Goal: Task Accomplishment & Management: Manage account settings

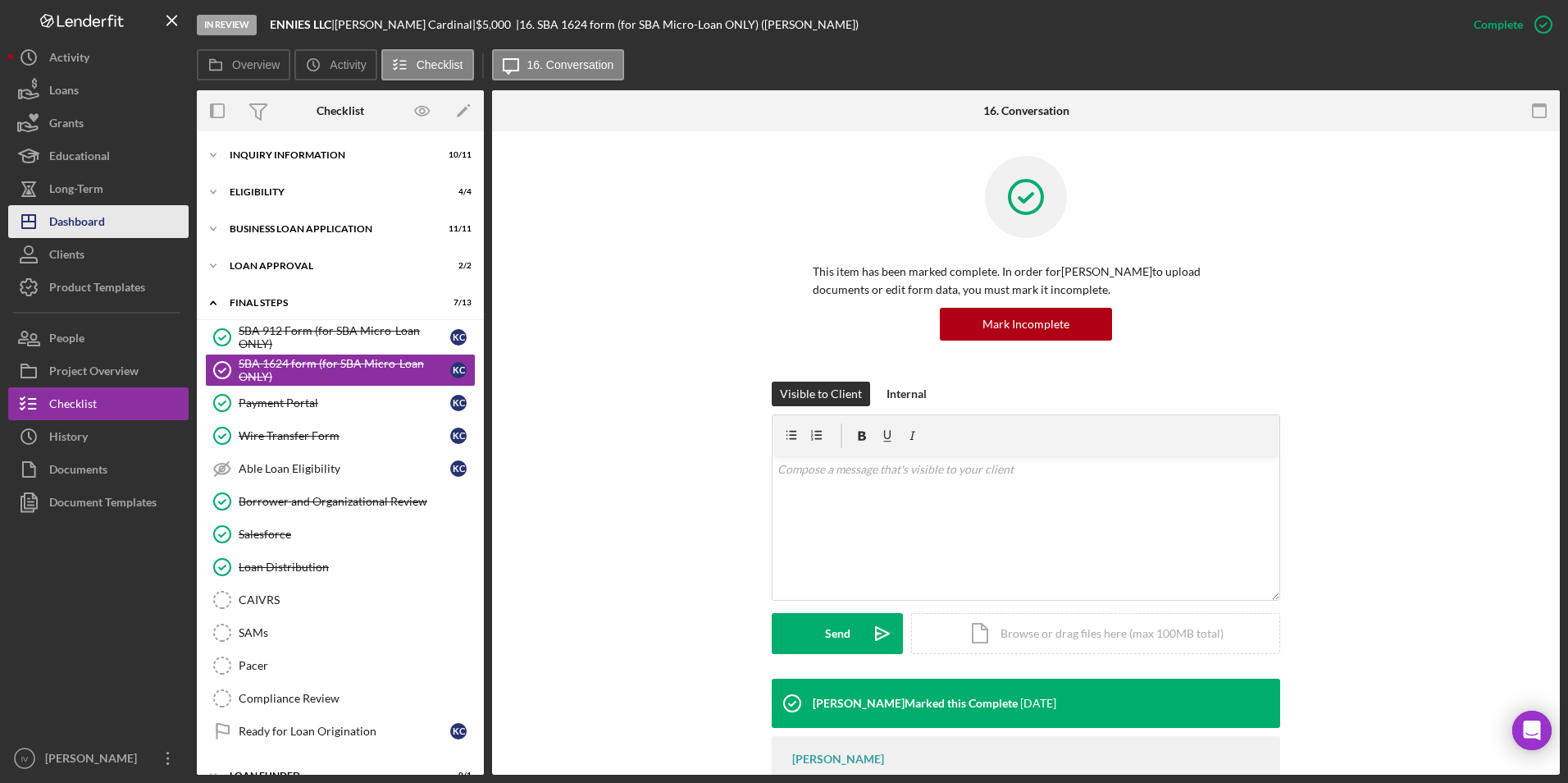
click at [127, 212] on button "Icon/Dashboard Dashboard" at bounding box center [98, 221] width 180 height 33
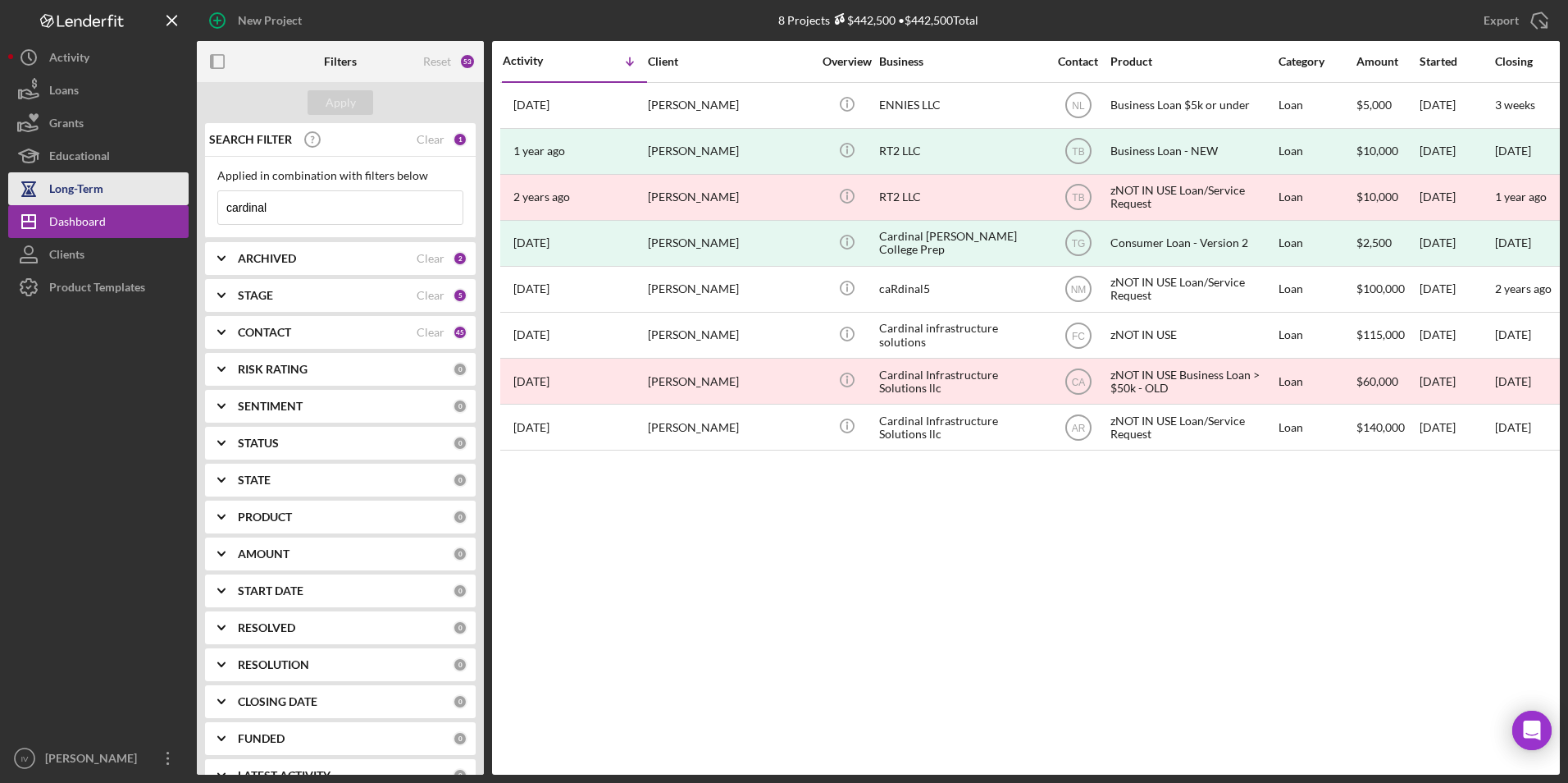
drag, startPoint x: 315, startPoint y: 204, endPoint x: 121, endPoint y: 192, distance: 194.4
click at [121, 192] on div "New Project 8 Projects $442,500 • $442,500 Total cardinal Export Icon/Export Fi…" at bounding box center [784, 387] width 1552 height 774
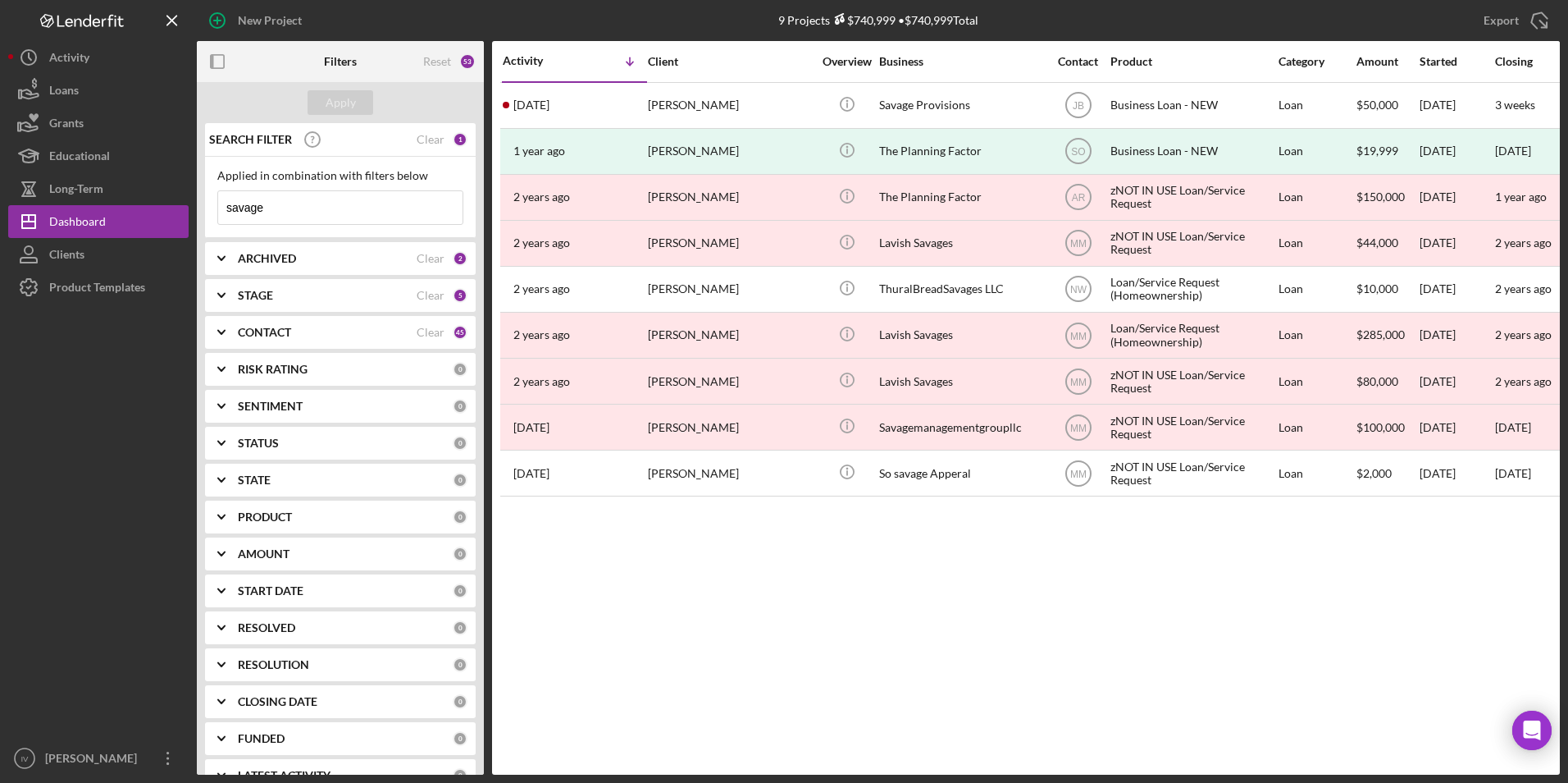
type input "savage"
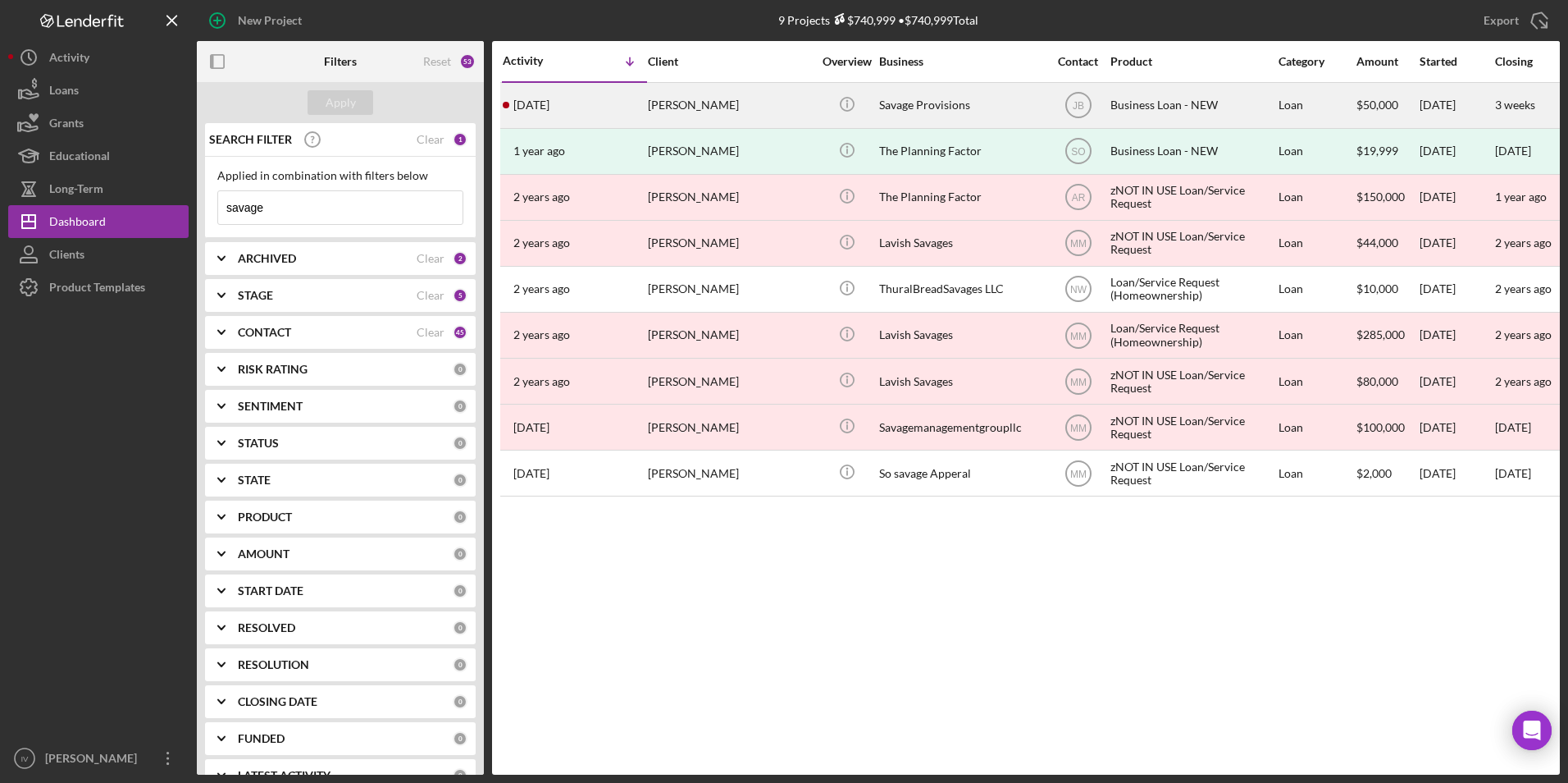
click at [711, 119] on div "[PERSON_NAME]" at bounding box center [730, 106] width 164 height 43
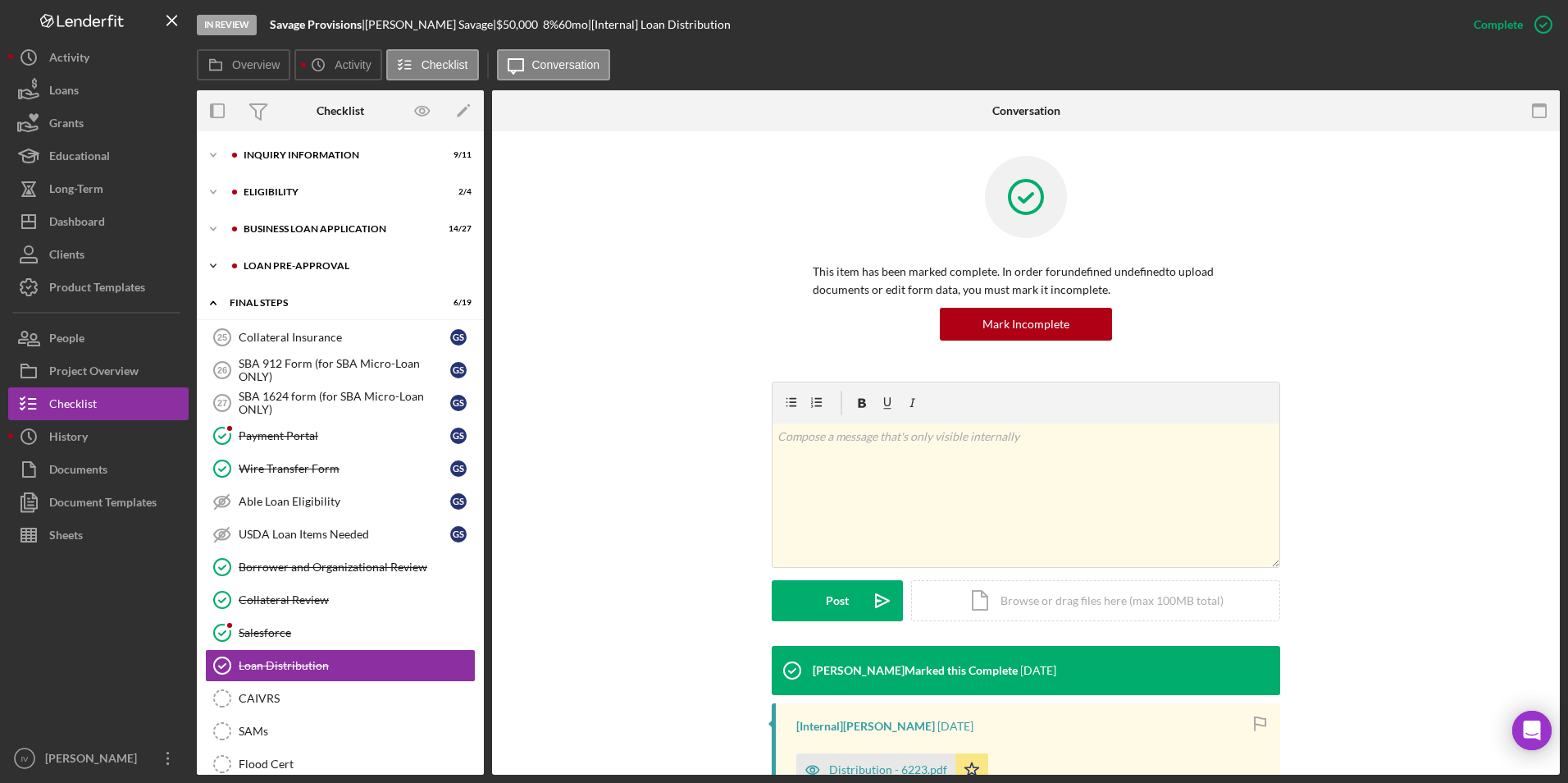
click at [329, 266] on div "LOAN PRE-APPROVAL" at bounding box center [353, 265] width 220 height 9
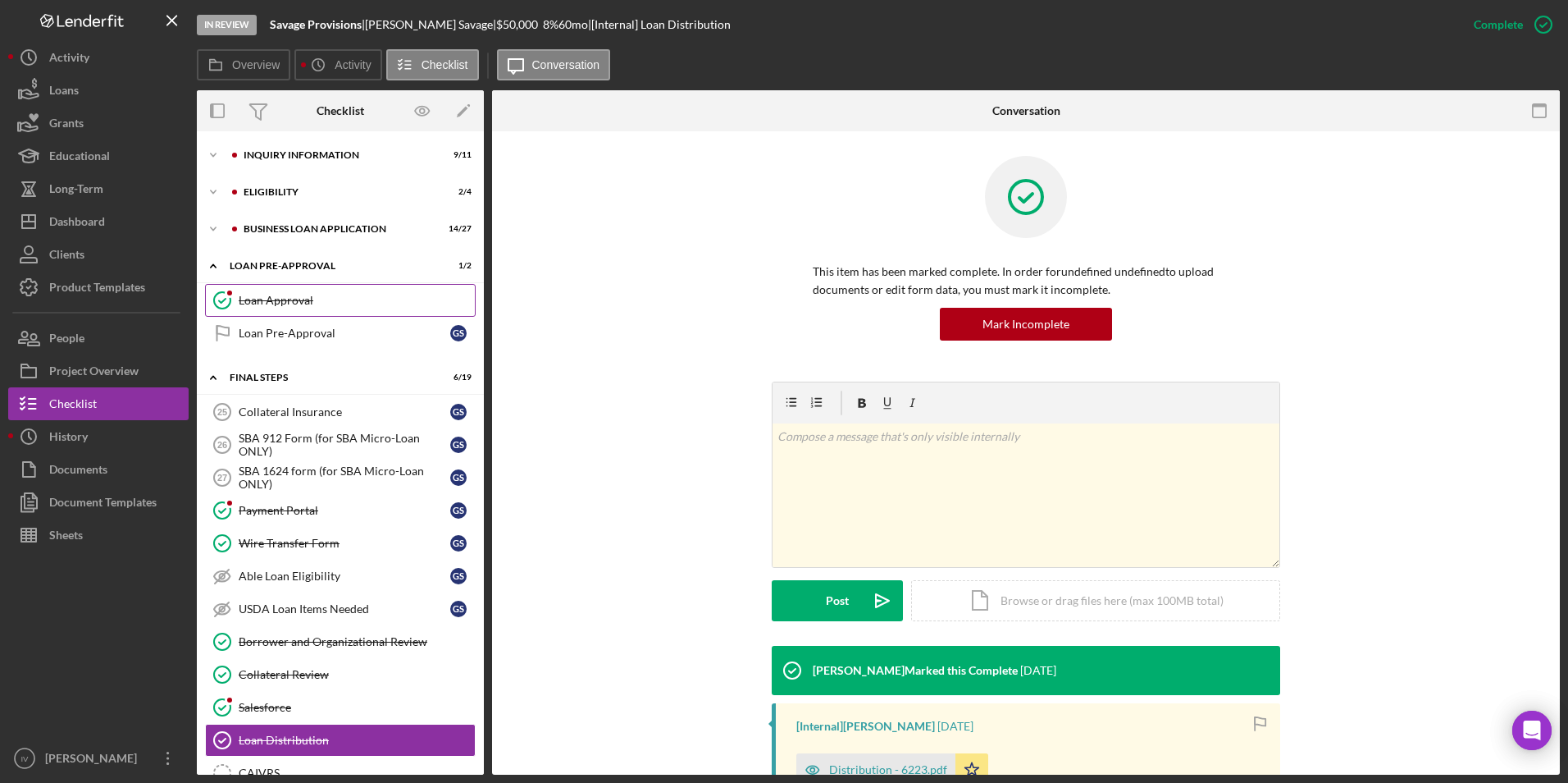
click at [312, 287] on link "Loan Approval Loan Approval" at bounding box center [340, 300] width 271 height 33
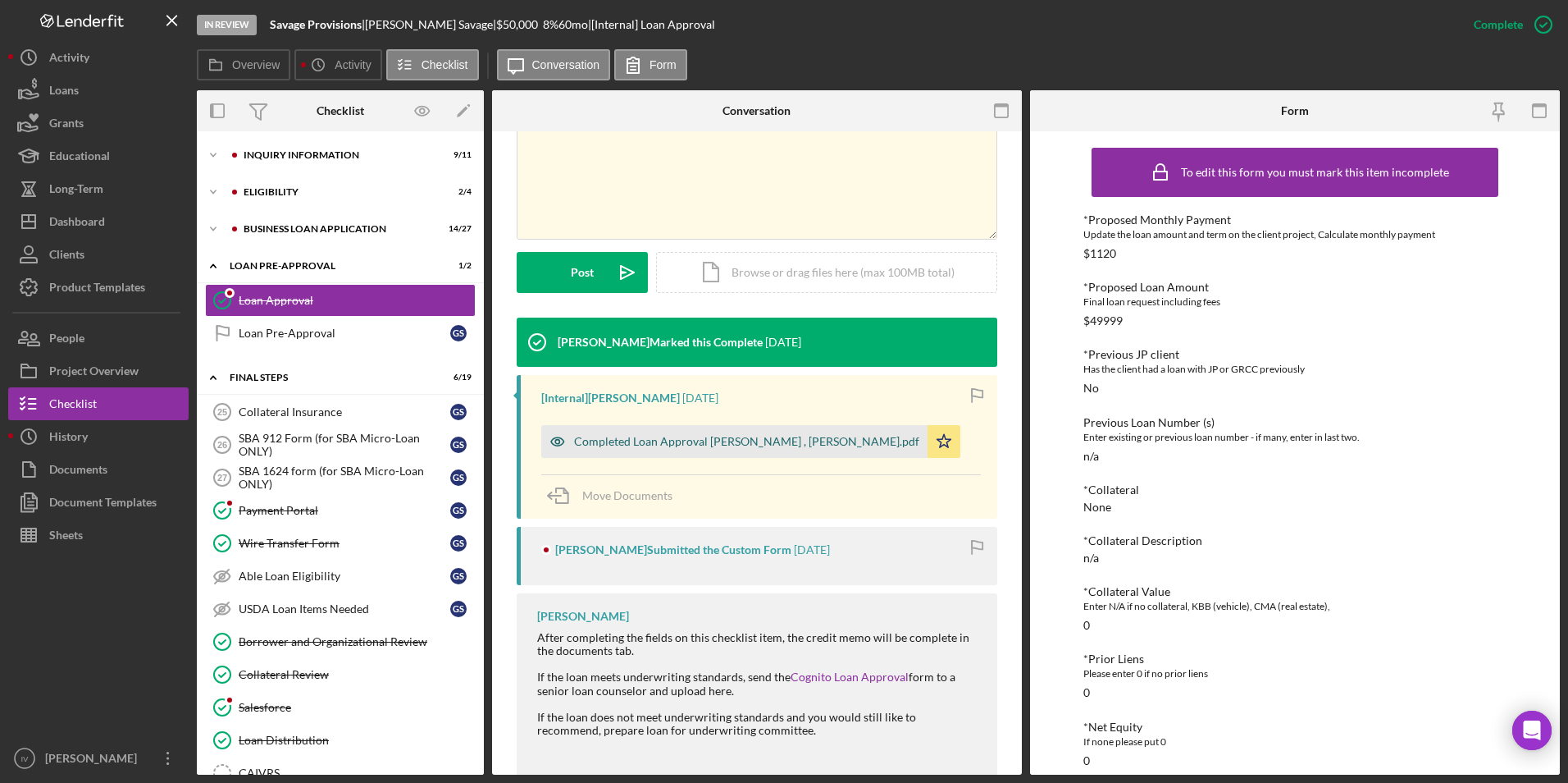
click at [723, 437] on div "Completed Loan Approval [PERSON_NAME] , [PERSON_NAME].pdf" at bounding box center [747, 442] width 346 height 13
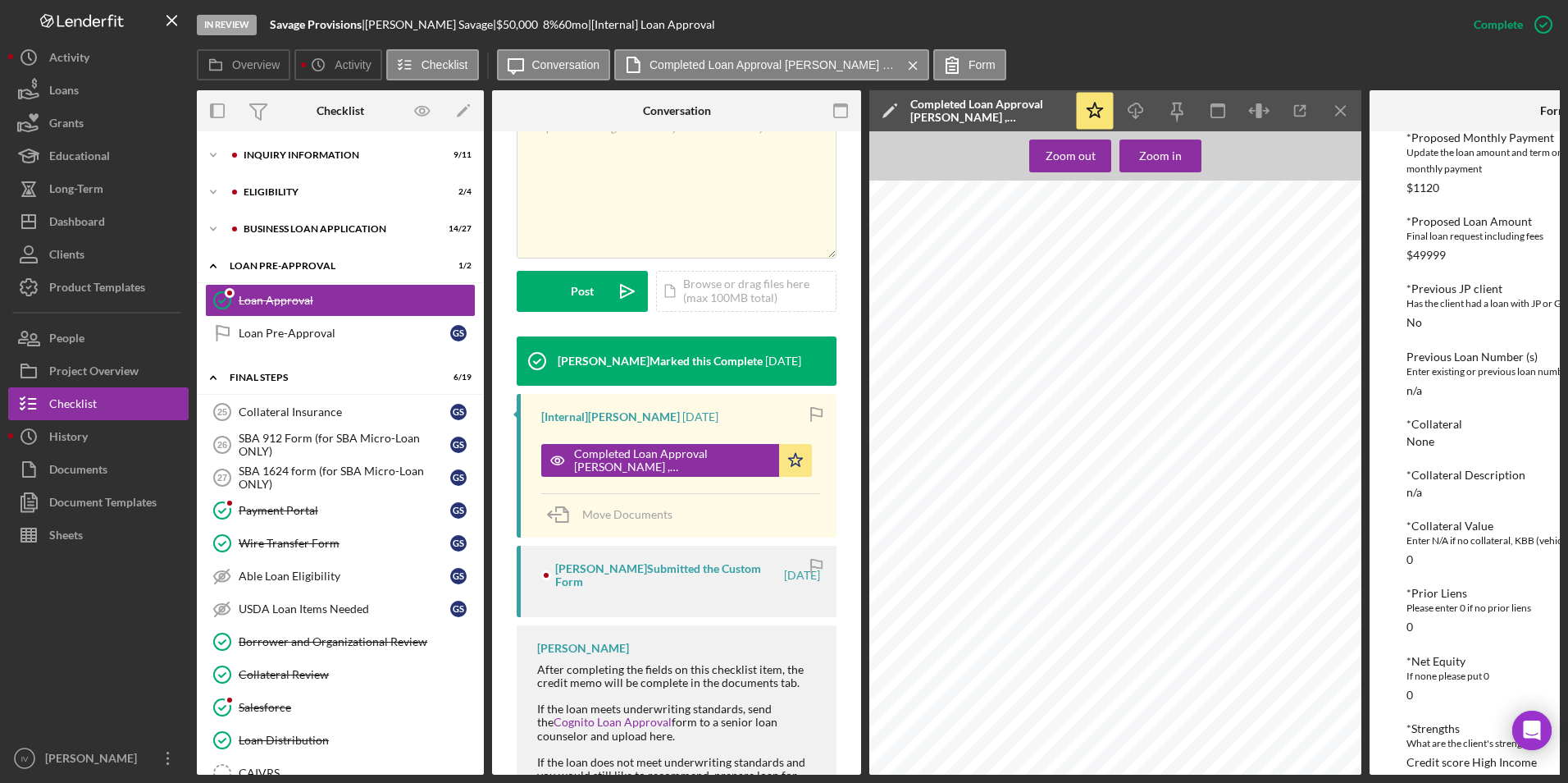
scroll to position [1067, 0]
click at [123, 225] on button "Icon/Dashboard Dashboard" at bounding box center [98, 221] width 180 height 33
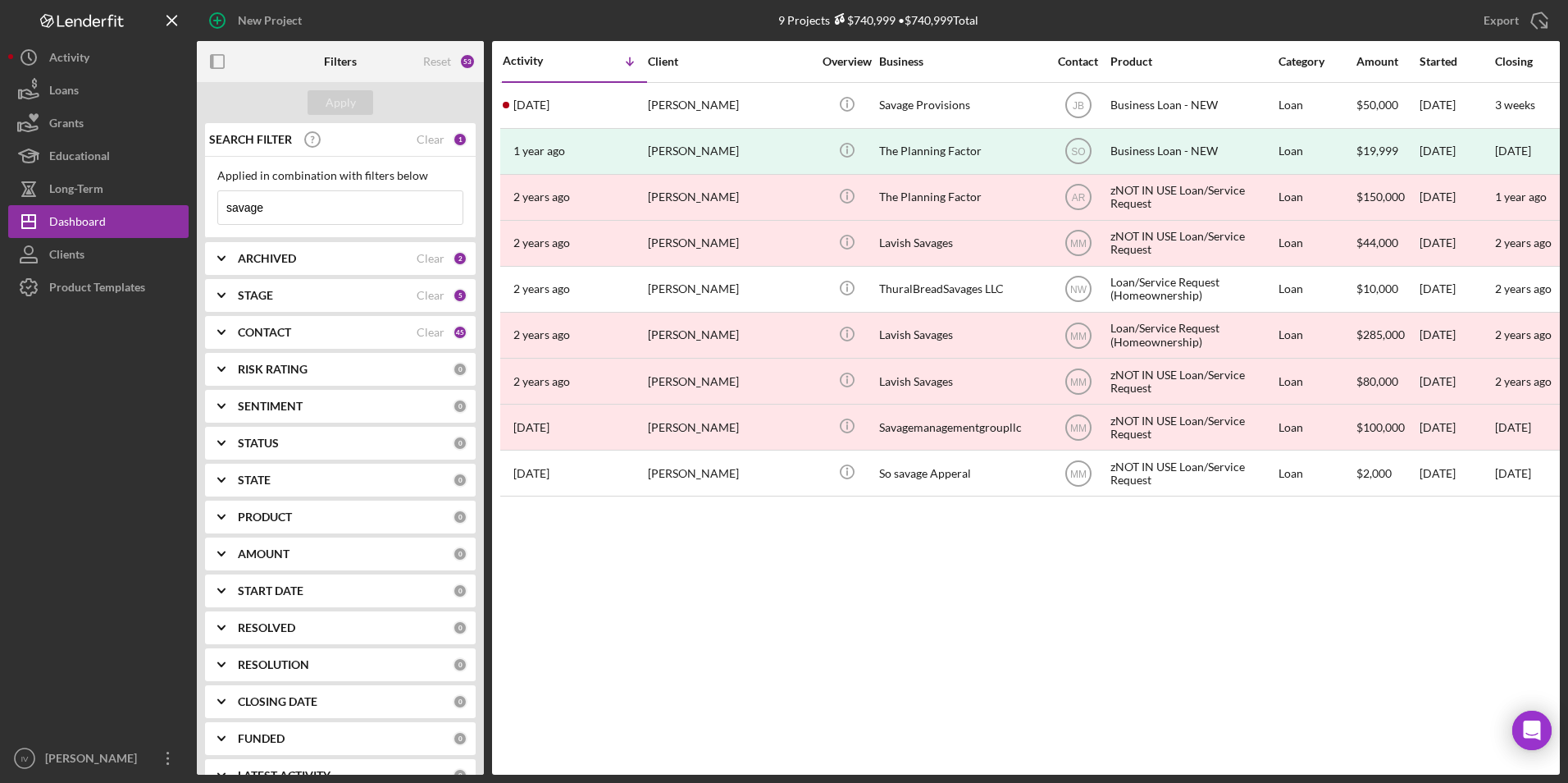
drag, startPoint x: 291, startPoint y: 211, endPoint x: 203, endPoint y: 203, distance: 88.4
click at [203, 203] on div "SEARCH FILTER Clear 1 Applied in combination with filters below savage Icon/Men…" at bounding box center [341, 449] width 287 height 652
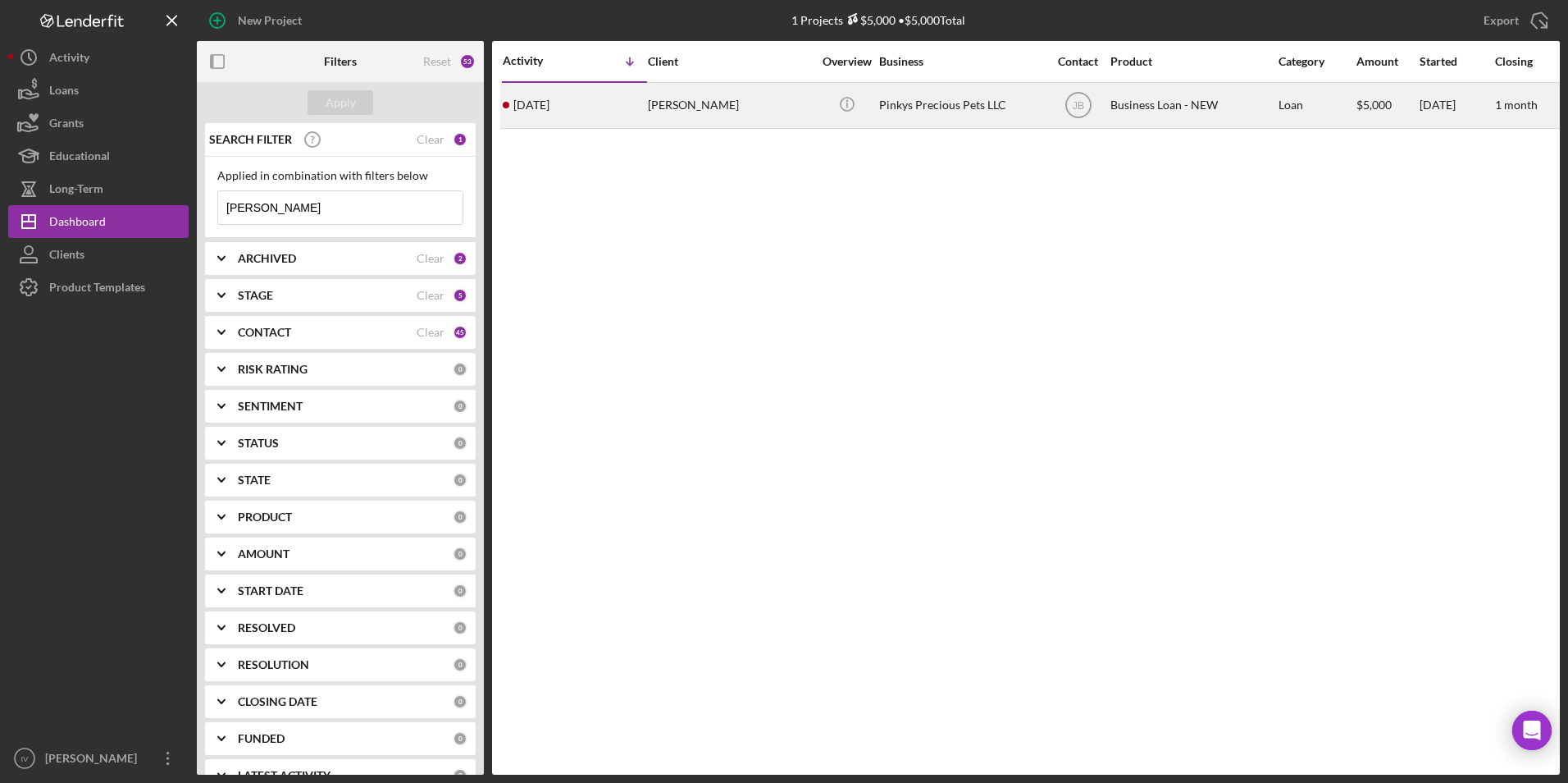
type input "[PERSON_NAME]"
click at [627, 123] on div "[DATE] [PERSON_NAME]" at bounding box center [575, 106] width 143 height 43
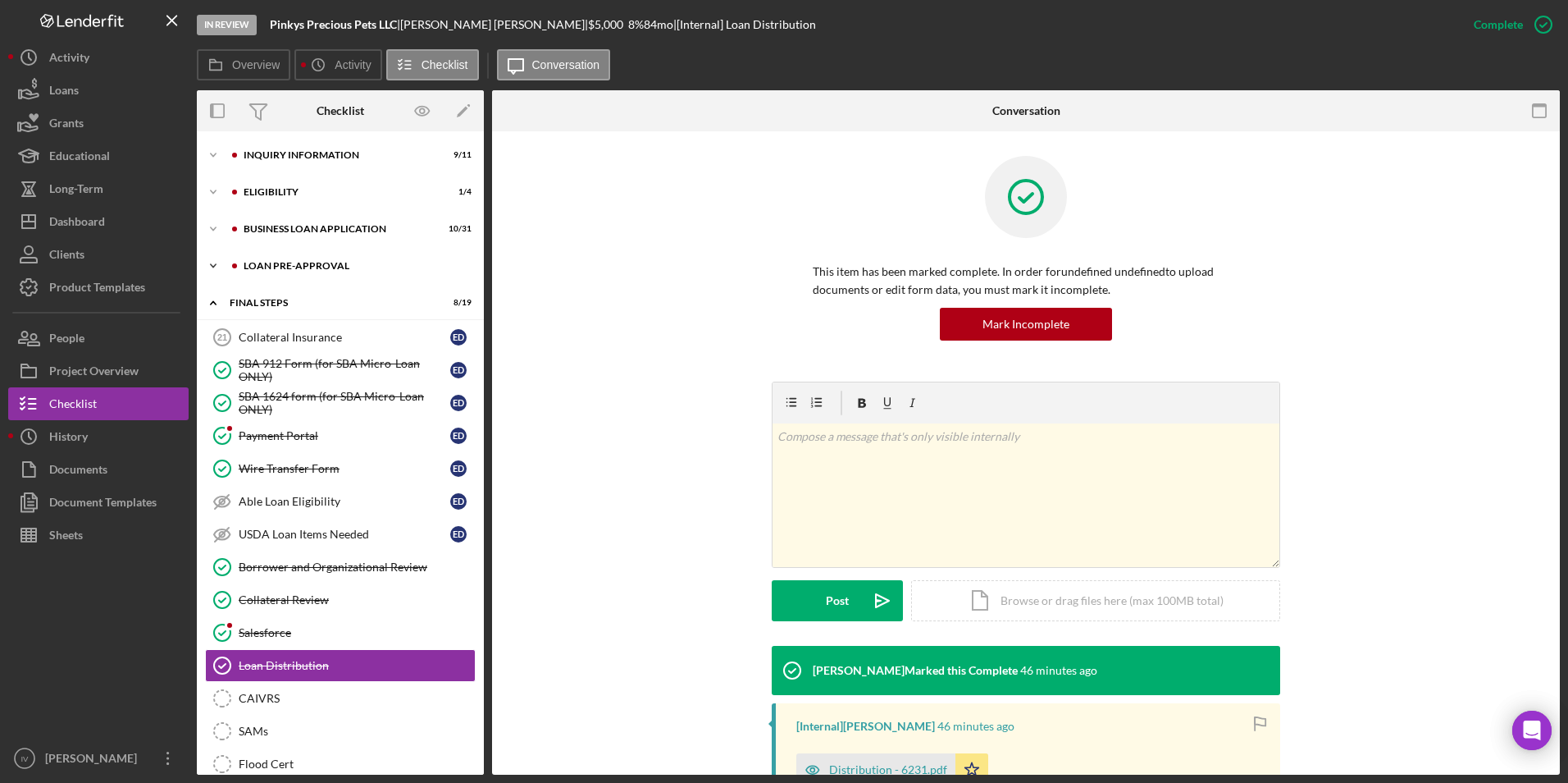
click at [261, 257] on div "Icon/Expander LOAN PRE-APPROVAL 1 / 2" at bounding box center [341, 265] width 287 height 33
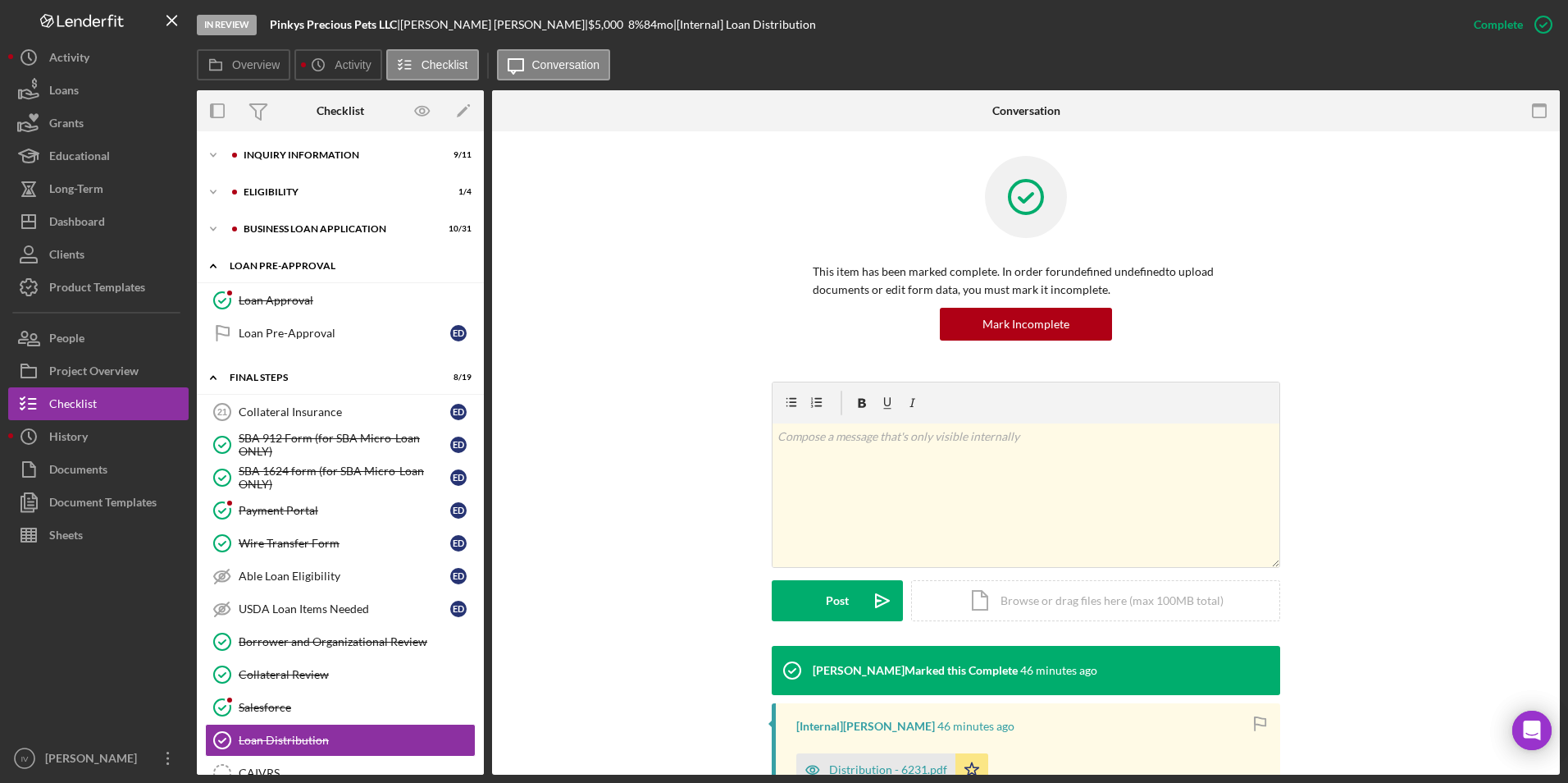
click at [291, 286] on link "Loan Approval Loan Approval" at bounding box center [340, 300] width 271 height 33
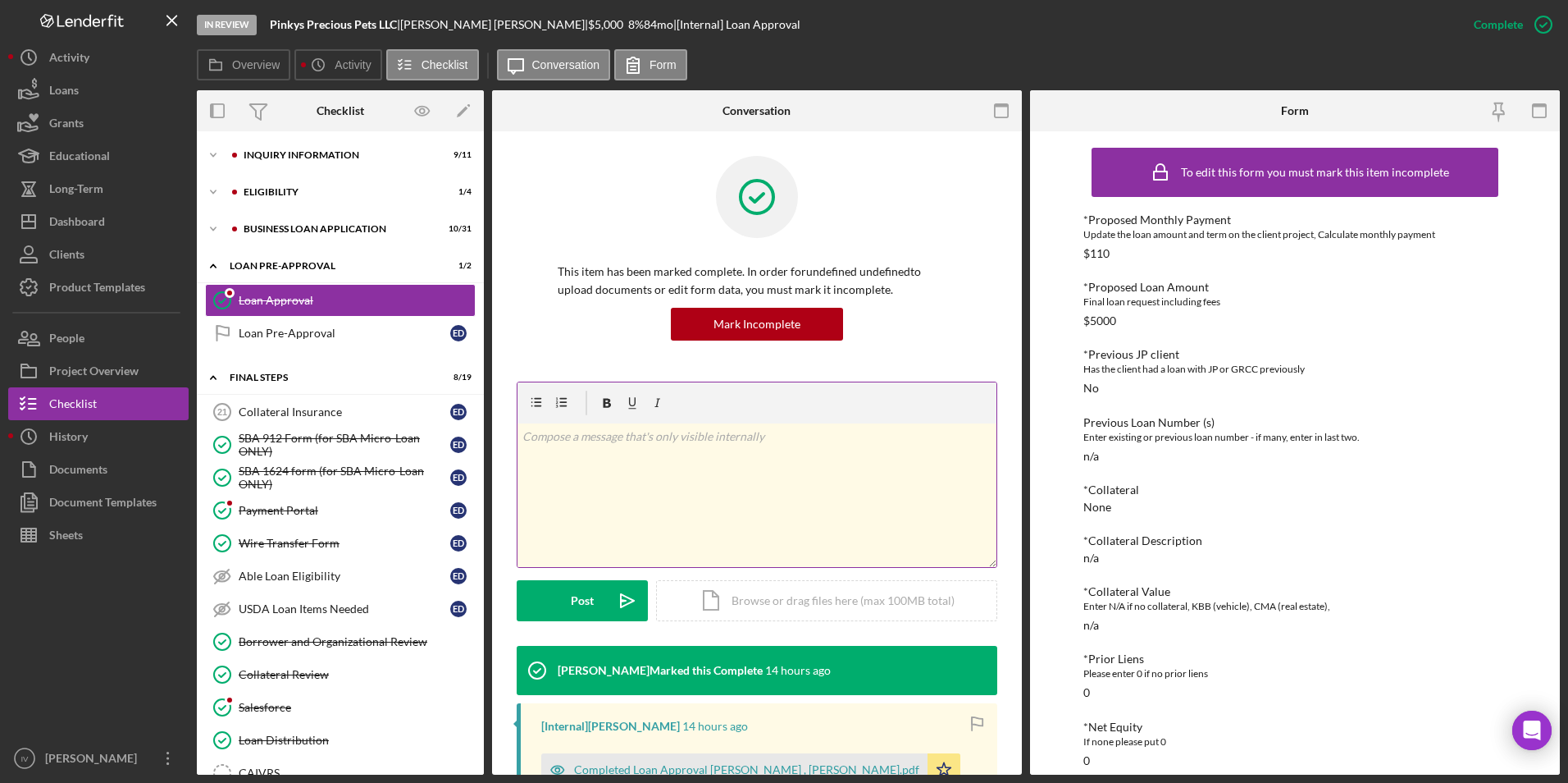
scroll to position [247, 0]
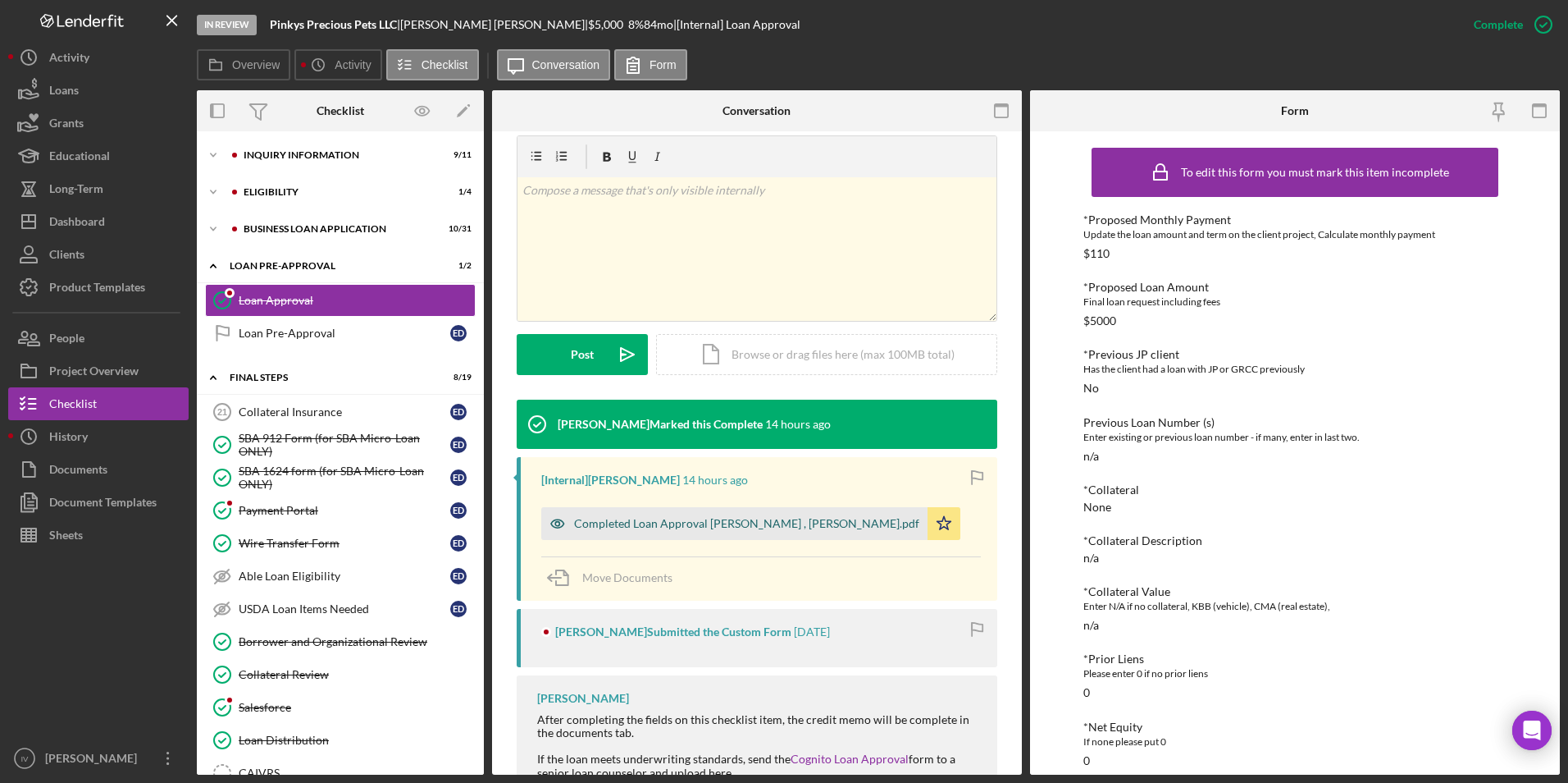
click at [637, 519] on div "Completed Loan Approval [PERSON_NAME] , [PERSON_NAME].pdf" at bounding box center [747, 523] width 346 height 13
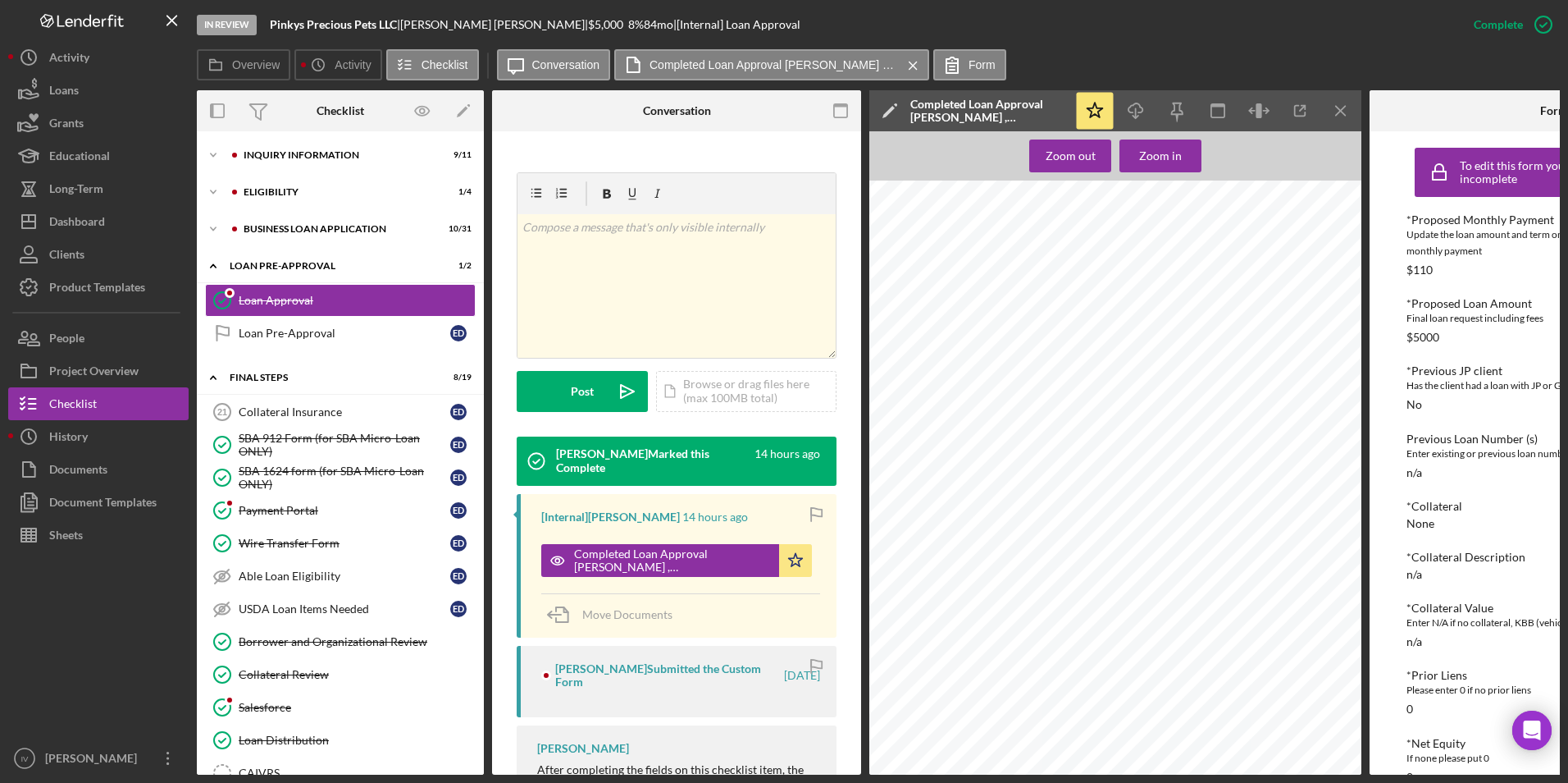
scroll to position [1149, 0]
drag, startPoint x: 74, startPoint y: 222, endPoint x: 134, endPoint y: 180, distance: 73.2
click at [74, 222] on div "Dashboard" at bounding box center [76, 223] width 56 height 37
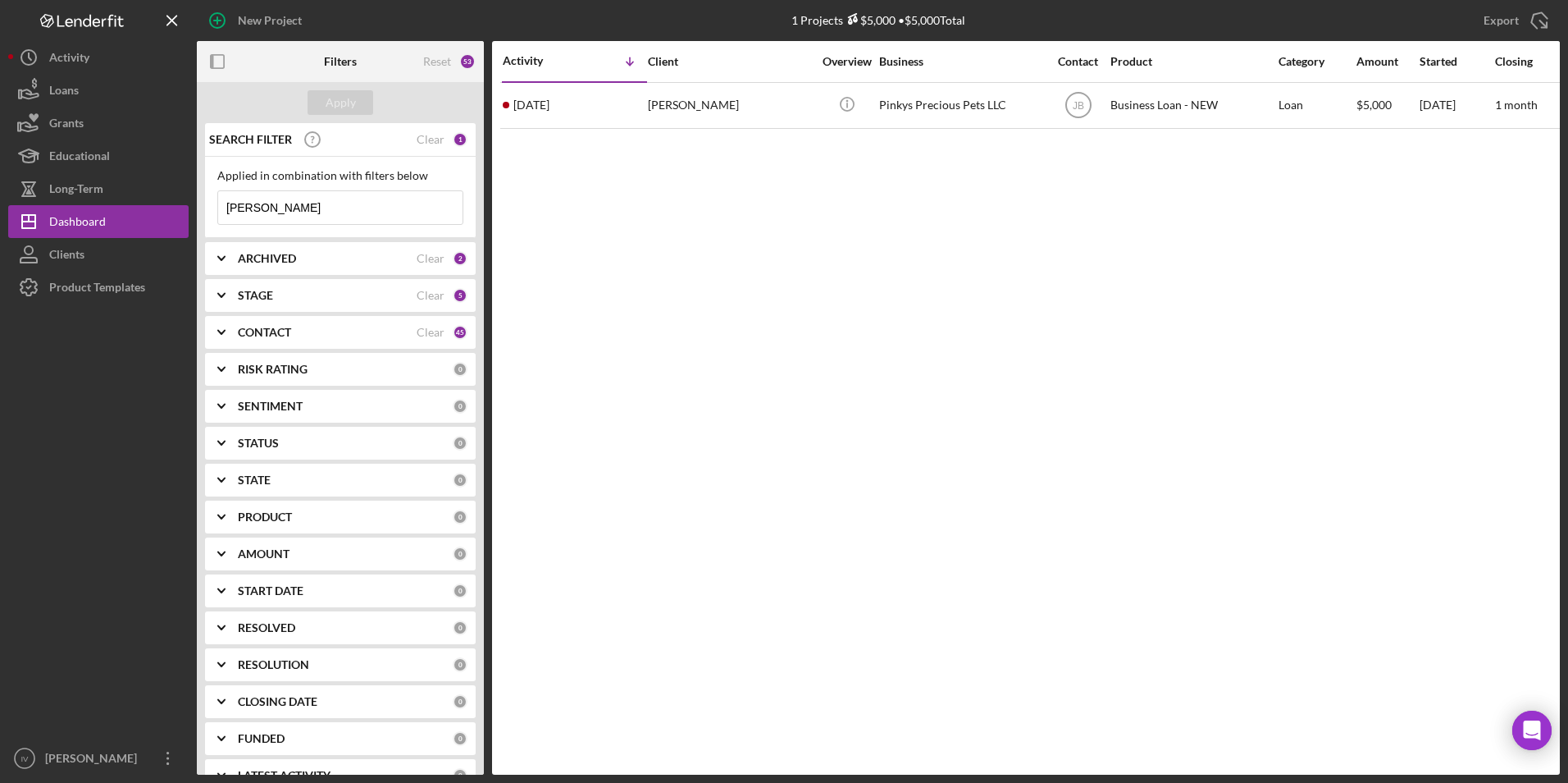
drag, startPoint x: 278, startPoint y: 213, endPoint x: 206, endPoint y: 213, distance: 72.0
click at [206, 213] on div "Applied in combination with filters below [PERSON_NAME] Icon/Menu Close" at bounding box center [340, 197] width 271 height 81
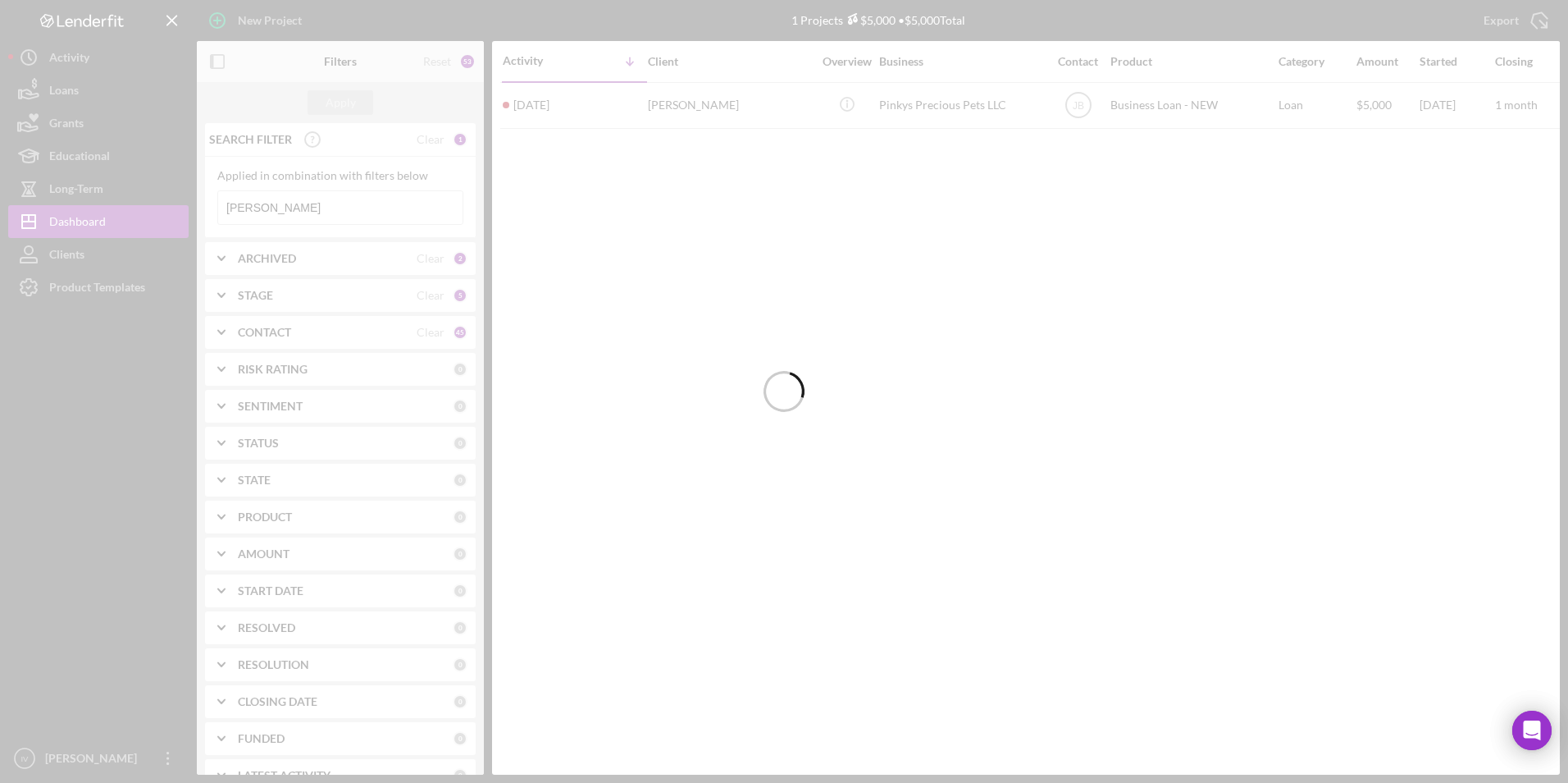
type input "[PERSON_NAME]"
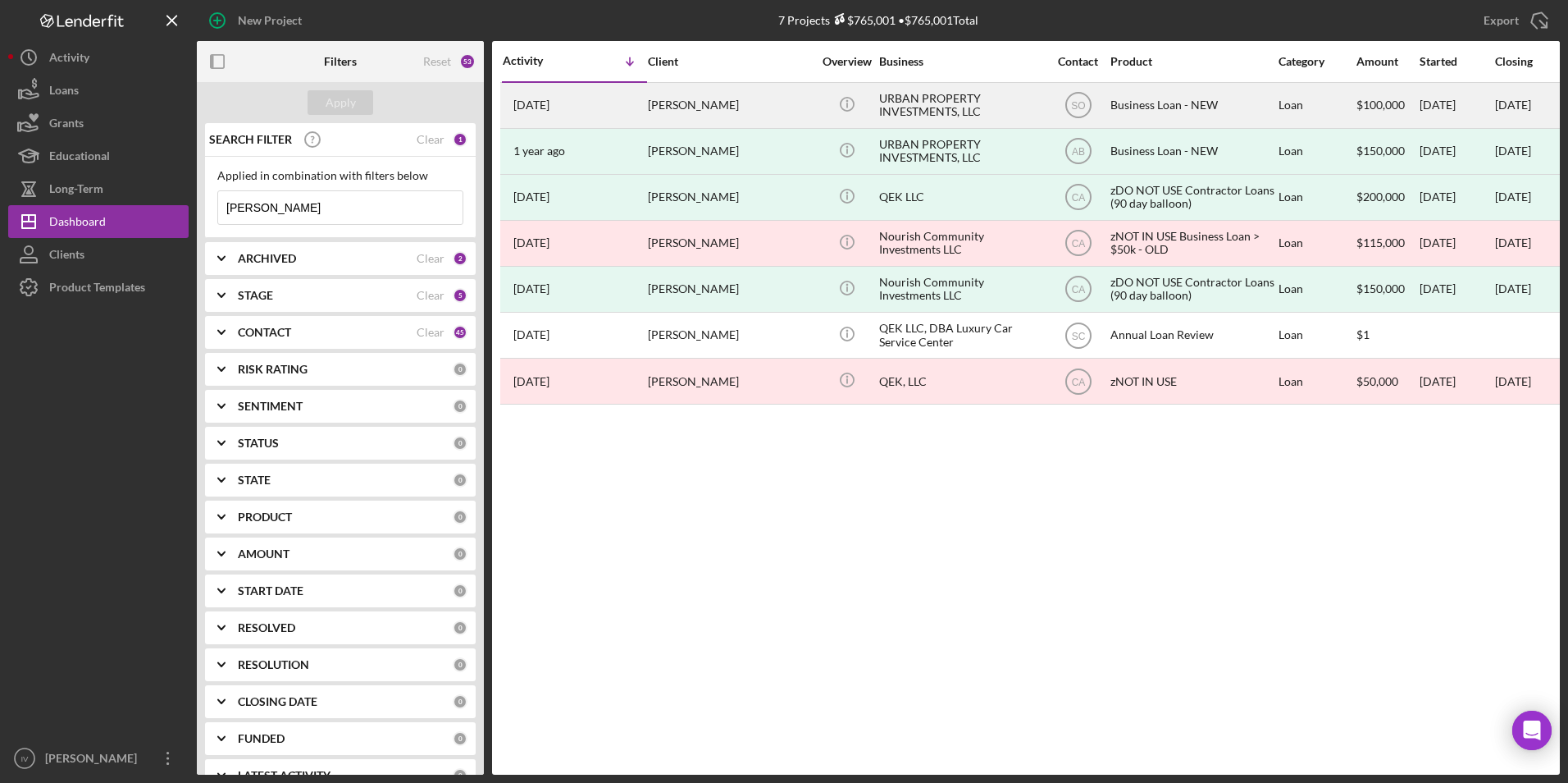
click at [693, 97] on div "[PERSON_NAME]" at bounding box center [730, 106] width 164 height 43
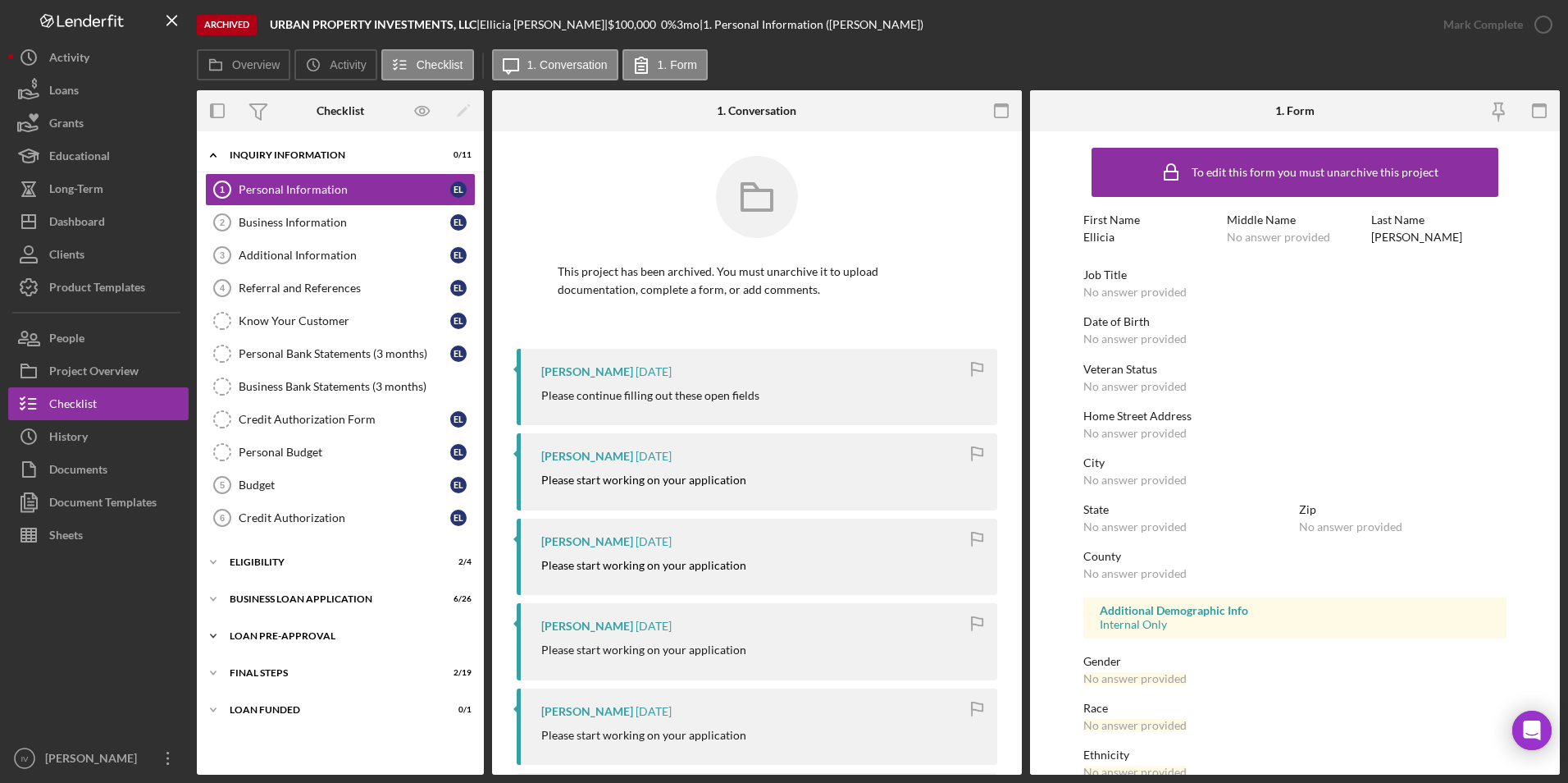
click at [239, 637] on div "LOAN PRE-APPROVAL" at bounding box center [346, 636] width 234 height 9
click at [258, 657] on link "Loan Approval Loan Approval" at bounding box center [340, 671] width 271 height 33
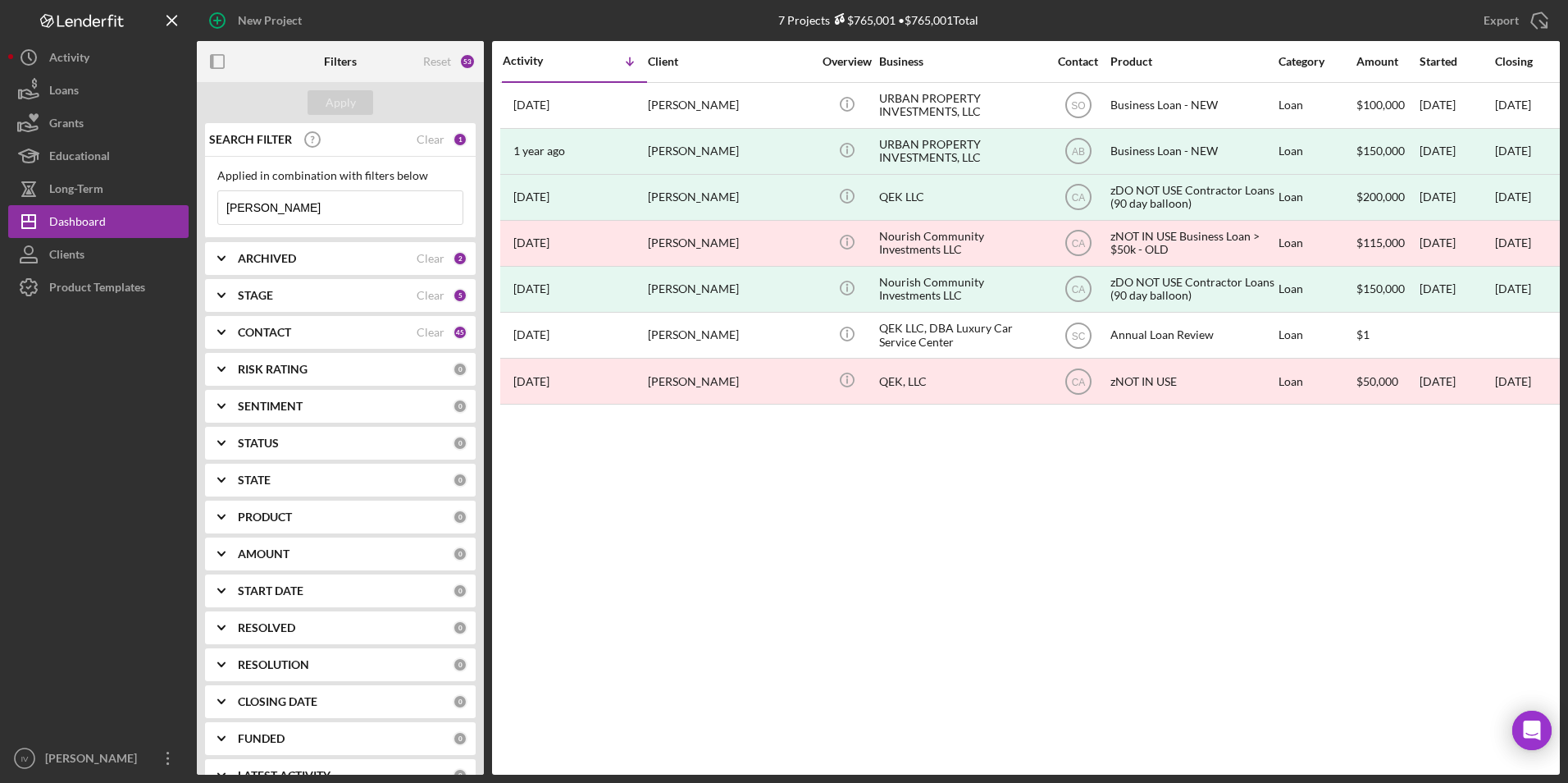
drag, startPoint x: 286, startPoint y: 209, endPoint x: 207, endPoint y: 201, distance: 79.4
click at [207, 201] on div "Applied in combination with filters below [PERSON_NAME] Icon/Menu Close" at bounding box center [340, 197] width 271 height 81
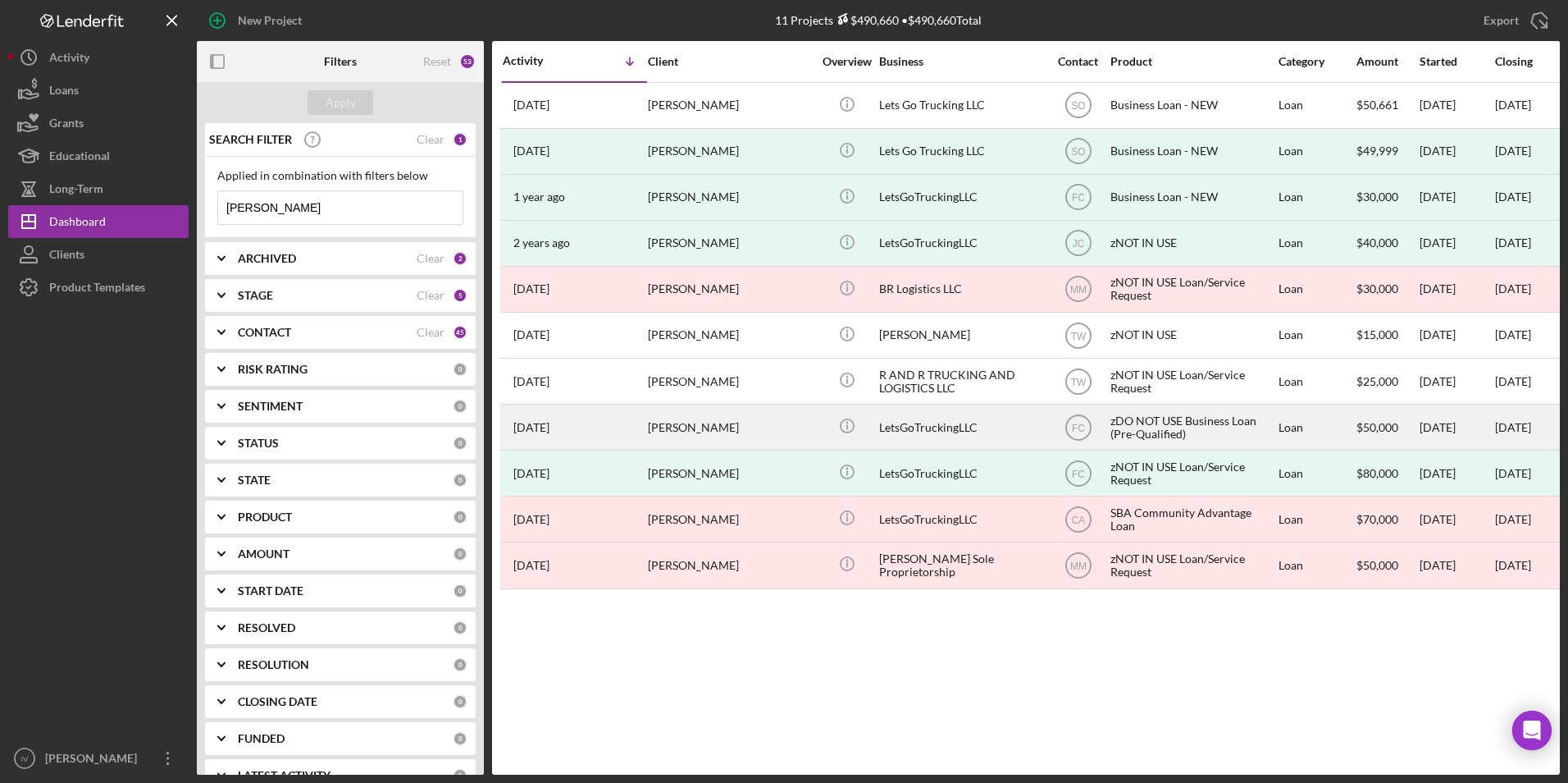
type input "[PERSON_NAME]"
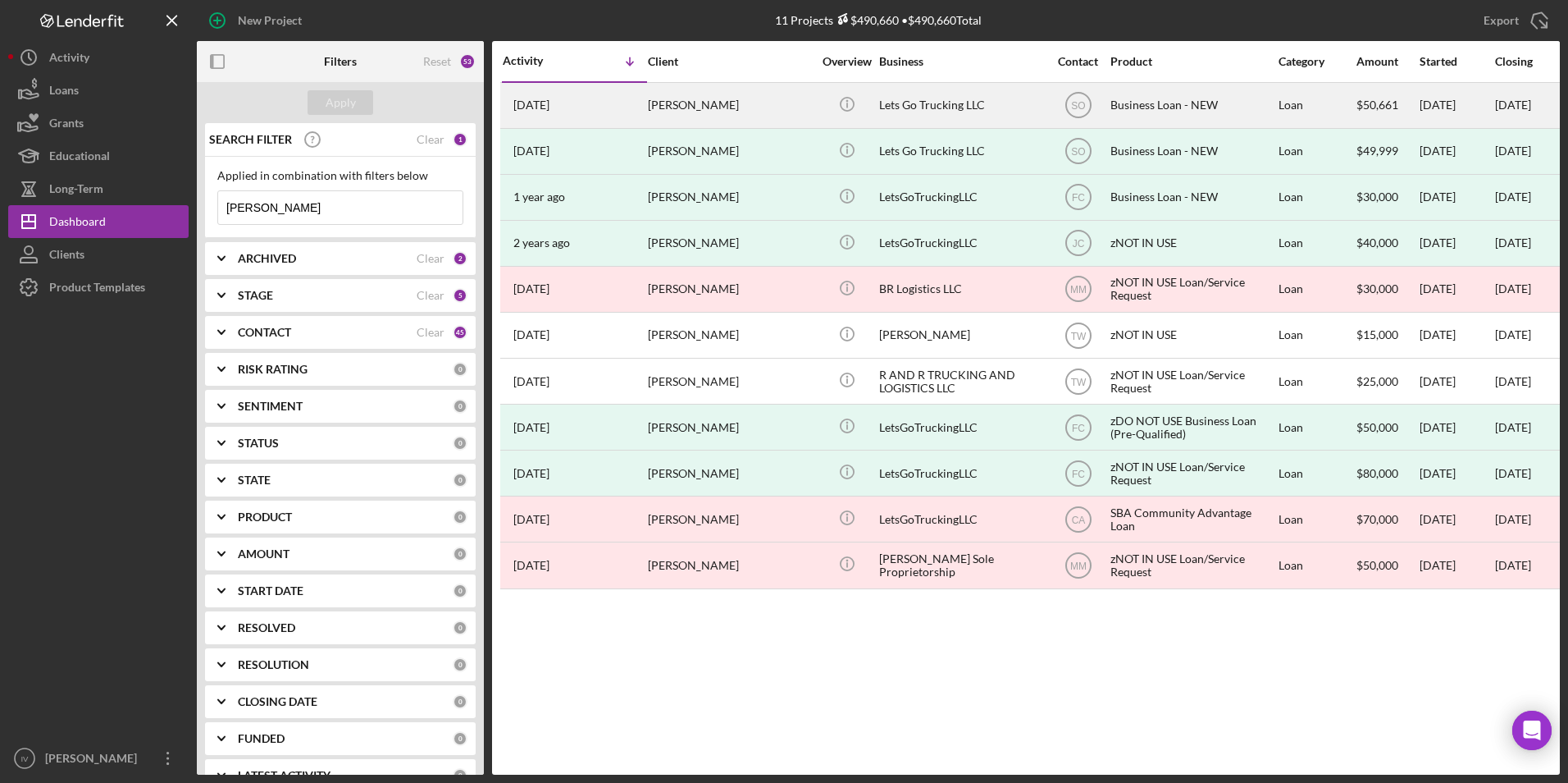
click at [665, 106] on div "[PERSON_NAME]" at bounding box center [730, 106] width 164 height 43
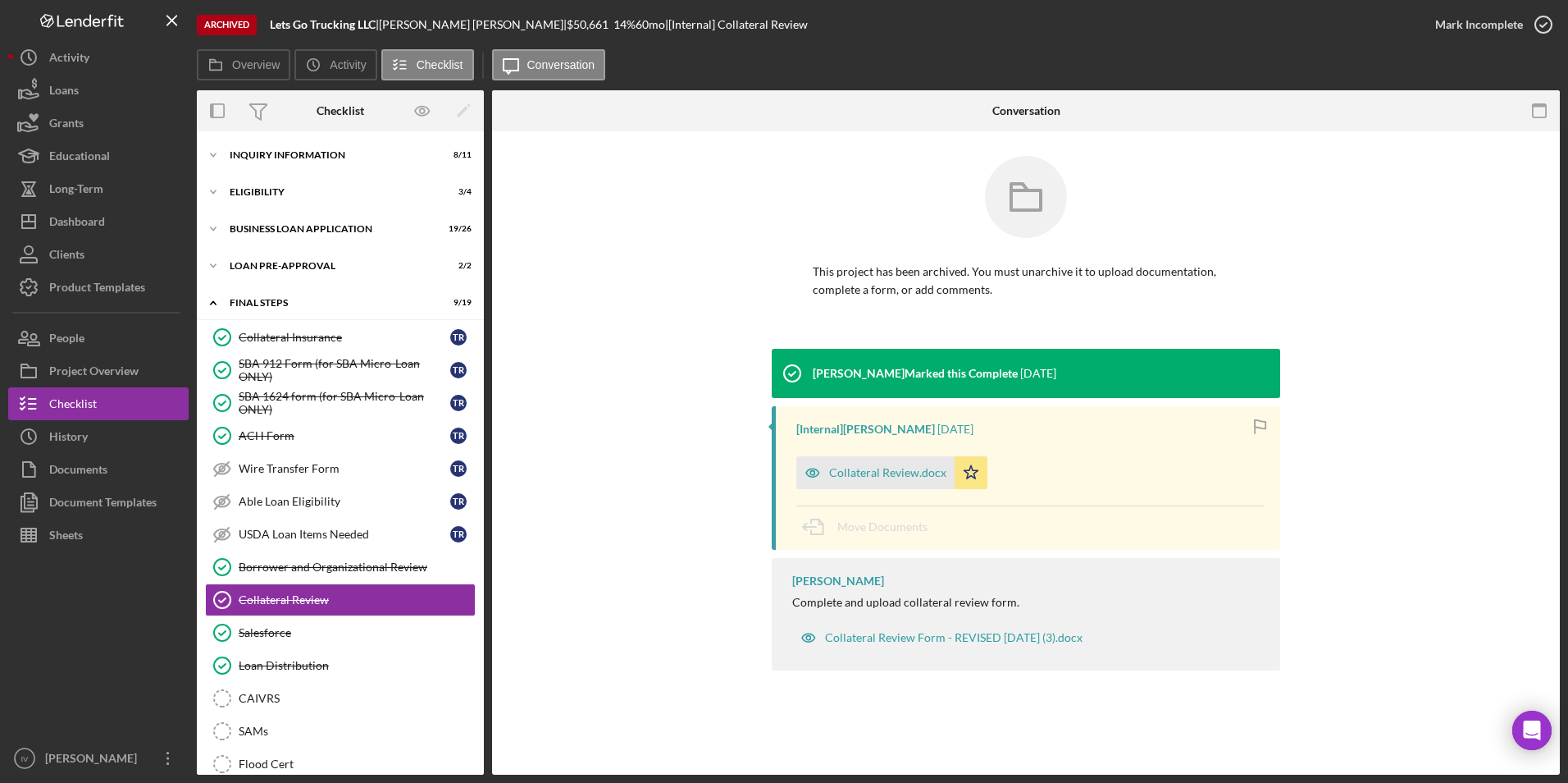
scroll to position [146, 0]
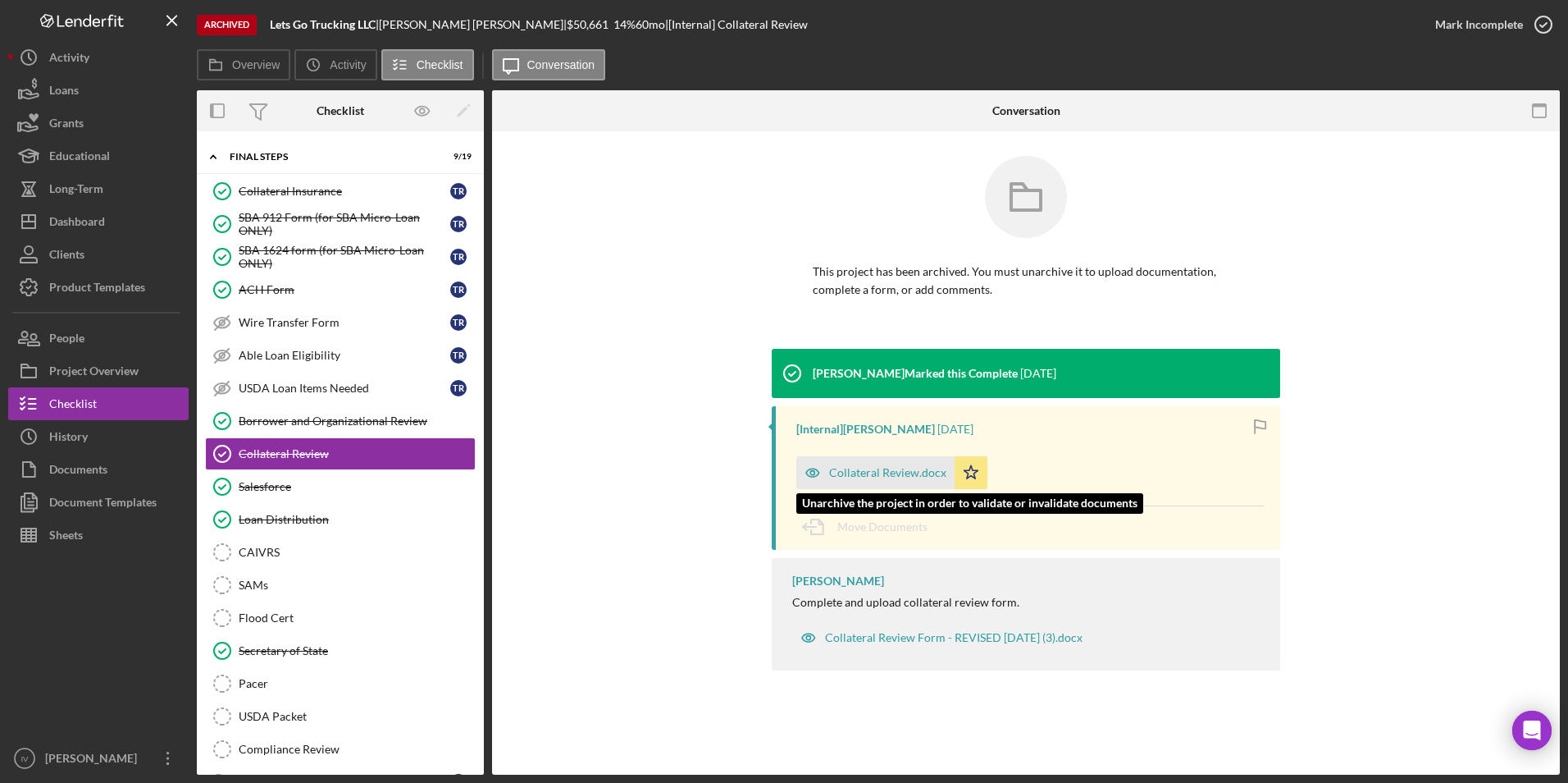
click at [858, 481] on div "Collateral Review.docx" at bounding box center [876, 472] width 159 height 33
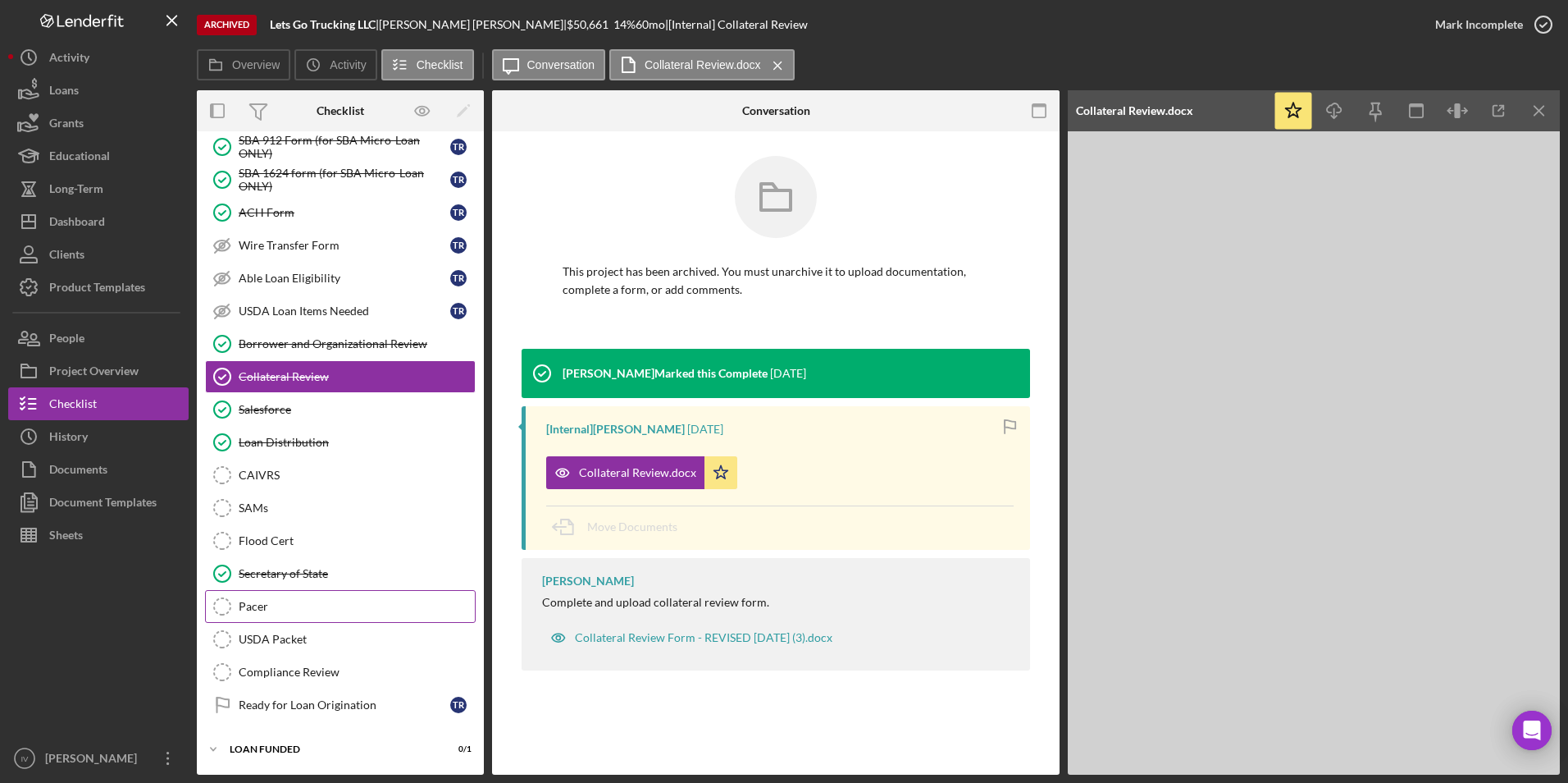
scroll to position [0, 0]
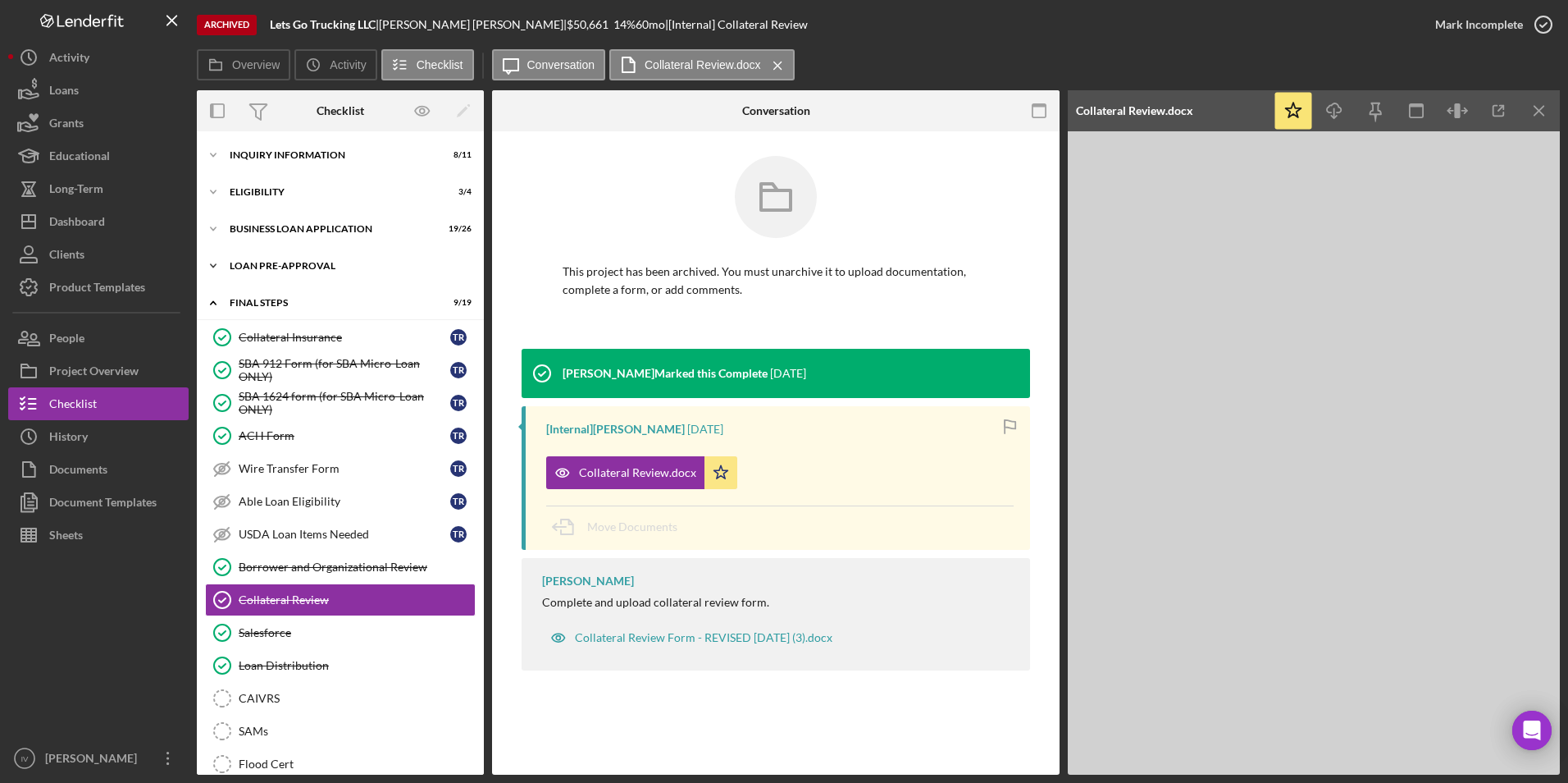
click at [300, 259] on div "Icon/Expander LOAN PRE-APPROVAL 2 / 2" at bounding box center [341, 265] width 287 height 33
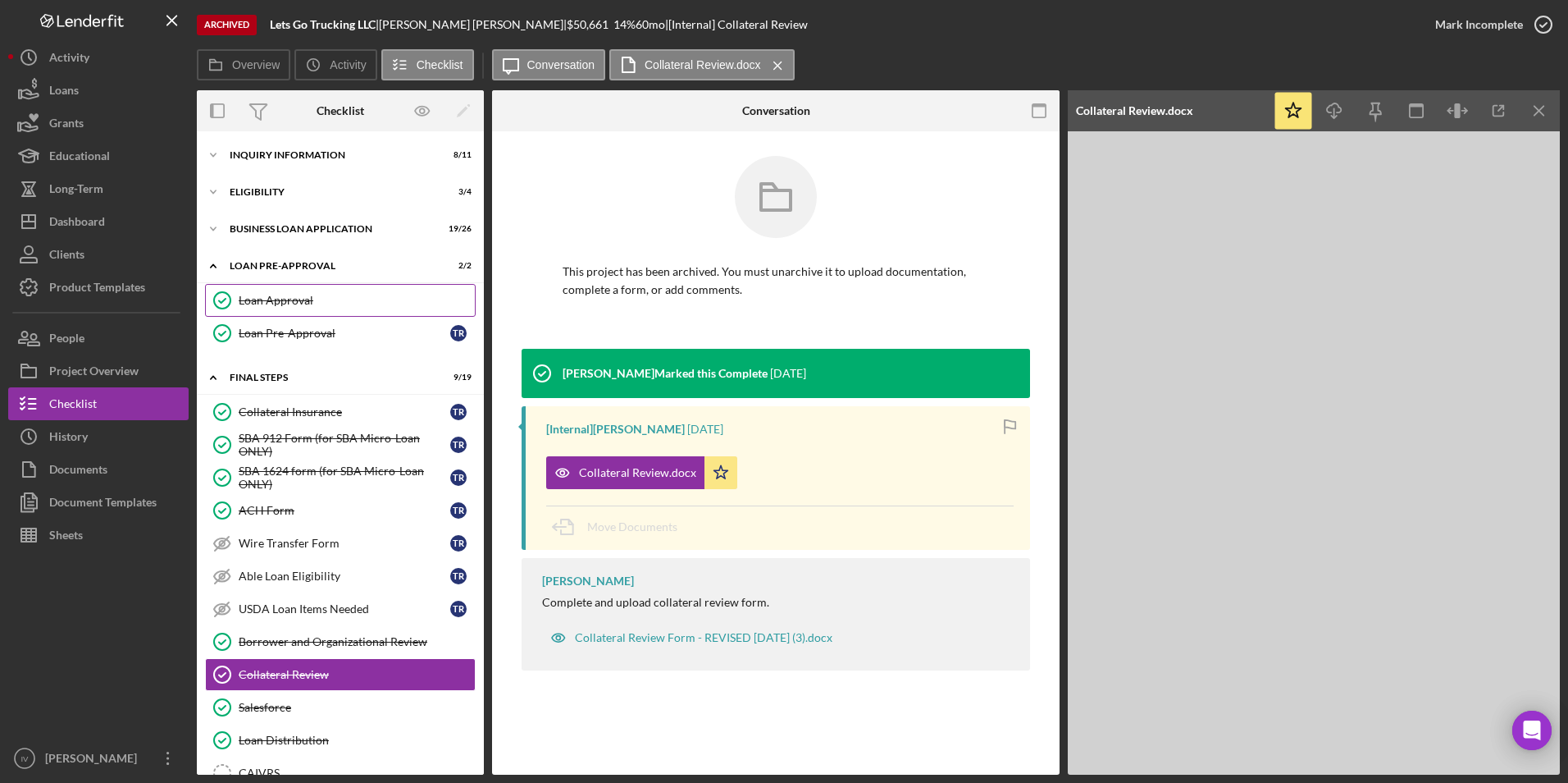
click at [312, 285] on link "Loan Approval Loan Approval" at bounding box center [340, 300] width 271 height 33
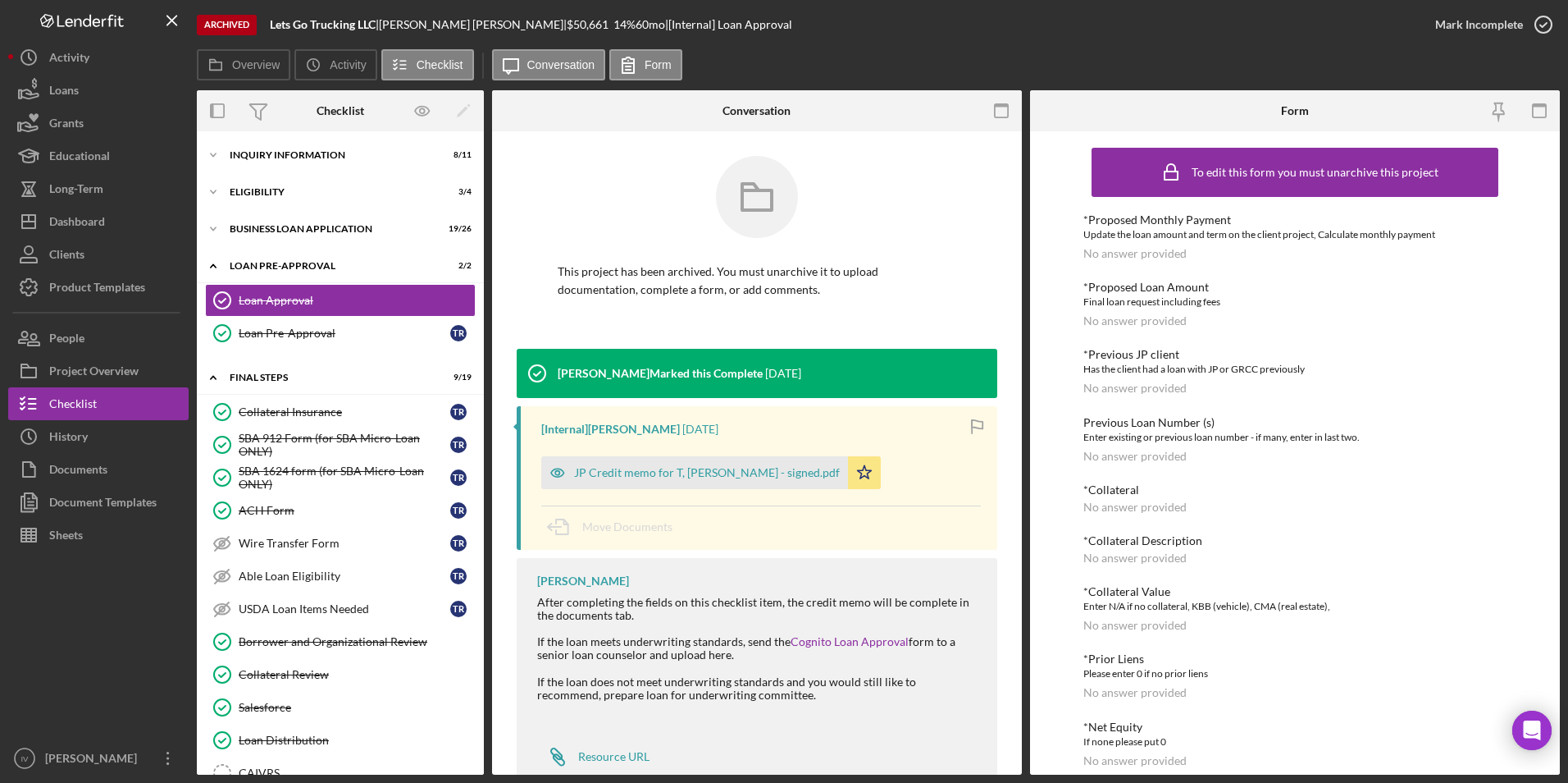
scroll to position [47, 0]
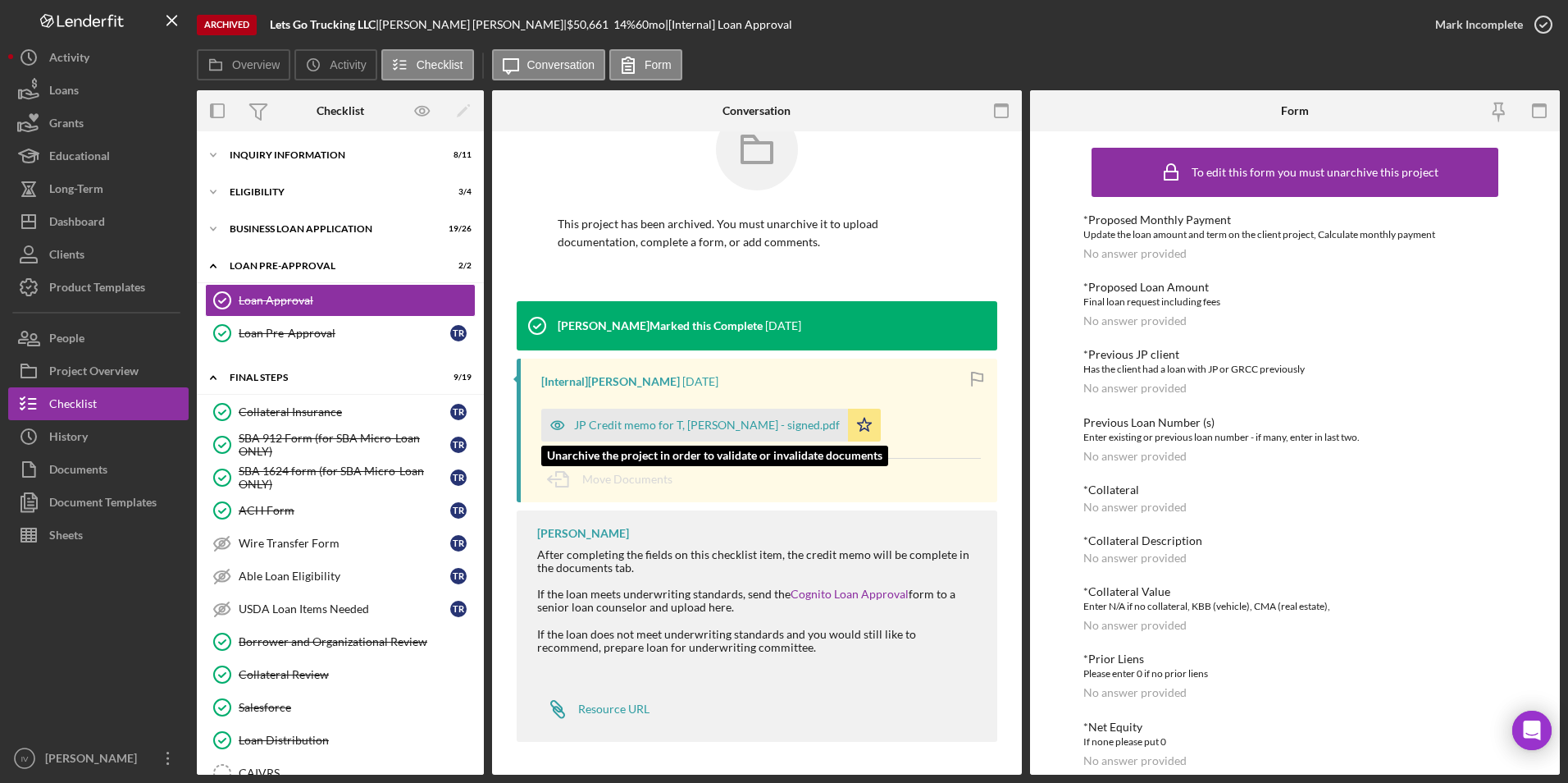
click at [722, 413] on div "JP Credit memo for T, [PERSON_NAME] - signed.pdf" at bounding box center [694, 425] width 307 height 33
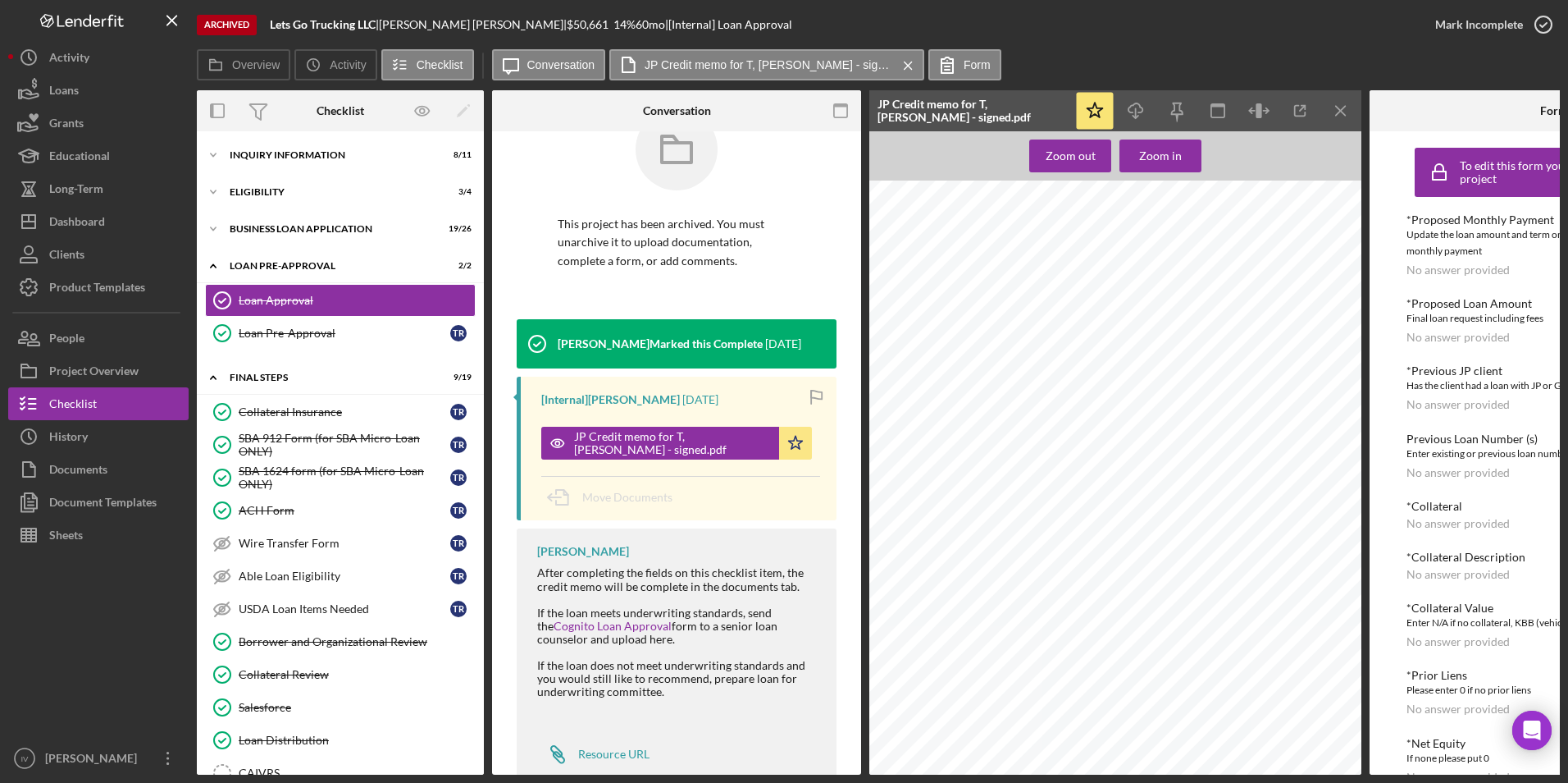
scroll to position [0, 0]
click at [105, 235] on div "Dashboard" at bounding box center [76, 223] width 56 height 37
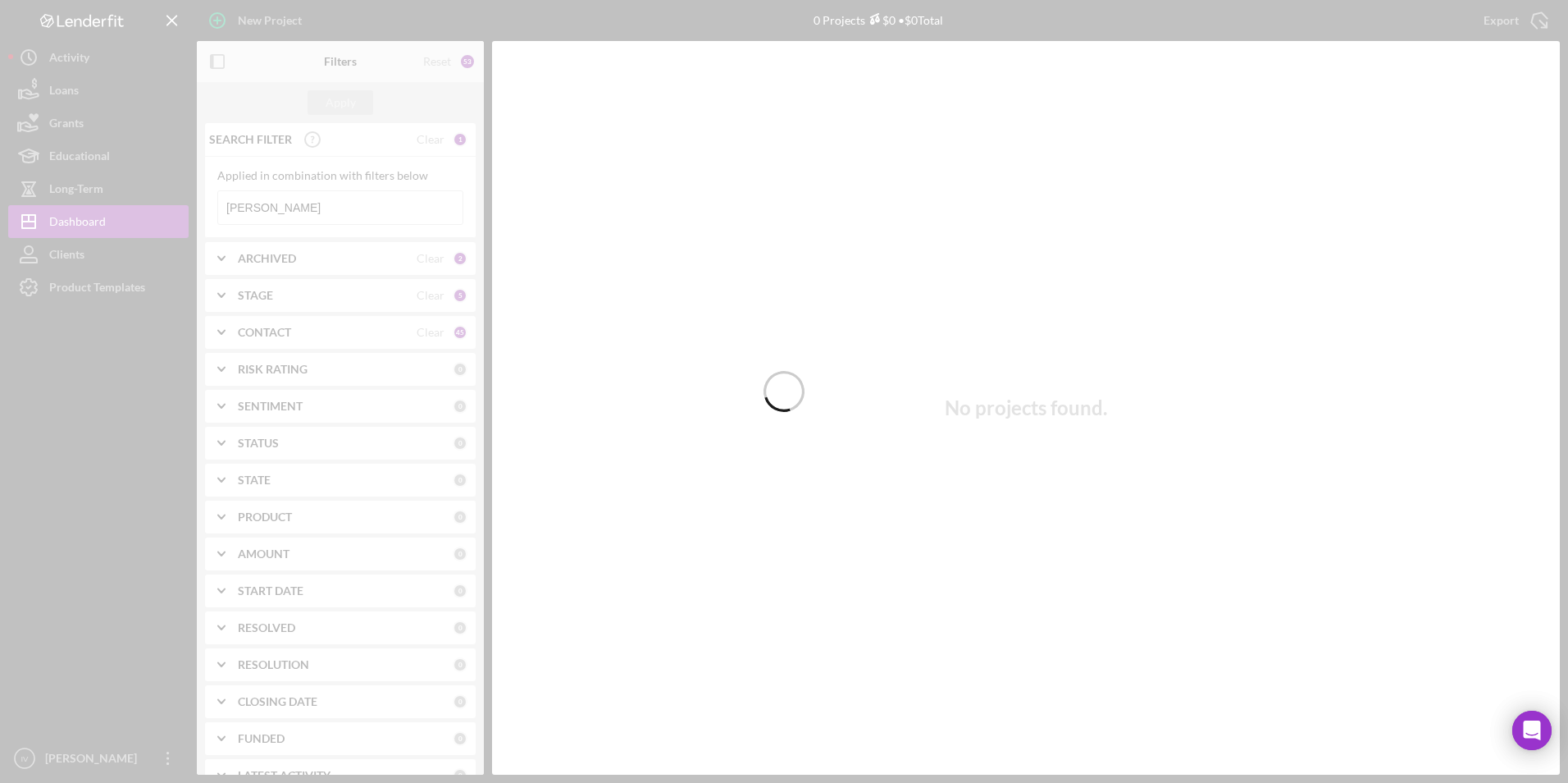
click at [291, 207] on div at bounding box center [784, 391] width 1568 height 783
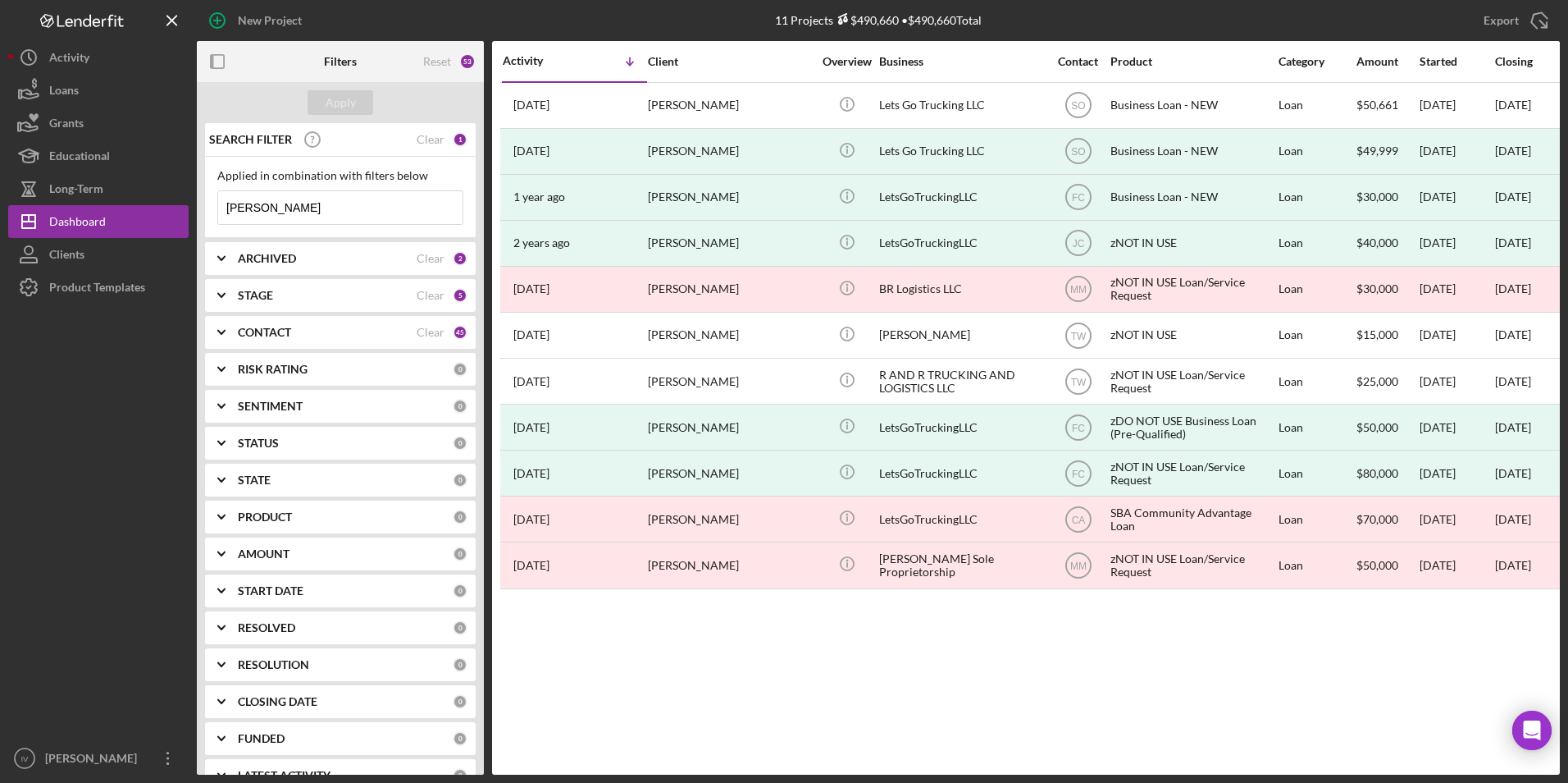
drag, startPoint x: 297, startPoint y: 209, endPoint x: 191, endPoint y: 210, distance: 106.0
click at [191, 210] on div "New Project 11 Projects $490,660 • $490,660 Total [PERSON_NAME] Export Icon/Exp…" at bounding box center [784, 387] width 1552 height 774
type input "[PERSON_NAME]"
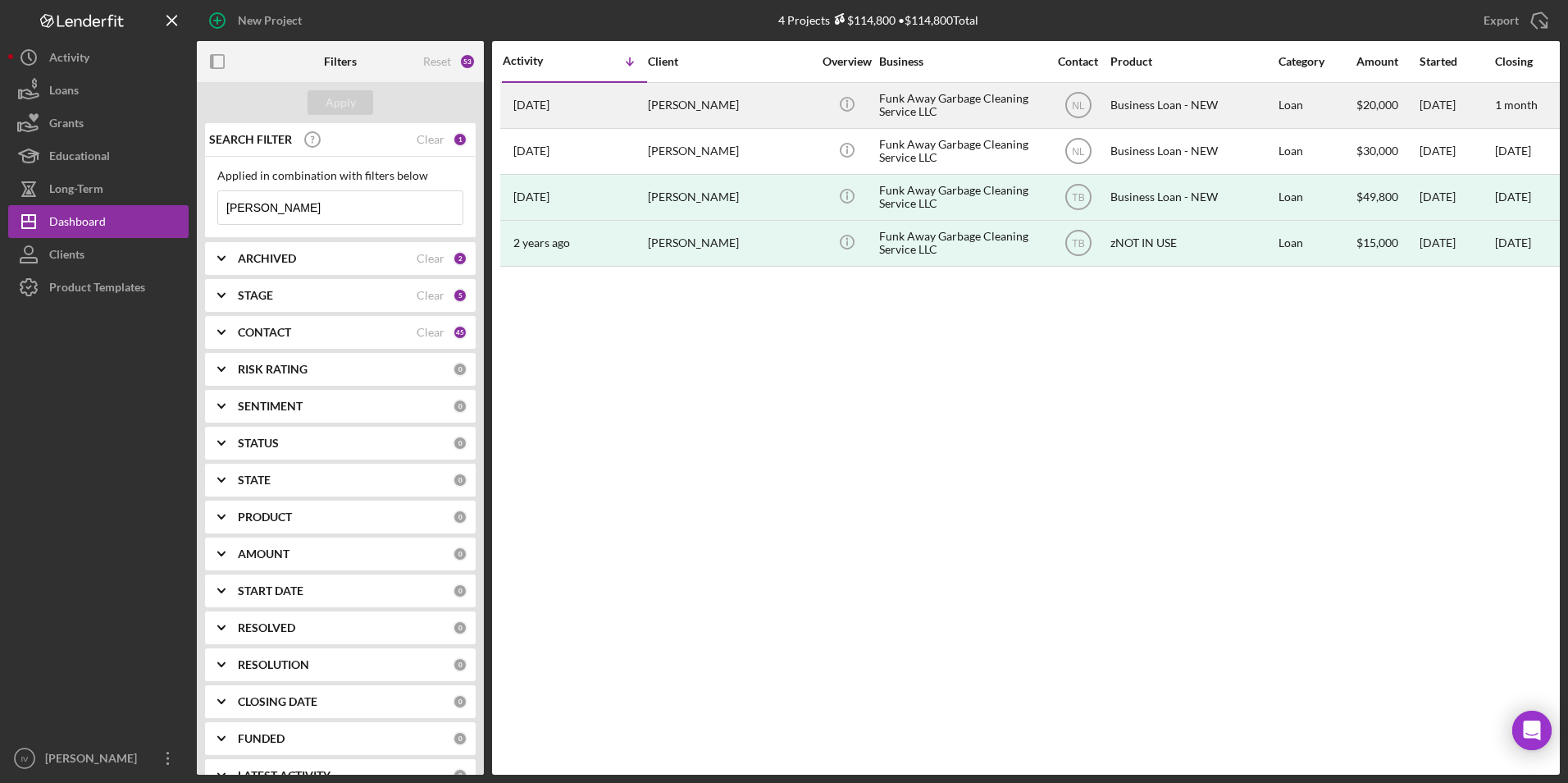
click at [709, 99] on div "[PERSON_NAME]" at bounding box center [730, 106] width 164 height 43
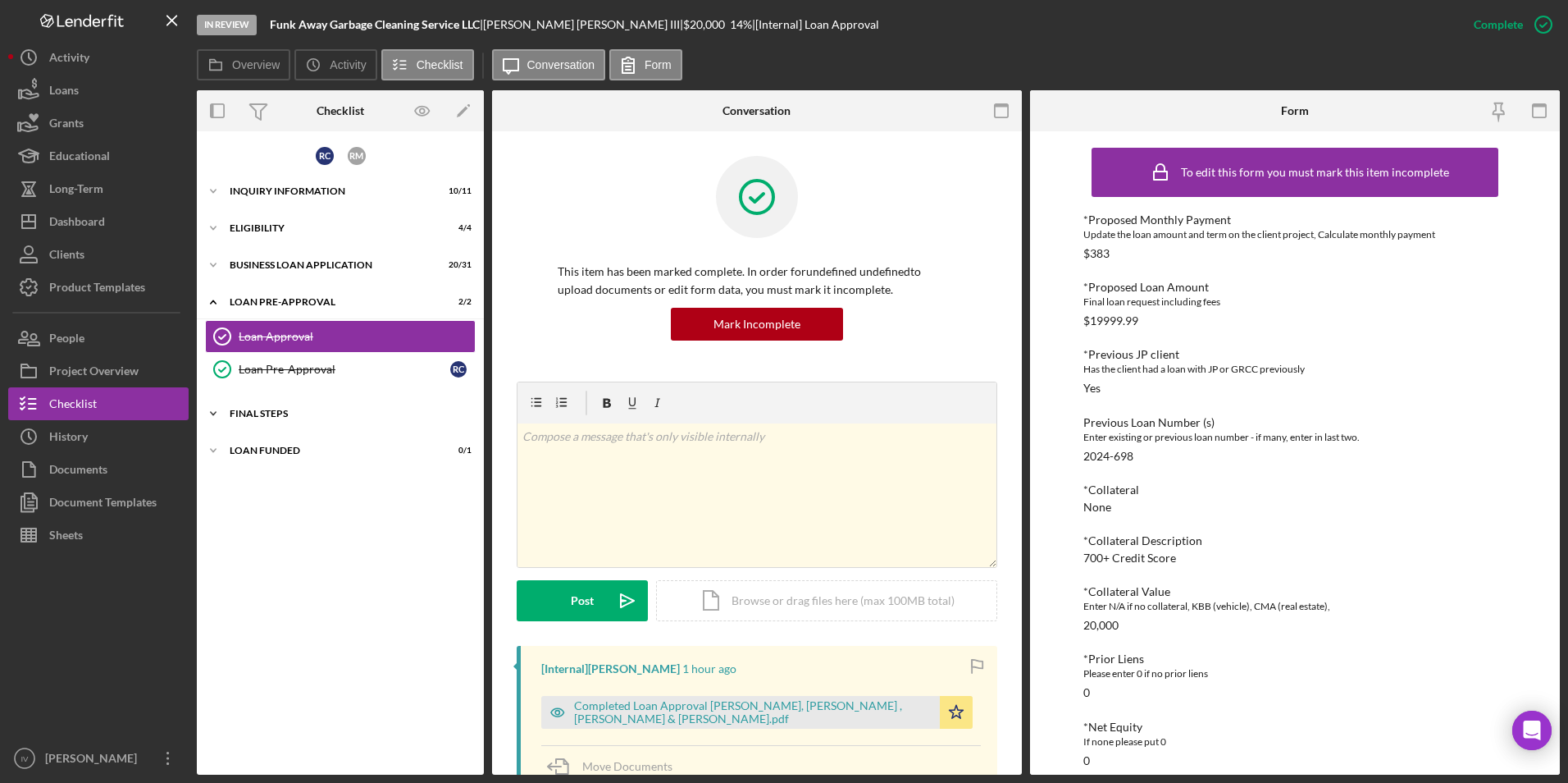
click at [267, 409] on div "FINAL STEPS" at bounding box center [346, 414] width 234 height 9
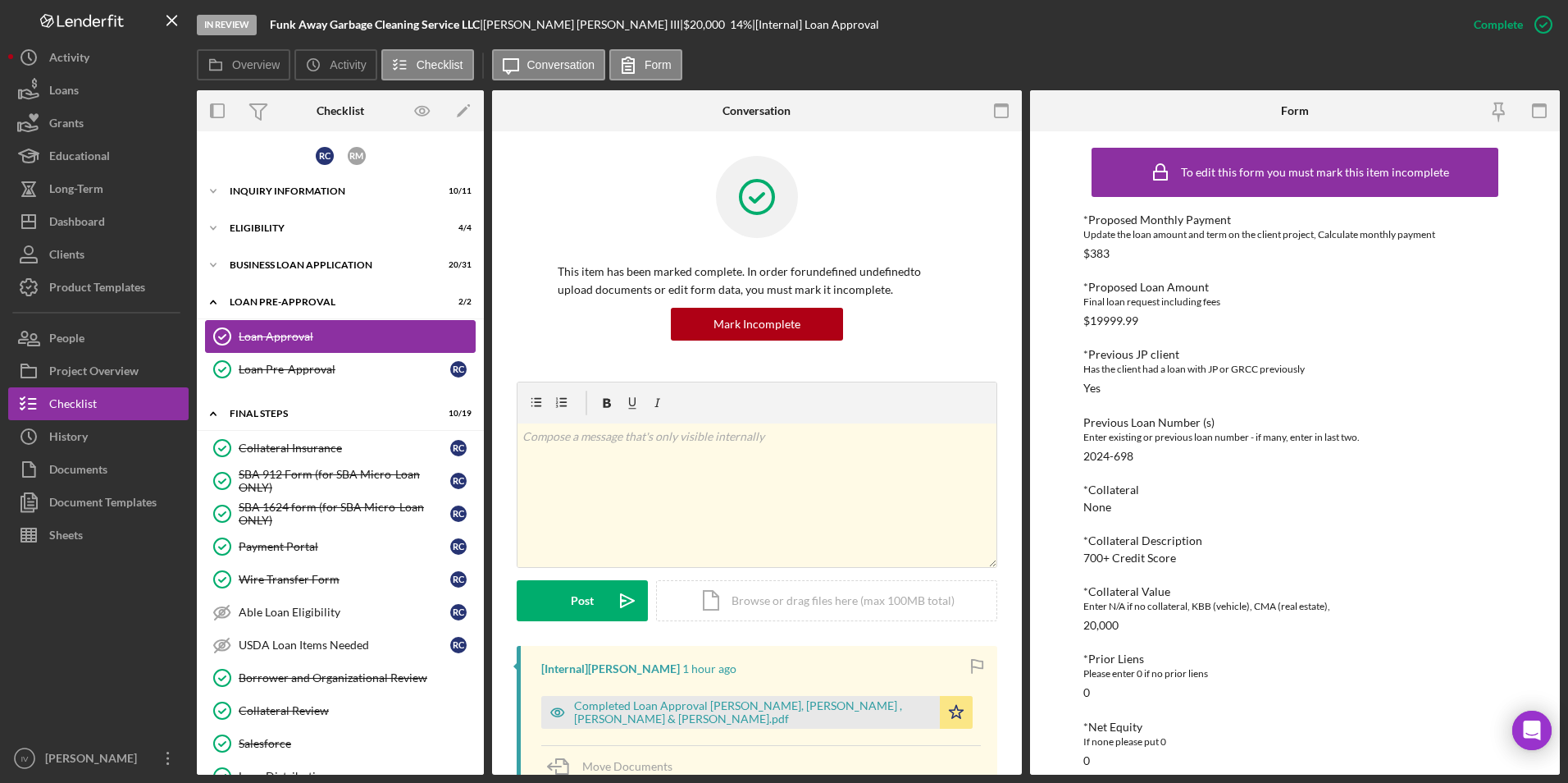
click at [293, 339] on div "Loan Approval" at bounding box center [357, 336] width 236 height 13
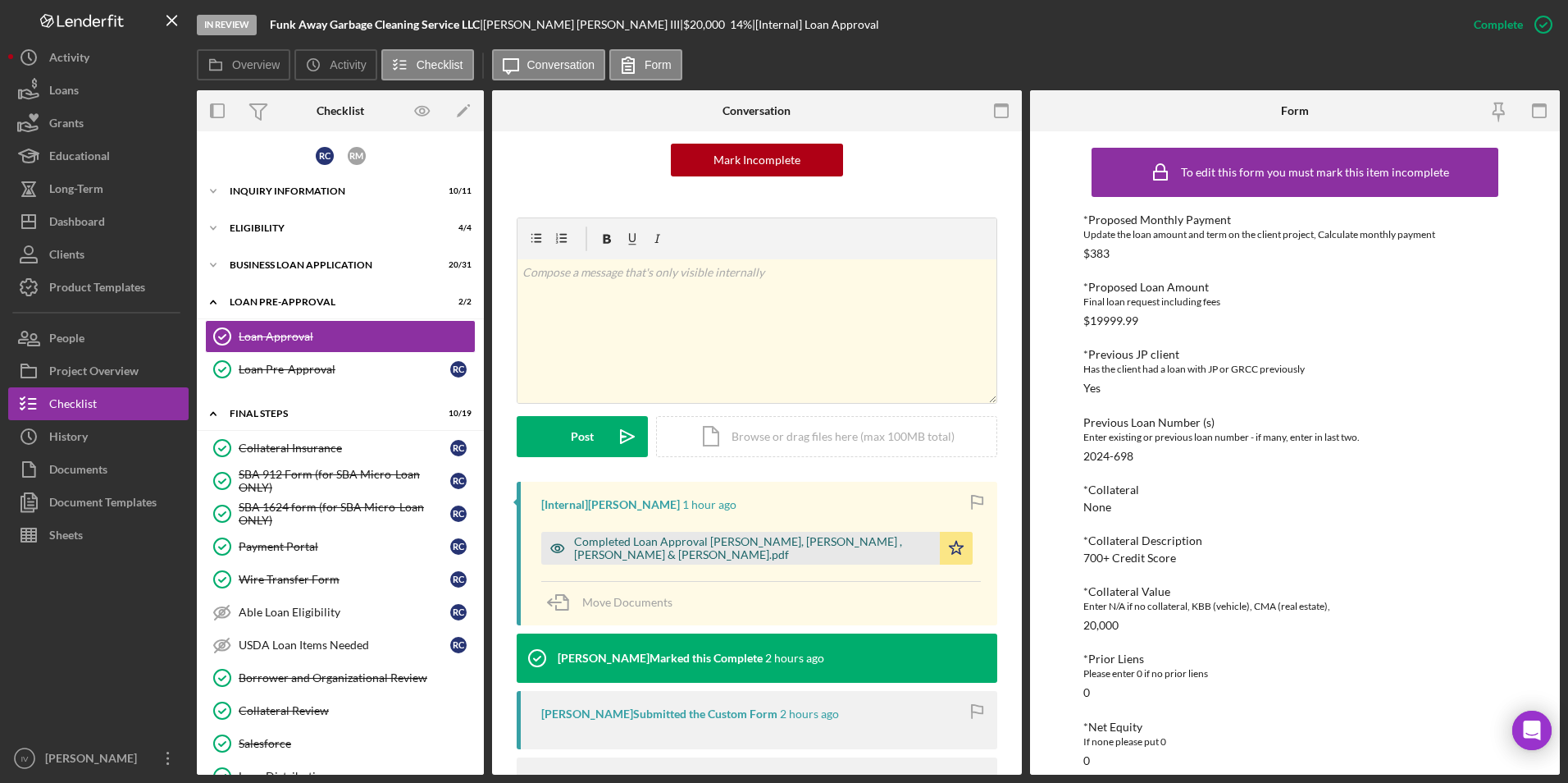
click at [727, 560] on div "Completed Loan Approval [PERSON_NAME], [PERSON_NAME] , [PERSON_NAME] & [PERSON_…" at bounding box center [752, 549] width 358 height 26
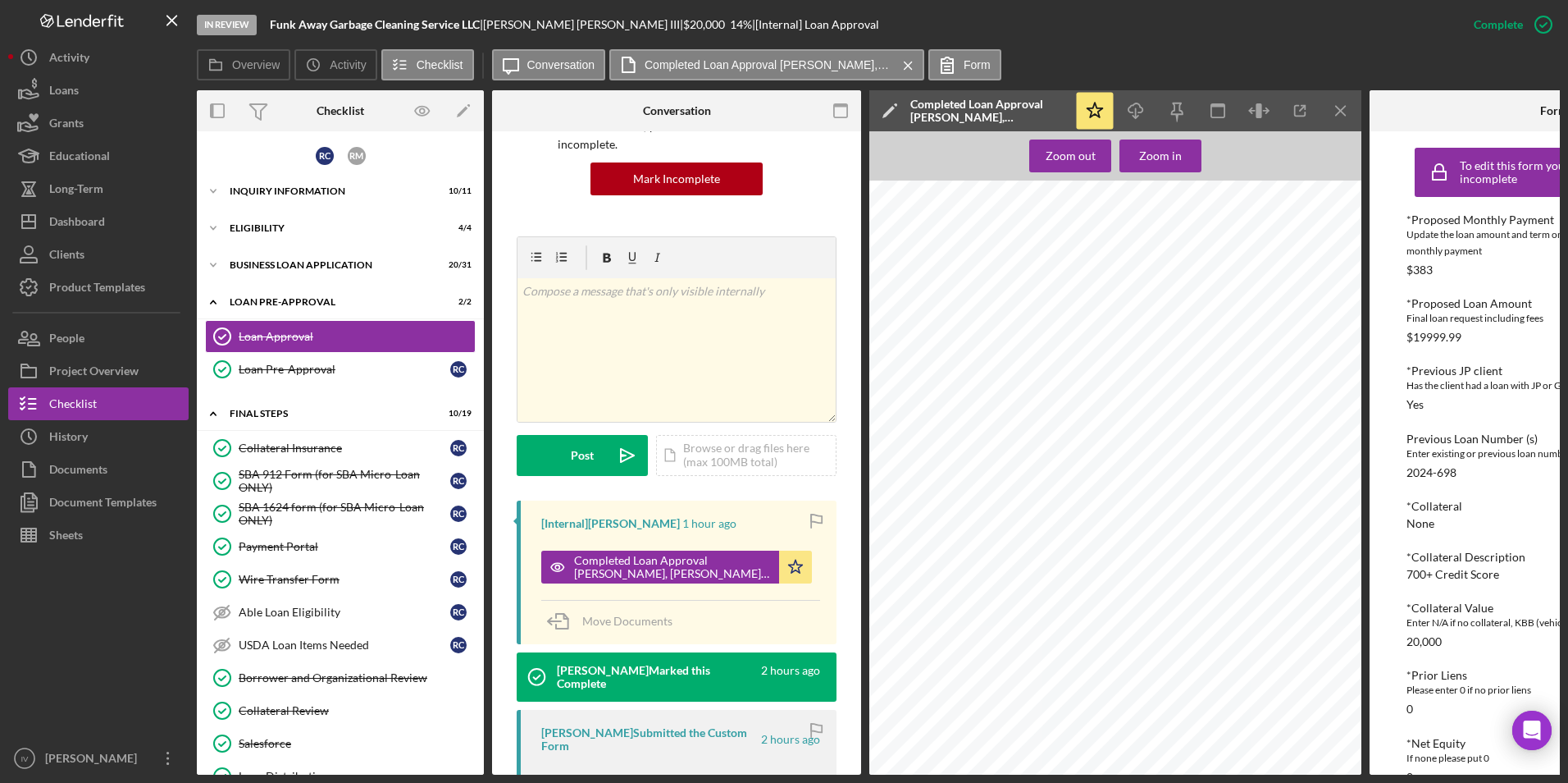
scroll to position [1373, 0]
drag, startPoint x: 104, startPoint y: 213, endPoint x: 114, endPoint y: 194, distance: 21.5
click at [104, 213] on div "Dashboard" at bounding box center [76, 223] width 56 height 37
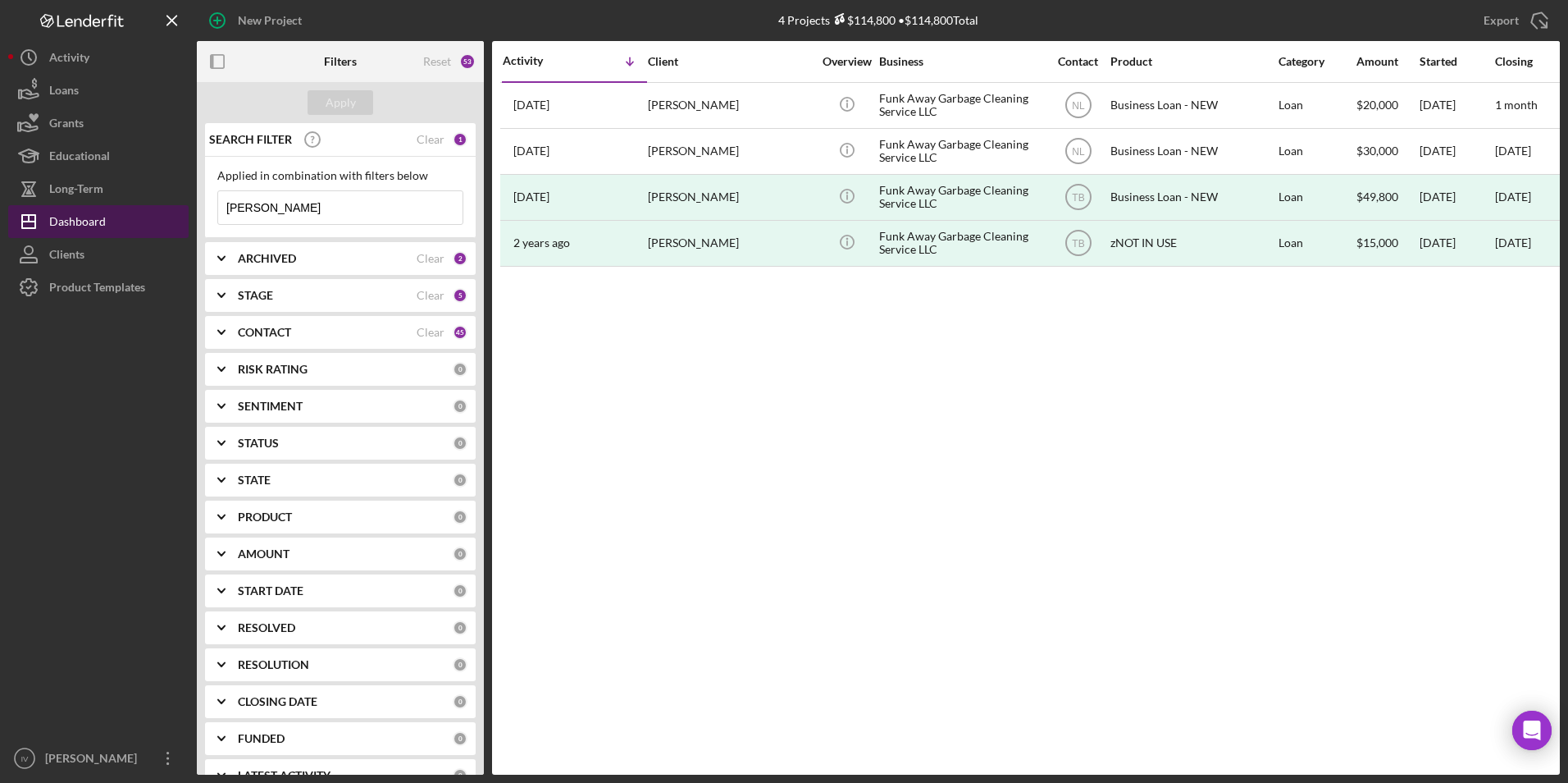
drag, startPoint x: 285, startPoint y: 214, endPoint x: 168, endPoint y: 209, distance: 117.1
click at [169, 209] on div "New Project 4 Projects $114,800 • $114,800 Total [PERSON_NAME] Export Icon/Expo…" at bounding box center [784, 387] width 1552 height 774
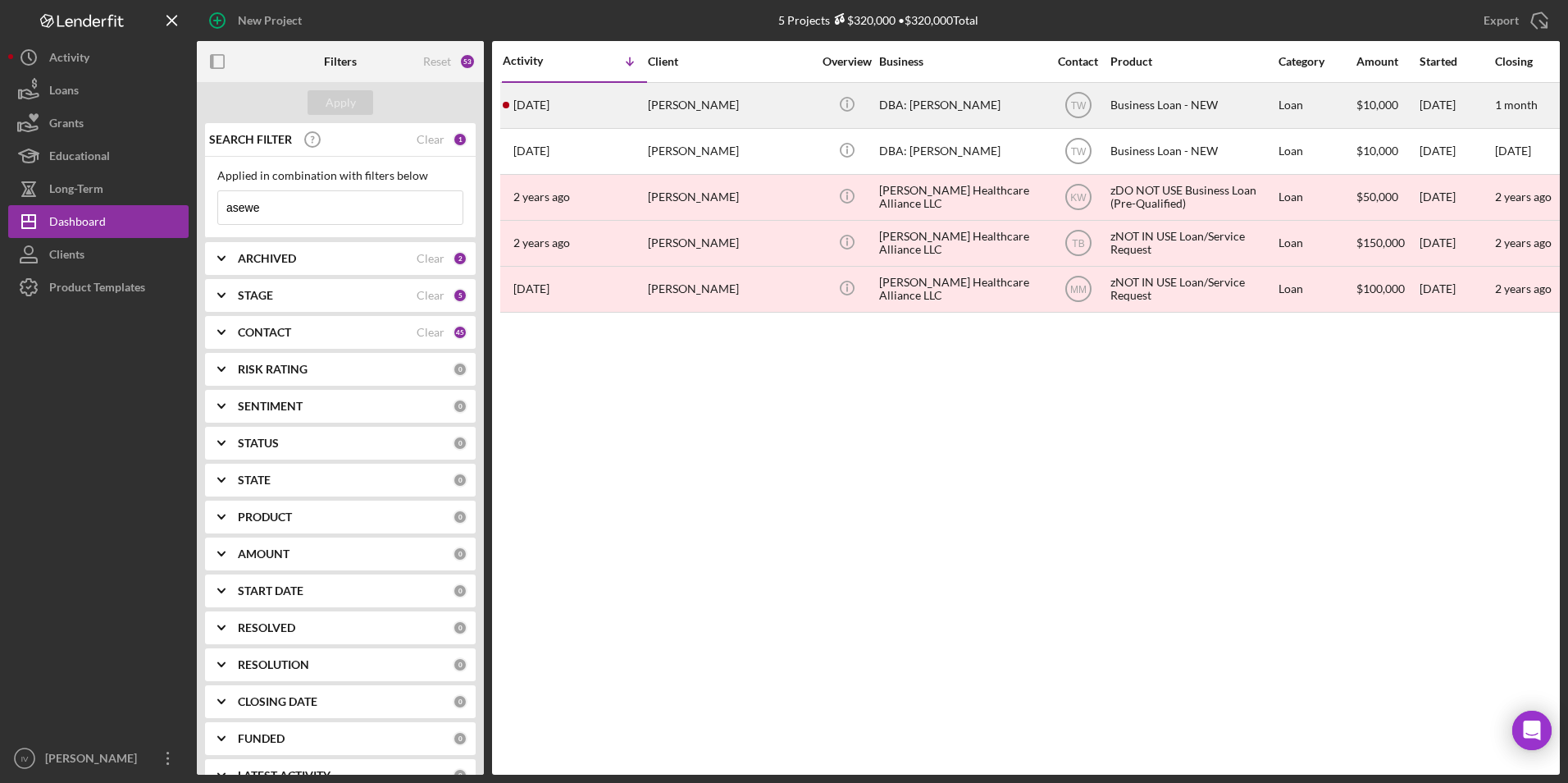
type input "asewe"
click at [706, 107] on div "[PERSON_NAME]" at bounding box center [730, 106] width 164 height 43
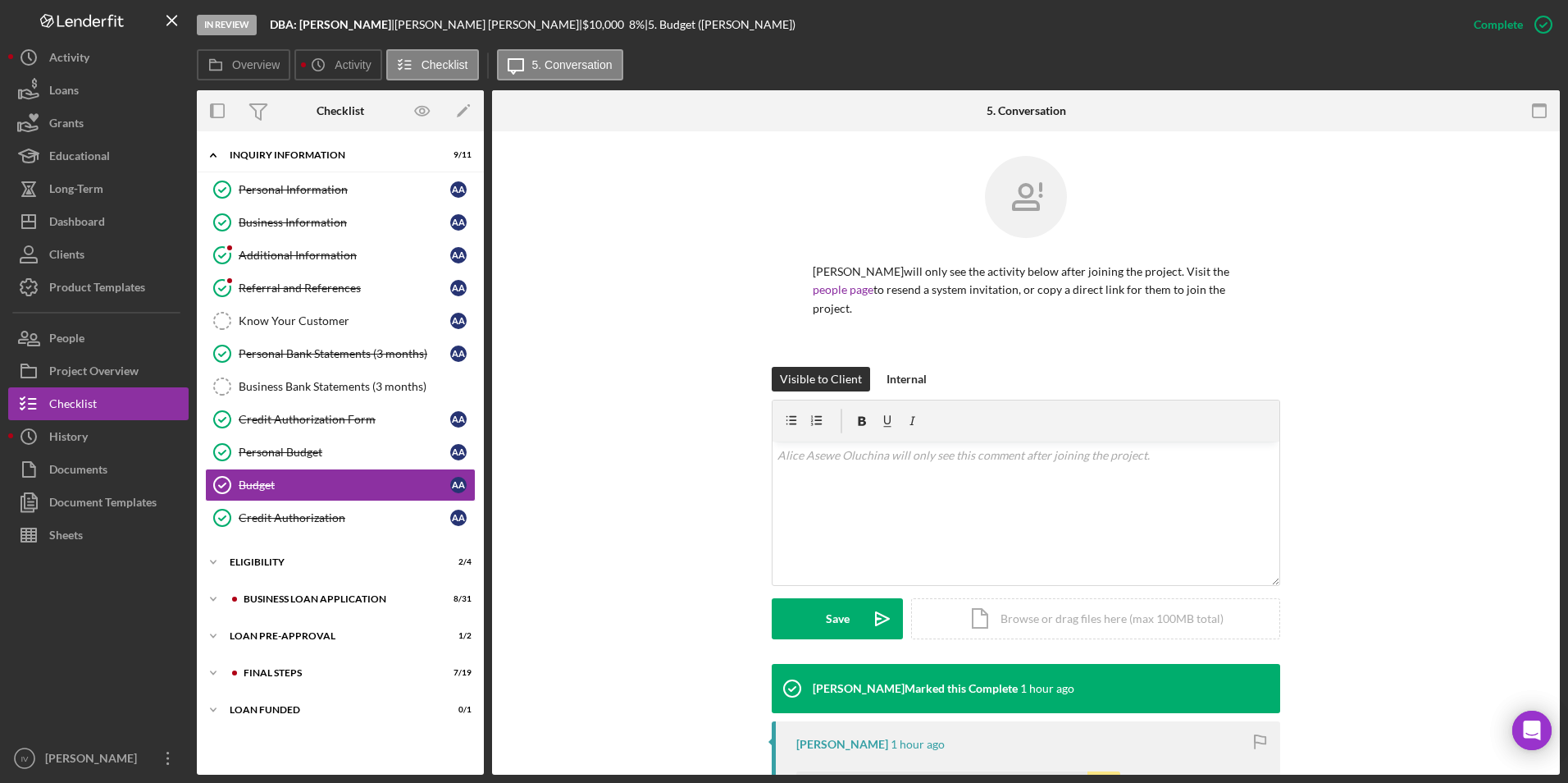
scroll to position [230, 0]
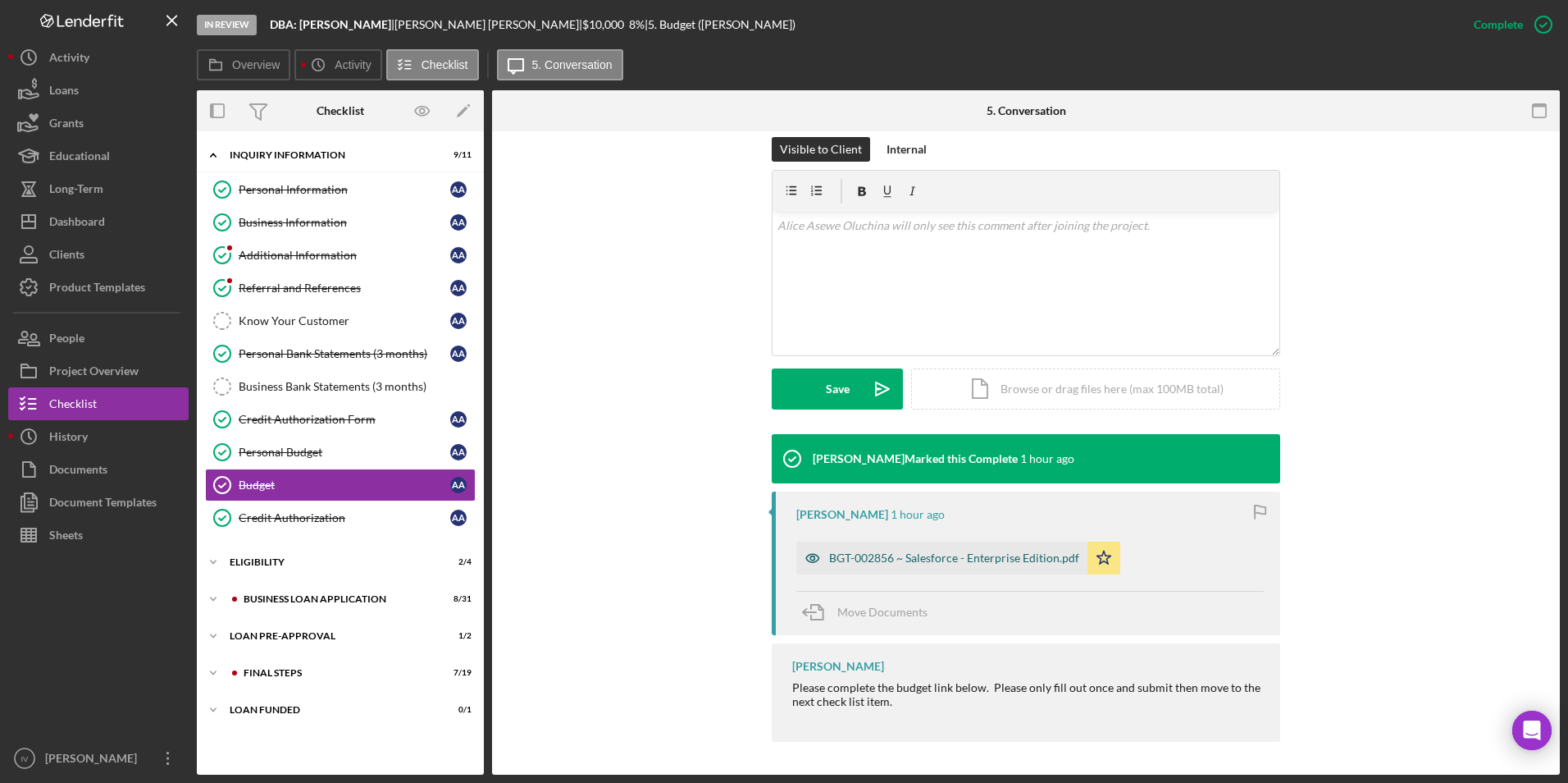
click at [888, 561] on div "BGT-002856 ~ Salesforce - Enterprise Edition.pdf" at bounding box center [953, 558] width 250 height 13
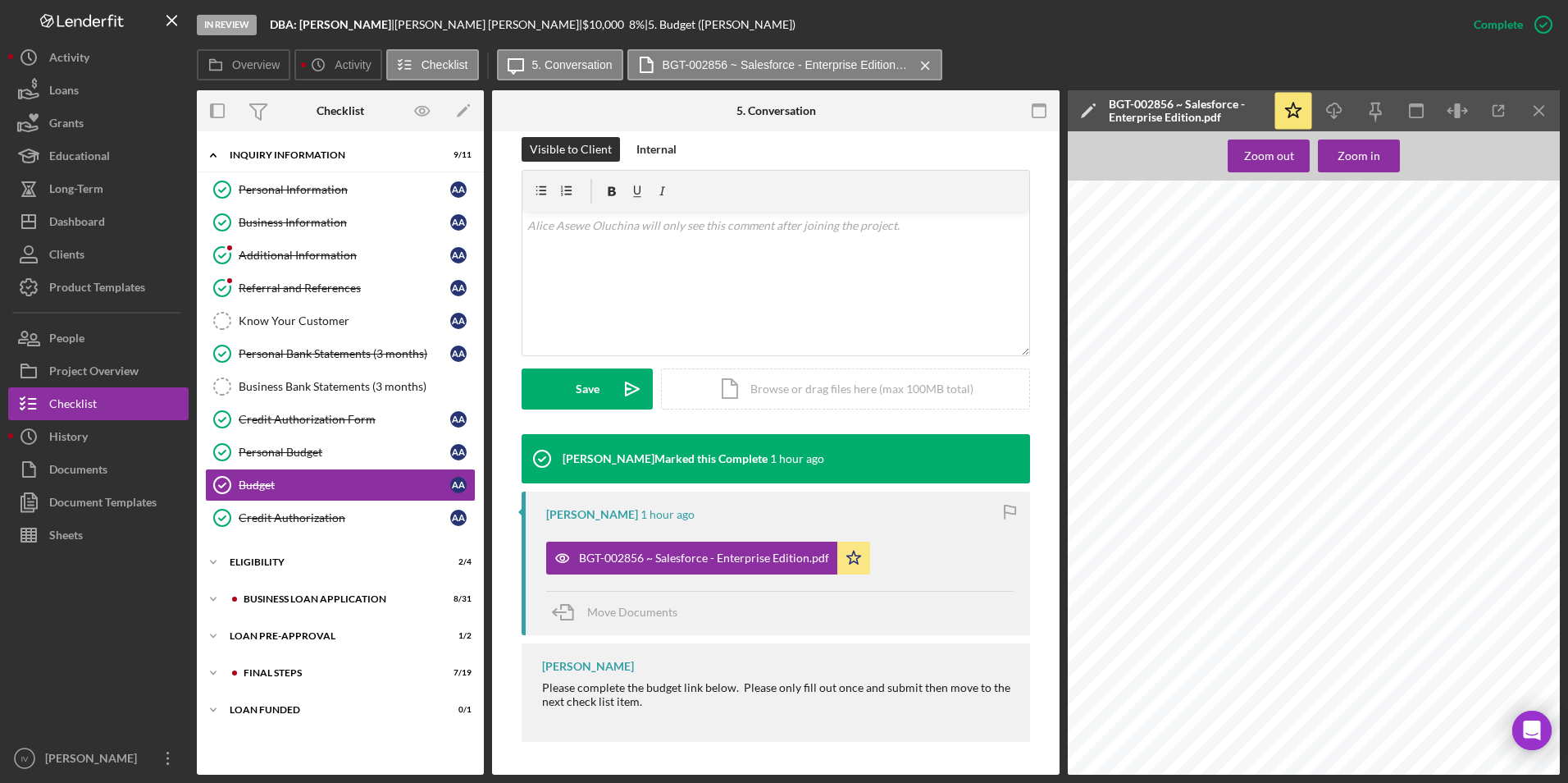
scroll to position [82, 0]
click at [270, 641] on div "Icon/Expander LOAN PRE-APPROVAL 1 / 2" at bounding box center [341, 636] width 287 height 33
click at [269, 675] on div "Loan Approval" at bounding box center [357, 671] width 236 height 13
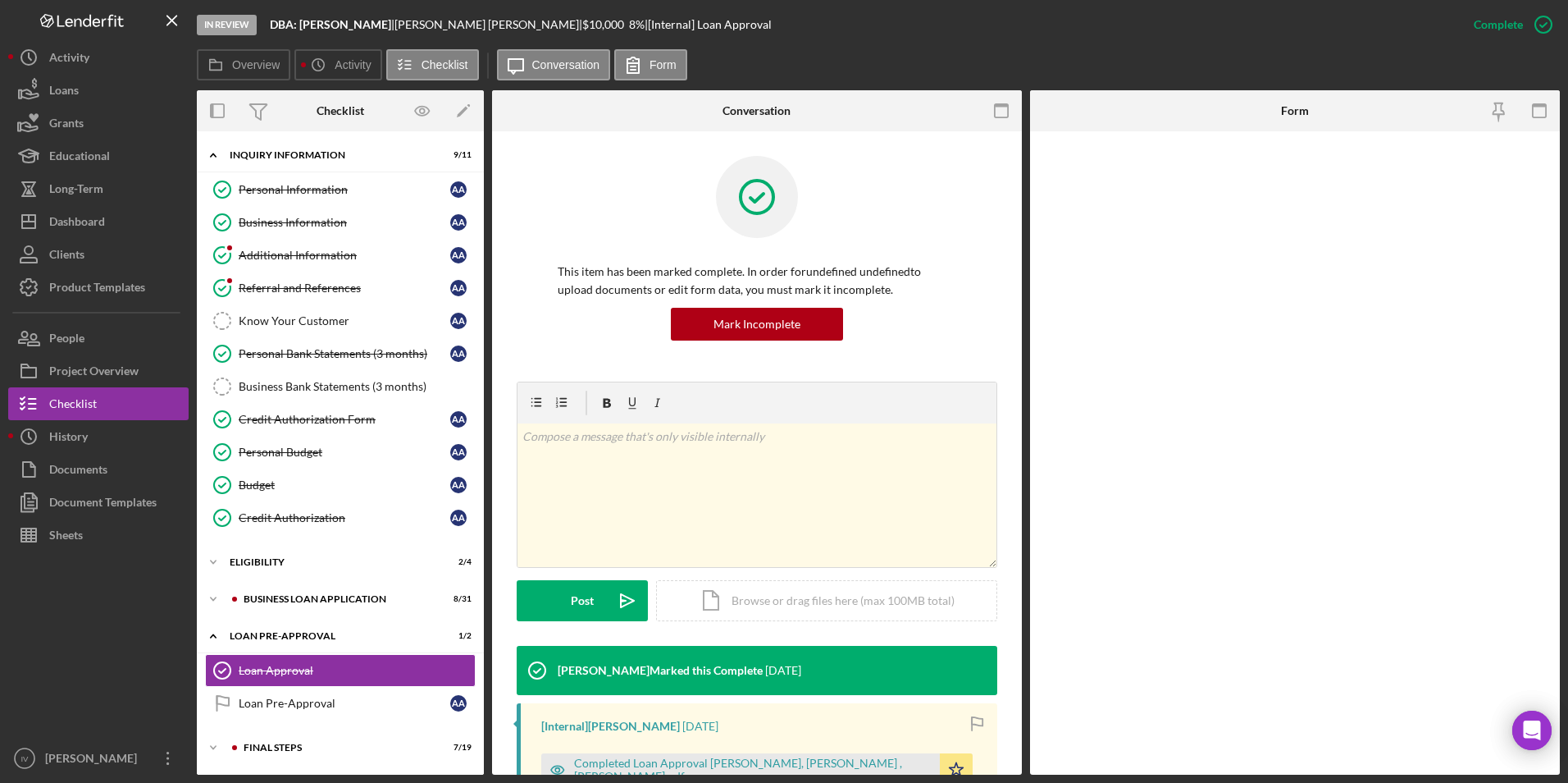
scroll to position [410, 0]
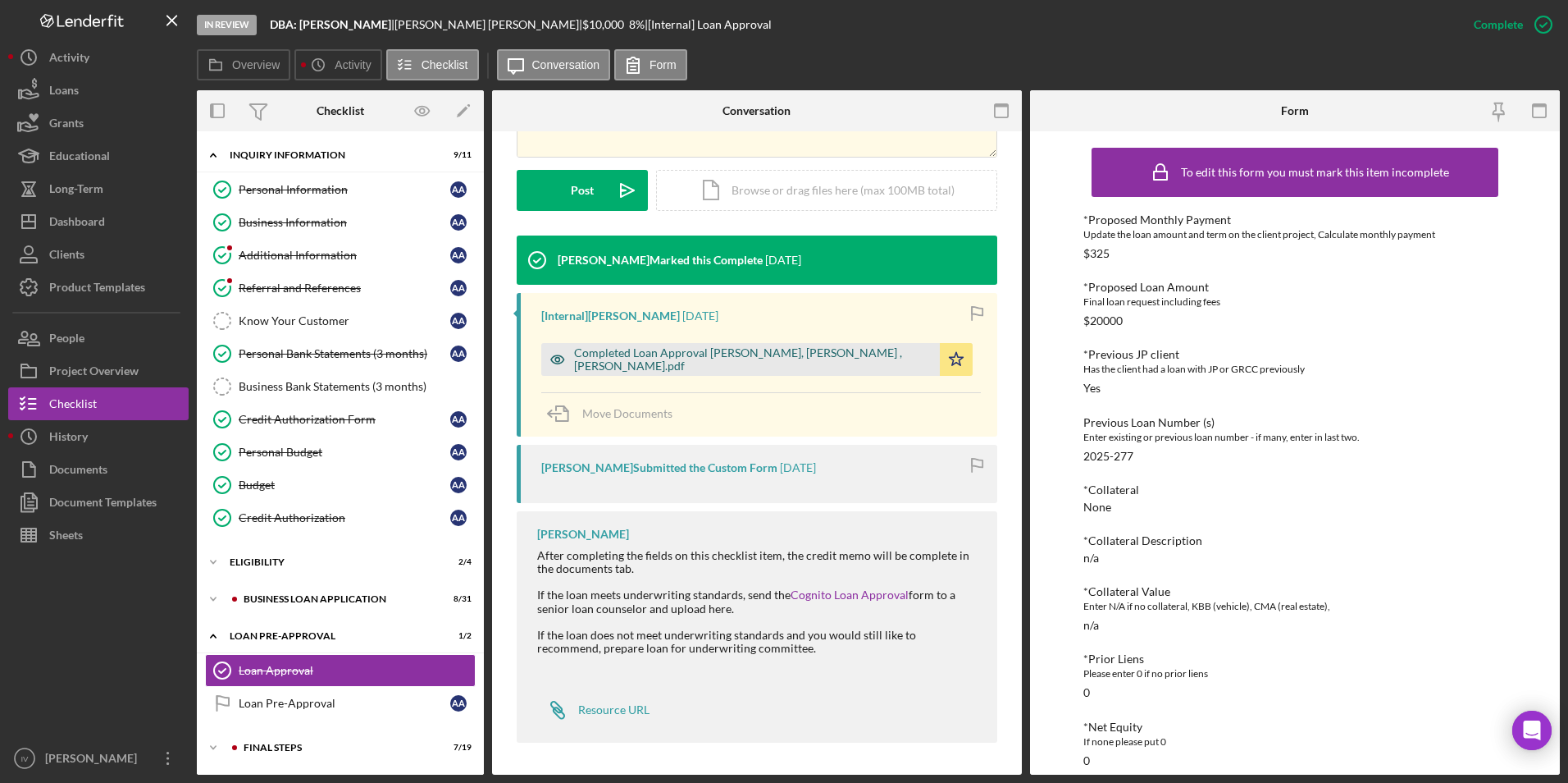
click at [769, 357] on div "Completed Loan Approval [PERSON_NAME], [PERSON_NAME] , [PERSON_NAME].pdf" at bounding box center [752, 360] width 358 height 26
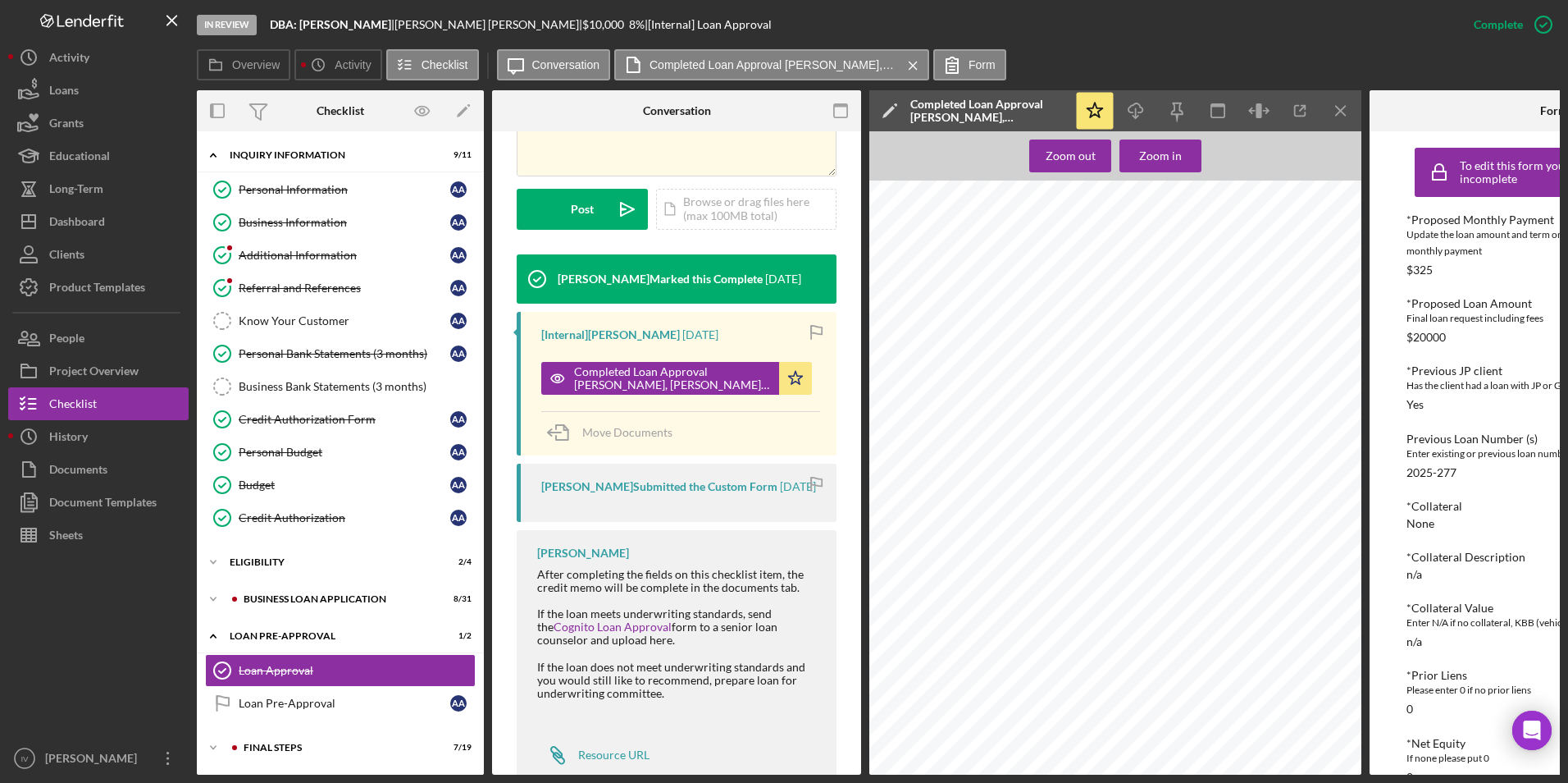
scroll to position [962, 0]
drag, startPoint x: 77, startPoint y: 215, endPoint x: 129, endPoint y: 215, distance: 52.0
click at [77, 215] on div "Dashboard" at bounding box center [76, 223] width 56 height 37
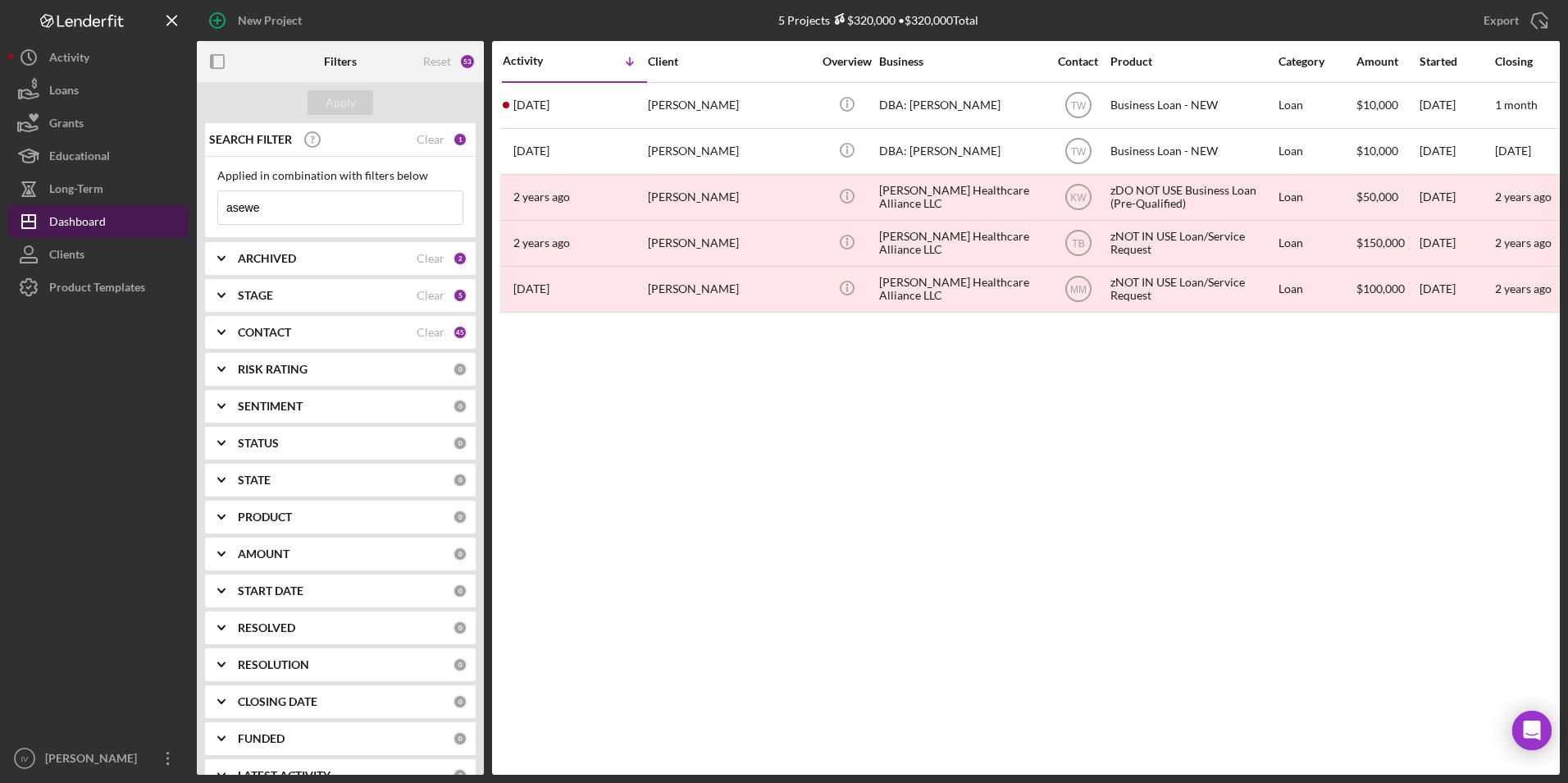
drag, startPoint x: 311, startPoint y: 220, endPoint x: 185, endPoint y: 220, distance: 126.0
click at [185, 220] on div "New Project 5 Projects $320,000 • $320,000 Total asewe Export Icon/Export Filte…" at bounding box center [784, 387] width 1552 height 774
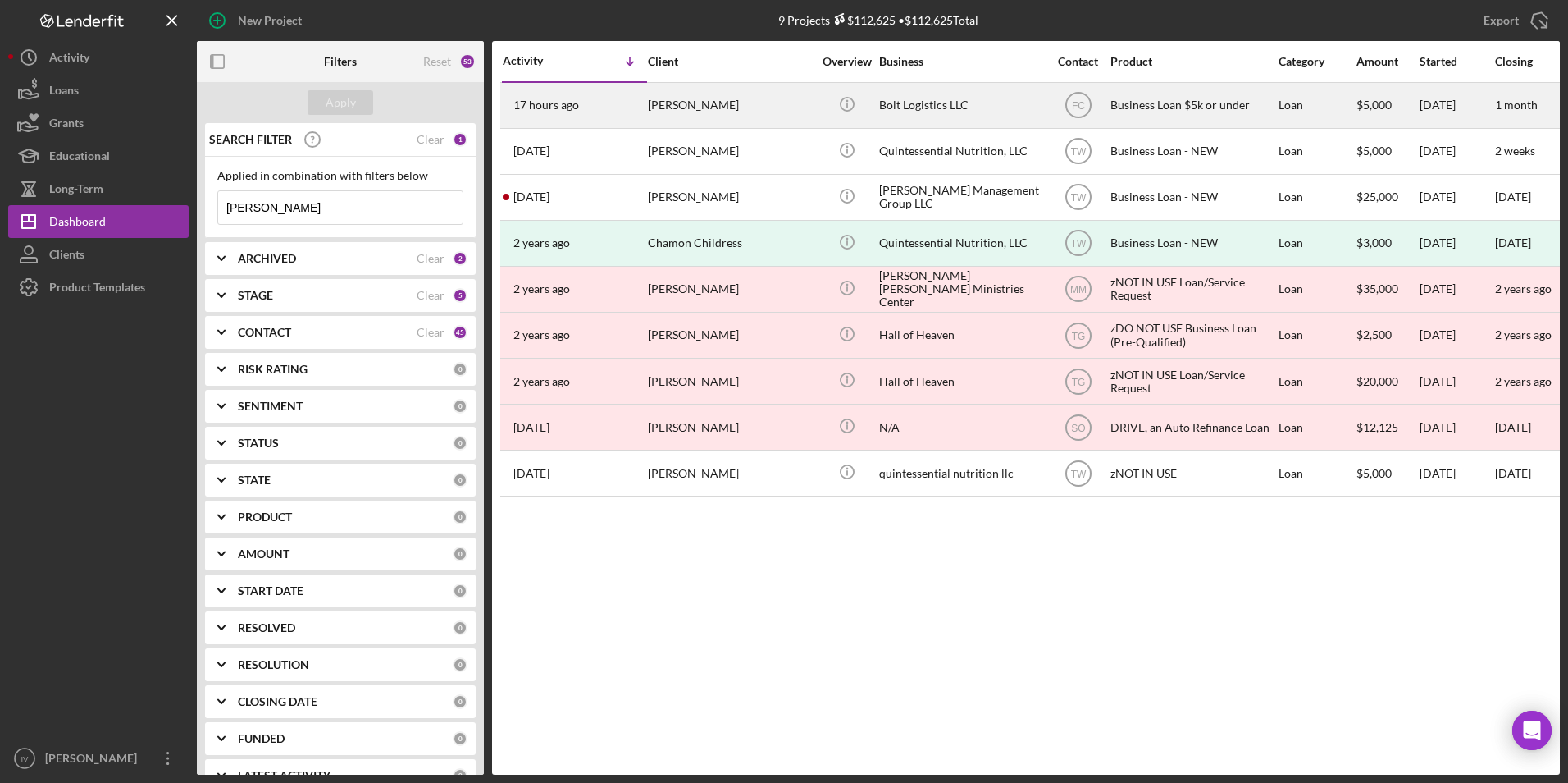
type input "[PERSON_NAME]"
click at [730, 93] on div "[PERSON_NAME]" at bounding box center [730, 106] width 164 height 43
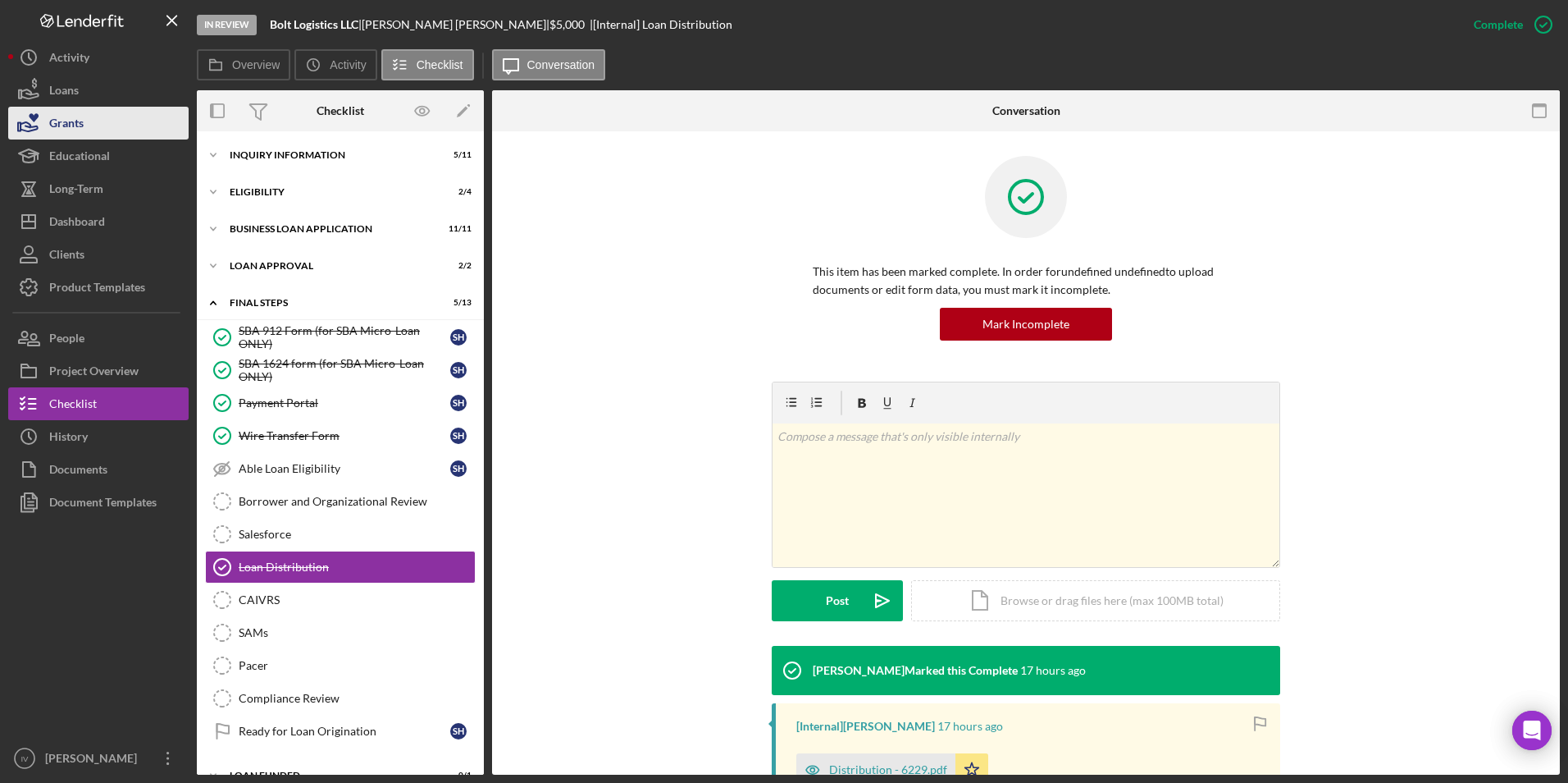
scroll to position [25, 0]
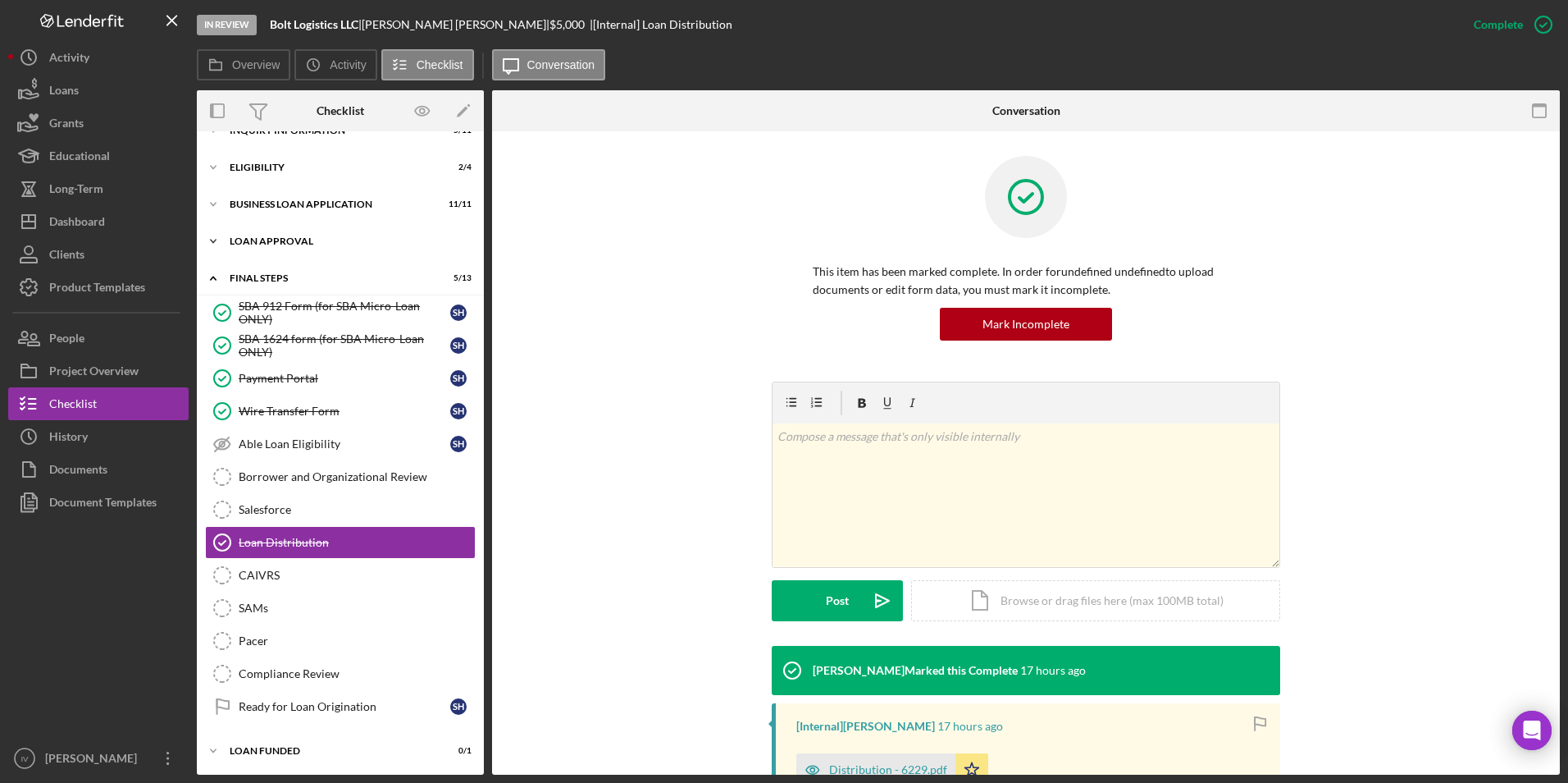
click at [309, 245] on div "Loan Approval" at bounding box center [346, 241] width 234 height 9
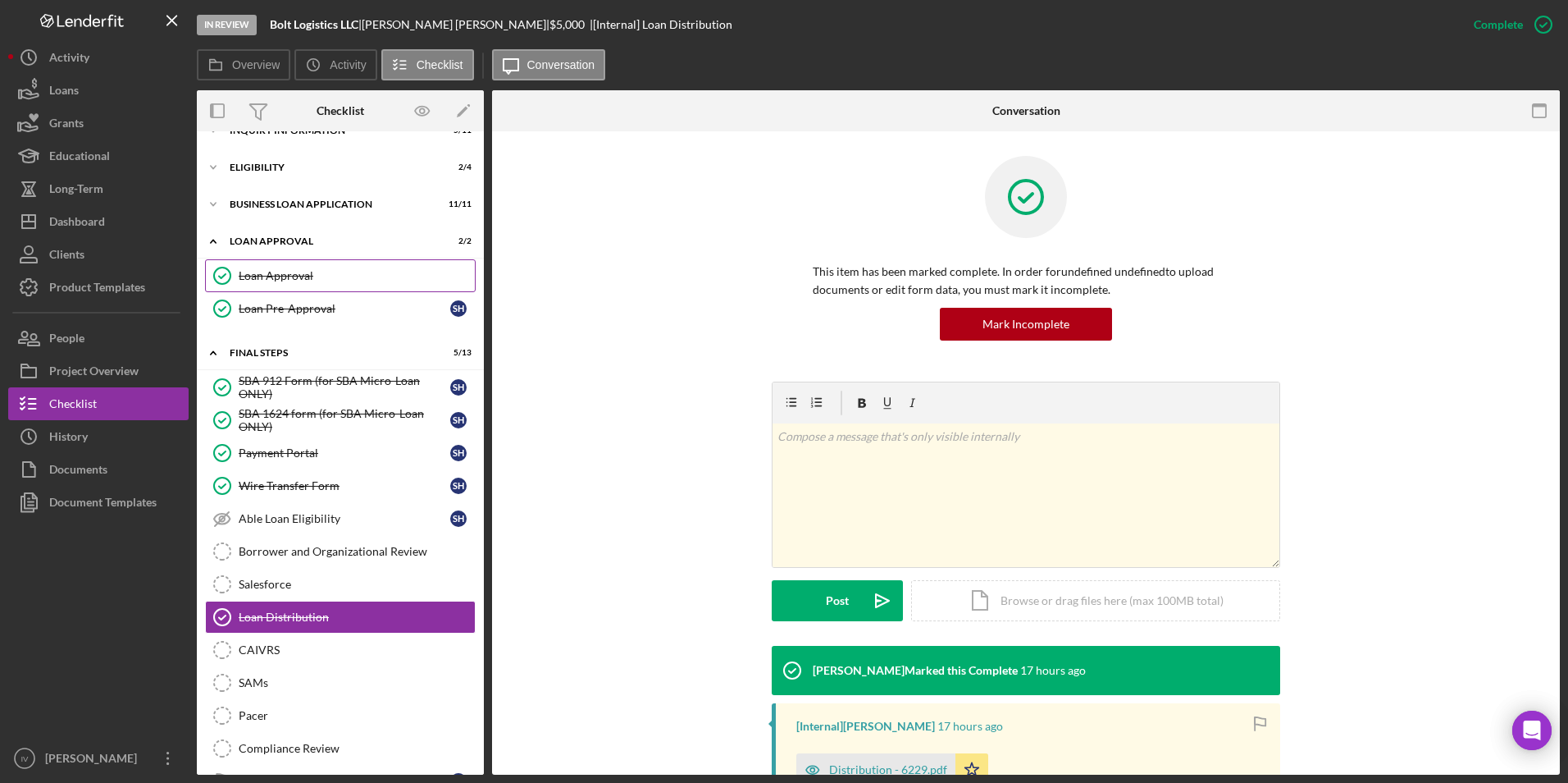
click at [303, 271] on div "Loan Approval" at bounding box center [357, 276] width 236 height 13
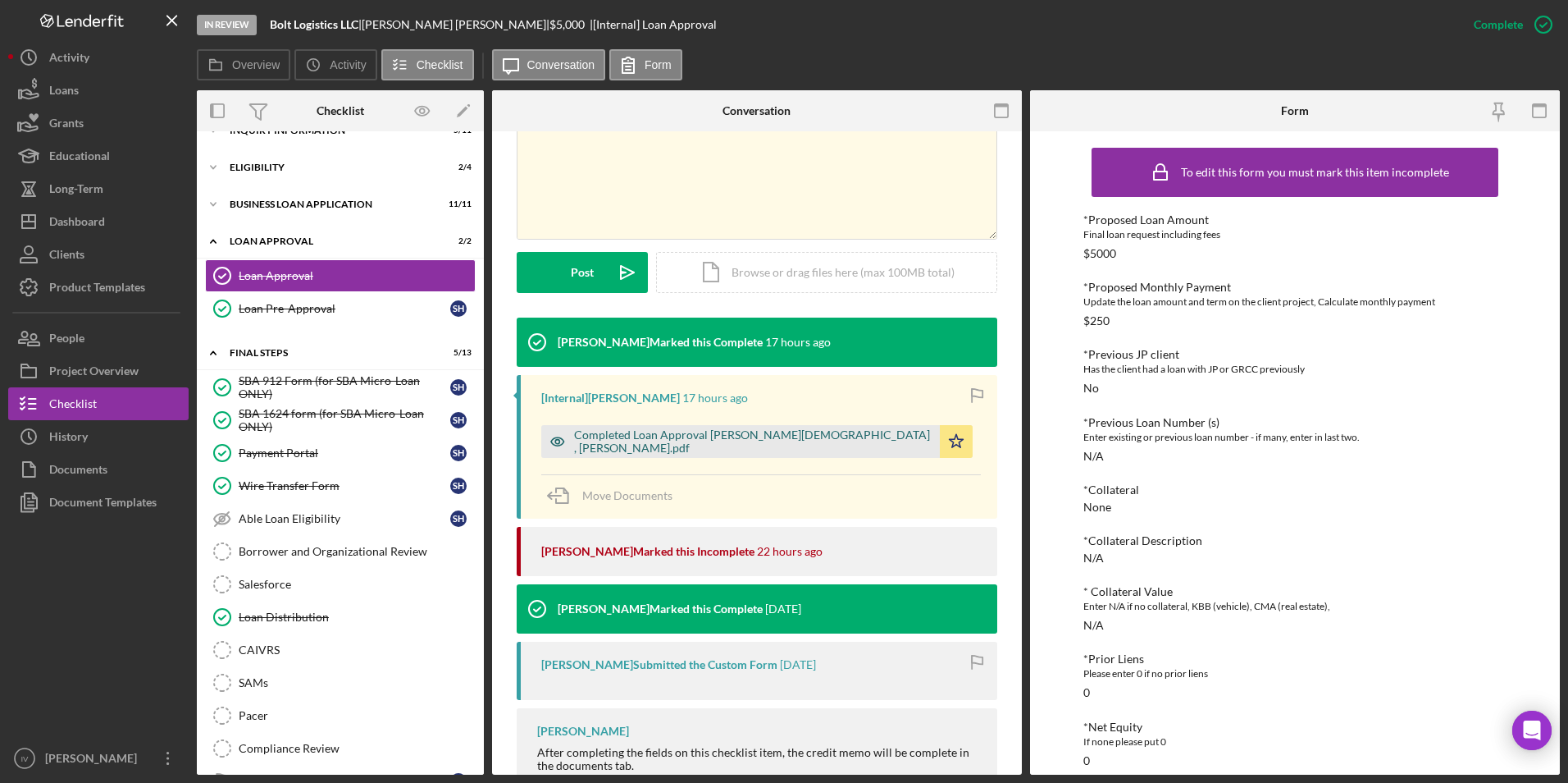
click at [727, 430] on div "Completed Loan Approval [PERSON_NAME][DEMOGRAPHIC_DATA] , [PERSON_NAME].pdf" at bounding box center [752, 442] width 358 height 26
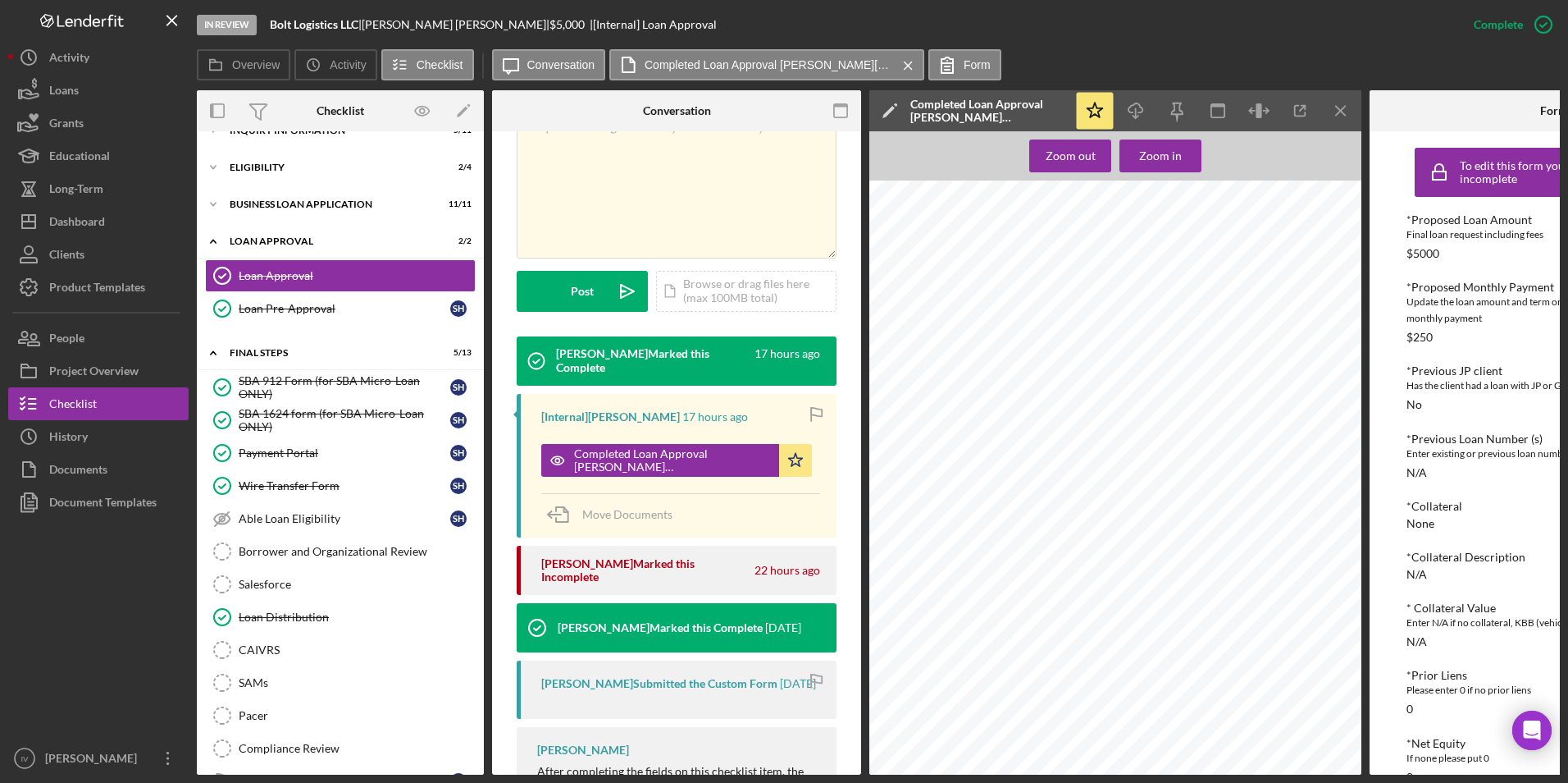
scroll to position [1559, 0]
drag, startPoint x: 97, startPoint y: 218, endPoint x: 194, endPoint y: 179, distance: 104.5
click at [97, 218] on div "Dashboard" at bounding box center [76, 223] width 56 height 37
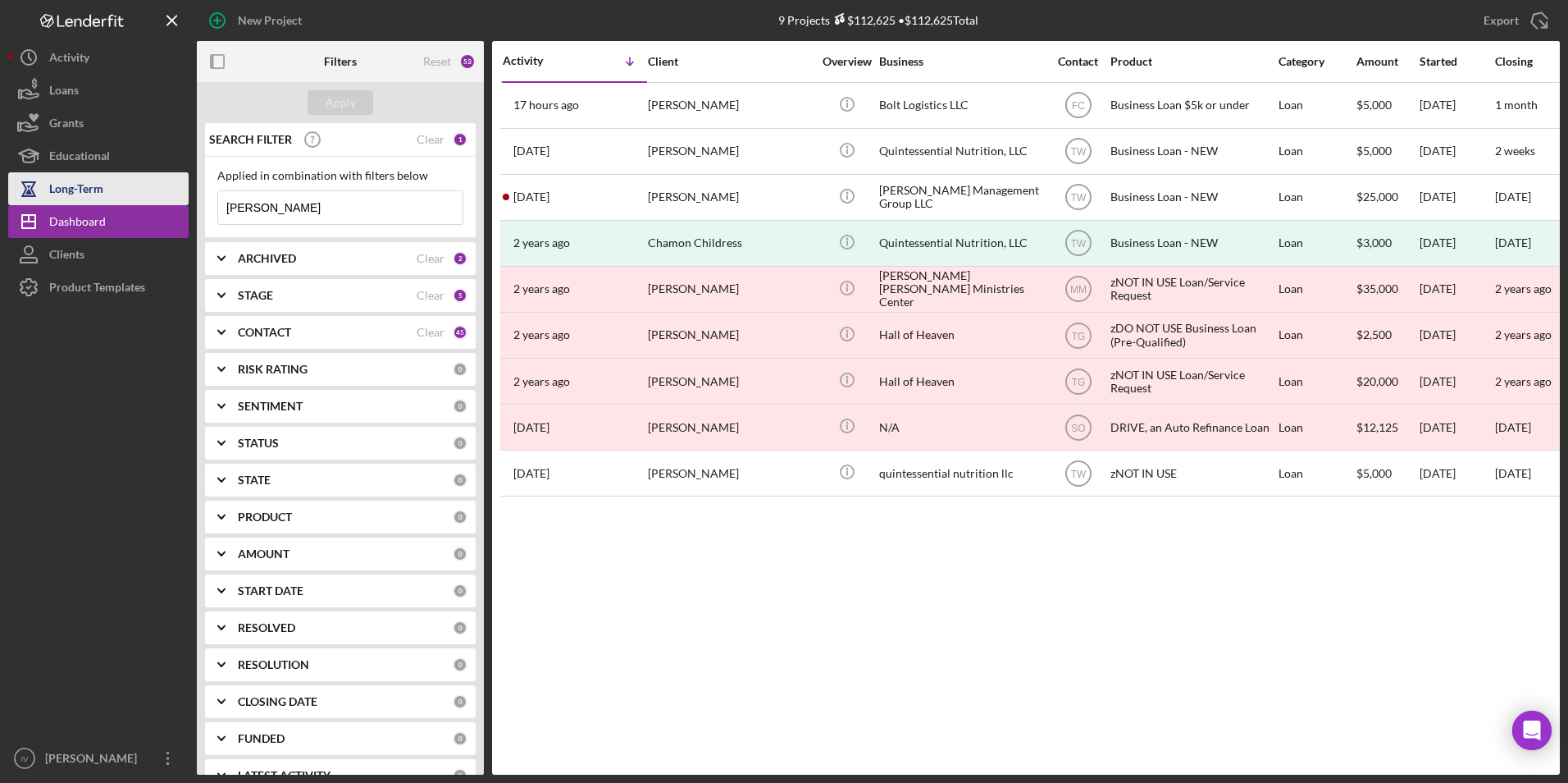
drag, startPoint x: 304, startPoint y: 206, endPoint x: 84, endPoint y: 203, distance: 220.0
click at [84, 203] on div "New Project 9 Projects $112,625 • $112,625 Total hayden Export Icon/Export Filt…" at bounding box center [784, 387] width 1552 height 774
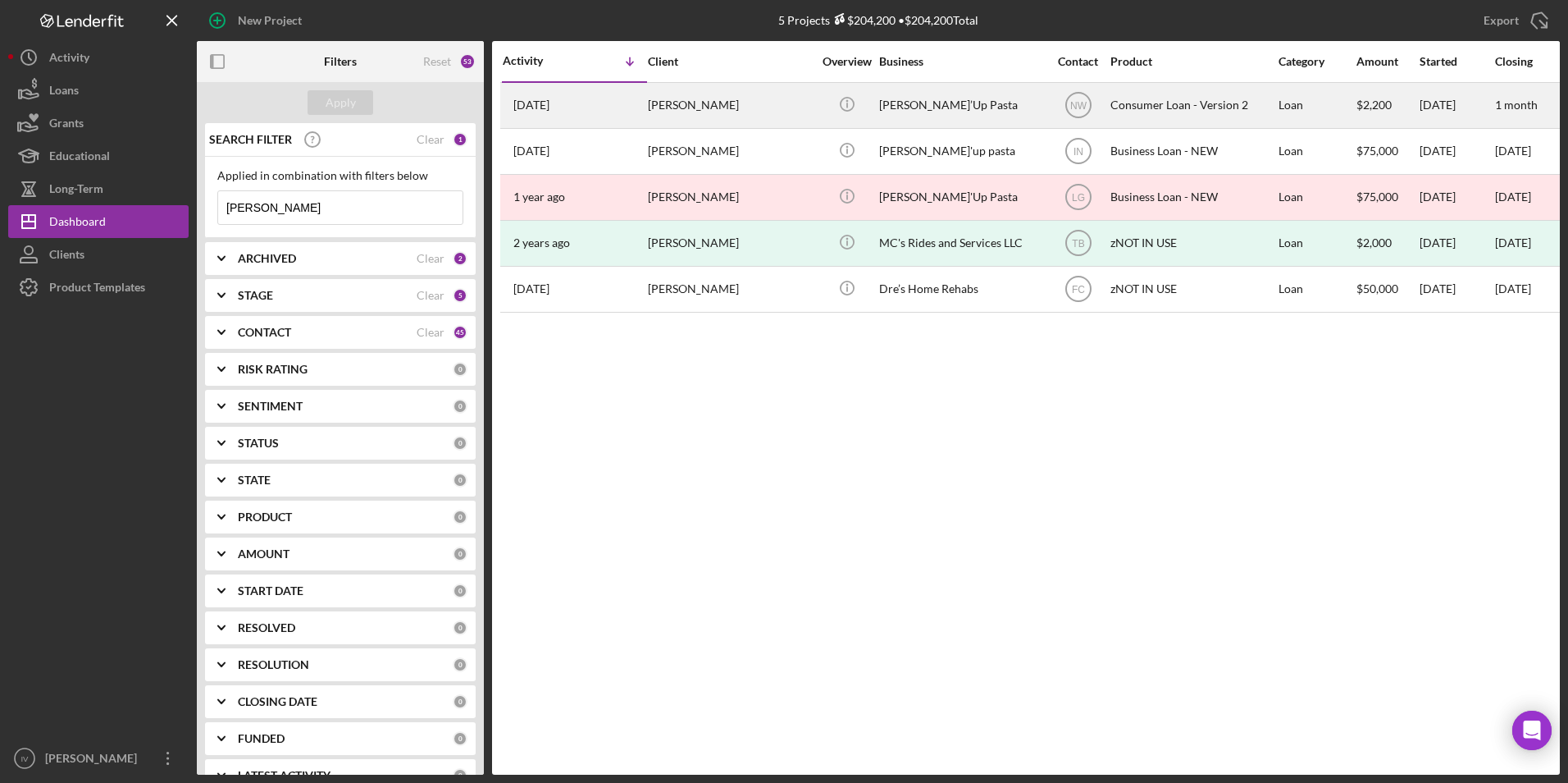
type input "[PERSON_NAME]"
click at [711, 97] on div "[PERSON_NAME]" at bounding box center [730, 106] width 164 height 43
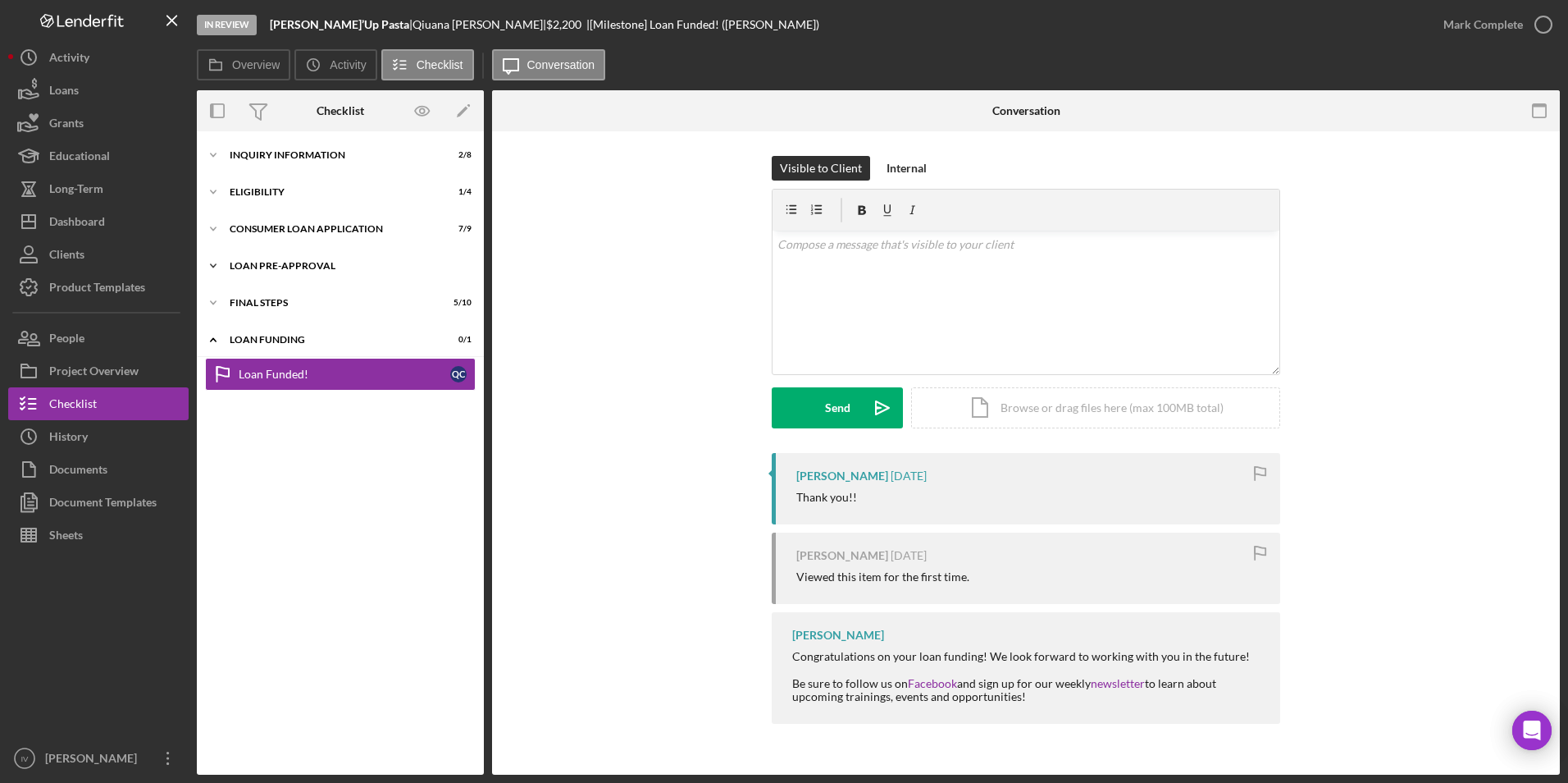
click at [307, 264] on div "Loan Pre-Approval" at bounding box center [346, 265] width 234 height 9
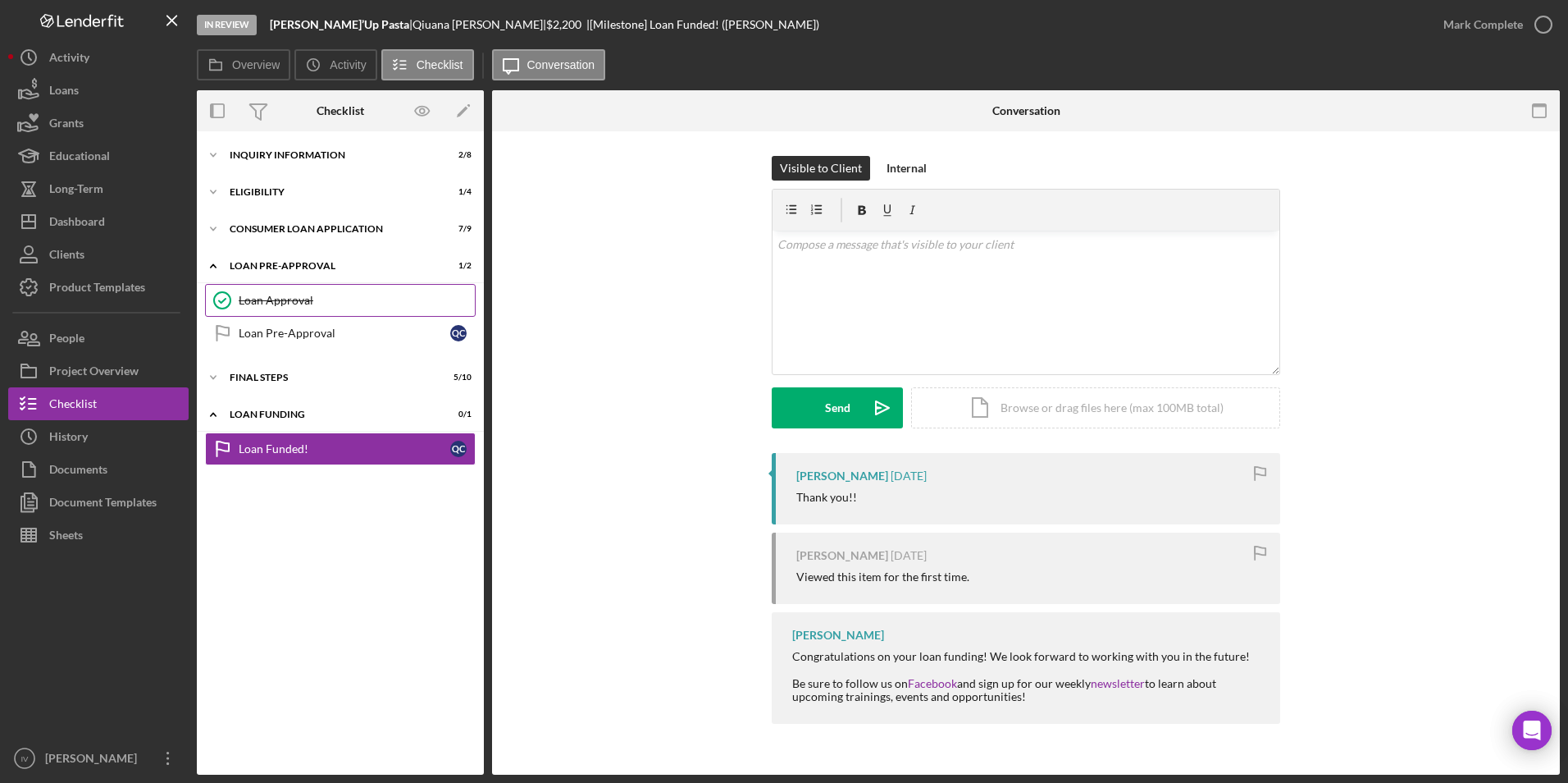
click at [300, 286] on link "Loan Approval Loan Approval" at bounding box center [340, 300] width 271 height 33
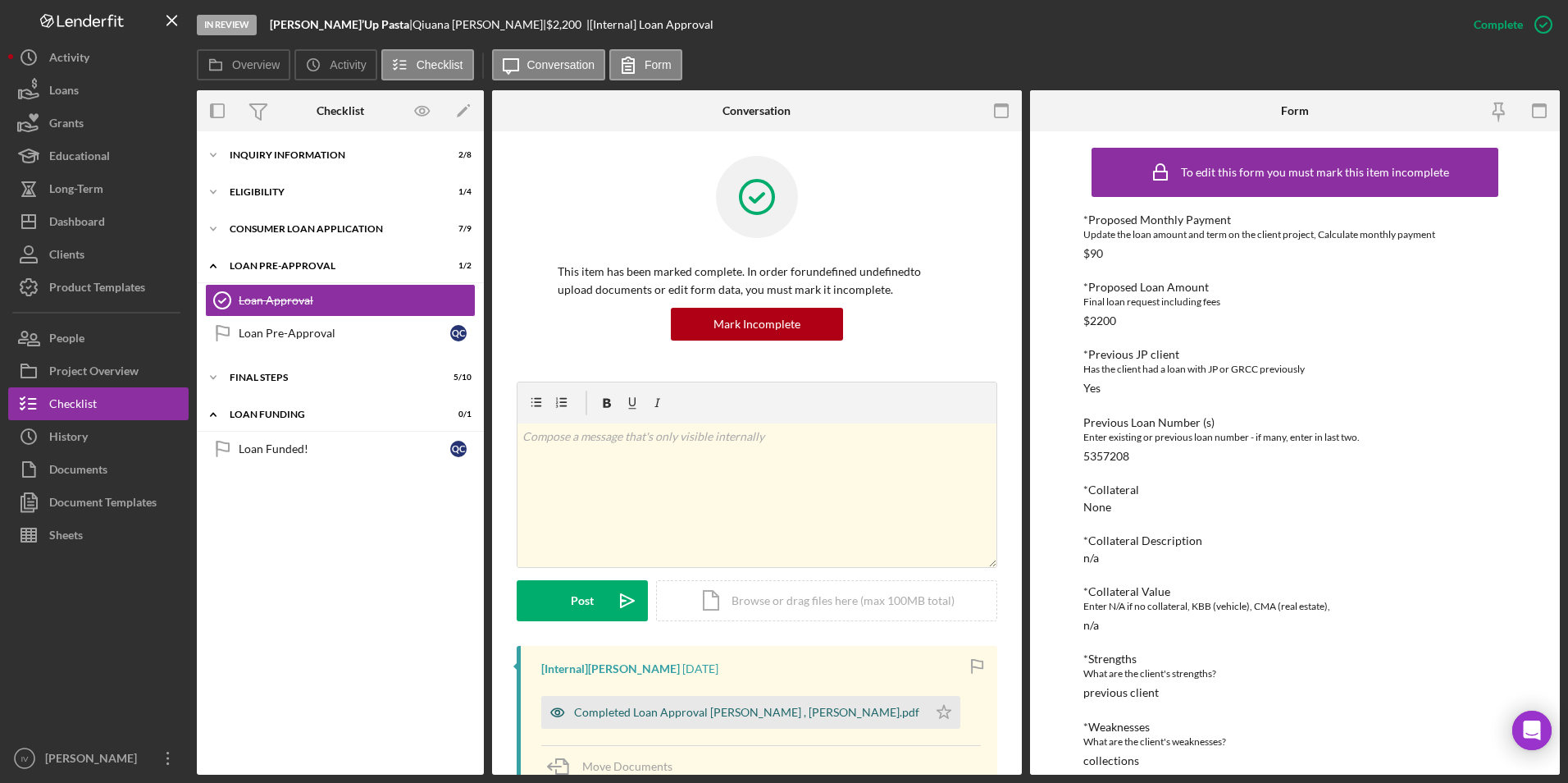
scroll to position [329, 0]
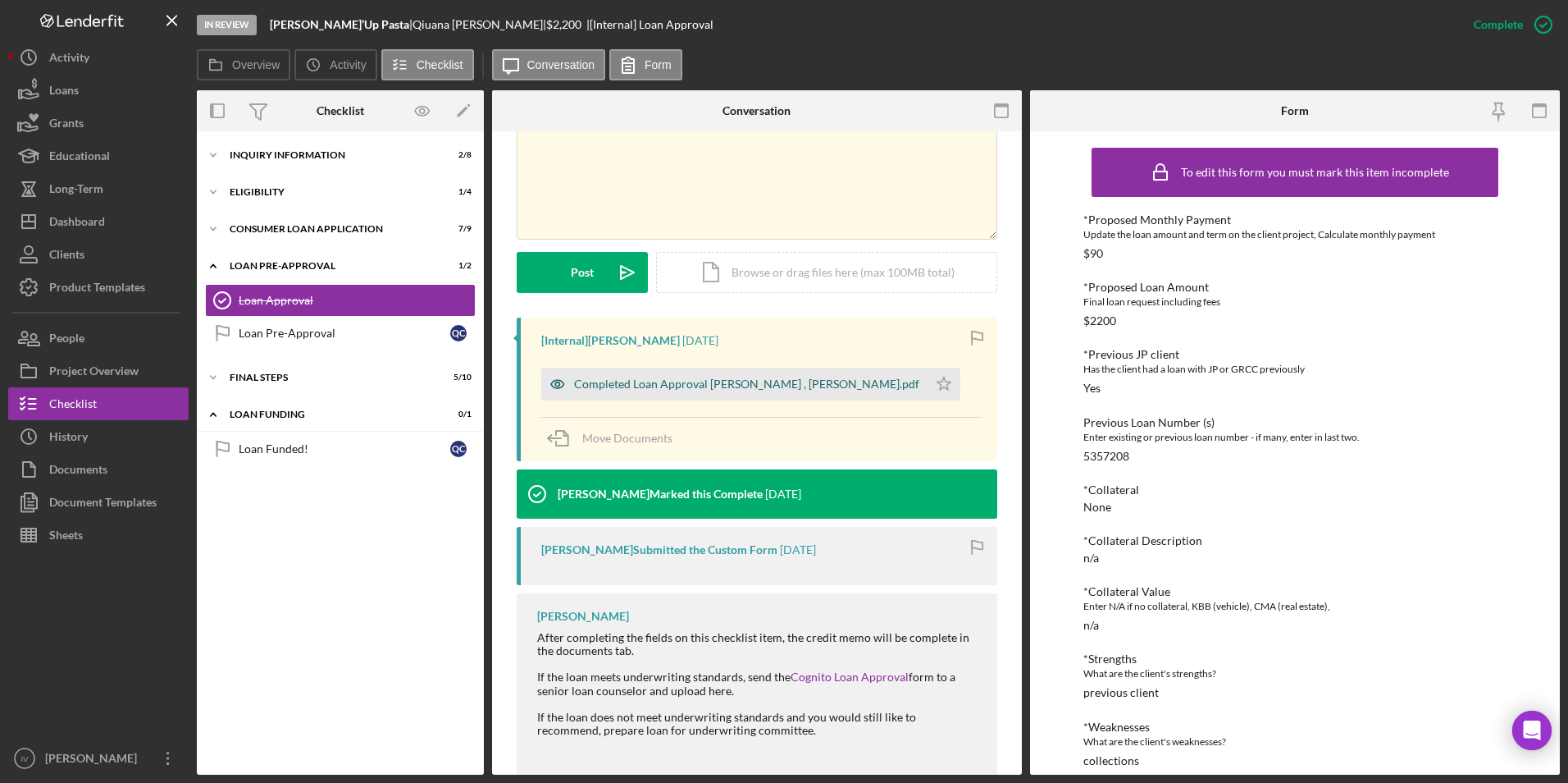
click at [748, 378] on div "Completed Loan Approval [PERSON_NAME] , [PERSON_NAME].pdf" at bounding box center [747, 384] width 346 height 13
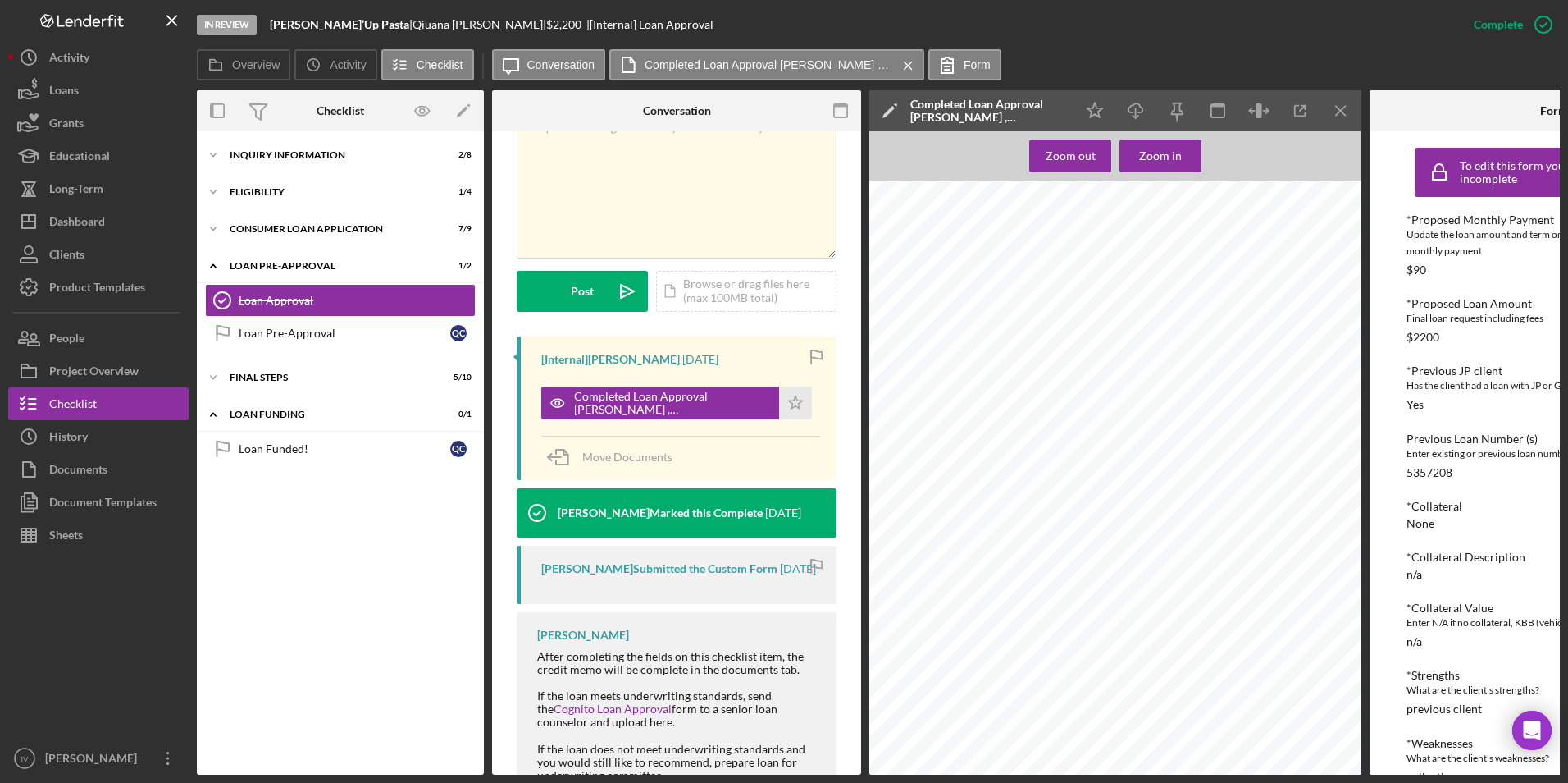
scroll to position [1373, 0]
click at [278, 154] on div "Inquiry Information" at bounding box center [346, 155] width 234 height 9
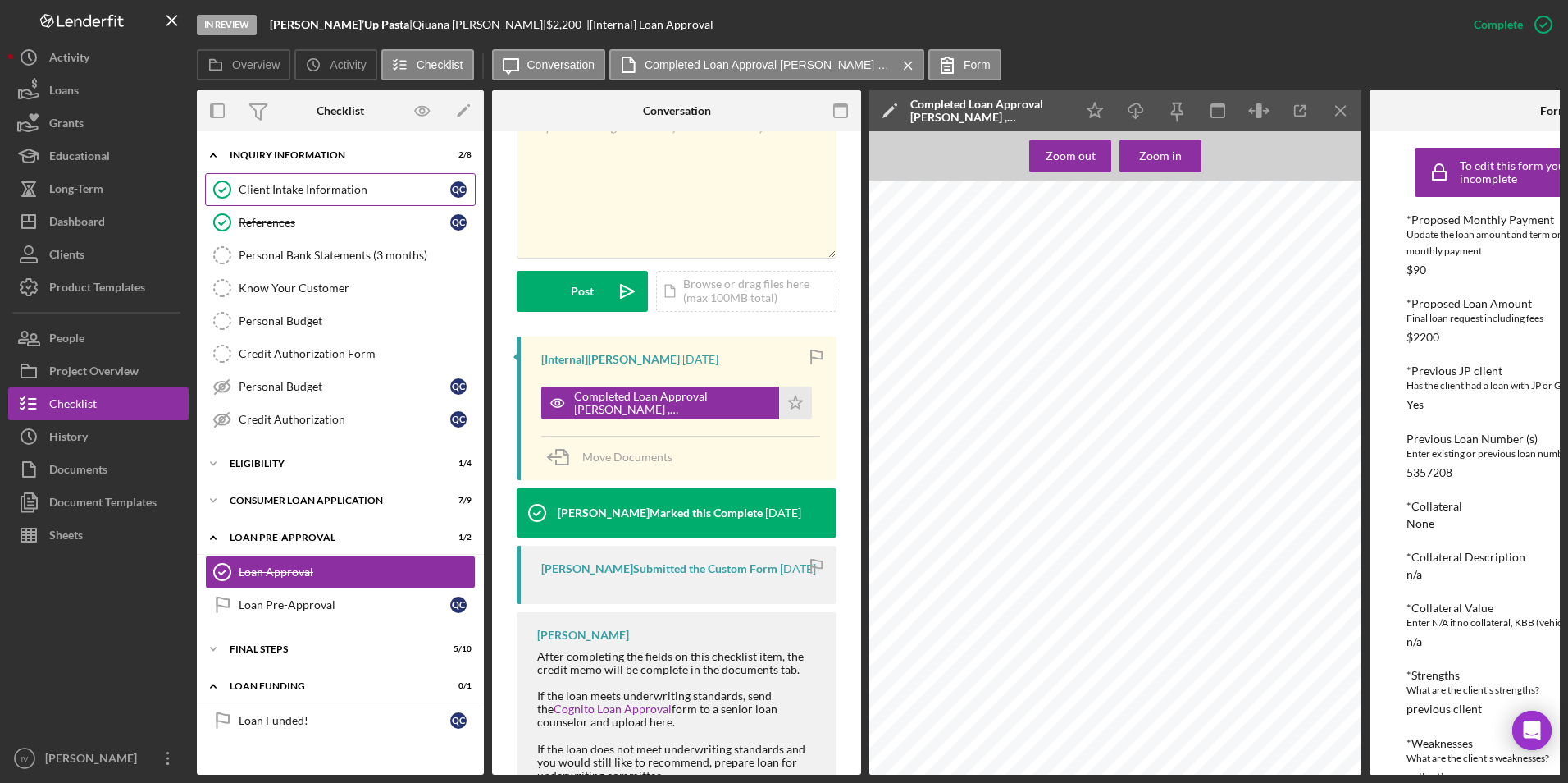
click at [332, 196] on div "Client Intake Information" at bounding box center [345, 190] width 211 height 13
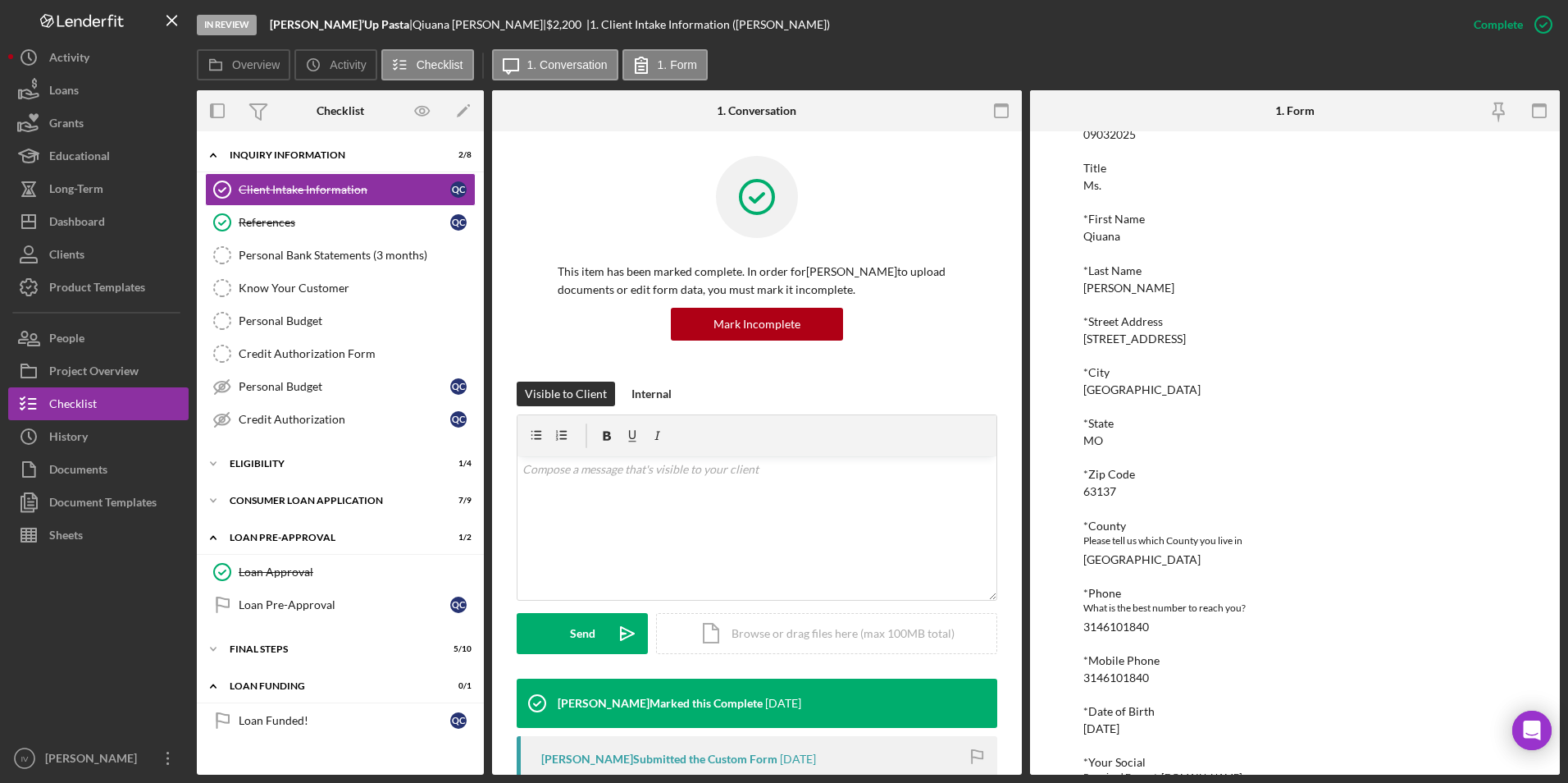
scroll to position [247, 0]
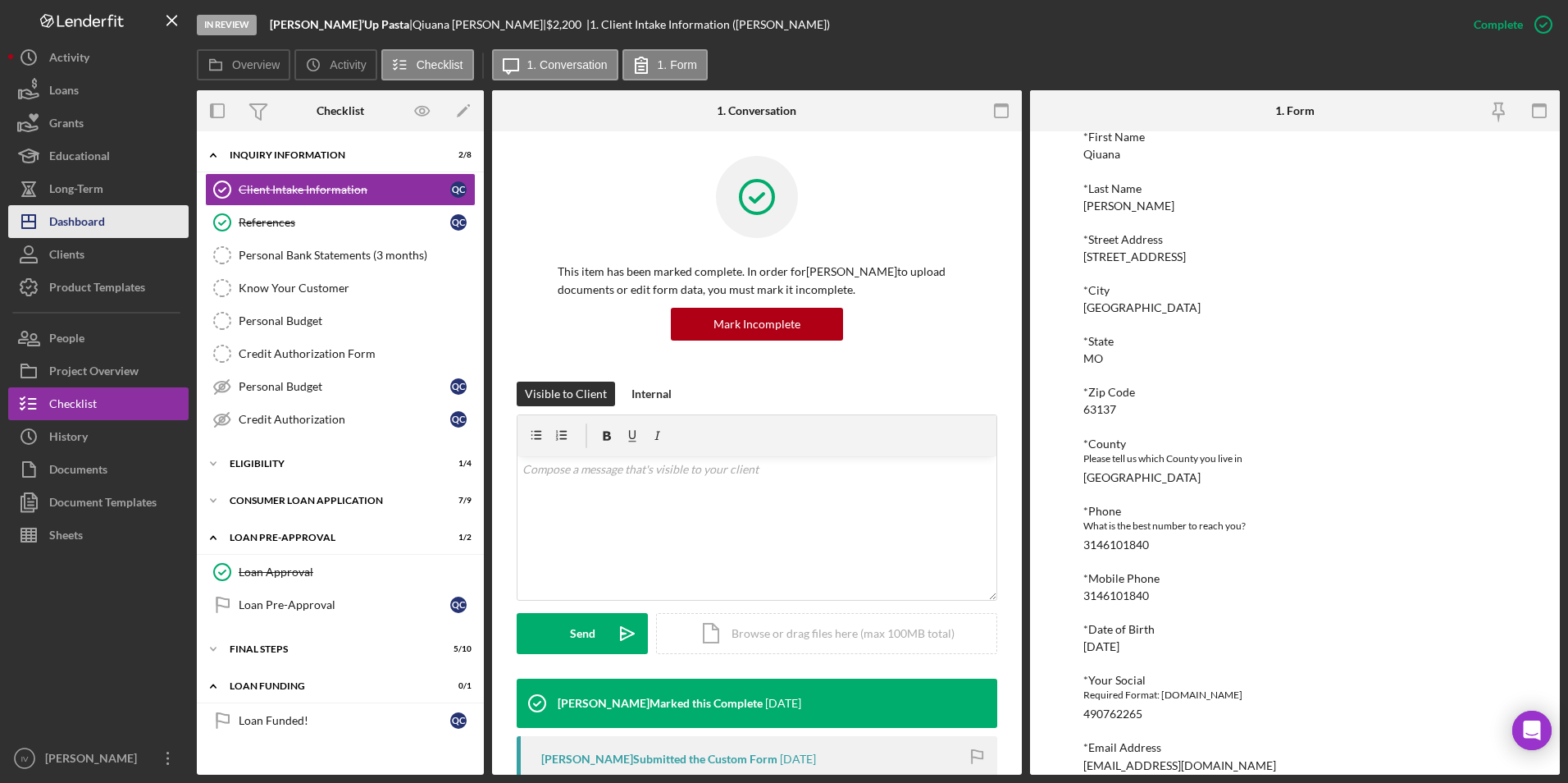
click at [93, 224] on div "Dashboard" at bounding box center [76, 223] width 56 height 37
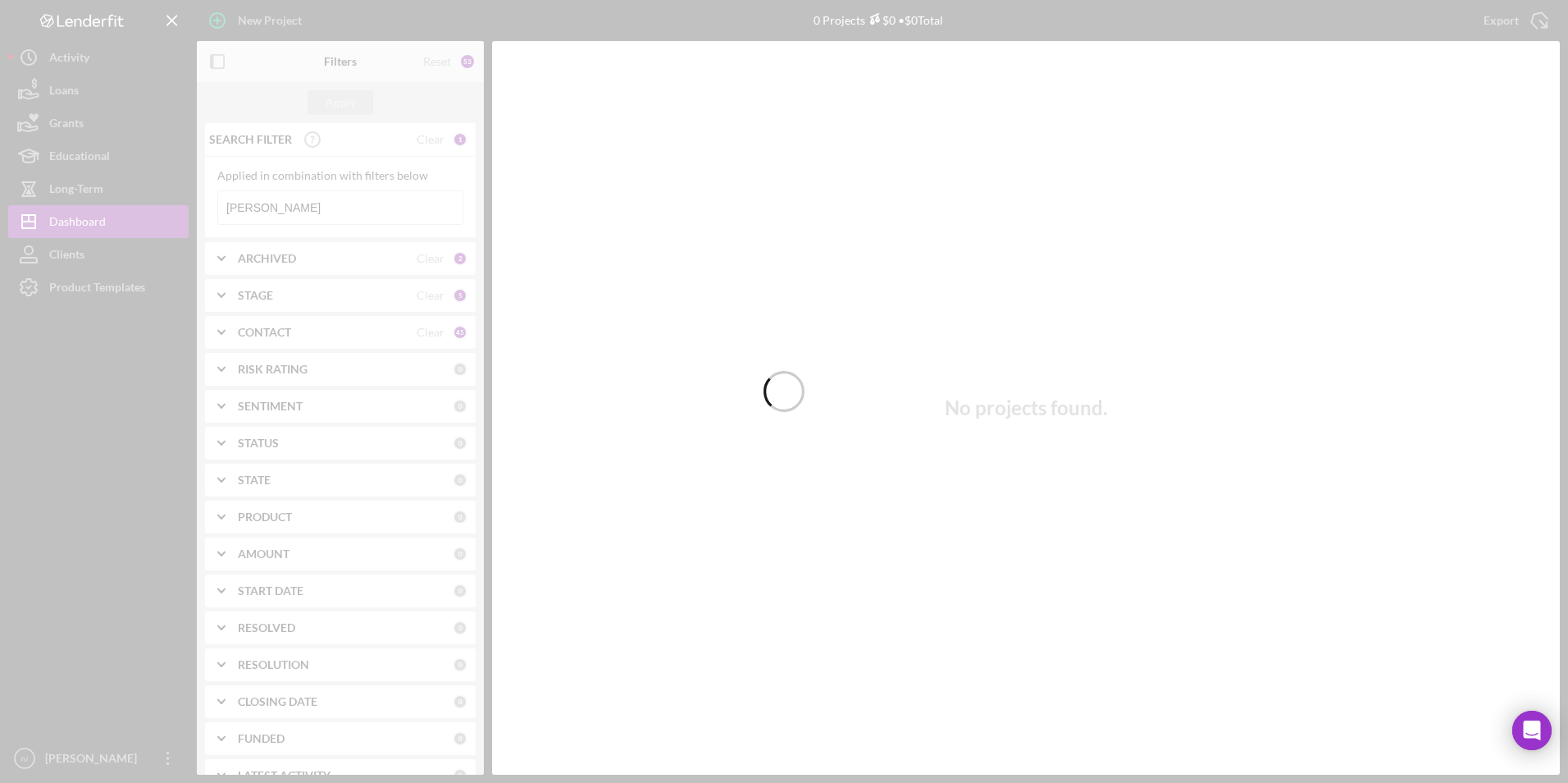
click at [298, 210] on div at bounding box center [784, 391] width 1568 height 783
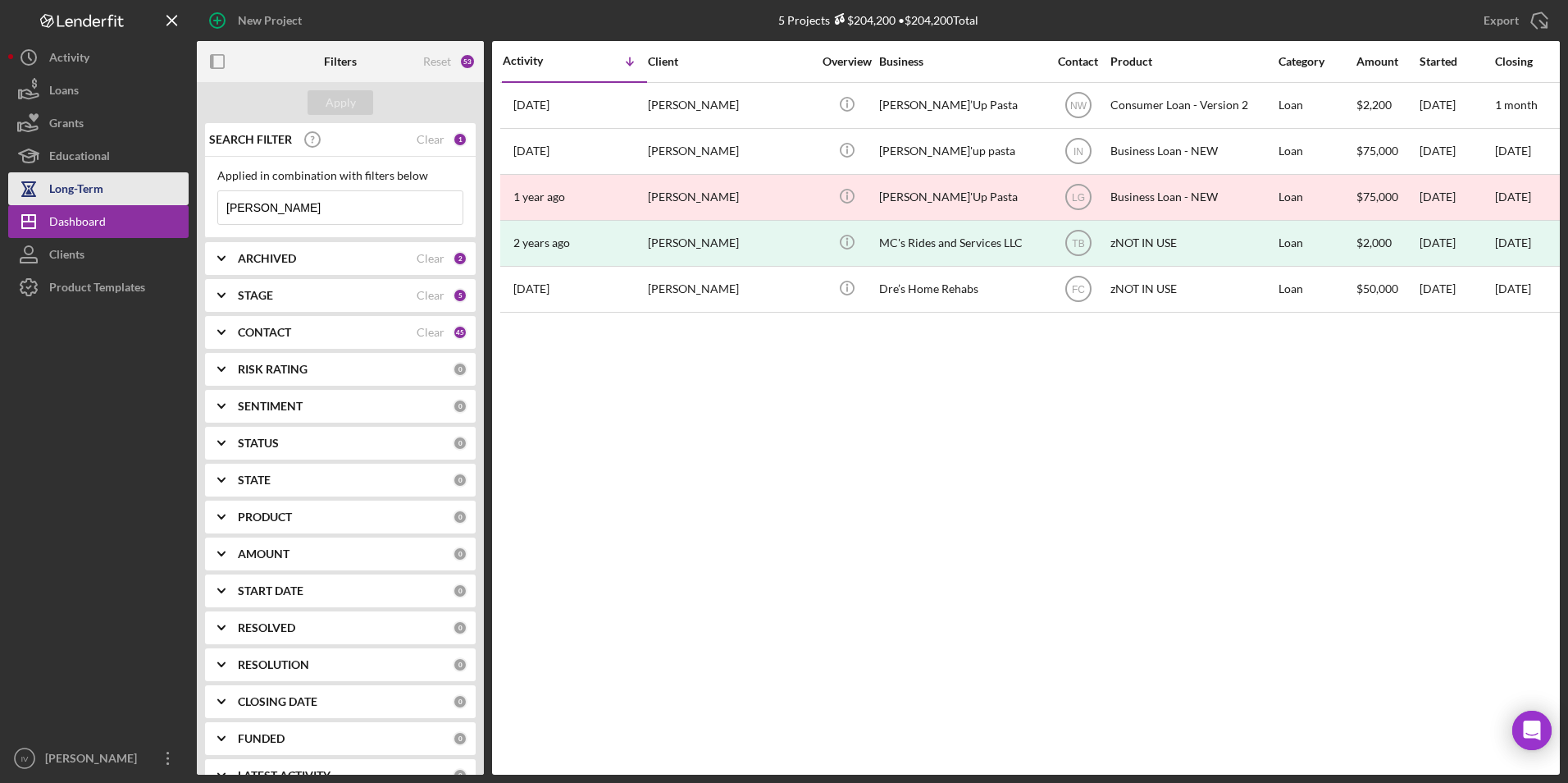
drag, startPoint x: 300, startPoint y: 210, endPoint x: 88, endPoint y: 203, distance: 212.1
click at [88, 203] on div "New Project 5 Projects $204,200 • $204,200 Total [PERSON_NAME] Export Icon/Expo…" at bounding box center [784, 387] width 1552 height 774
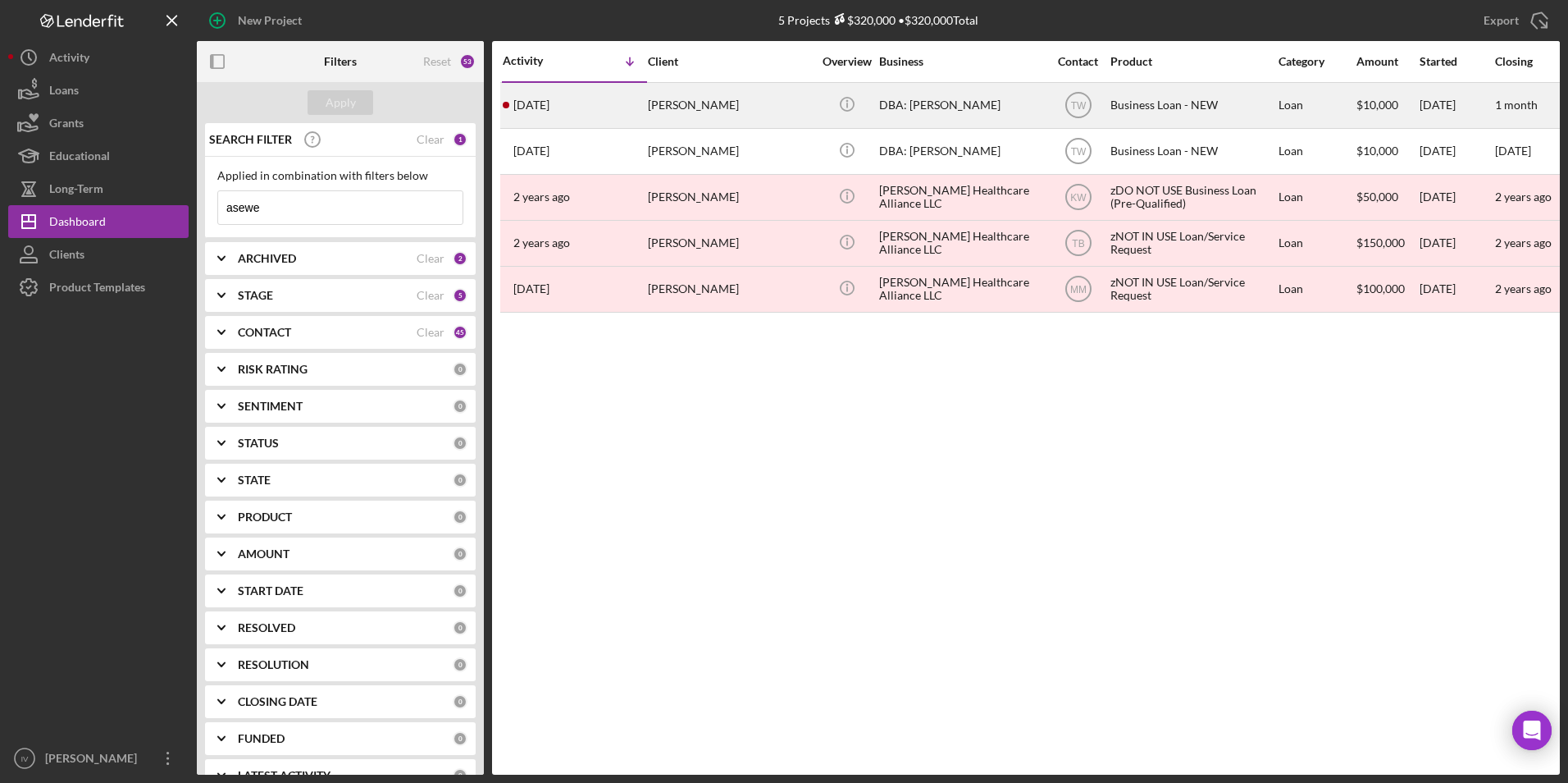
type input "asewe"
click at [669, 110] on div "[PERSON_NAME]" at bounding box center [730, 106] width 164 height 43
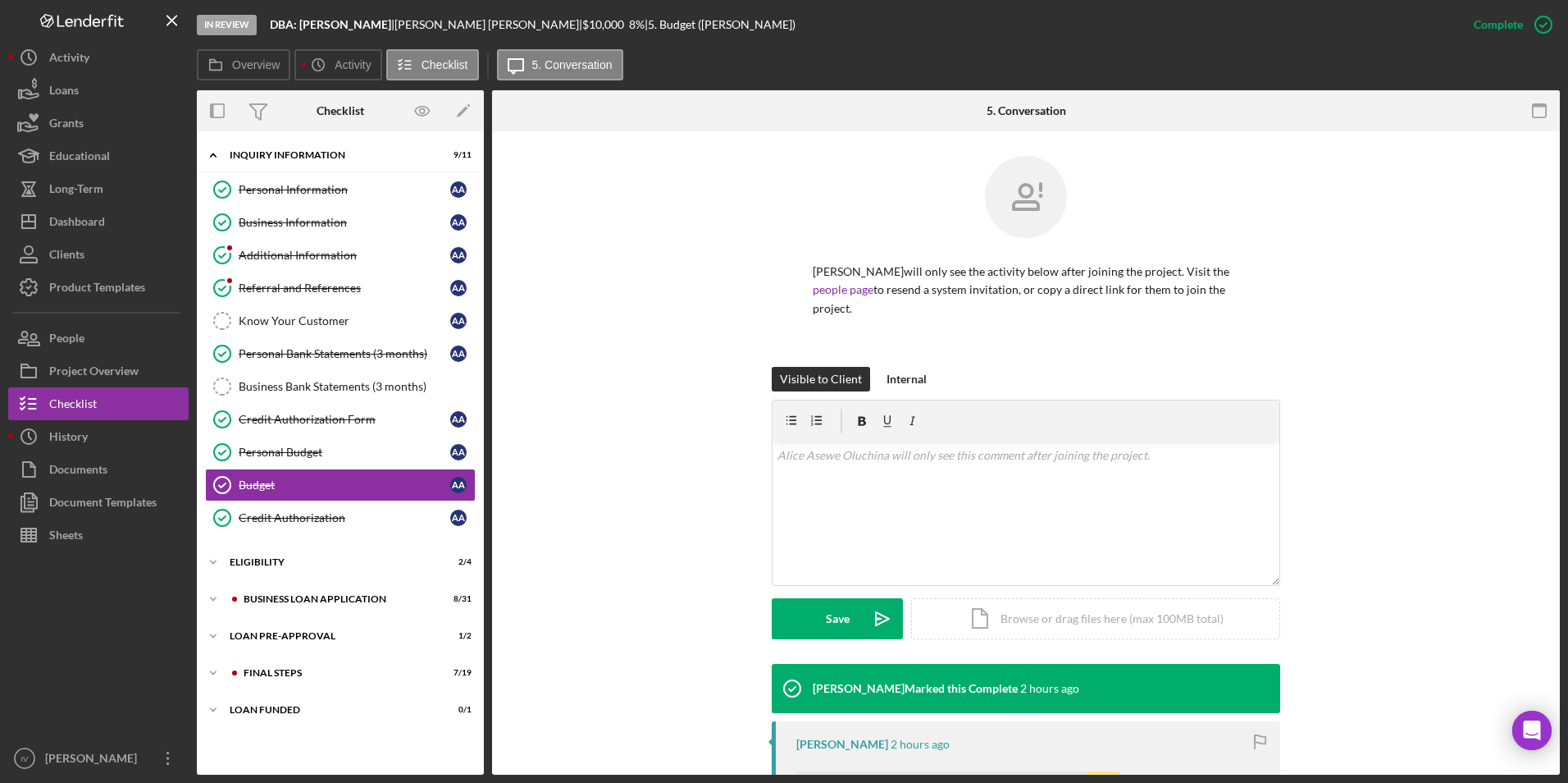
scroll to position [230, 0]
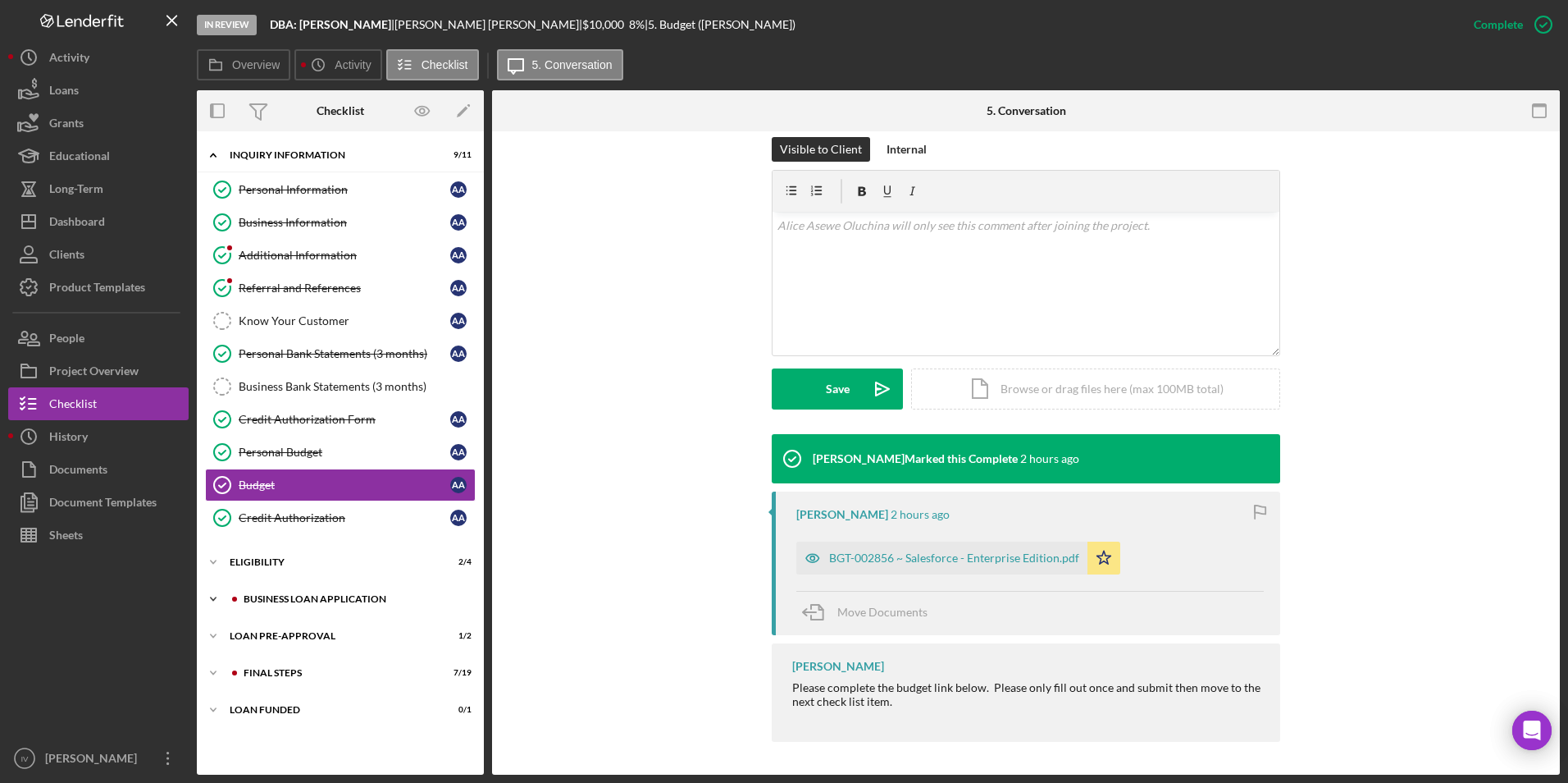
click at [238, 602] on div at bounding box center [234, 599] width 9 height 9
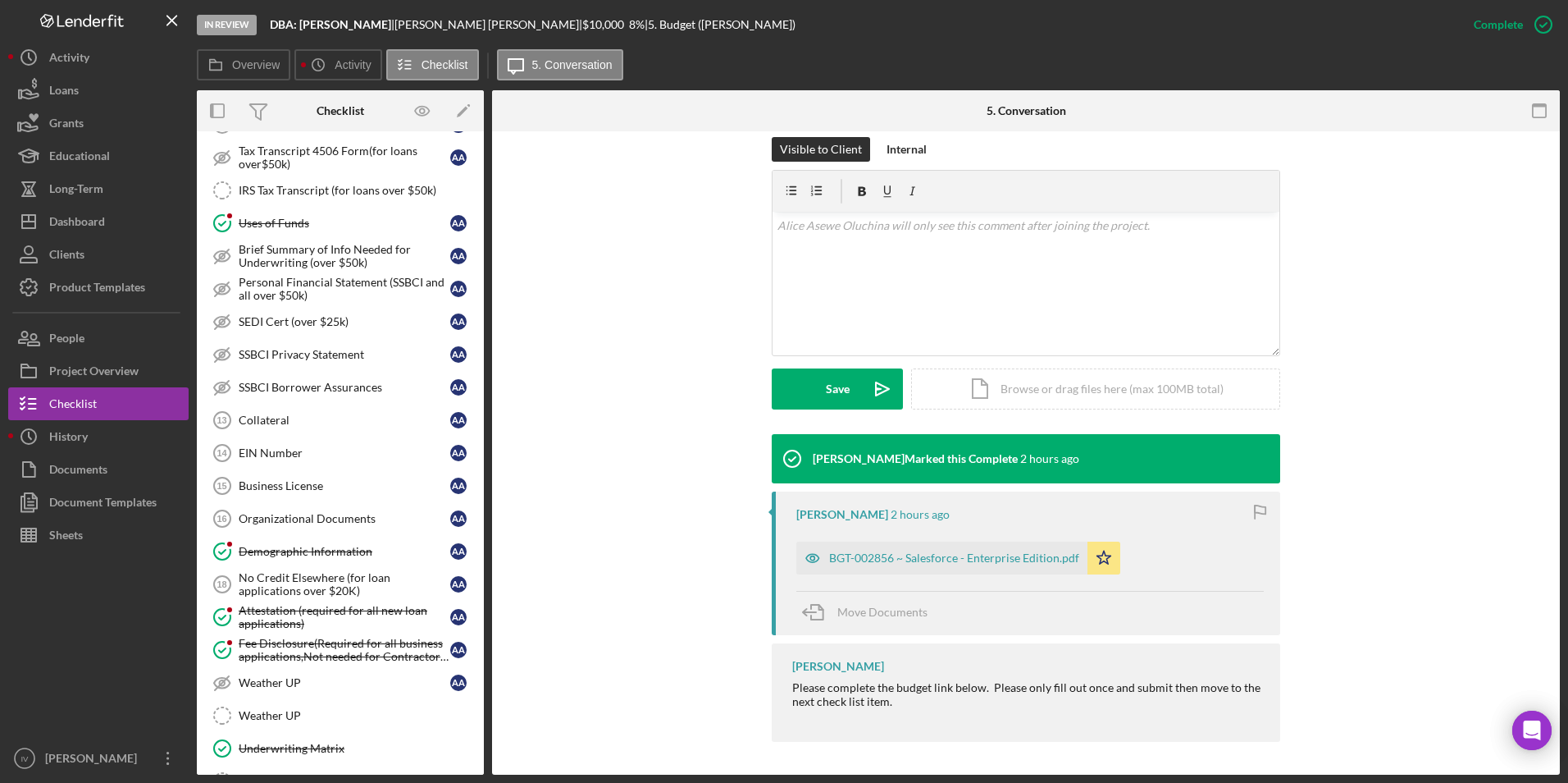
scroll to position [987, 0]
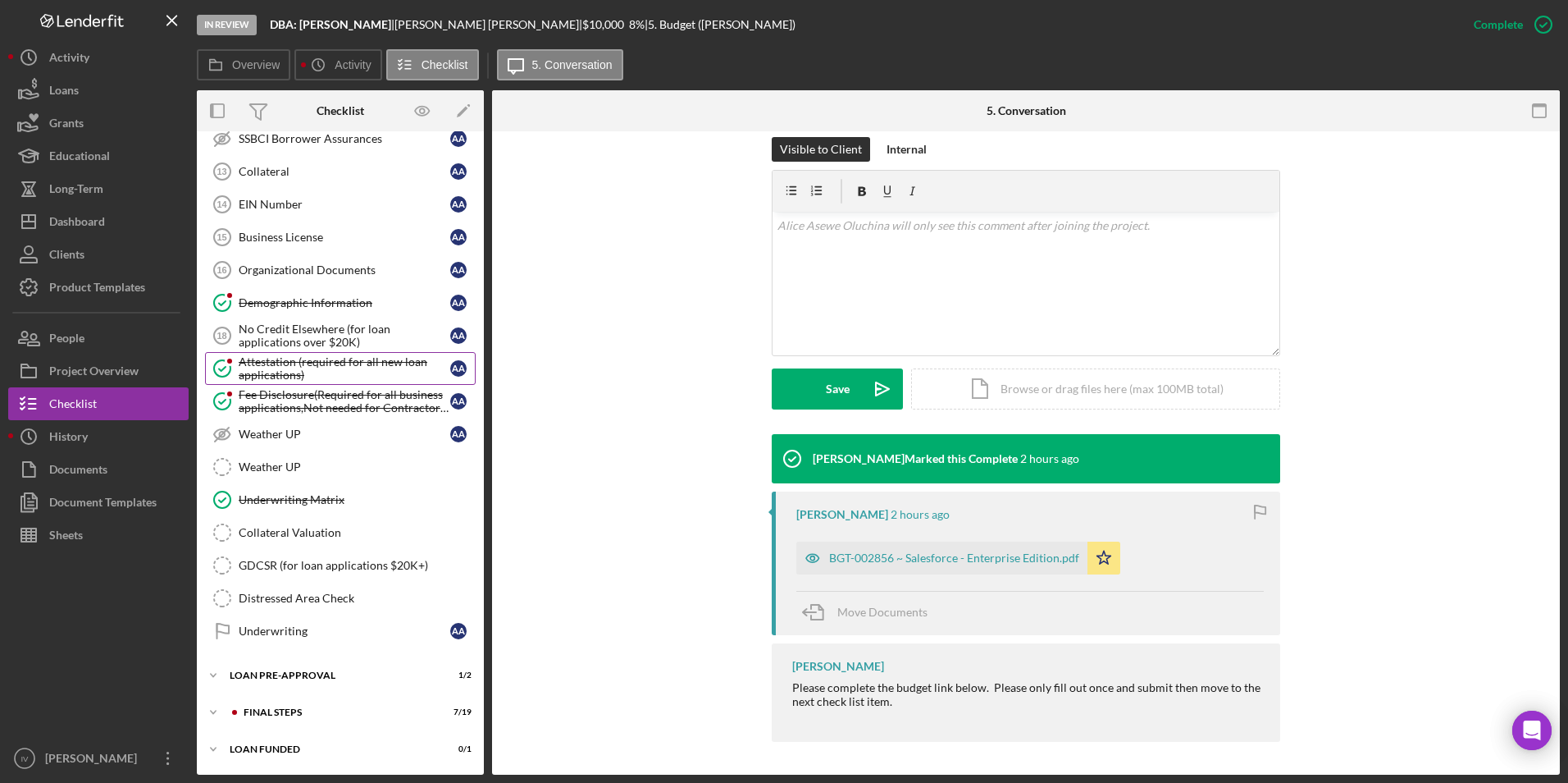
click at [267, 367] on div "Attestation (required for all new loan applications)" at bounding box center [345, 368] width 211 height 26
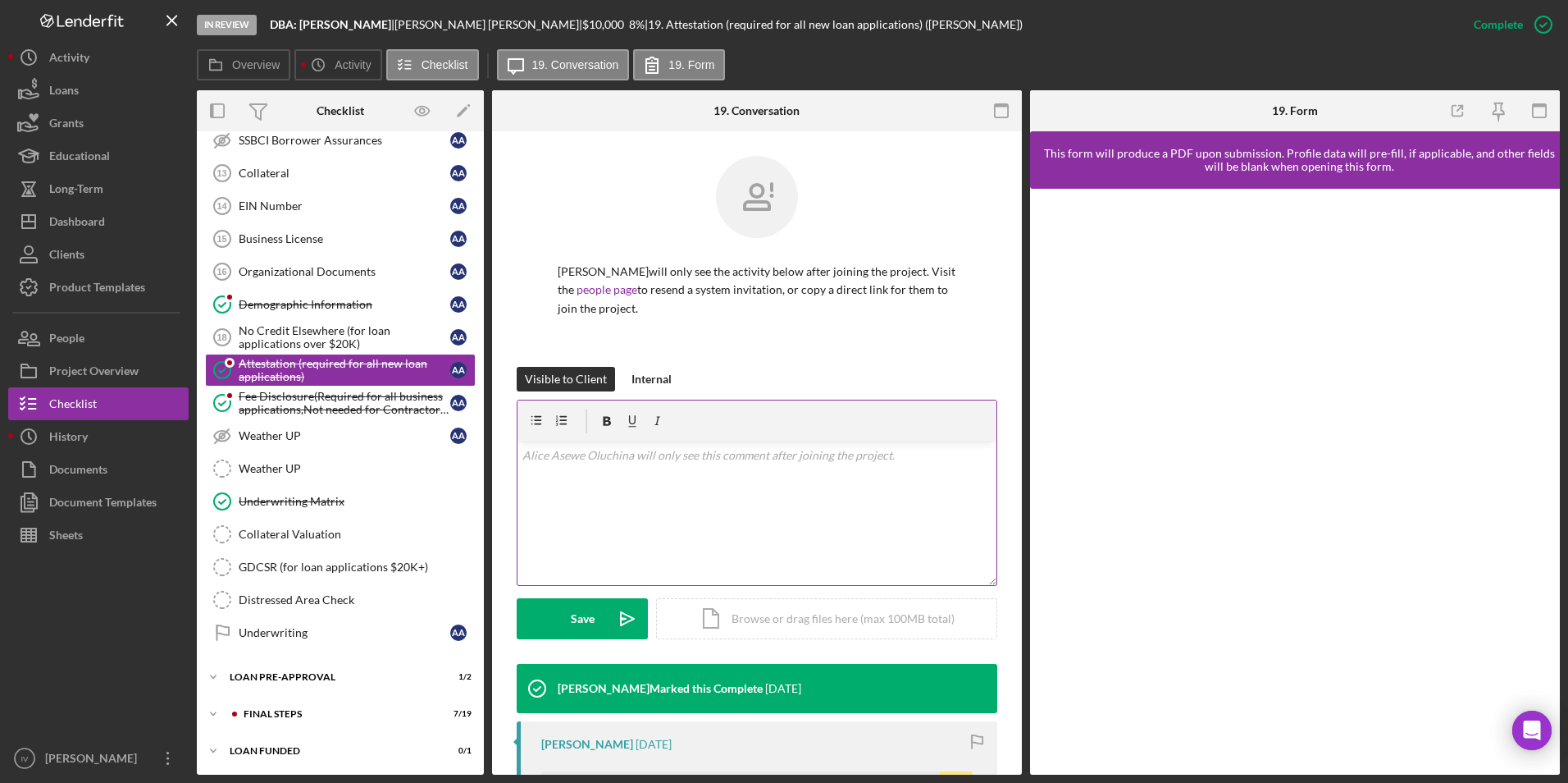
scroll to position [987, 0]
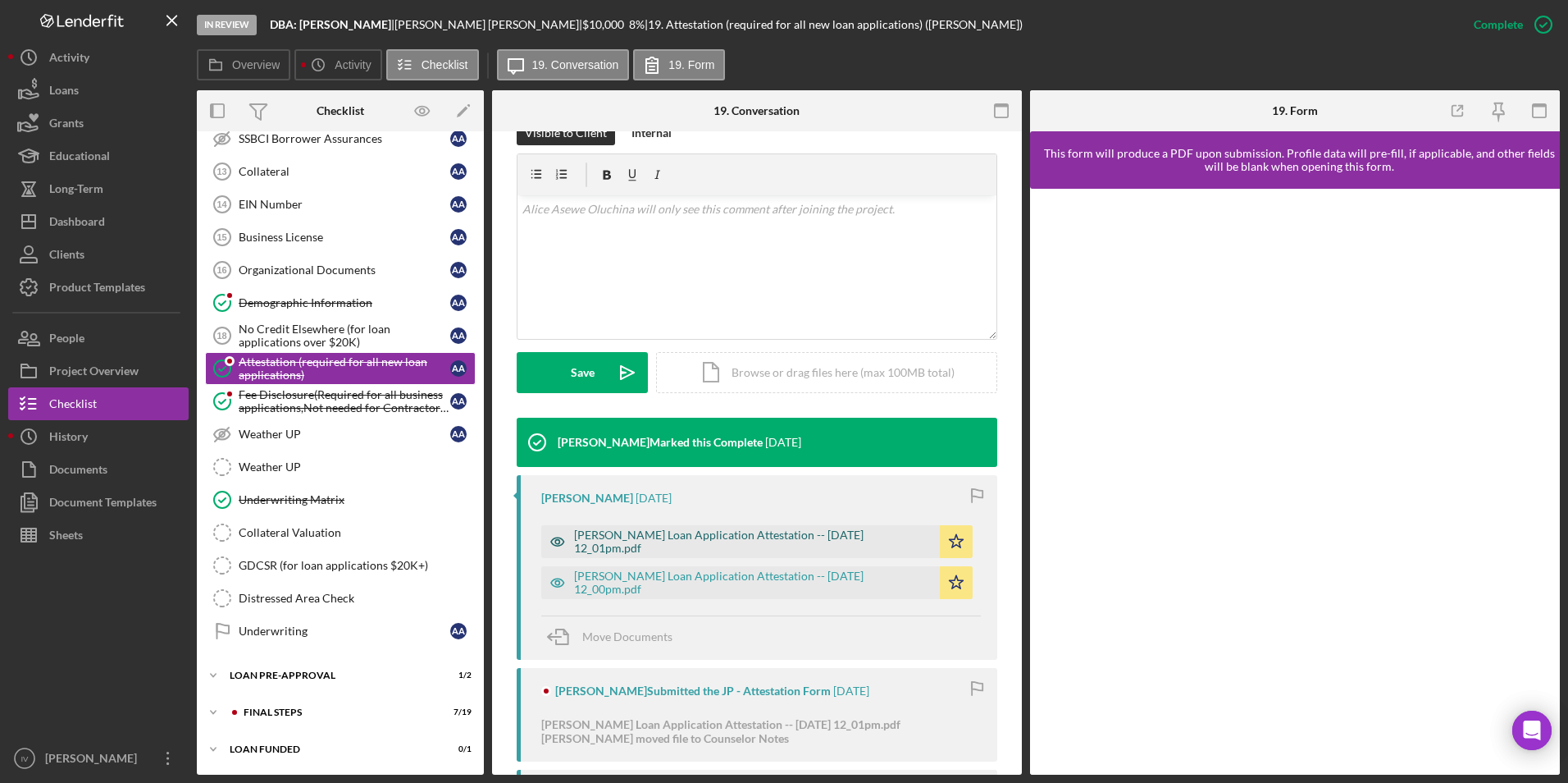
click at [695, 535] on div "[PERSON_NAME] Loan Application Attestation -- [DATE] 12_01pm.pdf" at bounding box center [752, 542] width 358 height 26
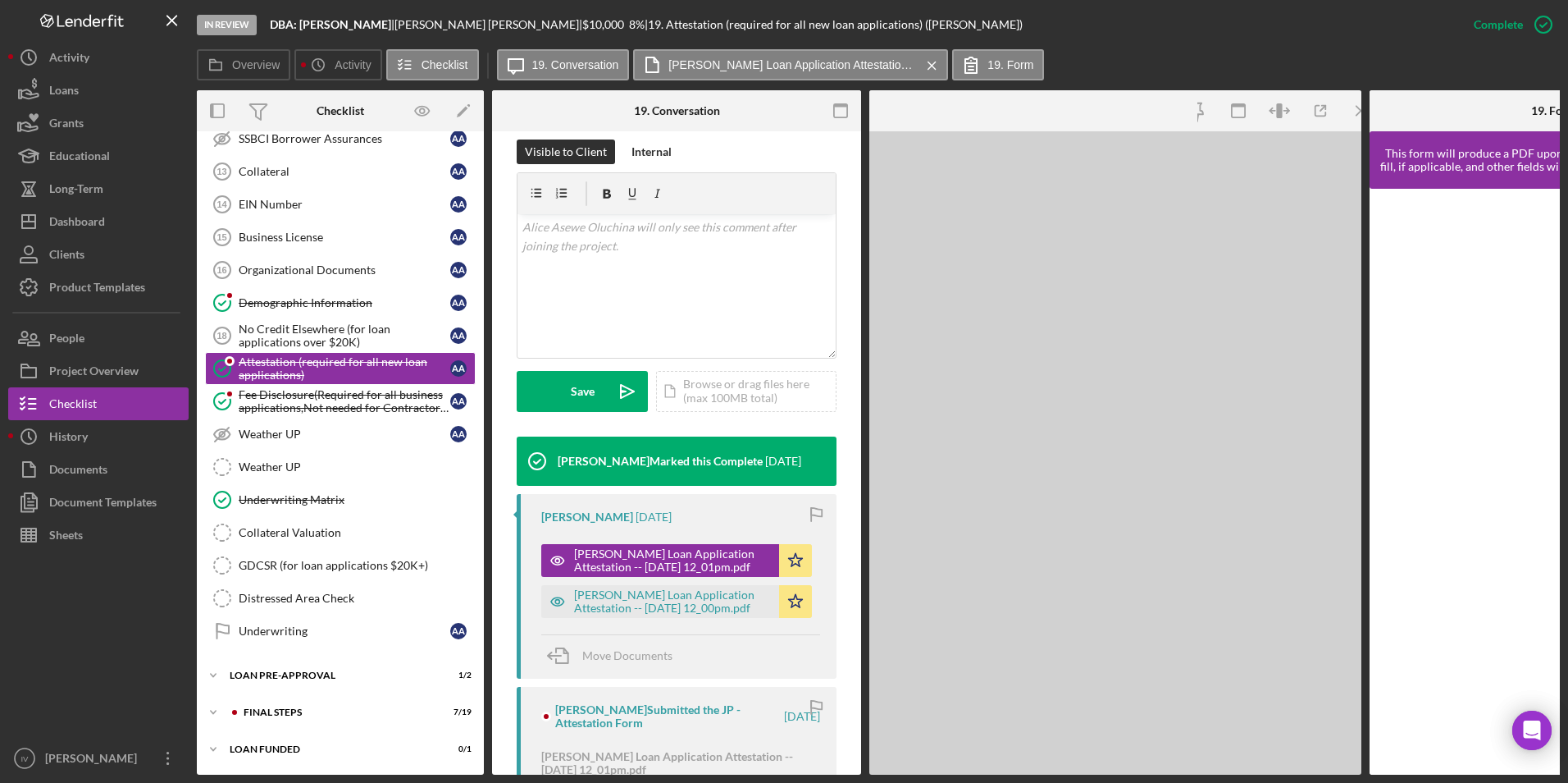
scroll to position [265, 0]
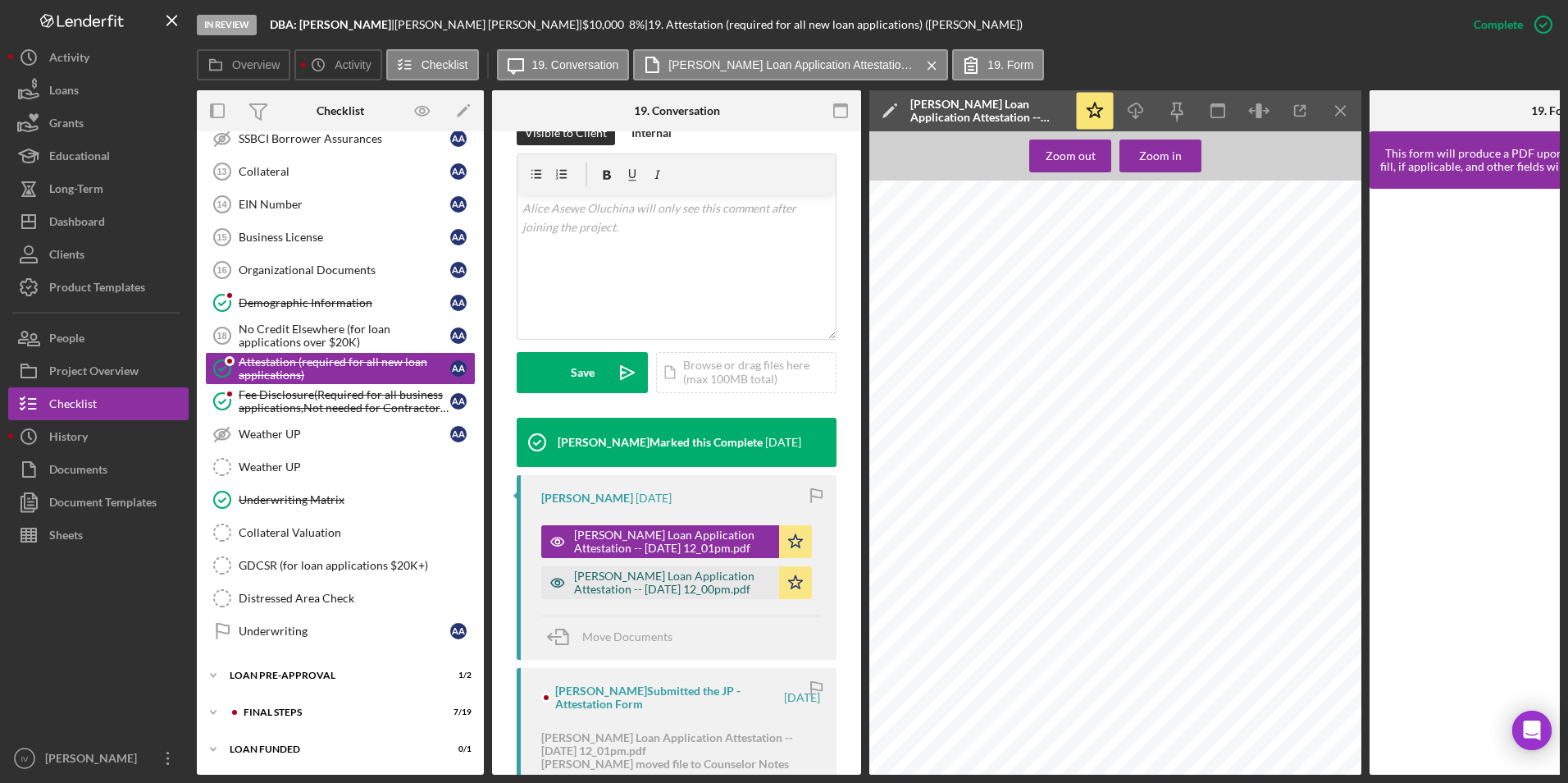
click at [641, 576] on div "[PERSON_NAME] Loan Application Attestation -- [DATE] 12_00pm.pdf" at bounding box center [672, 583] width 197 height 26
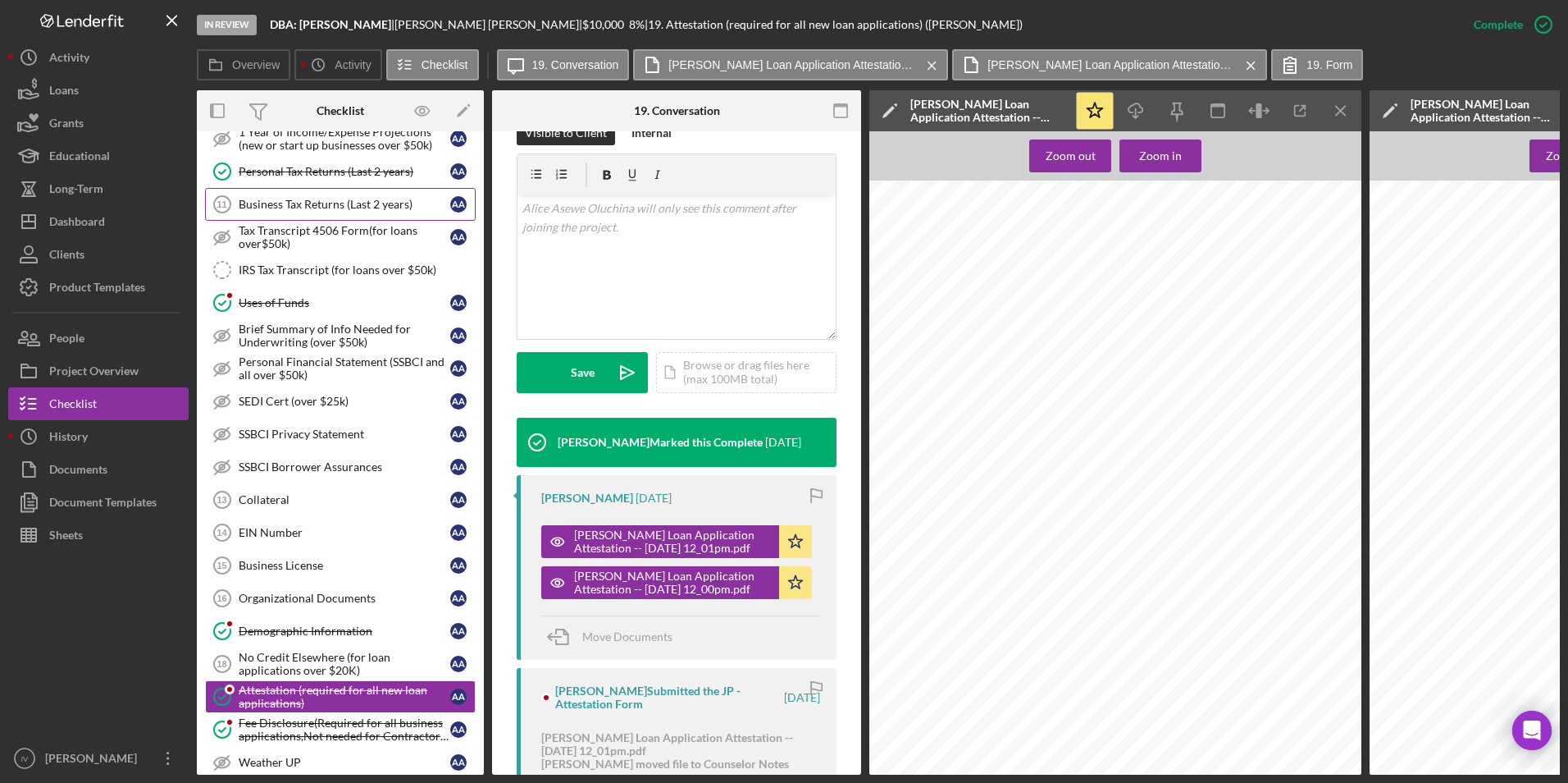
scroll to position [577, 0]
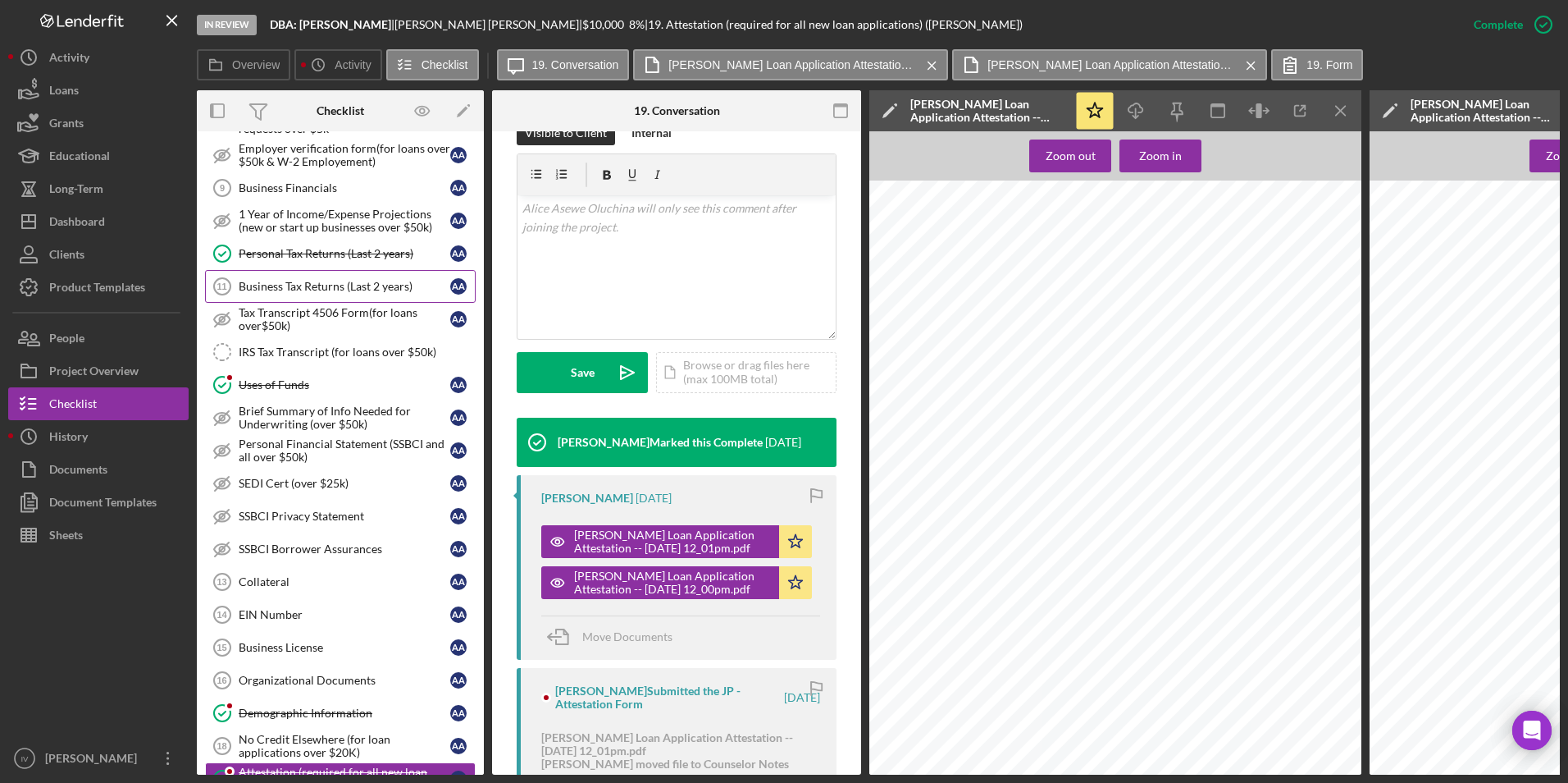
click at [294, 287] on div "Business Tax Returns (Last 2 years)" at bounding box center [345, 286] width 211 height 13
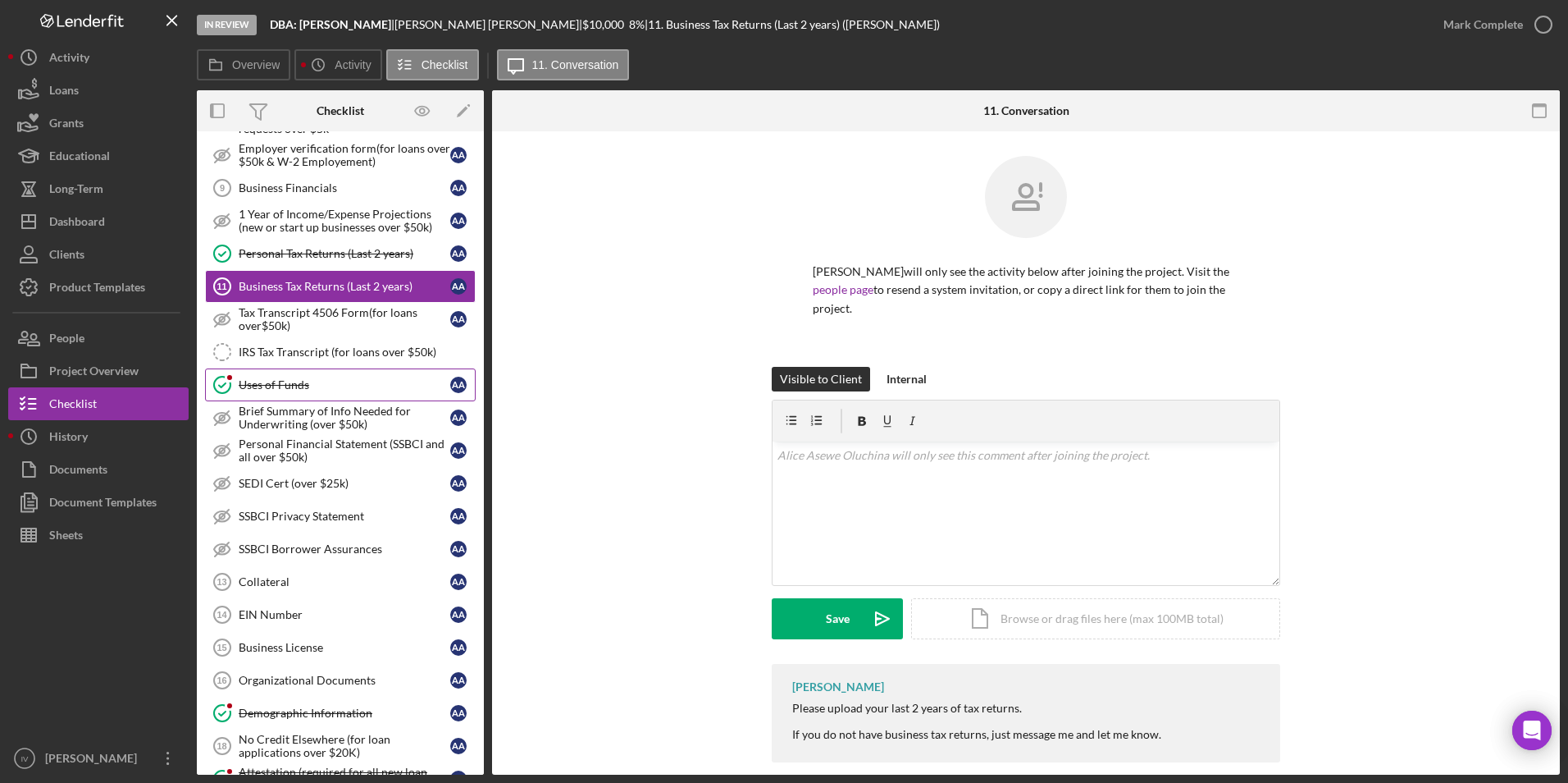
click at [300, 379] on div "Uses of Funds" at bounding box center [345, 385] width 211 height 13
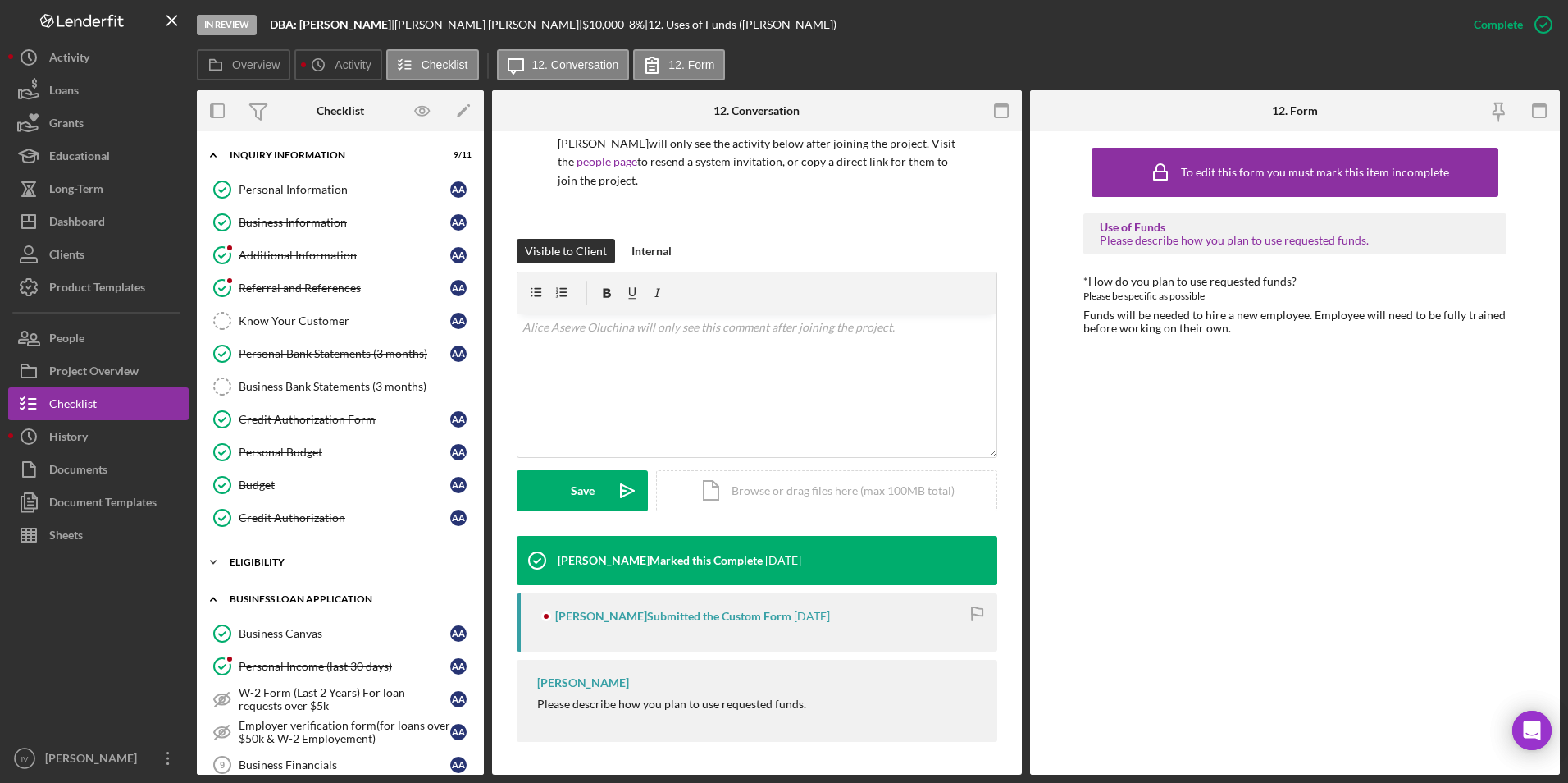
click at [282, 553] on div "Icon/Expander ELIGIBILITY 2 / 4" at bounding box center [341, 562] width 287 height 33
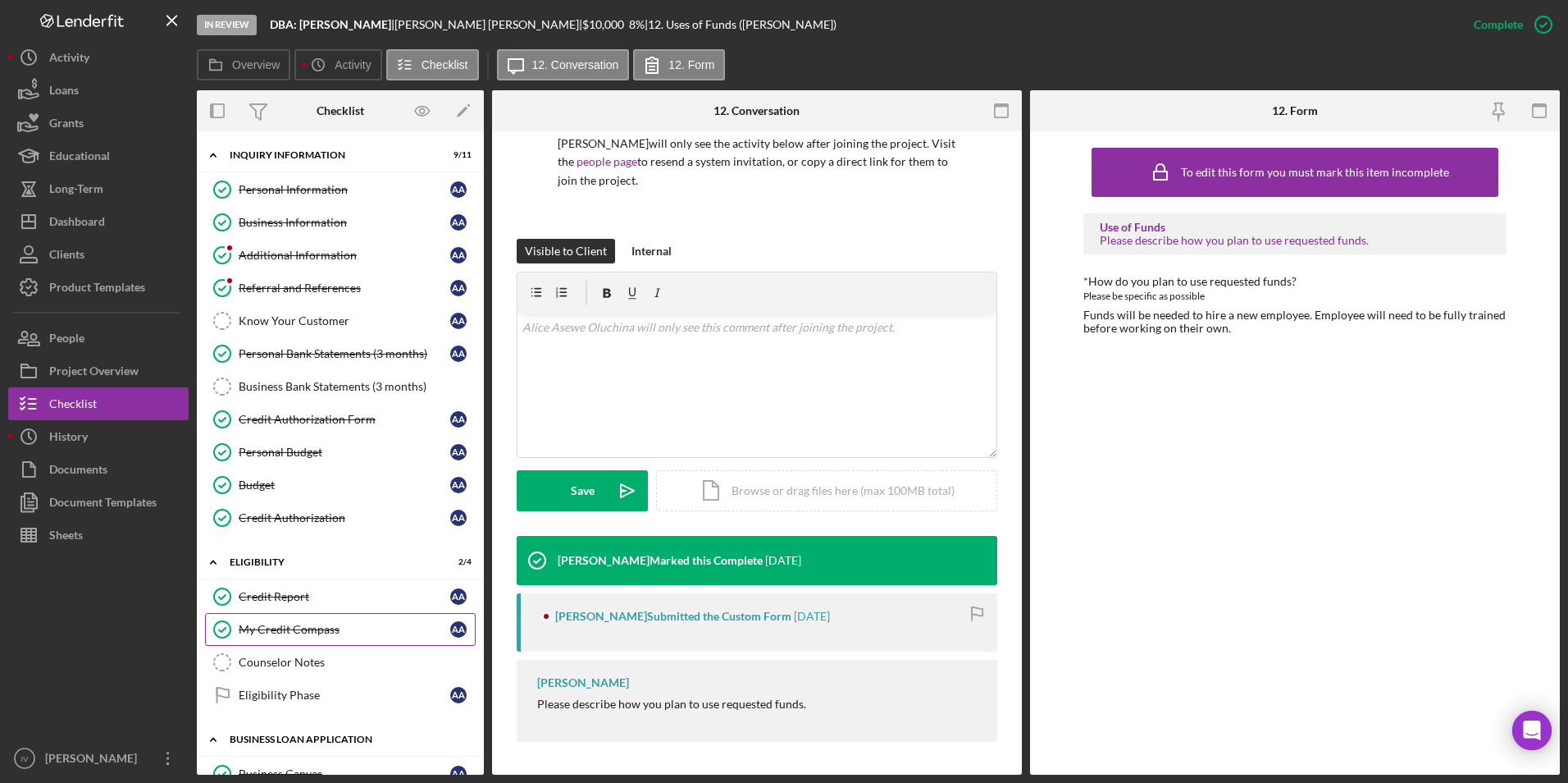
click at [298, 636] on div "My Credit Compass" at bounding box center [345, 630] width 211 height 13
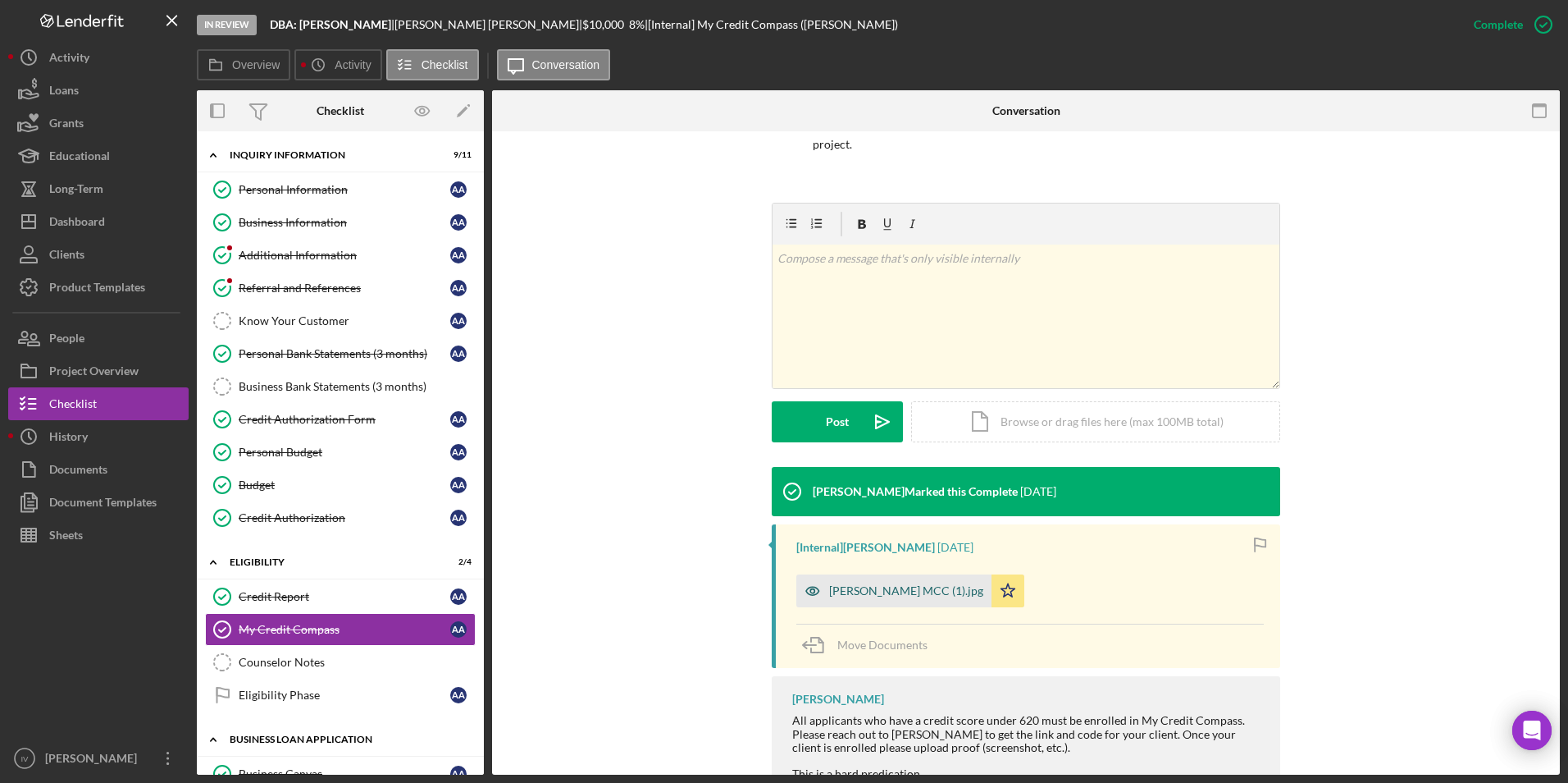
scroll to position [223, 0]
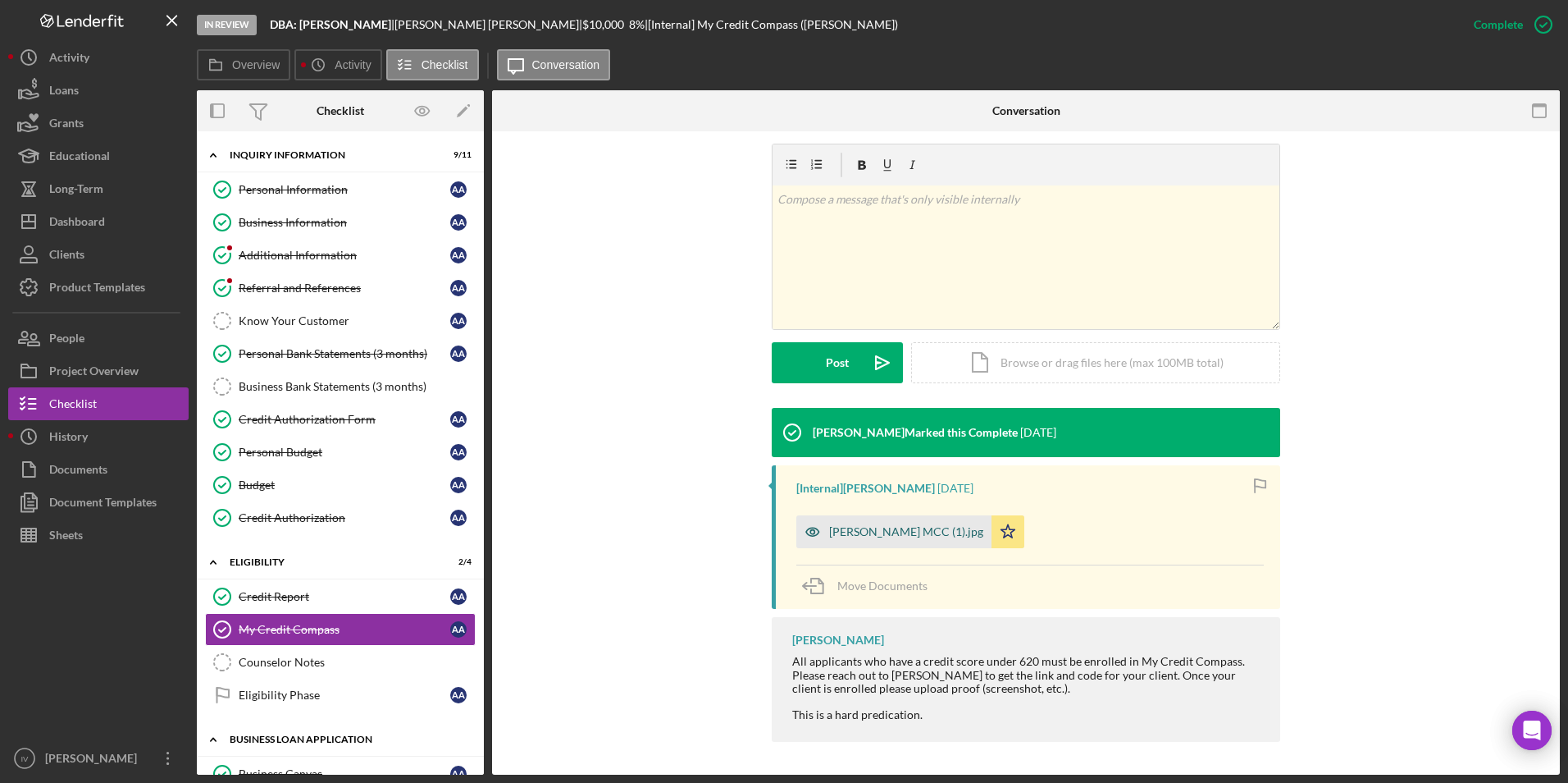
click at [888, 523] on div "[PERSON_NAME] MCC (1).jpg" at bounding box center [894, 532] width 195 height 33
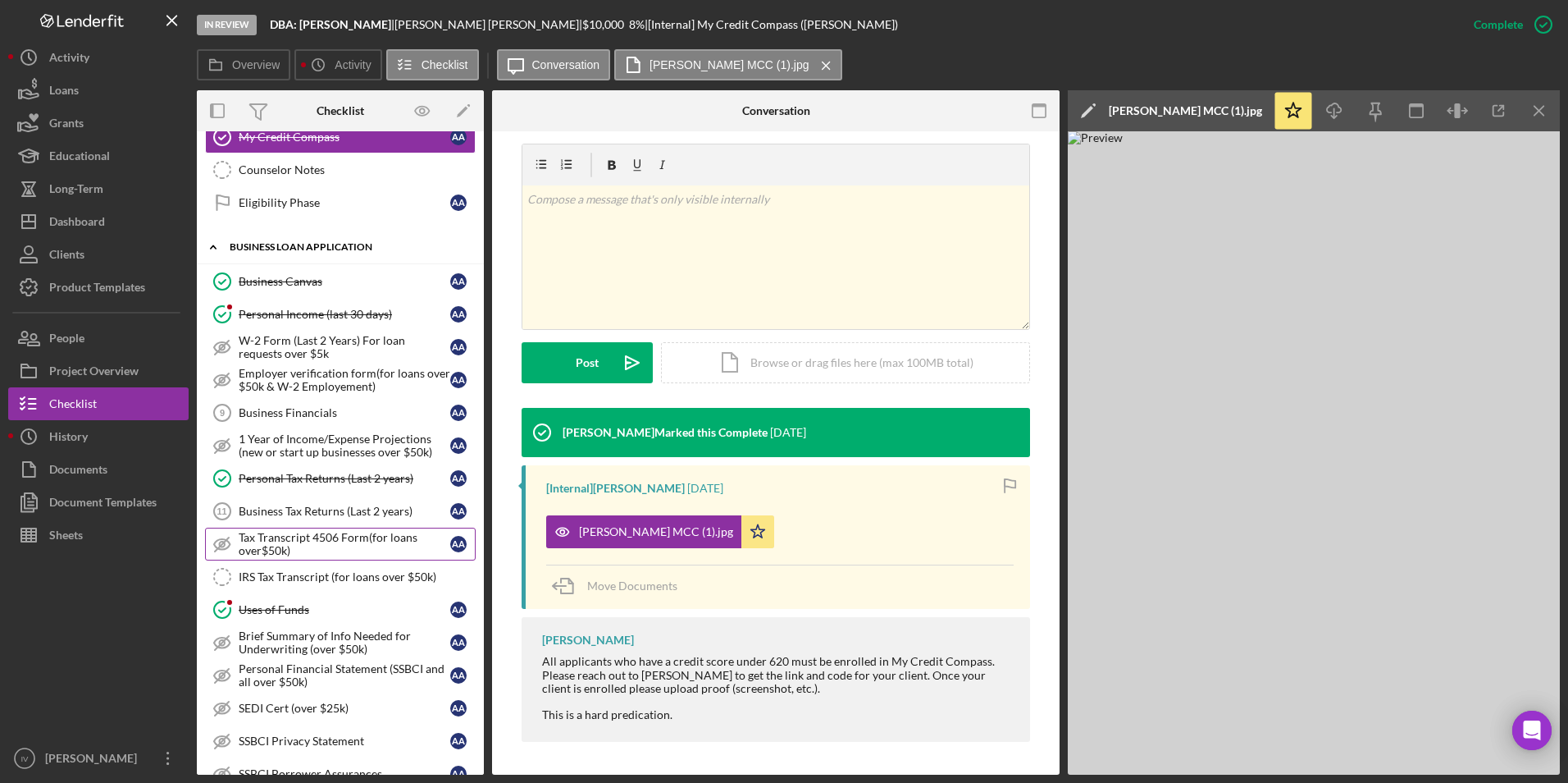
scroll to position [821, 0]
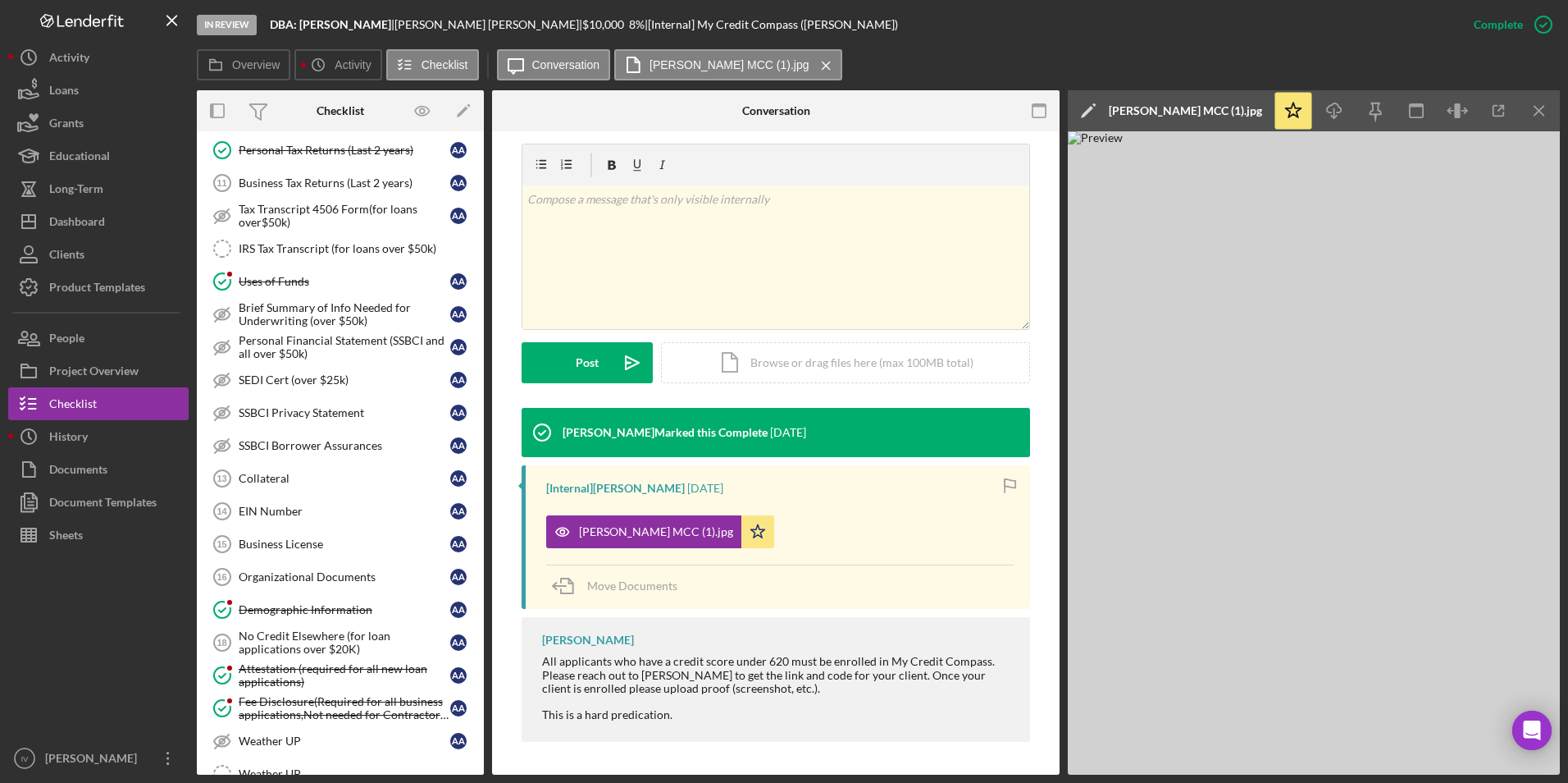
drag, startPoint x: 333, startPoint y: 602, endPoint x: 504, endPoint y: 561, distance: 175.8
click at [333, 602] on link "Demographic Information Demographic Information A A" at bounding box center [340, 609] width 271 height 33
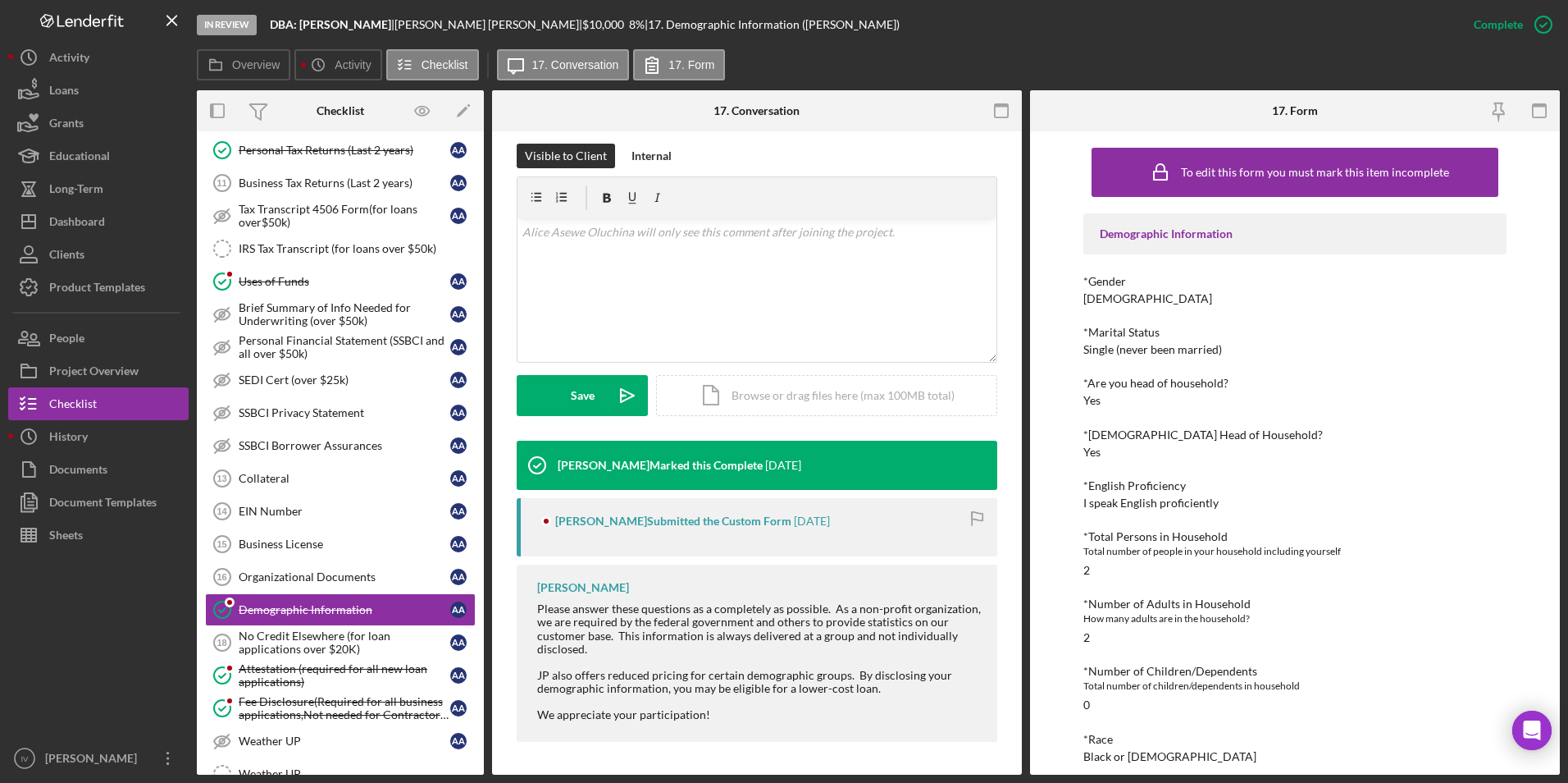
scroll to position [1067, 0]
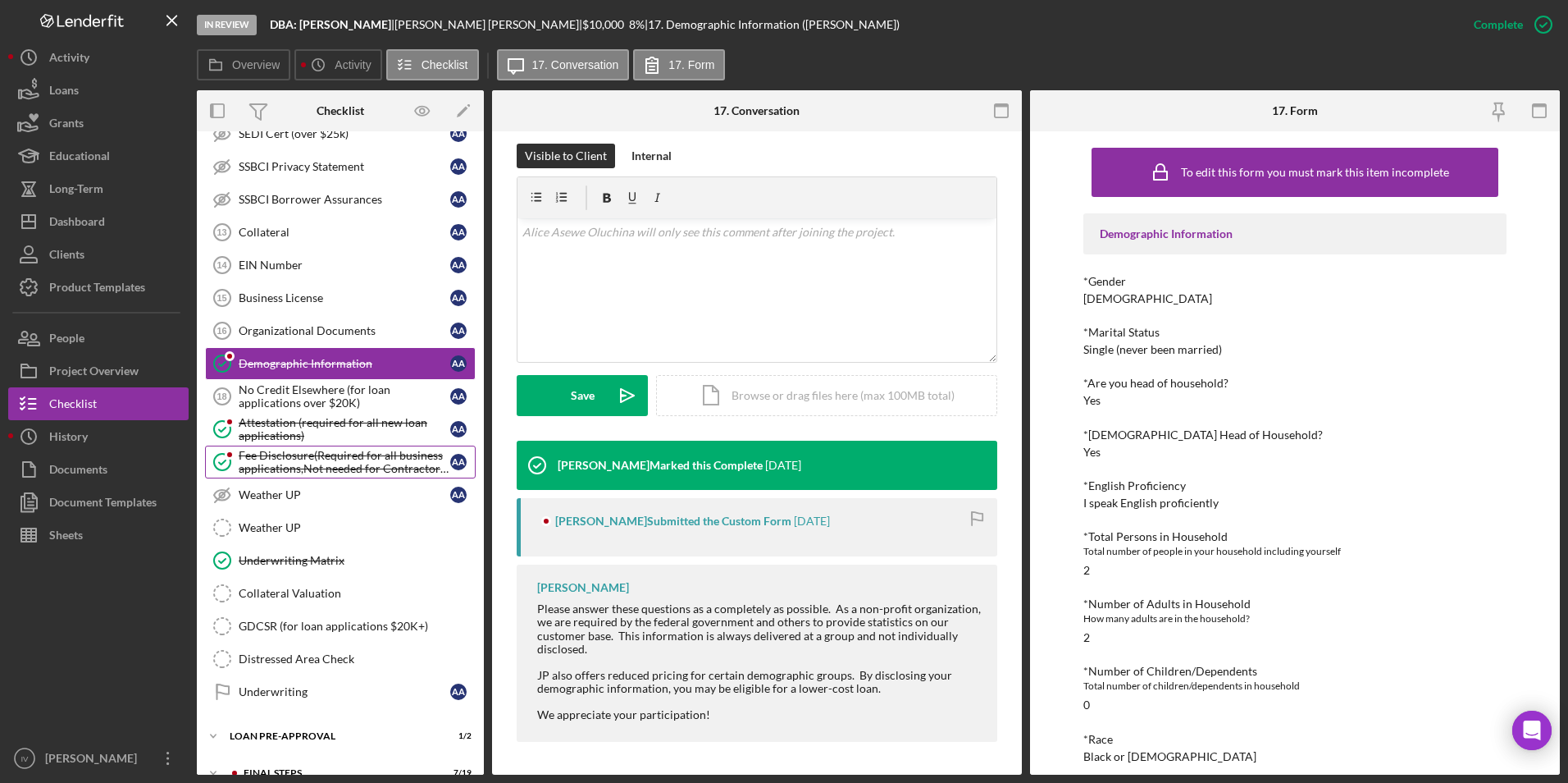
drag, startPoint x: 317, startPoint y: 436, endPoint x: 425, endPoint y: 454, distance: 109.5
click at [317, 436] on div "Attestation (required for all new loan applications)" at bounding box center [345, 430] width 211 height 26
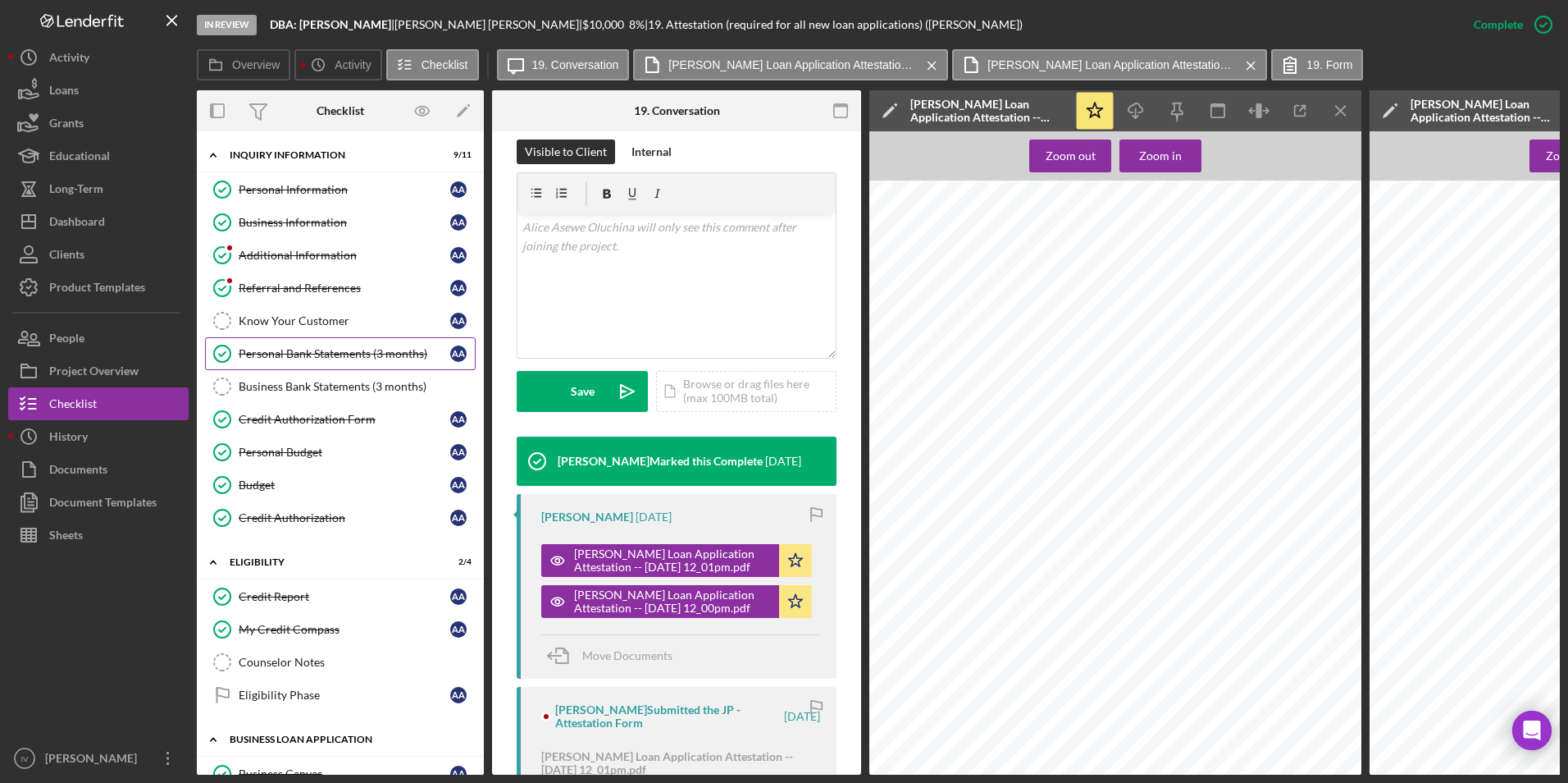
drag, startPoint x: 297, startPoint y: 353, endPoint x: 313, endPoint y: 351, distance: 16.1
click at [297, 353] on div "Personal Bank Statements (3 months)" at bounding box center [345, 354] width 211 height 13
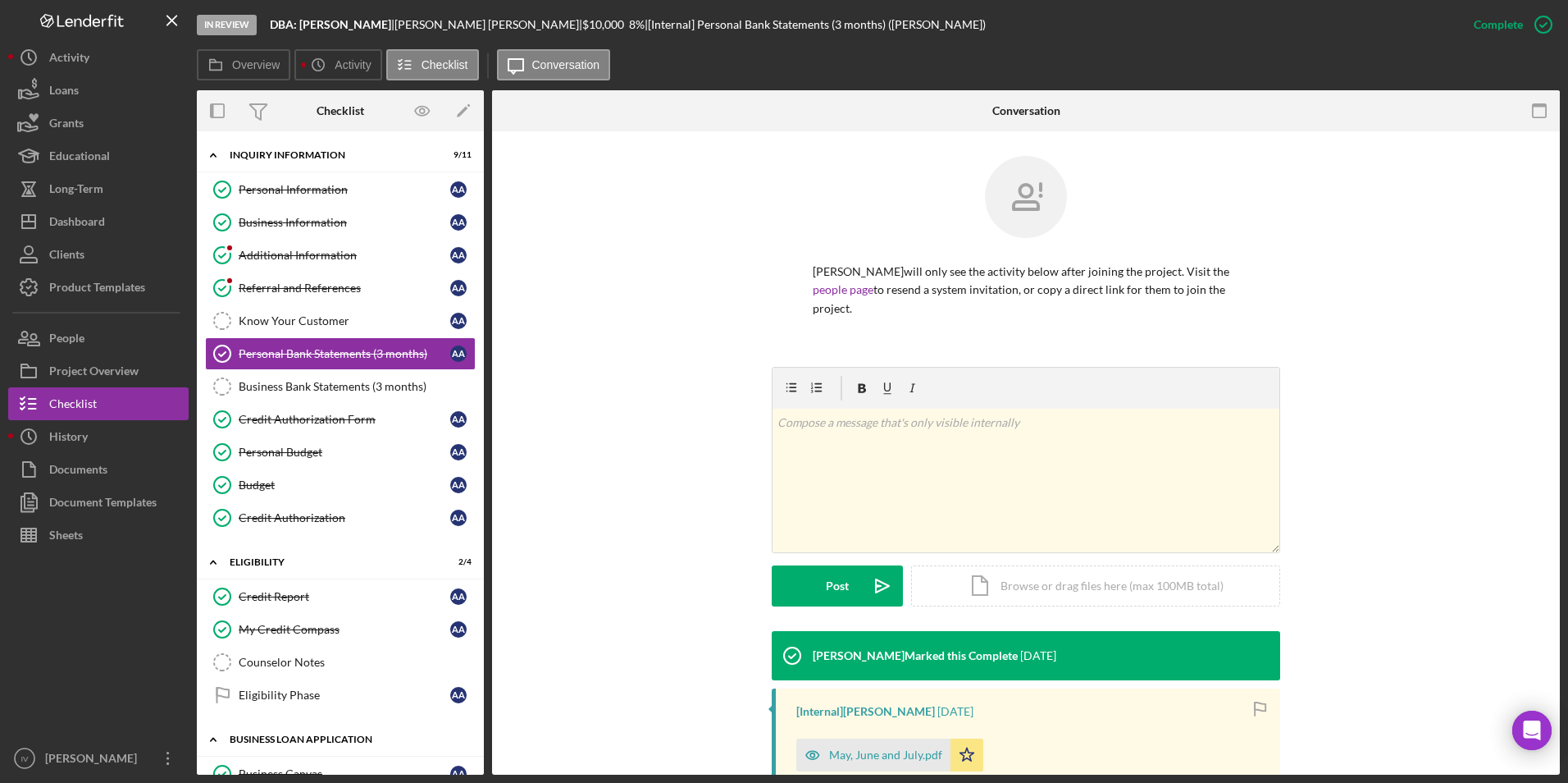
scroll to position [186, 0]
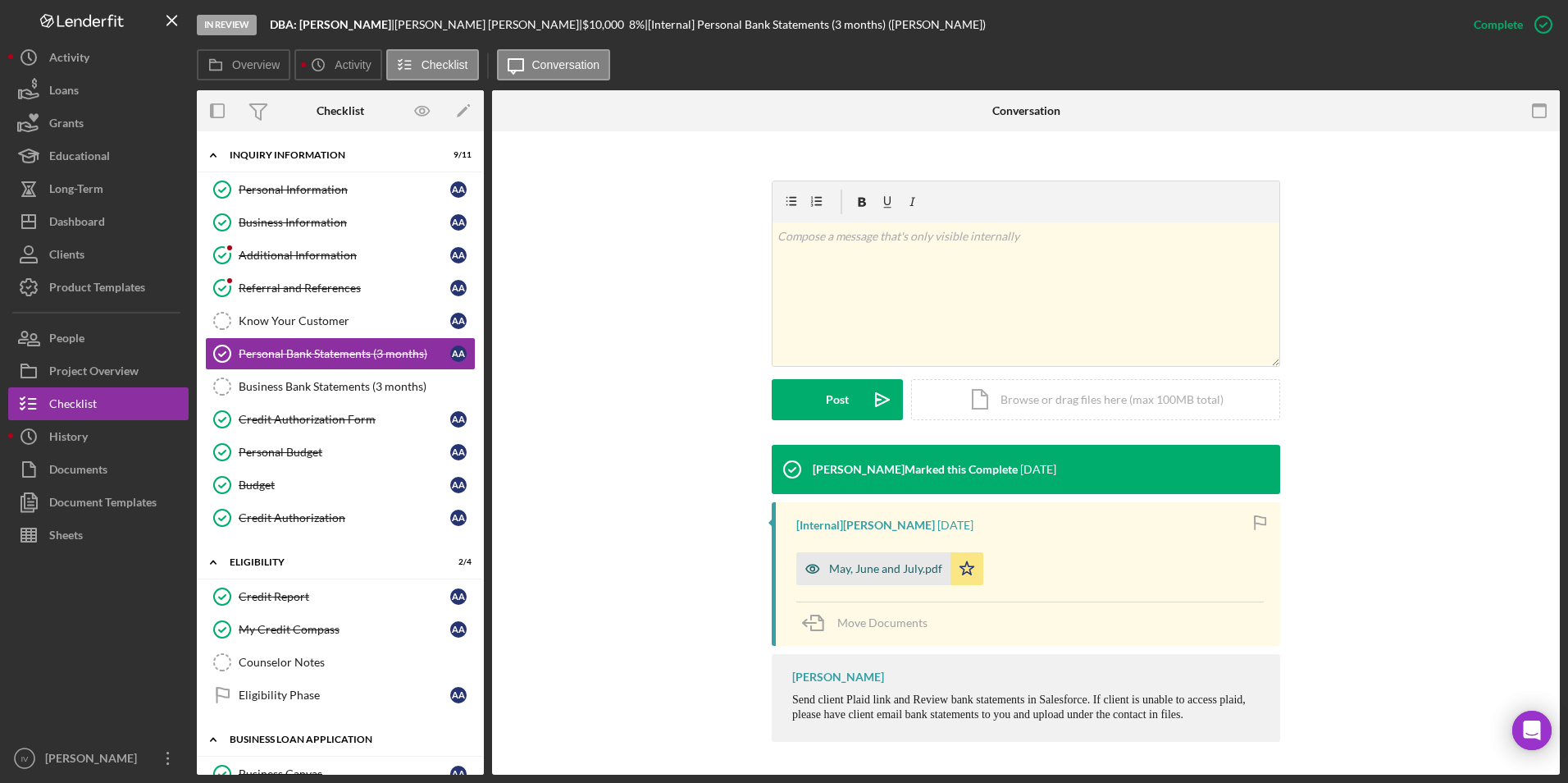
click at [873, 575] on div "May, June and July.pdf" at bounding box center [885, 569] width 113 height 13
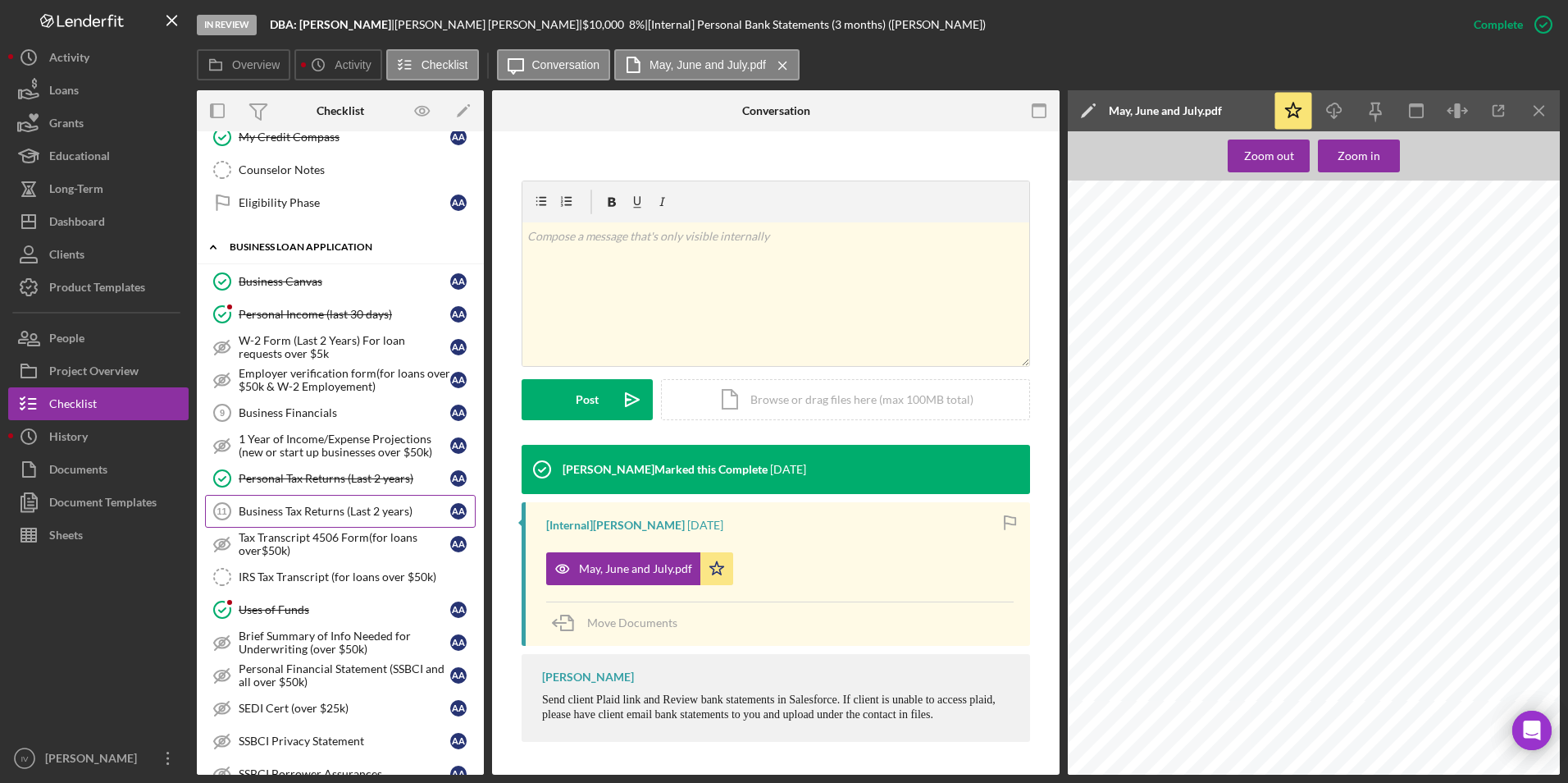
scroll to position [574, 0]
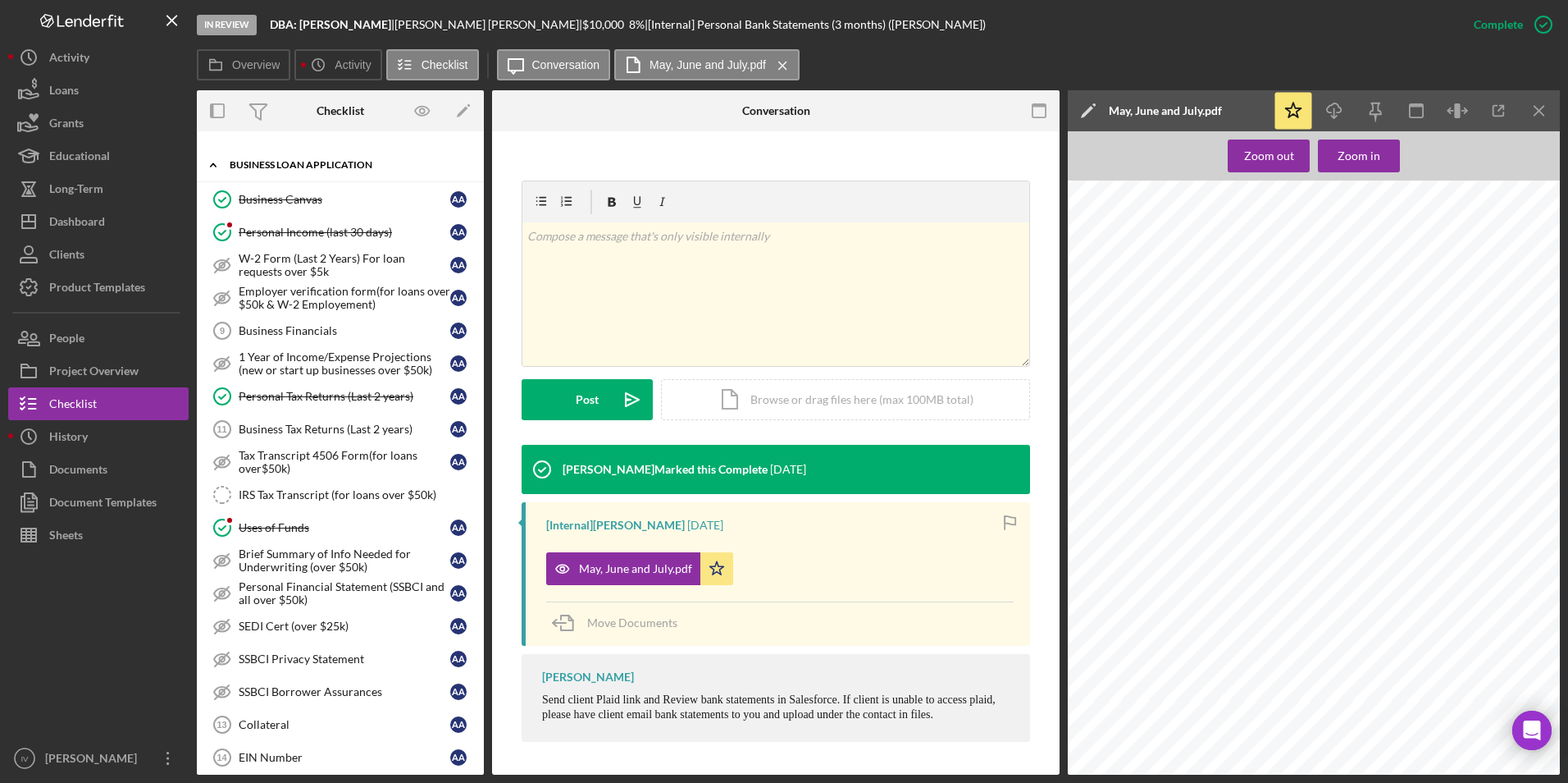
drag, startPoint x: 303, startPoint y: 400, endPoint x: 710, endPoint y: 469, distance: 412.8
click at [303, 400] on div "Personal Tax Returns (Last 2 years)" at bounding box center [345, 397] width 211 height 13
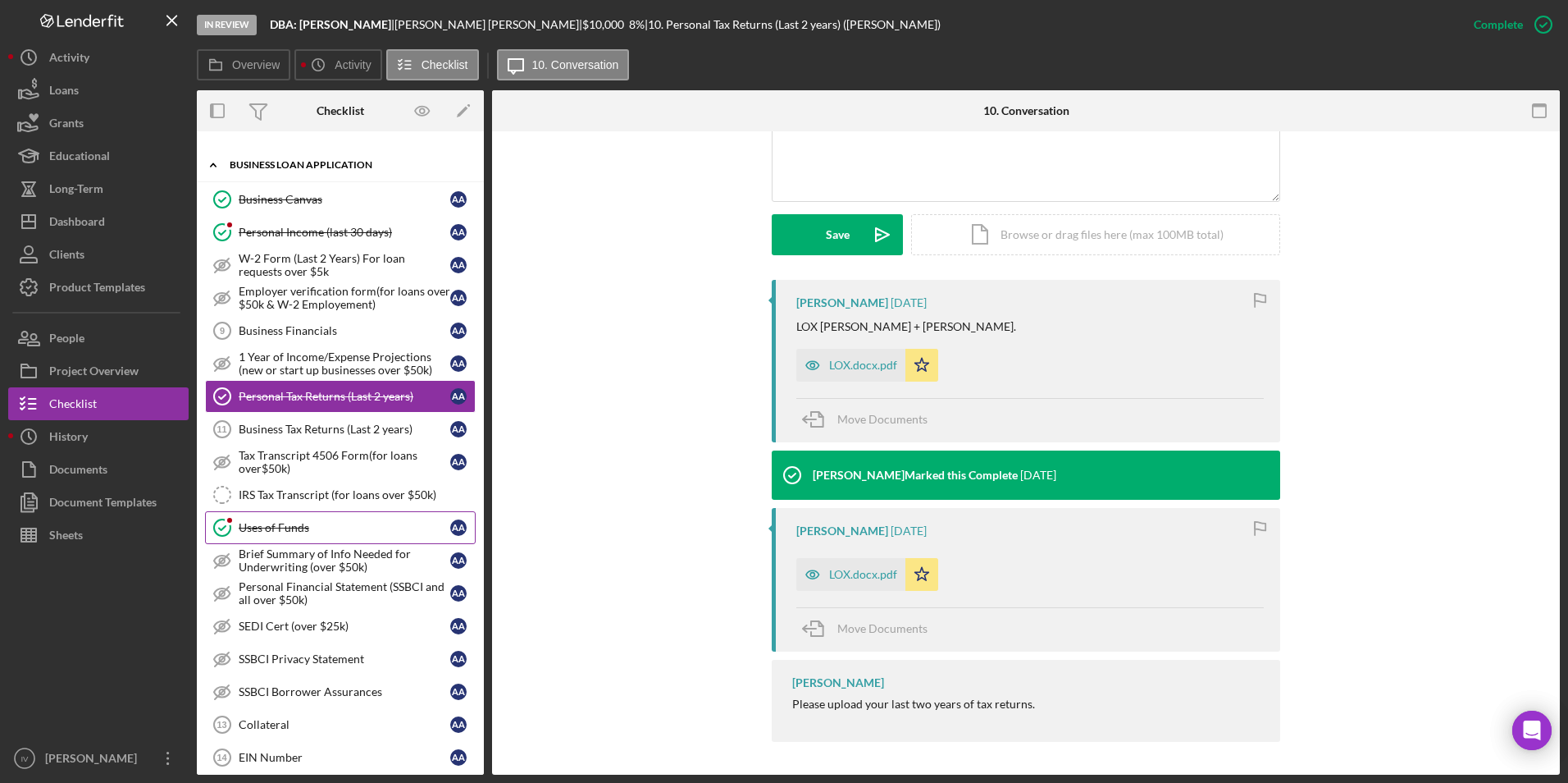
scroll to position [492, 0]
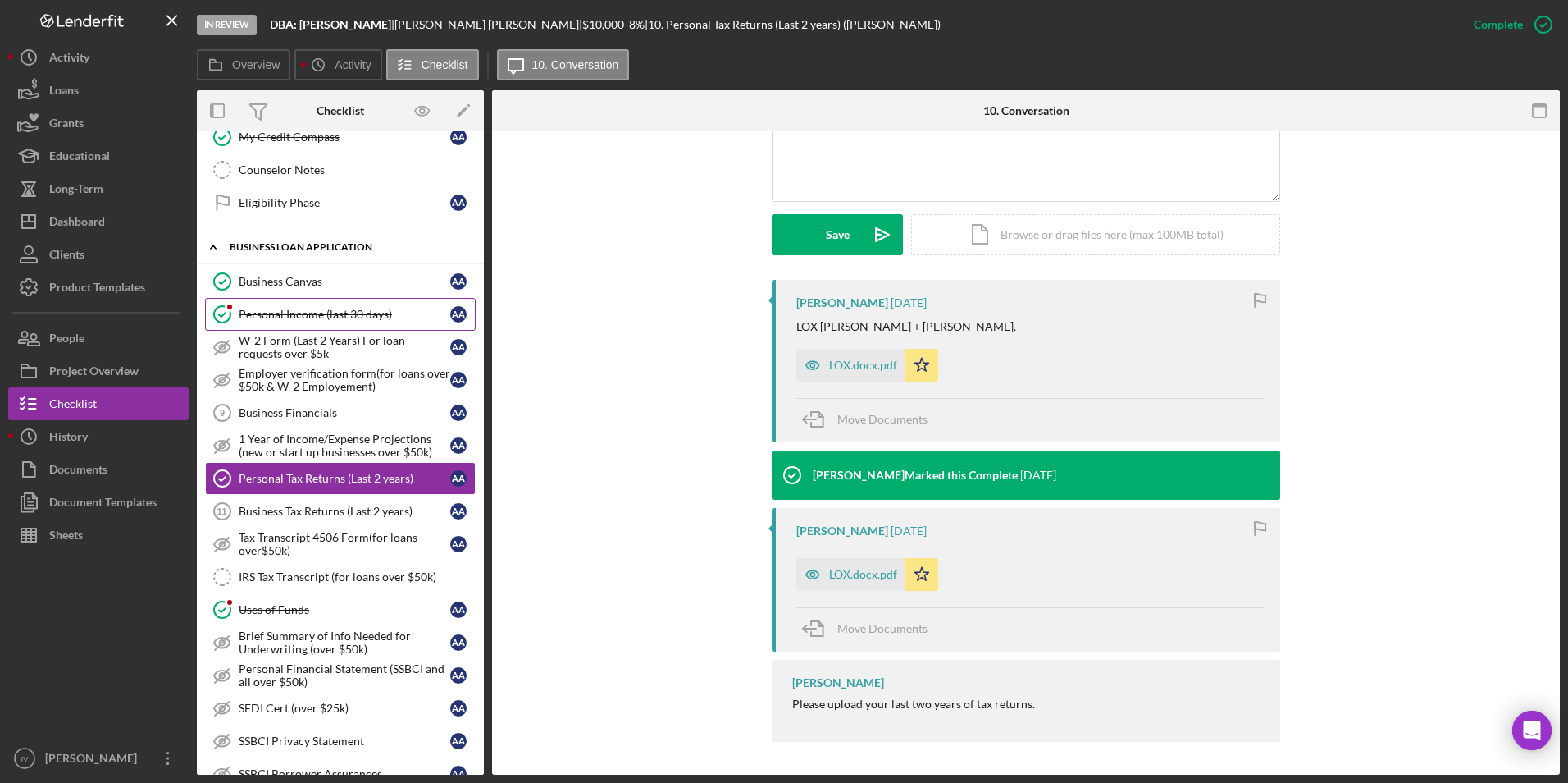
drag, startPoint x: 291, startPoint y: 317, endPoint x: 422, endPoint y: 311, distance: 131.1
click at [291, 317] on div "Personal Income (last 30 days)" at bounding box center [345, 315] width 211 height 13
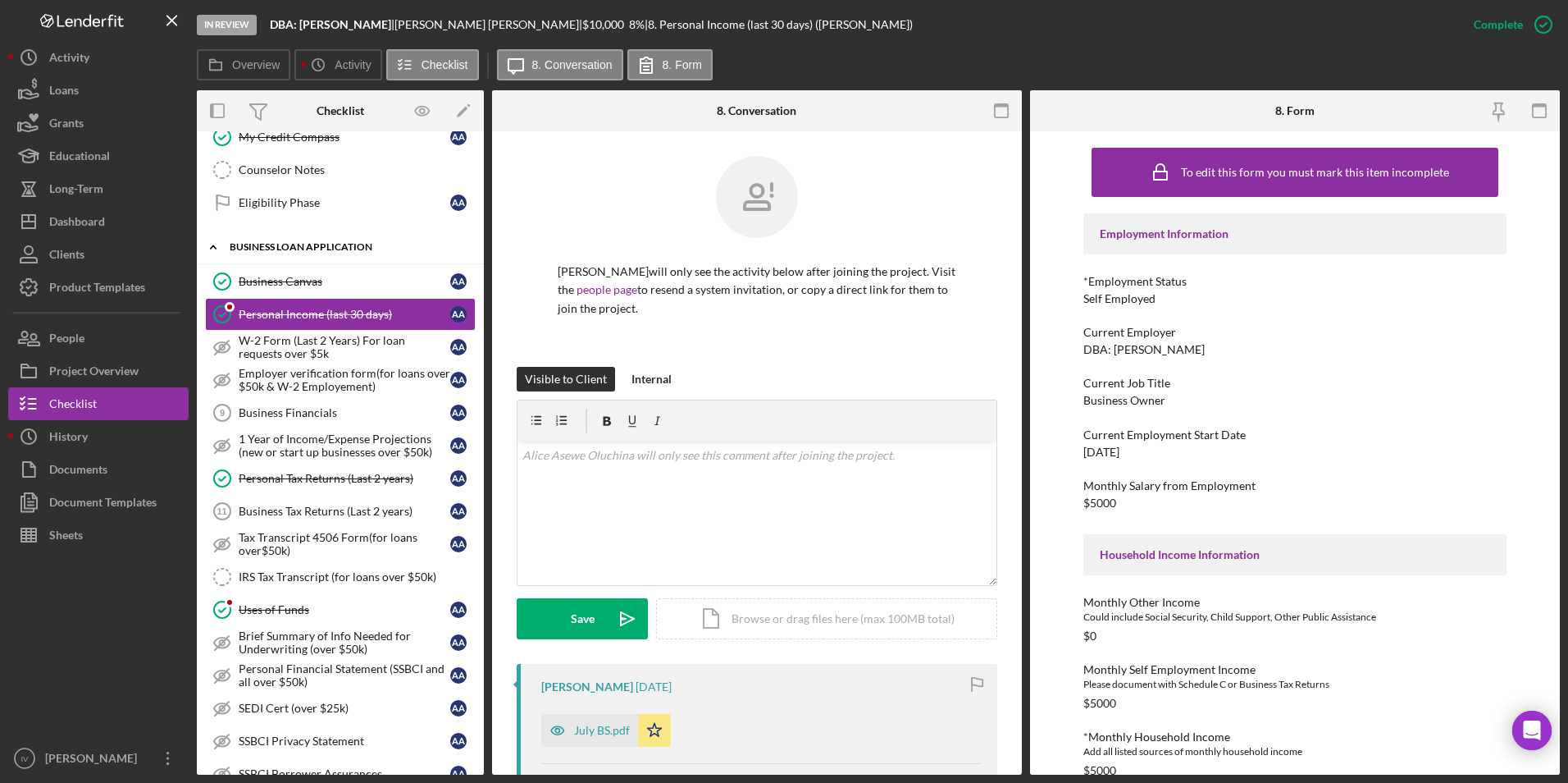
scroll to position [329, 0]
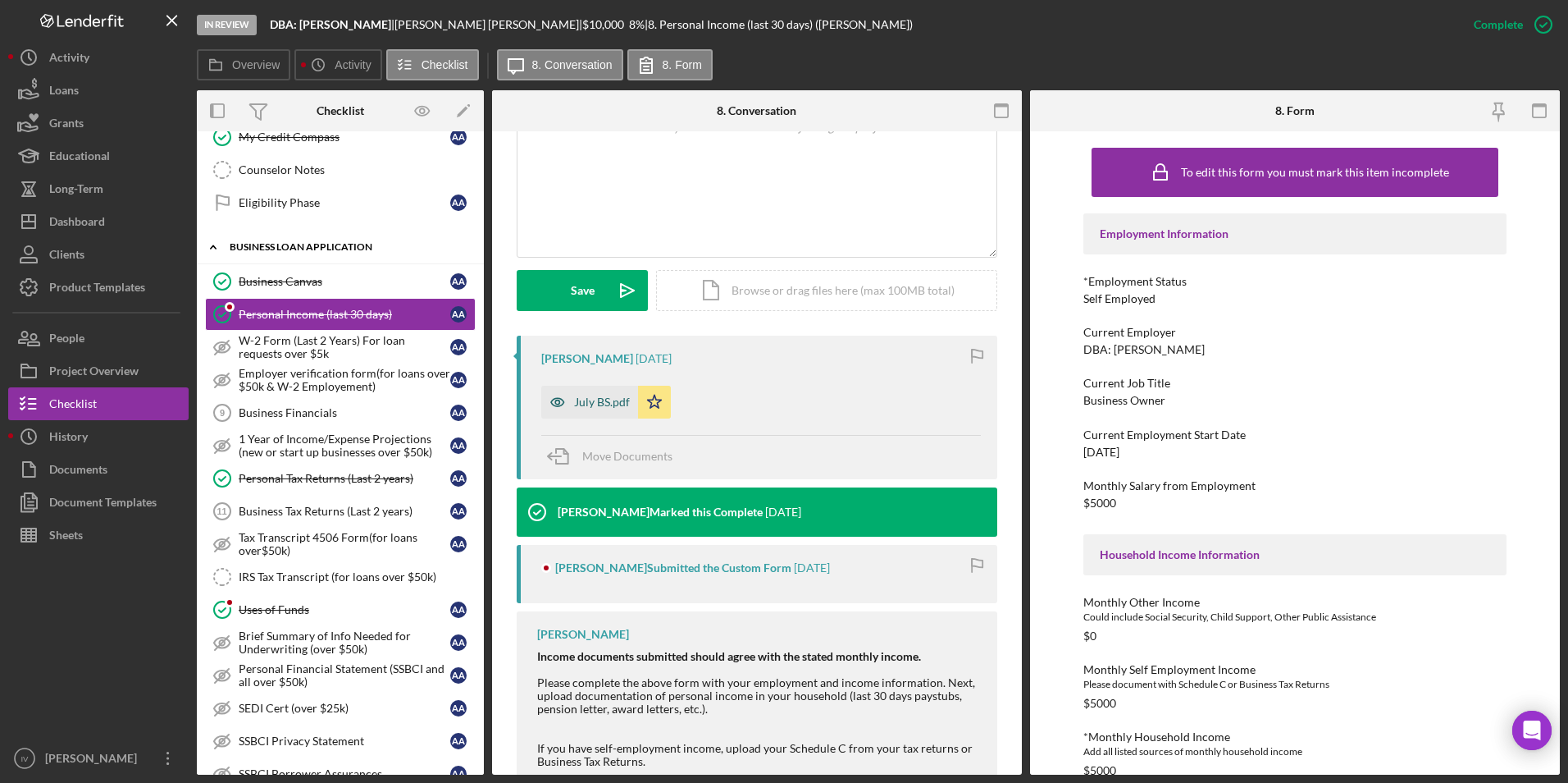
click at [608, 407] on div "July BS.pdf" at bounding box center [601, 402] width 56 height 13
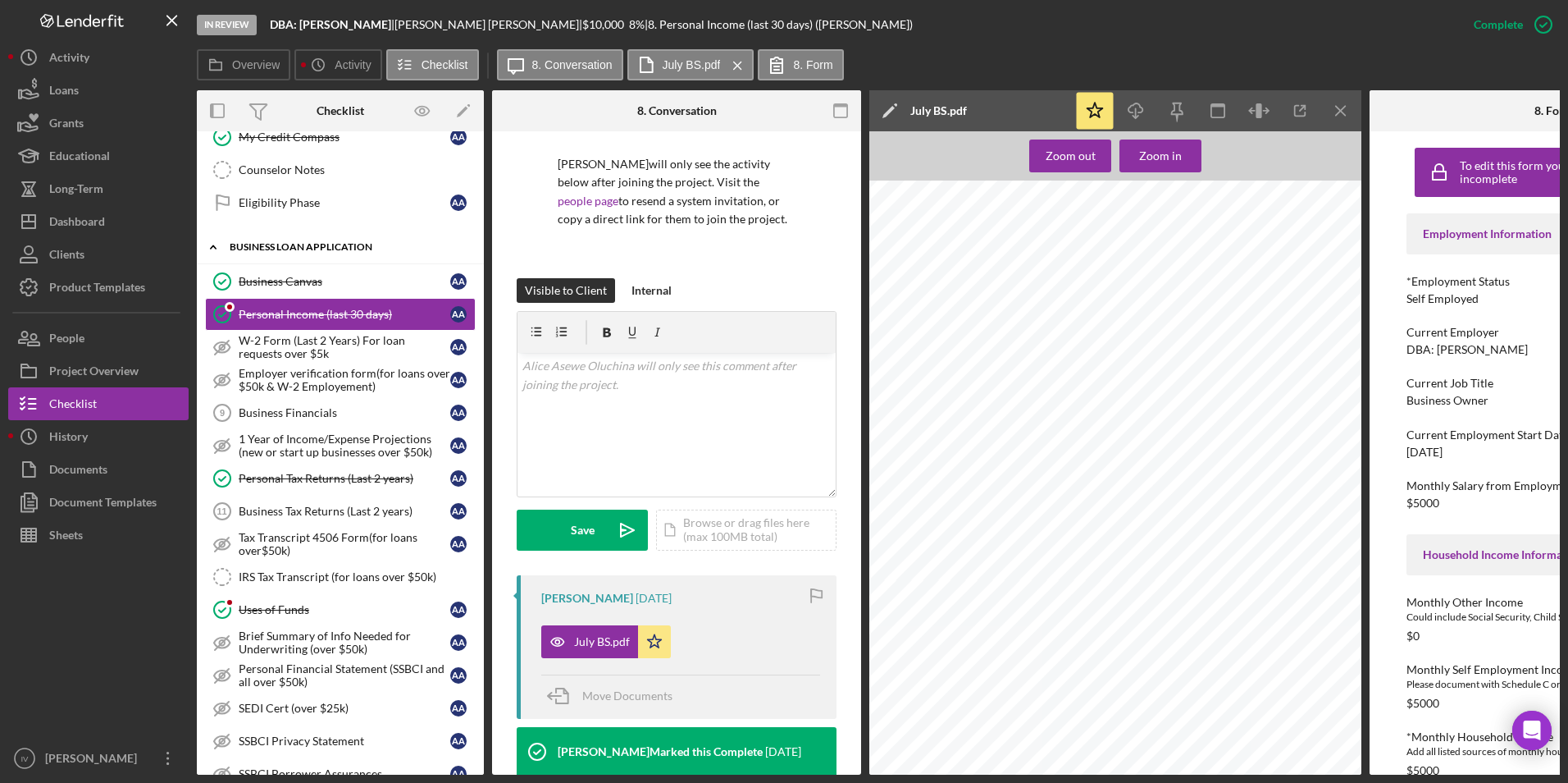
scroll to position [1313, 0]
drag, startPoint x: 68, startPoint y: 496, endPoint x: 110, endPoint y: 485, distance: 43.4
click at [68, 496] on div "Document Templates" at bounding box center [103, 503] width 108 height 37
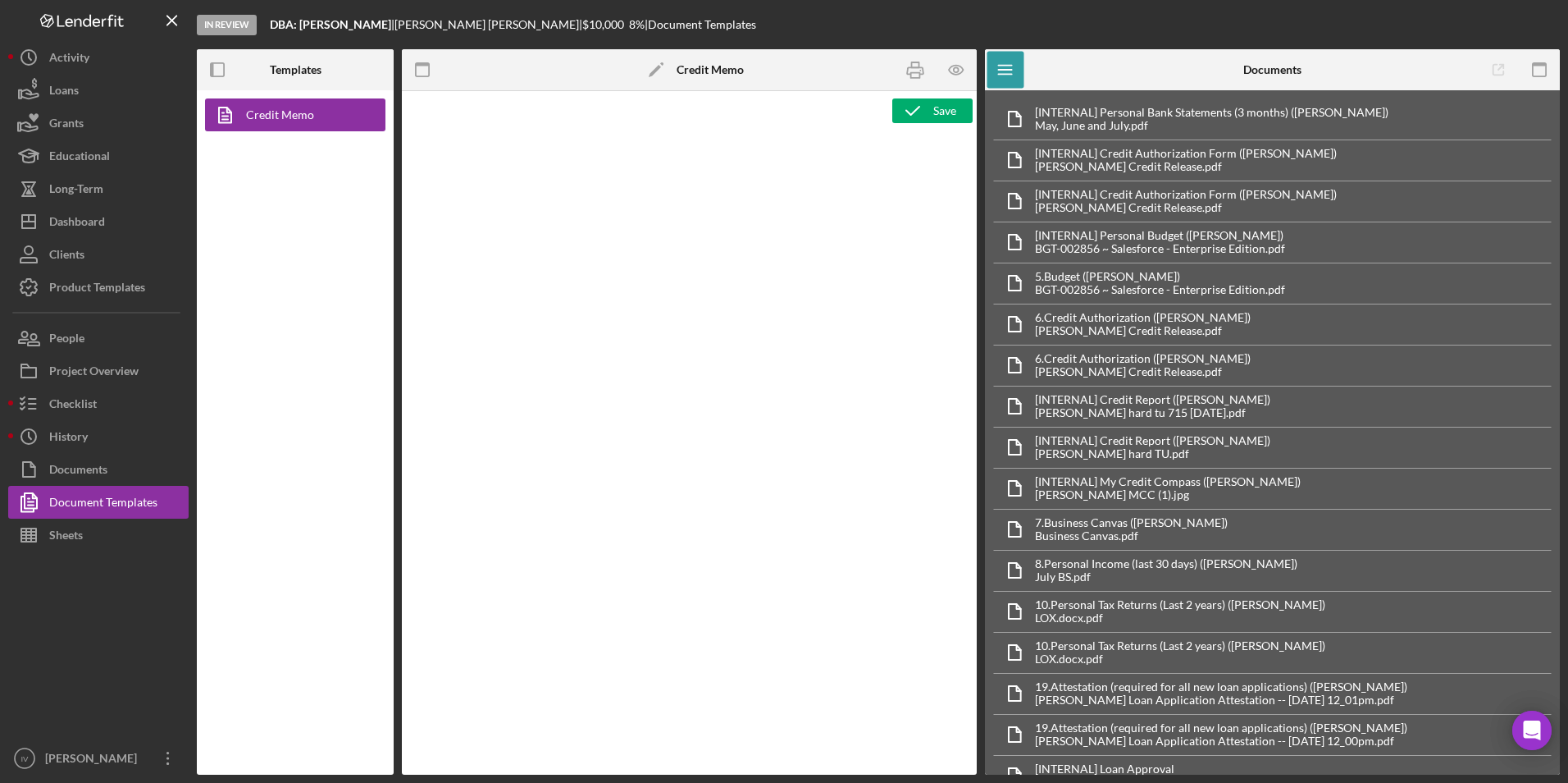
type textarea "<h1>Business Loan Risk Assessment</h1> <p>Loan Officer: &nbsp;<span id="Lender_…"
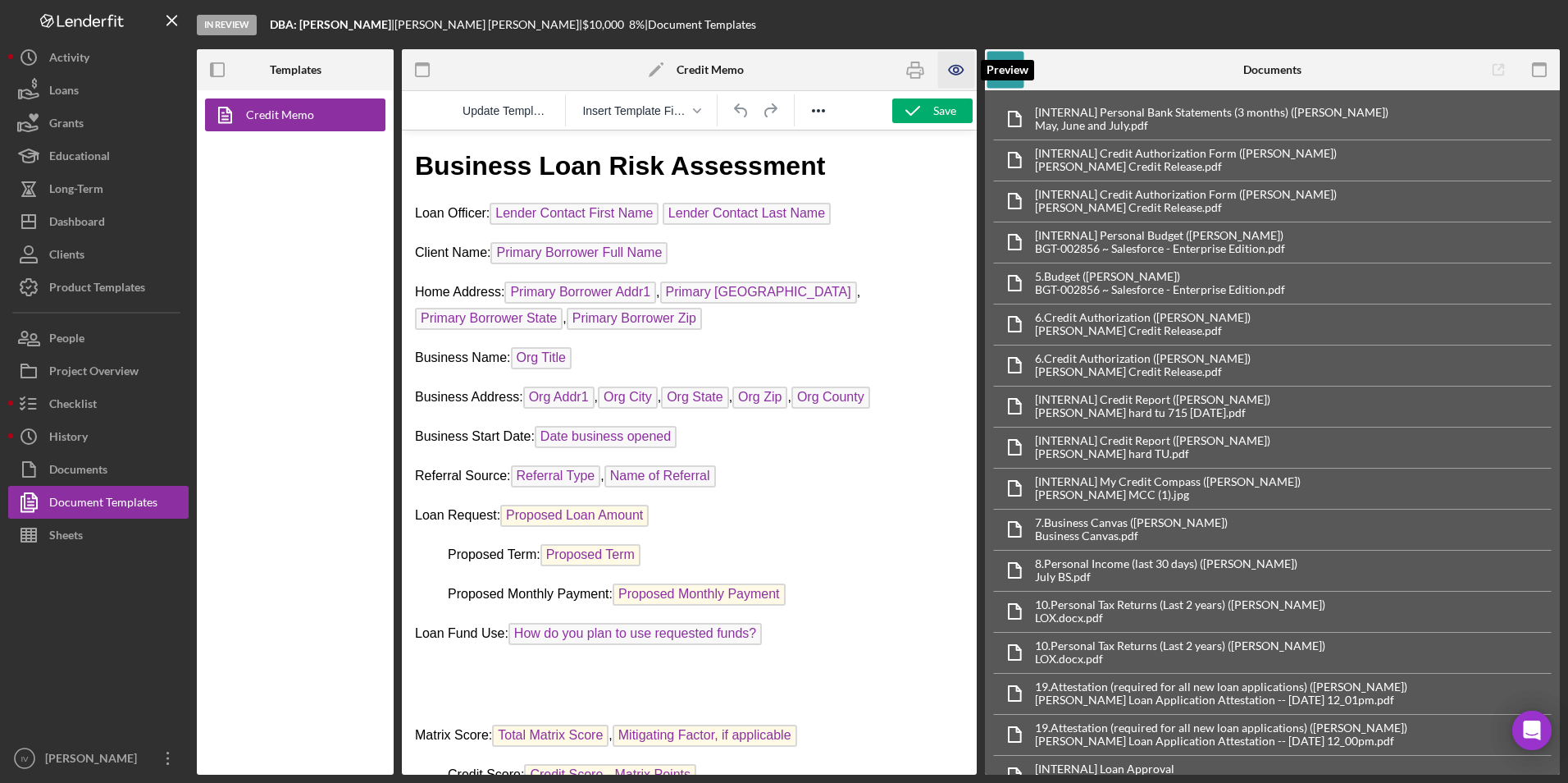
click at [957, 70] on icon "button" at bounding box center [956, 70] width 37 height 37
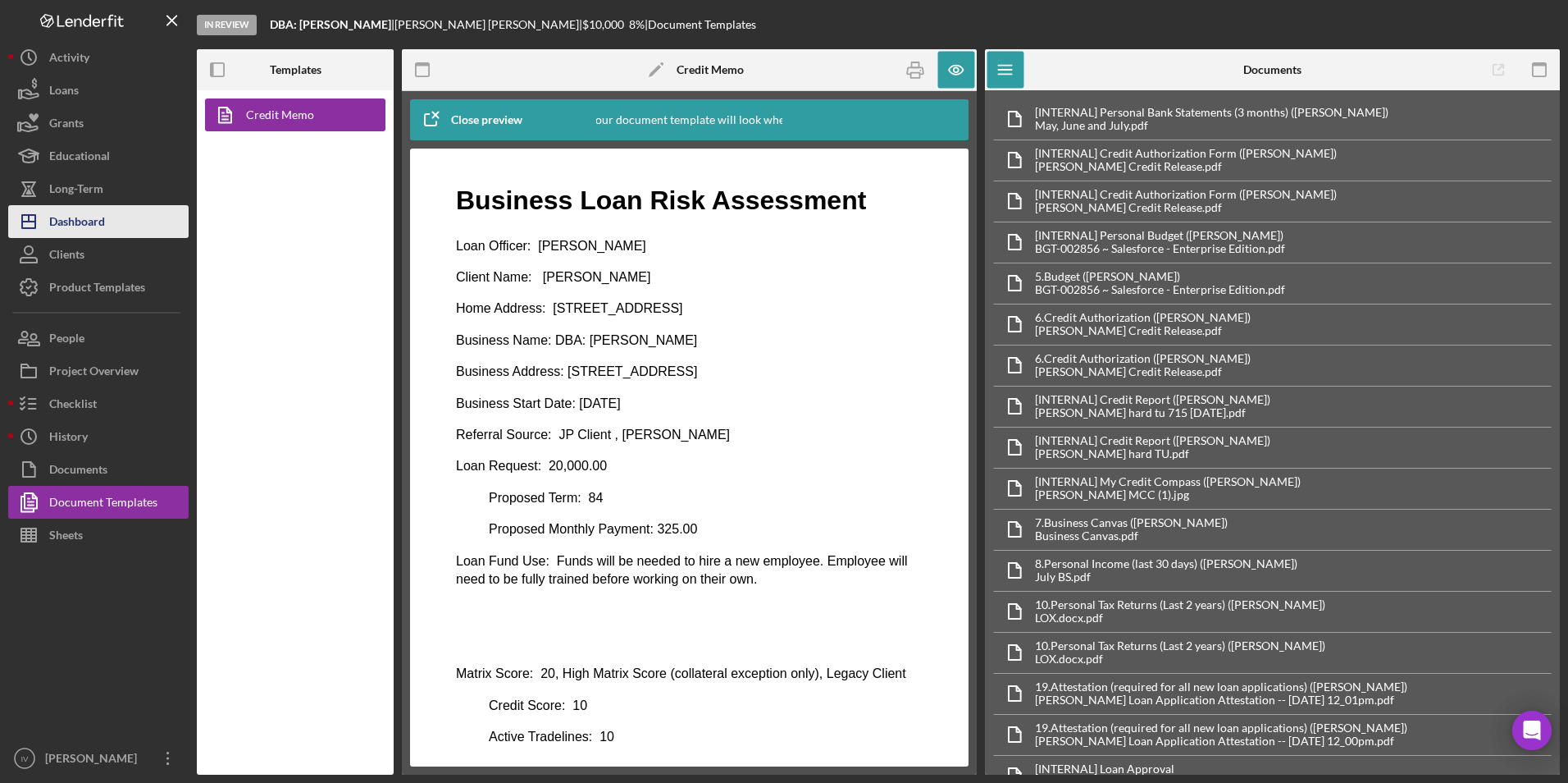
click at [95, 225] on div "Dashboard" at bounding box center [76, 223] width 56 height 37
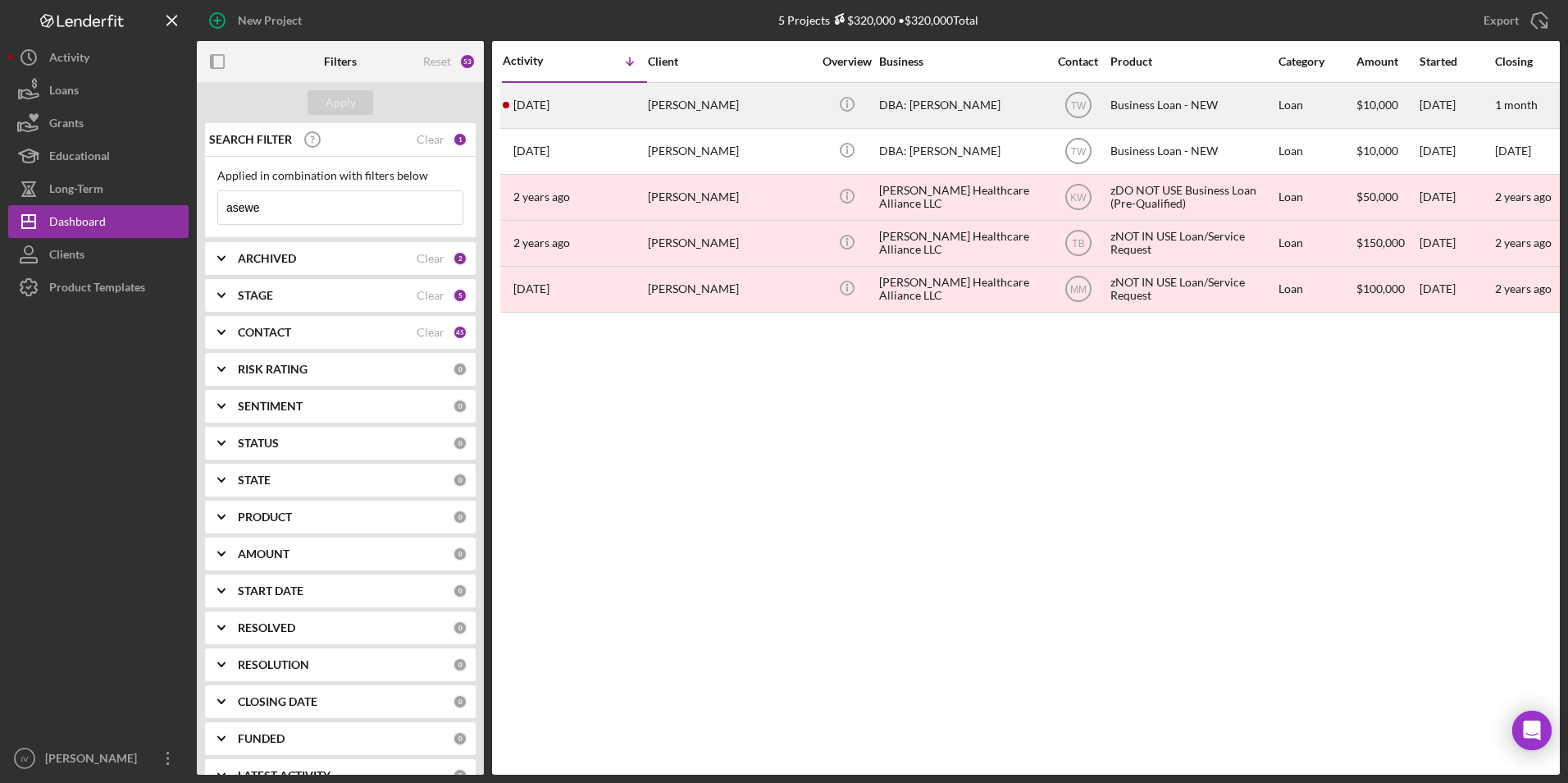
click at [618, 104] on div "[DATE] [PERSON_NAME]" at bounding box center [575, 106] width 143 height 43
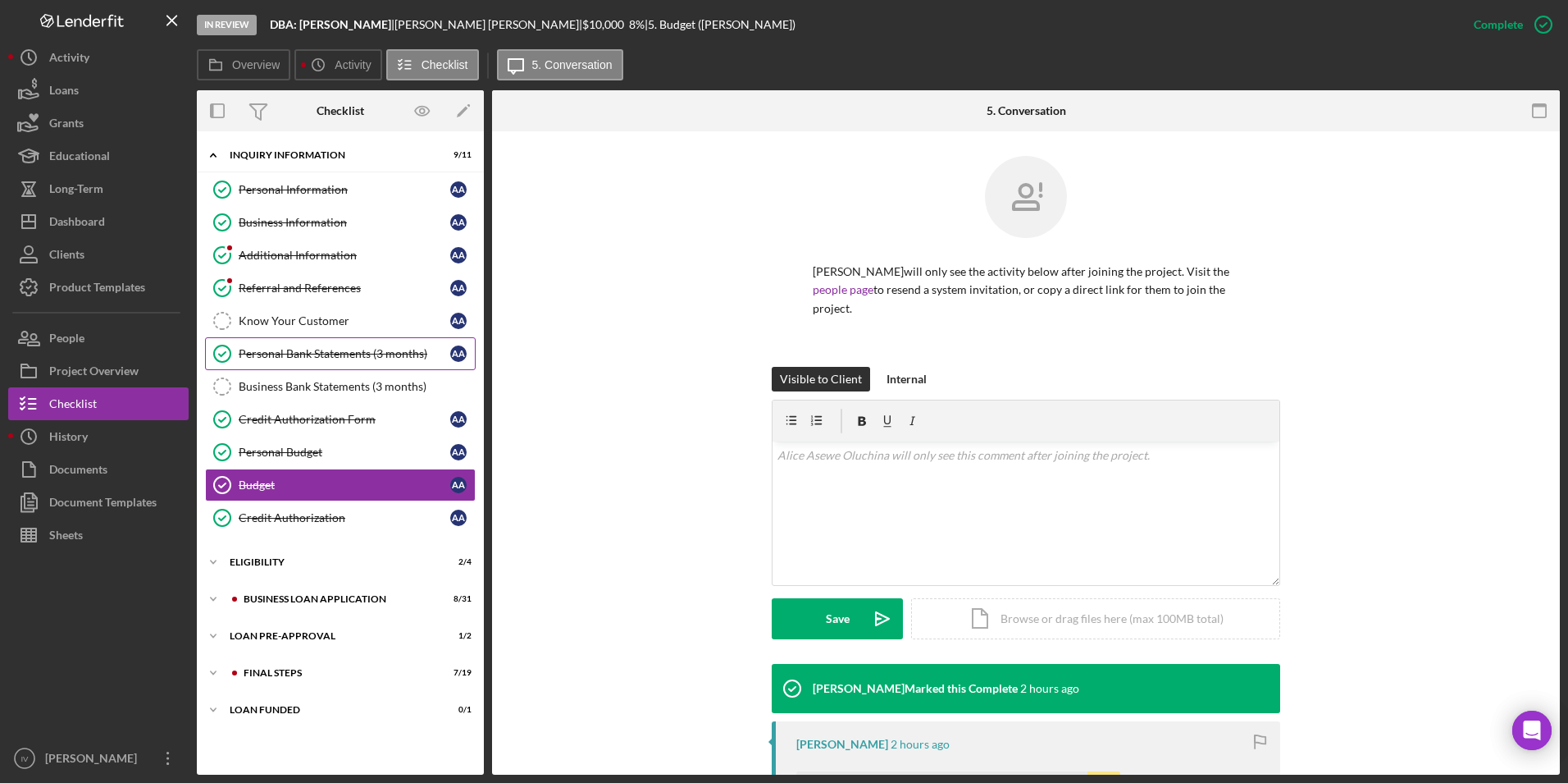
click at [320, 360] on div "Personal Bank Statements (3 months)" at bounding box center [345, 354] width 211 height 13
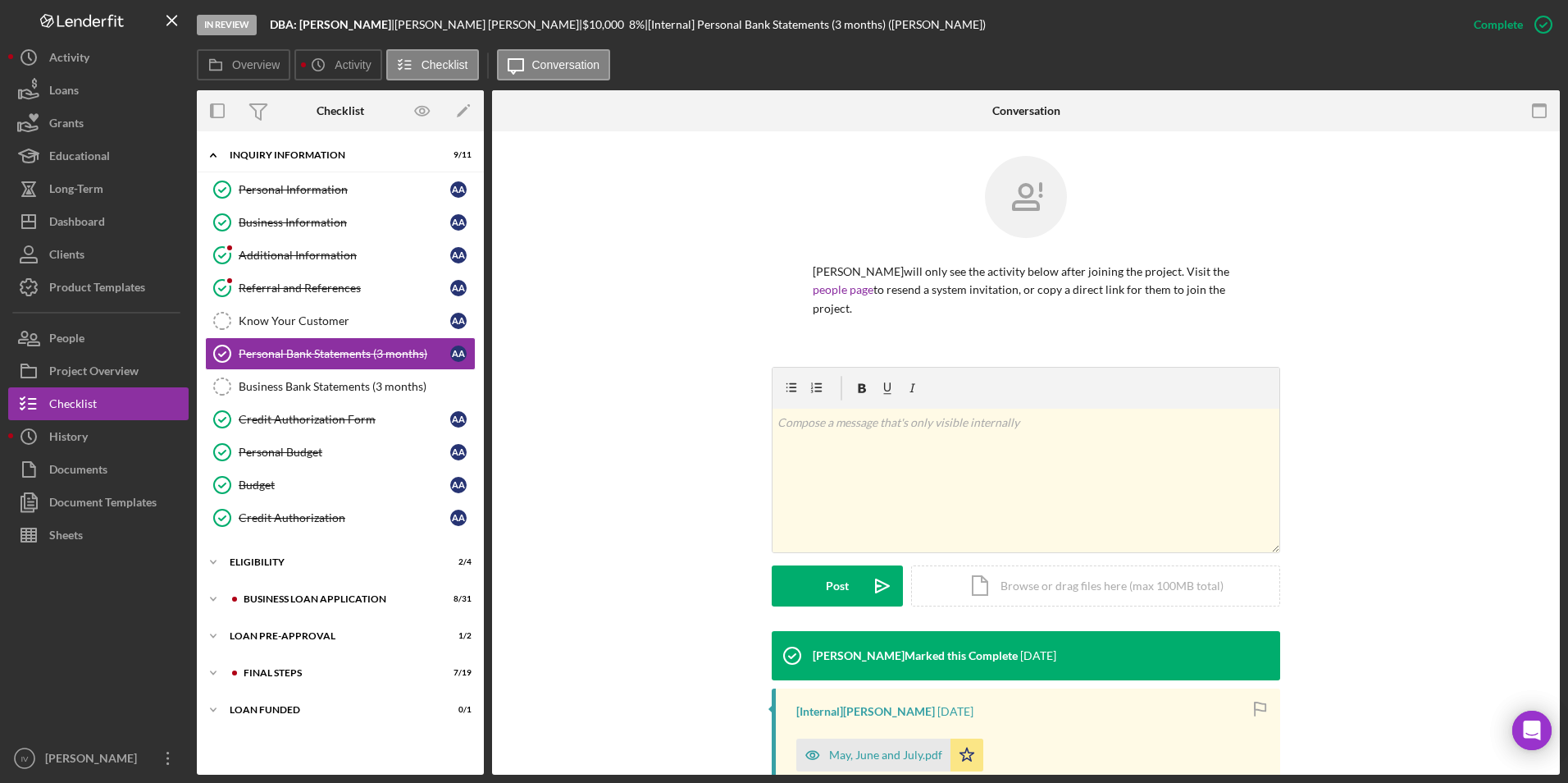
scroll to position [186, 0]
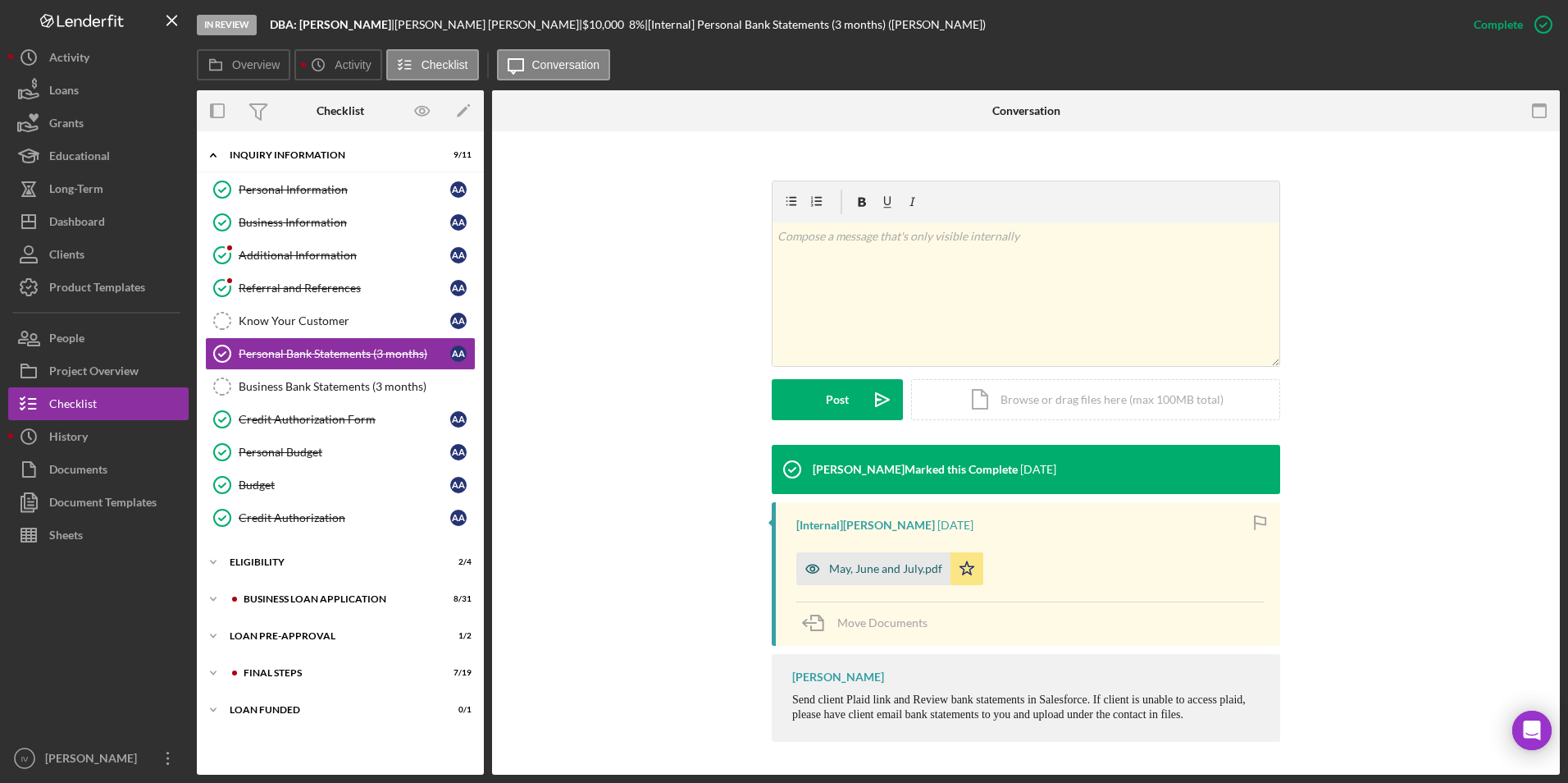
click at [900, 572] on div "May, June and July.pdf" at bounding box center [885, 569] width 113 height 13
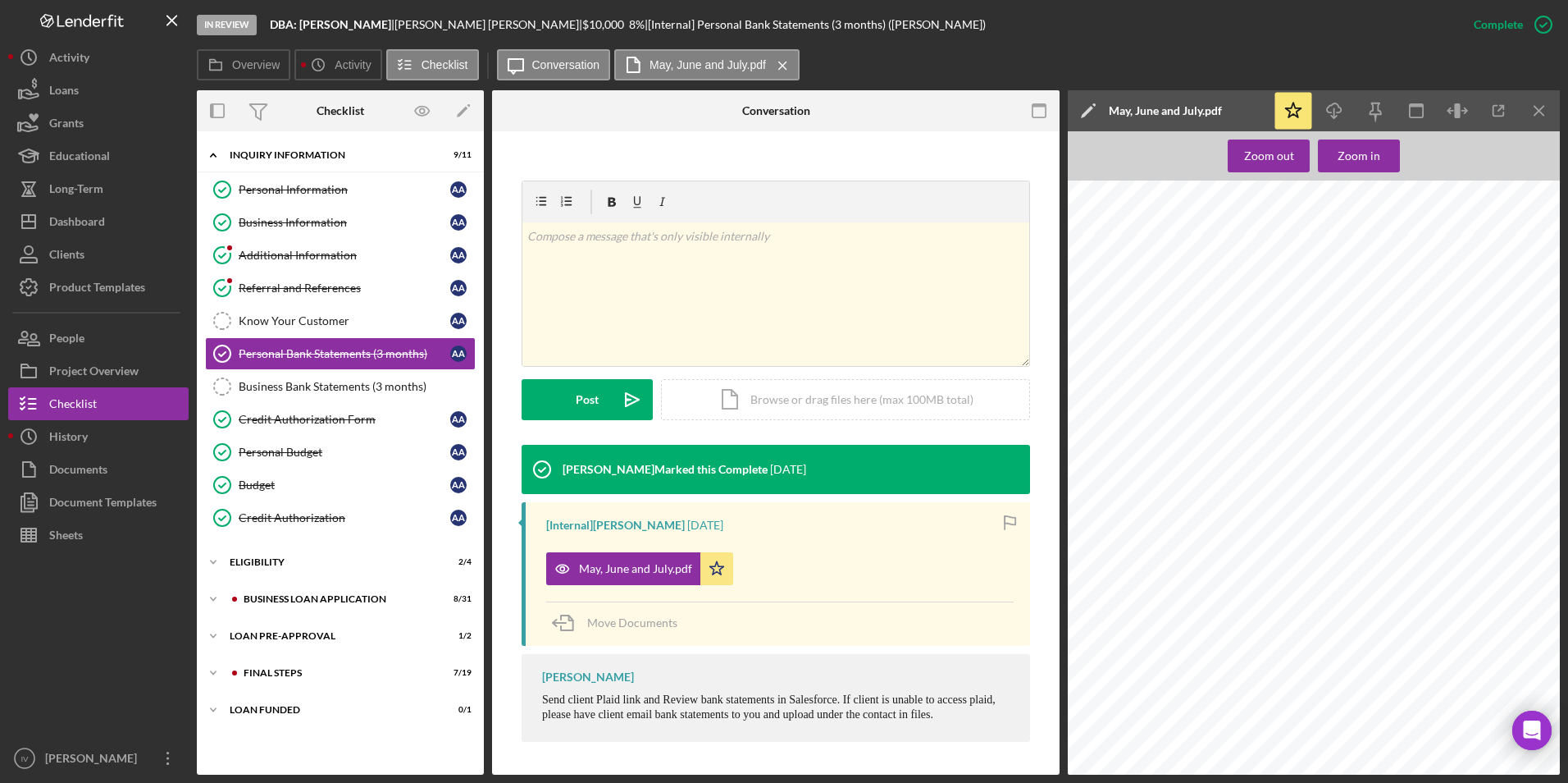
scroll to position [4185, 0]
click at [274, 672] on div "FINAL STEPS" at bounding box center [353, 672] width 220 height 9
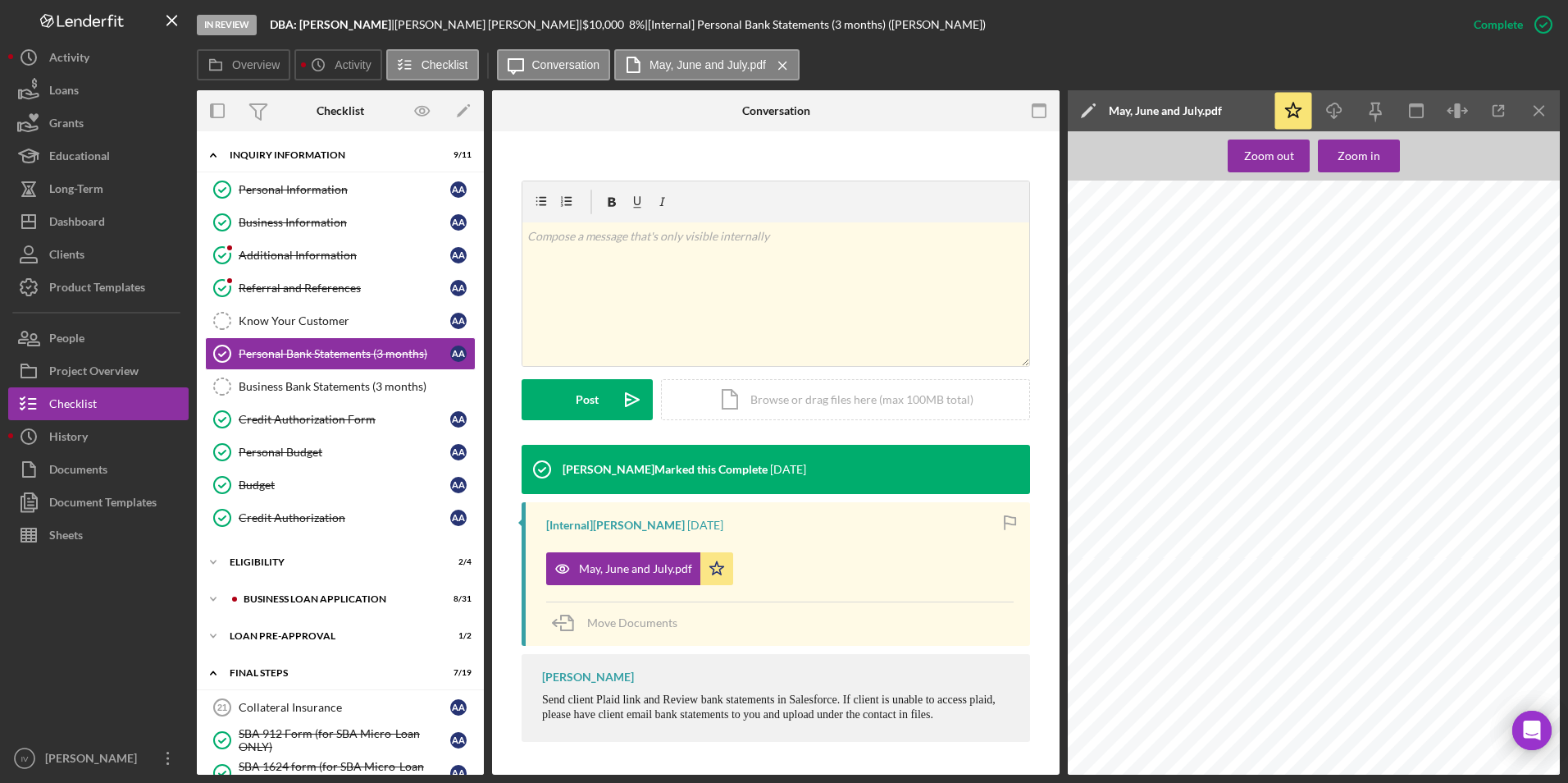
scroll to position [247, 0]
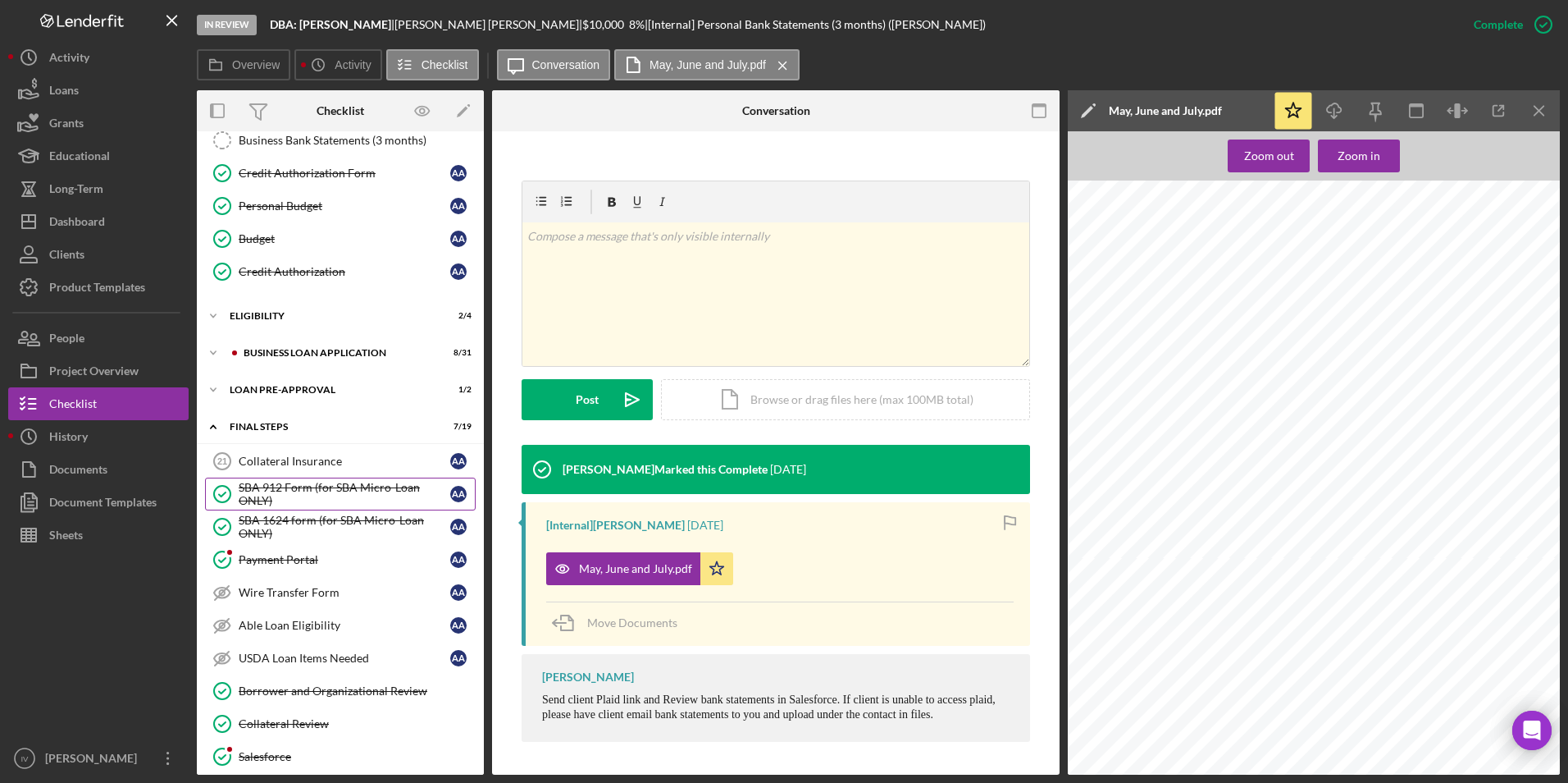
click at [313, 495] on div "SBA 912 Form (for SBA Micro-Loan ONLY)" at bounding box center [345, 494] width 211 height 26
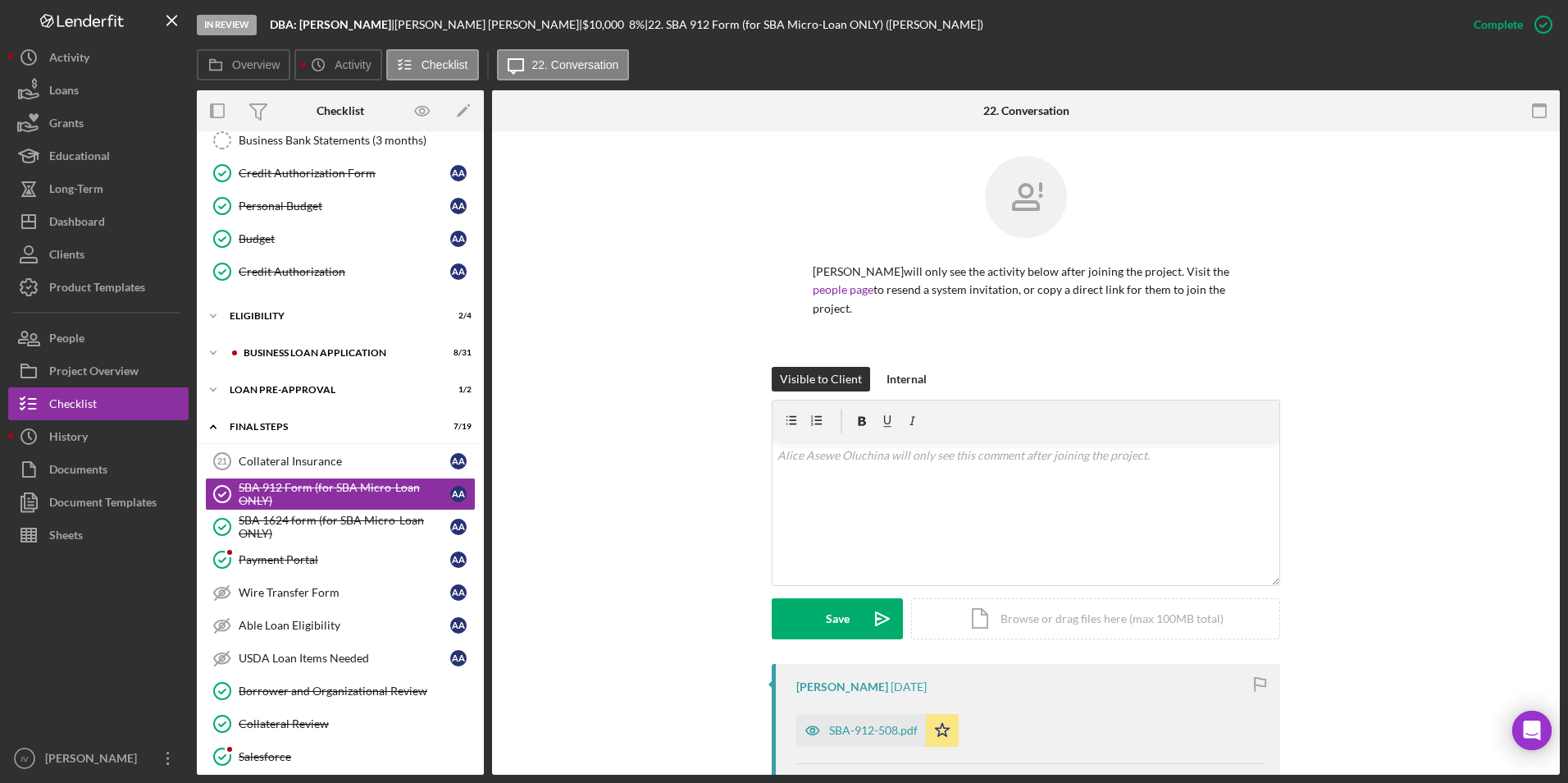
scroll to position [329, 0]
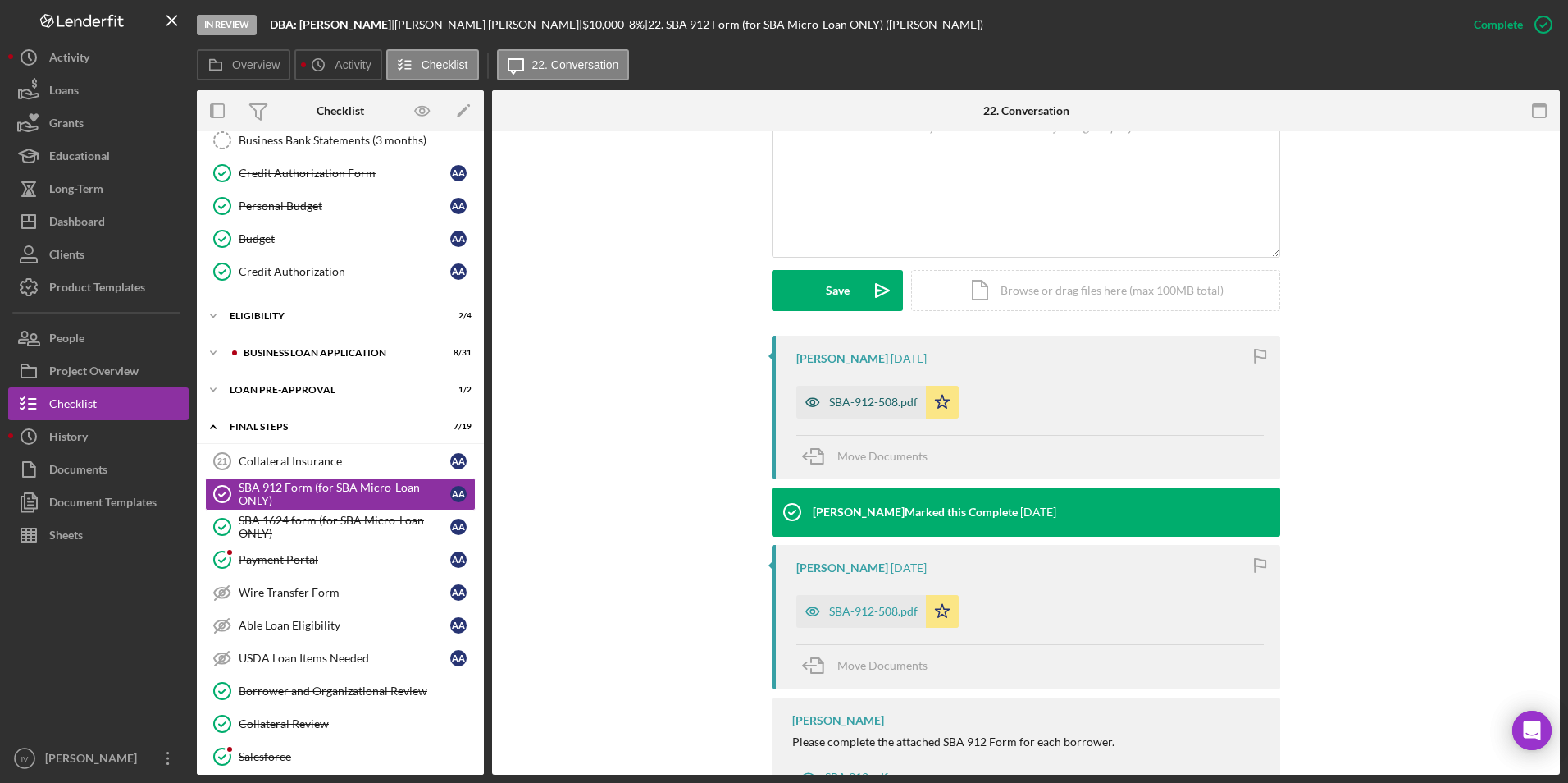
click at [847, 397] on div "SBA-912-508.pdf" at bounding box center [873, 402] width 89 height 13
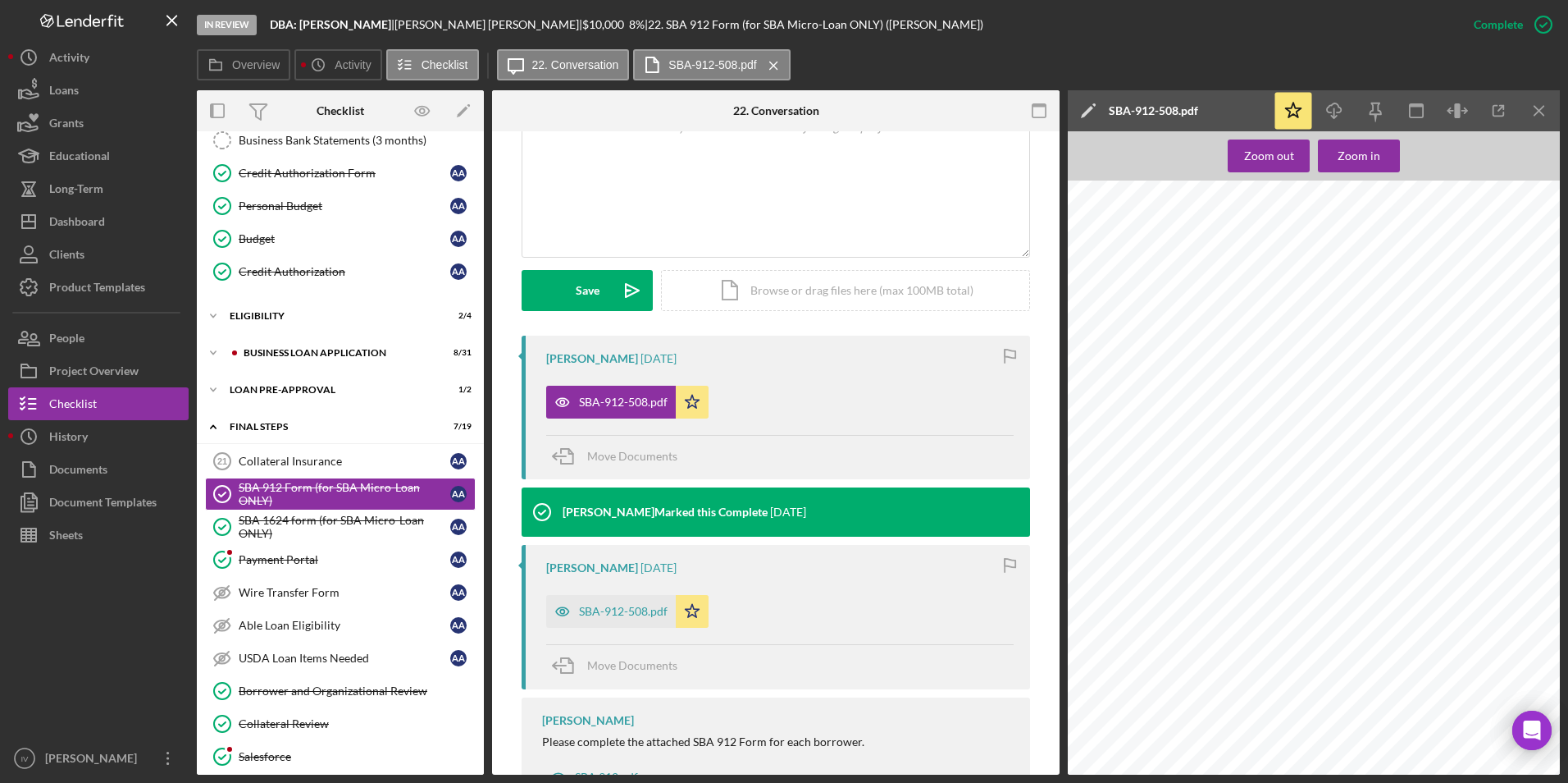
scroll to position [0, 0]
click at [624, 607] on div "SBA-912-508.pdf" at bounding box center [623, 611] width 89 height 13
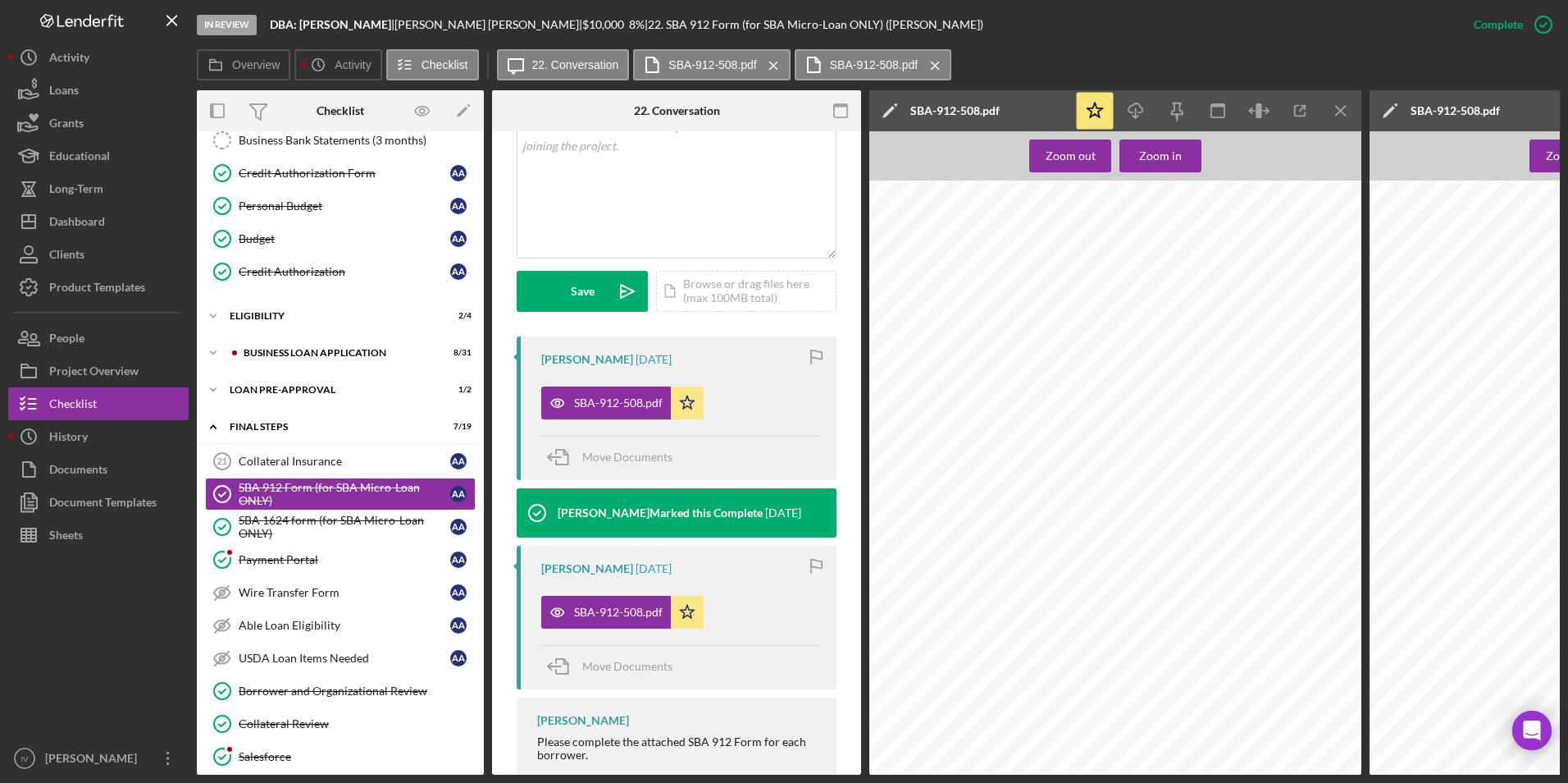
scroll to position [433, 0]
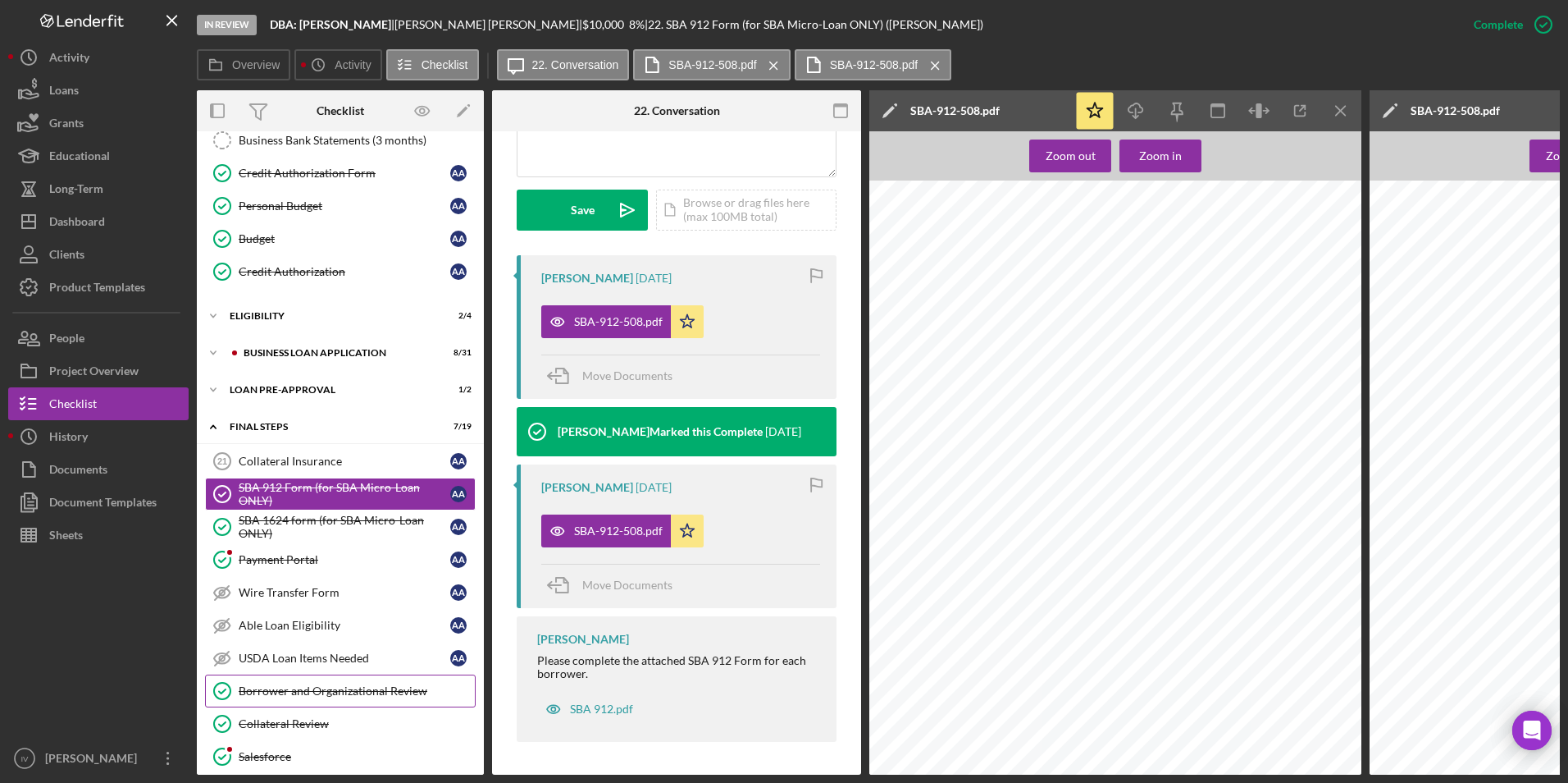
click at [329, 691] on div "Borrower and Organizational Review" at bounding box center [357, 691] width 236 height 13
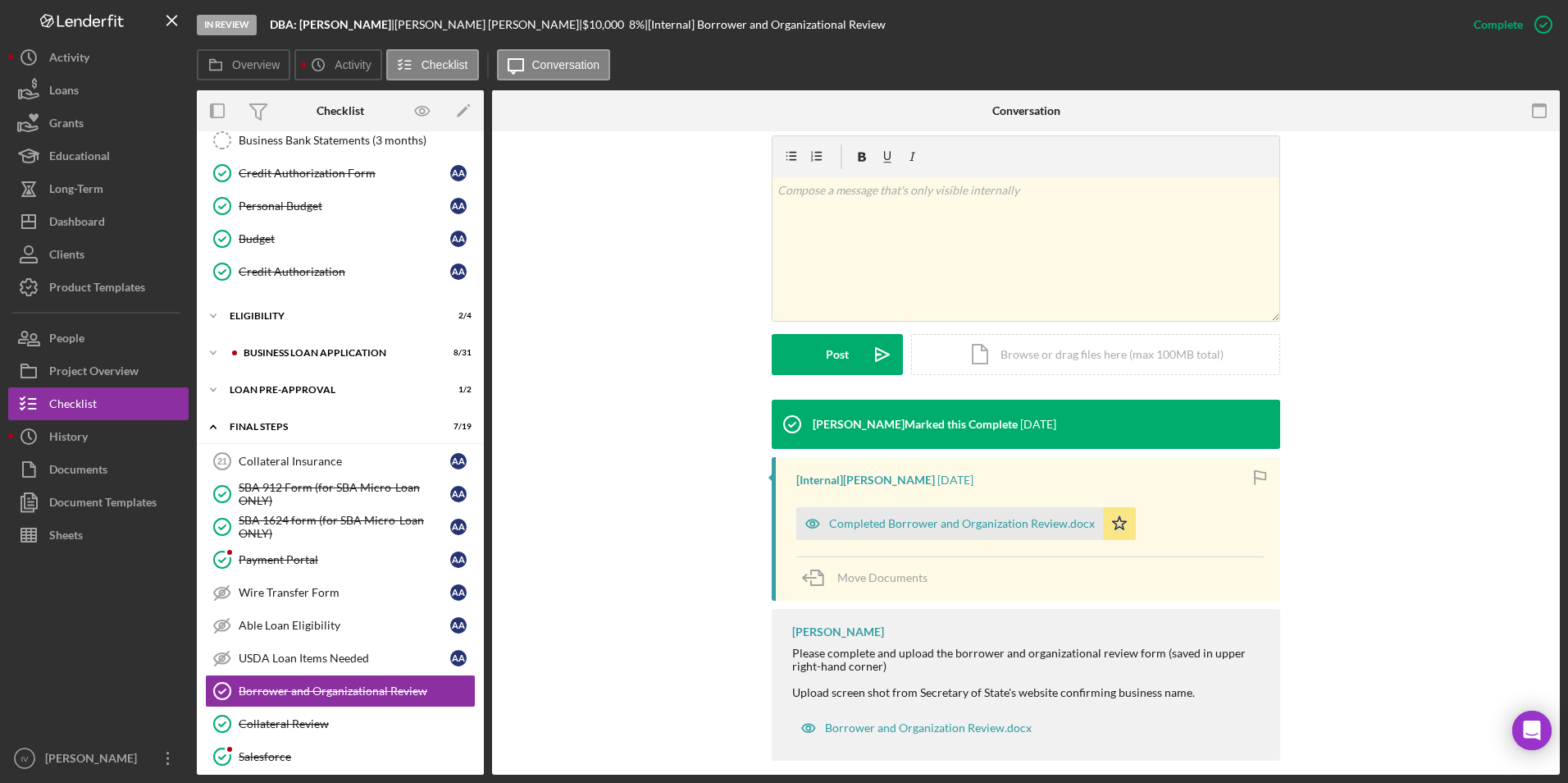
scroll to position [265, 0]
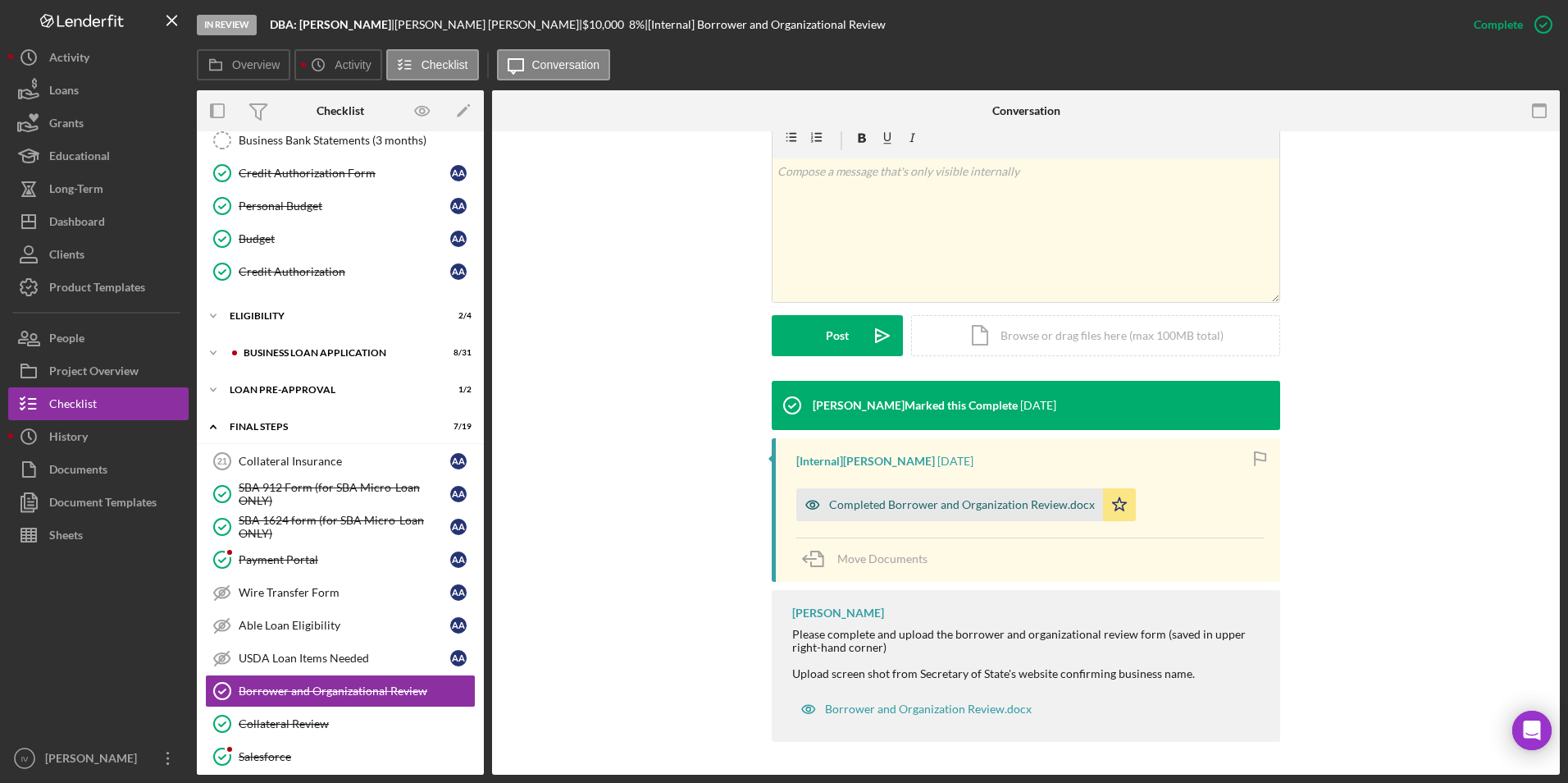
click at [944, 498] on div "Completed Borrower and Organization Review.docx" at bounding box center [962, 504] width 266 height 13
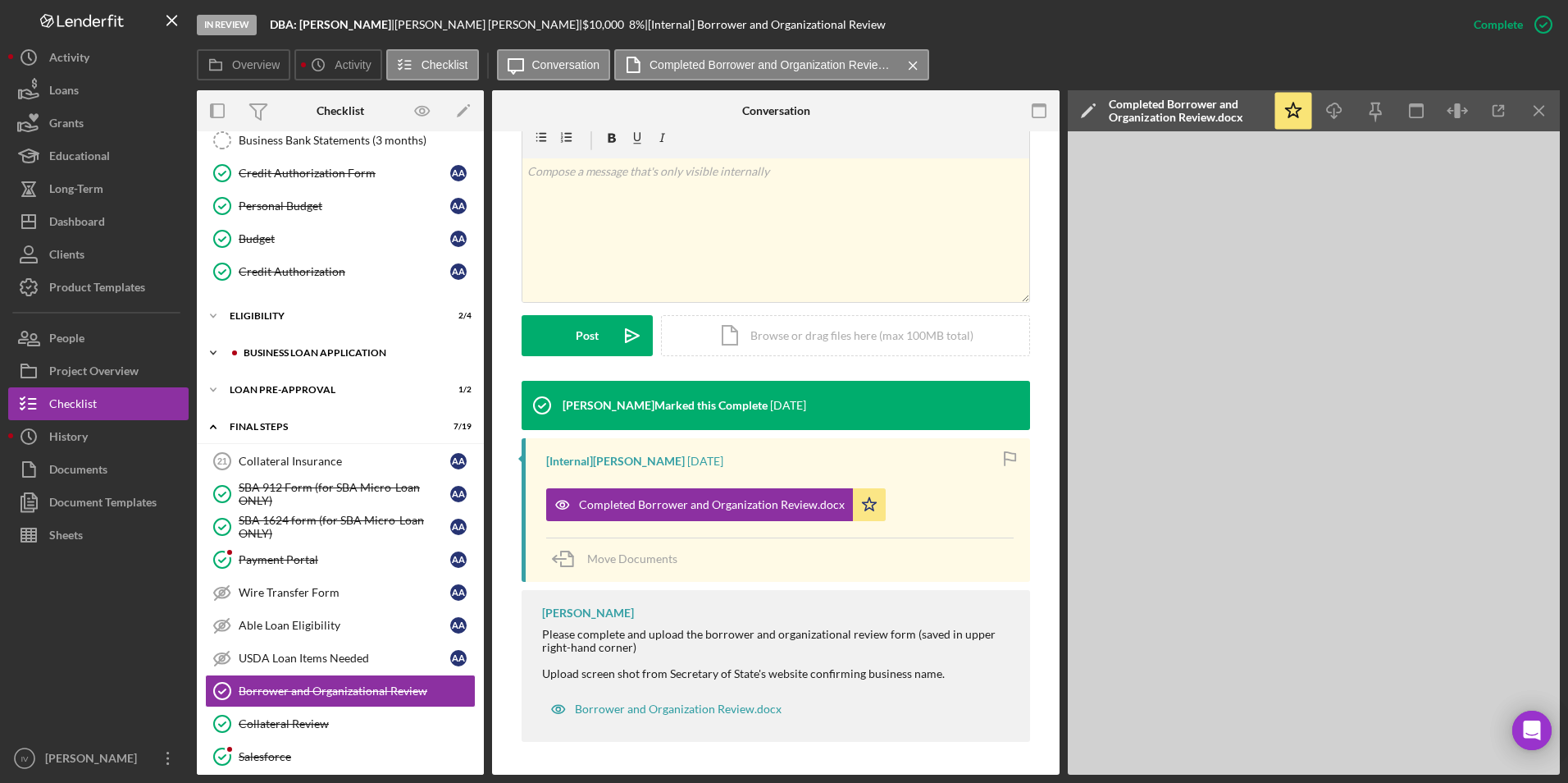
click at [292, 363] on div "Icon/Expander BUSINESS LOAN APPLICATION 8 / 31" at bounding box center [341, 352] width 287 height 33
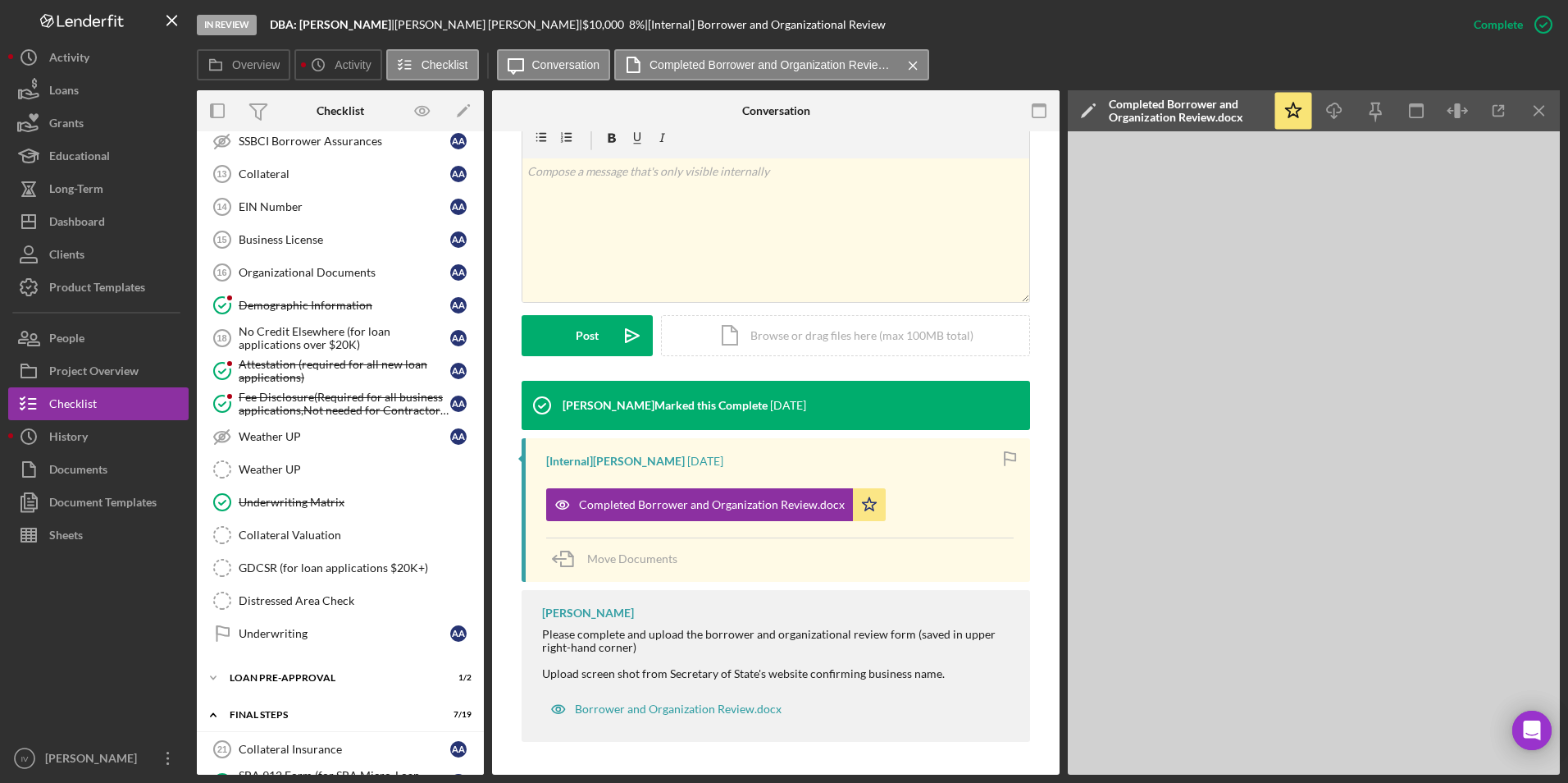
scroll to position [821, 0]
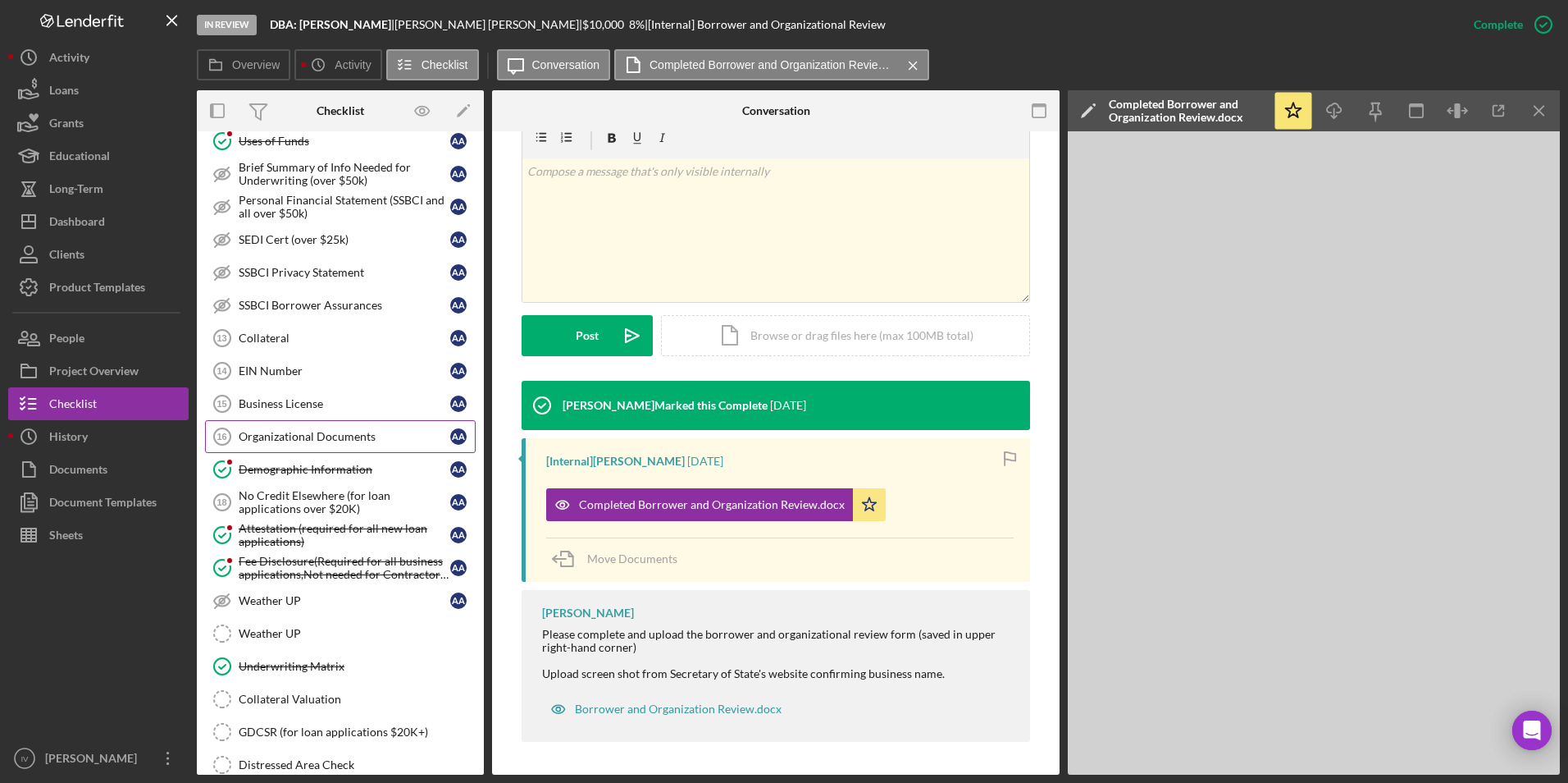
click at [290, 423] on link "Organizational Documents 16 Organizational Documents A A" at bounding box center [340, 436] width 271 height 33
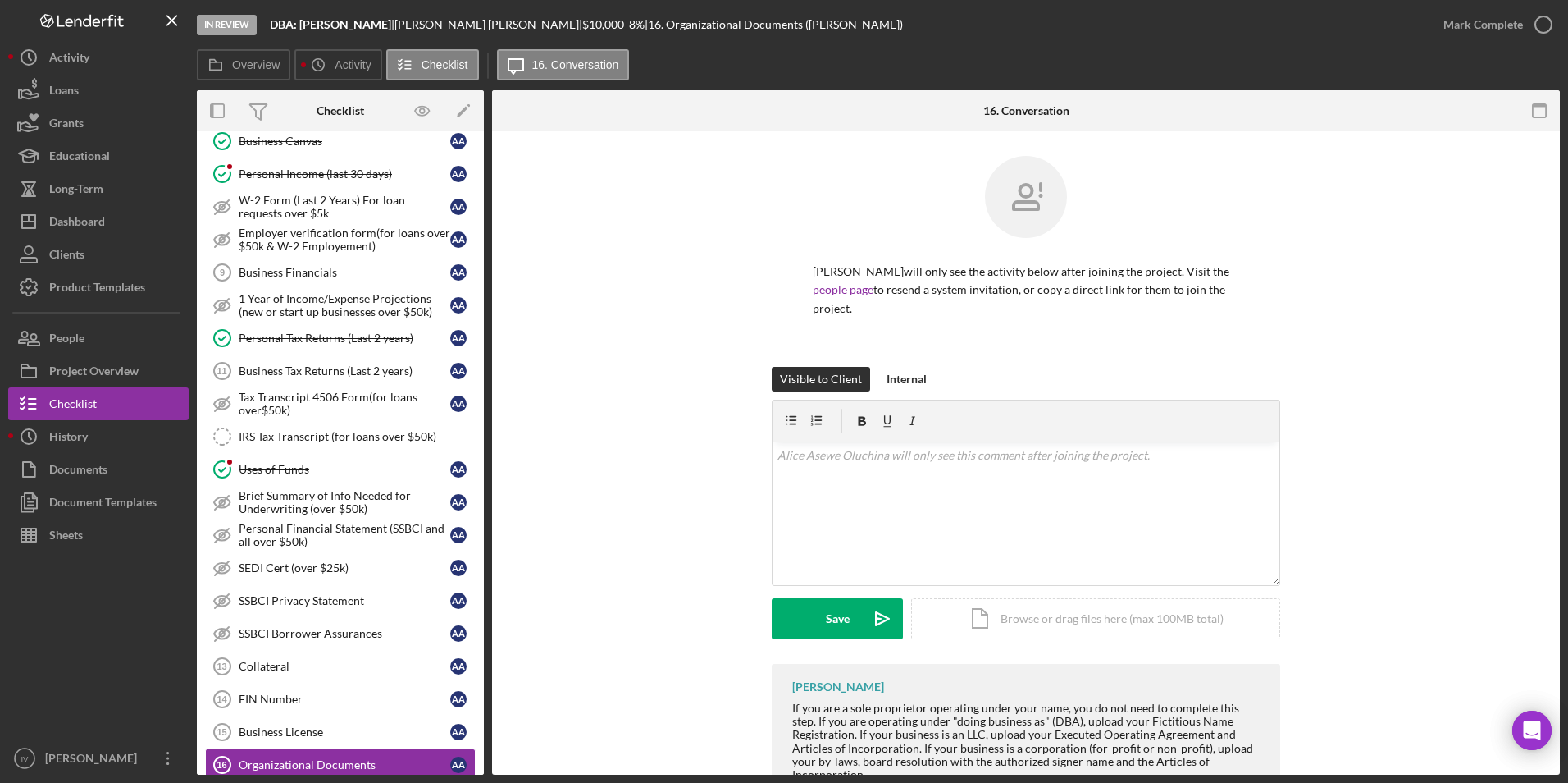
scroll to position [247, 0]
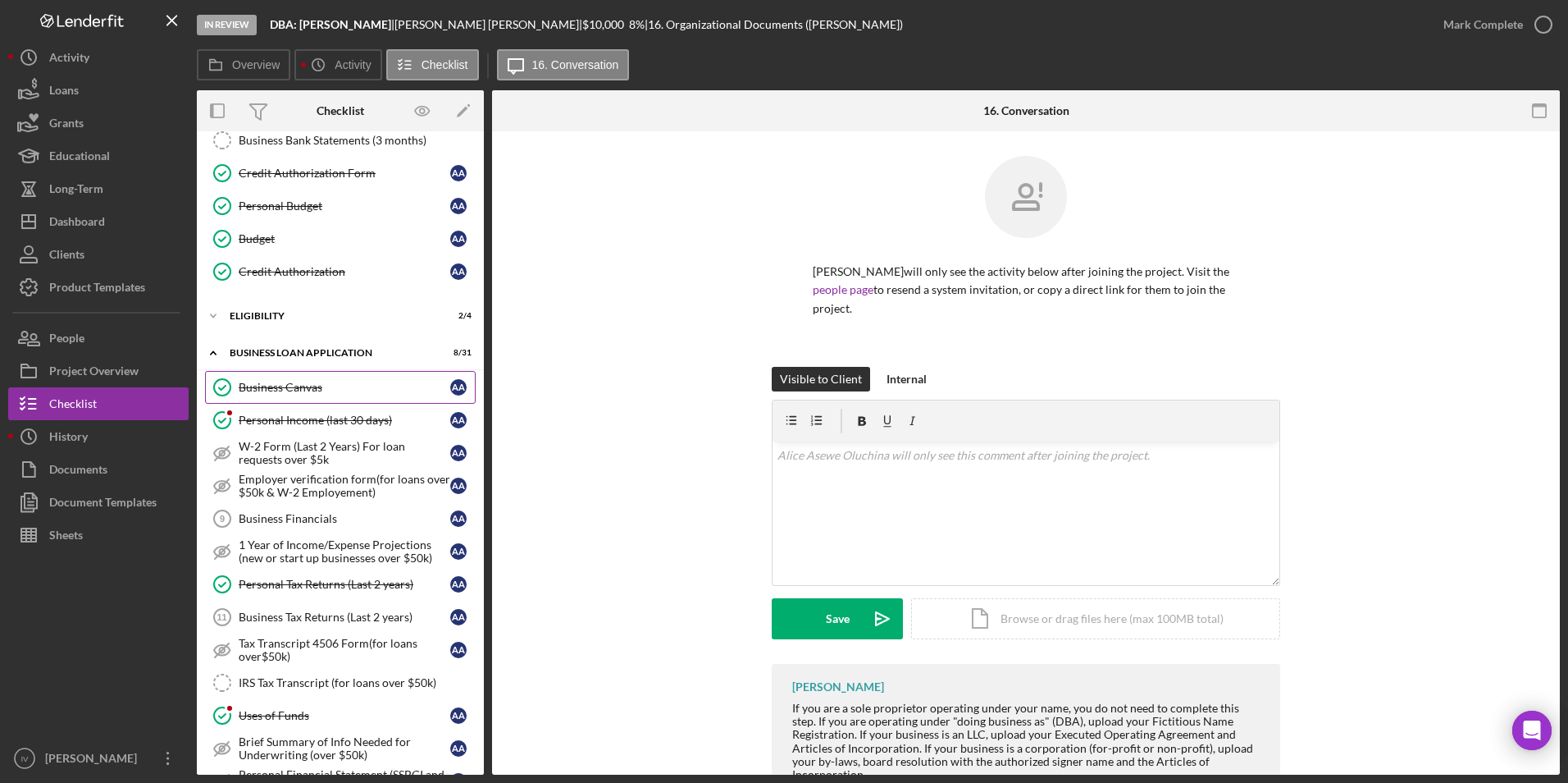
click at [300, 388] on div "Business Canvas" at bounding box center [345, 387] width 211 height 13
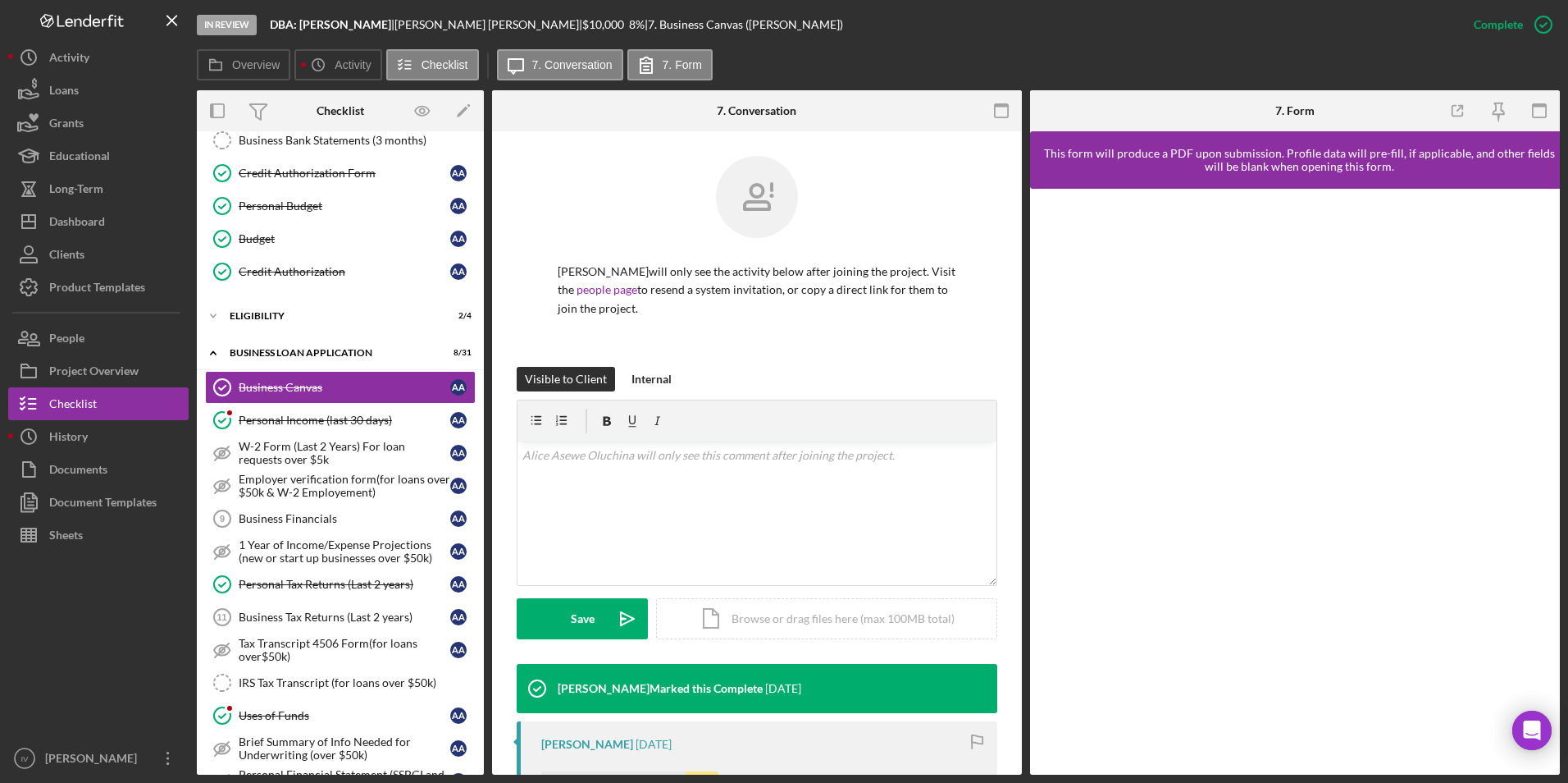
scroll to position [164, 0]
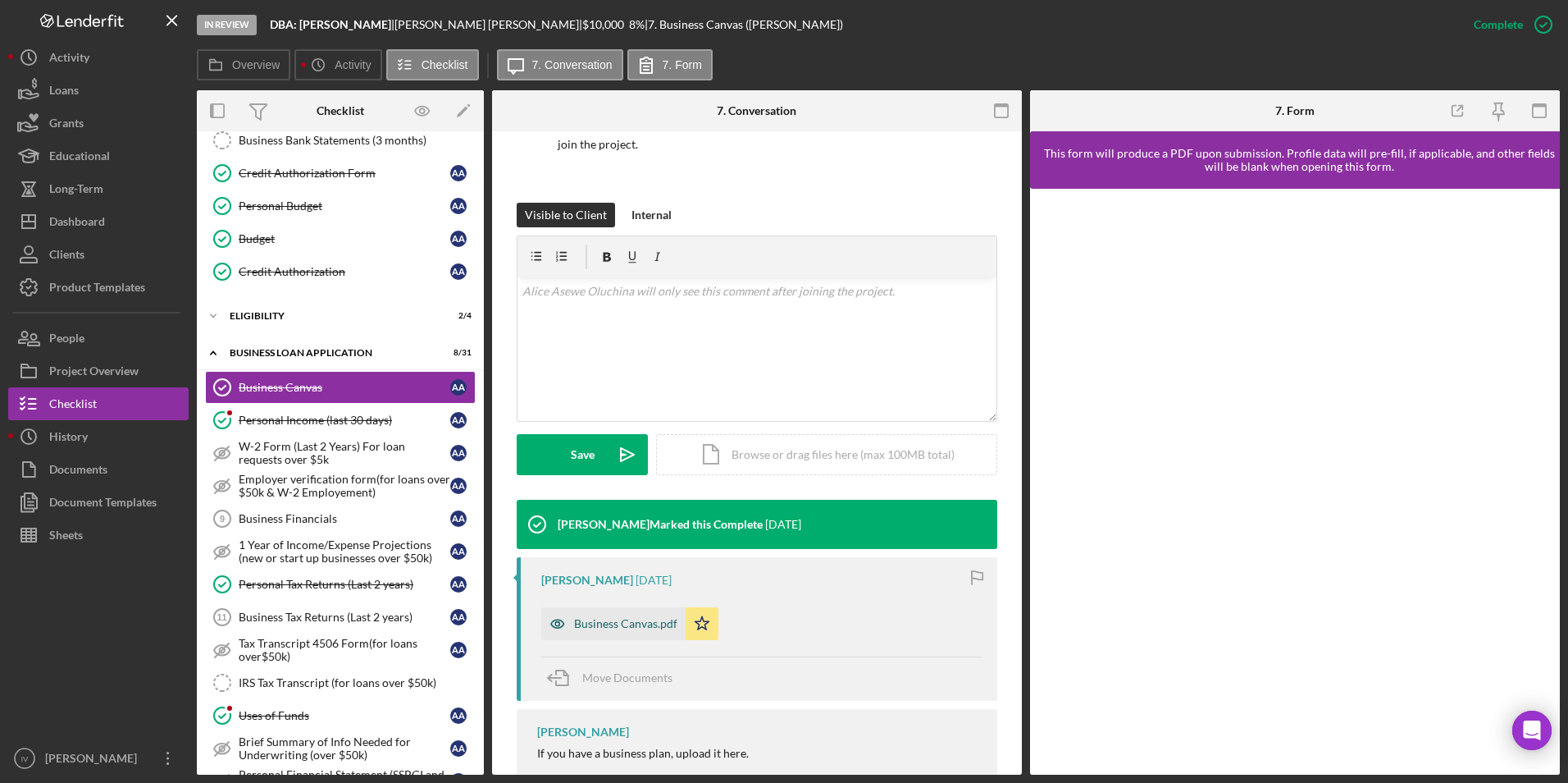
click at [646, 617] on div "Business Canvas.pdf" at bounding box center [625, 623] width 103 height 13
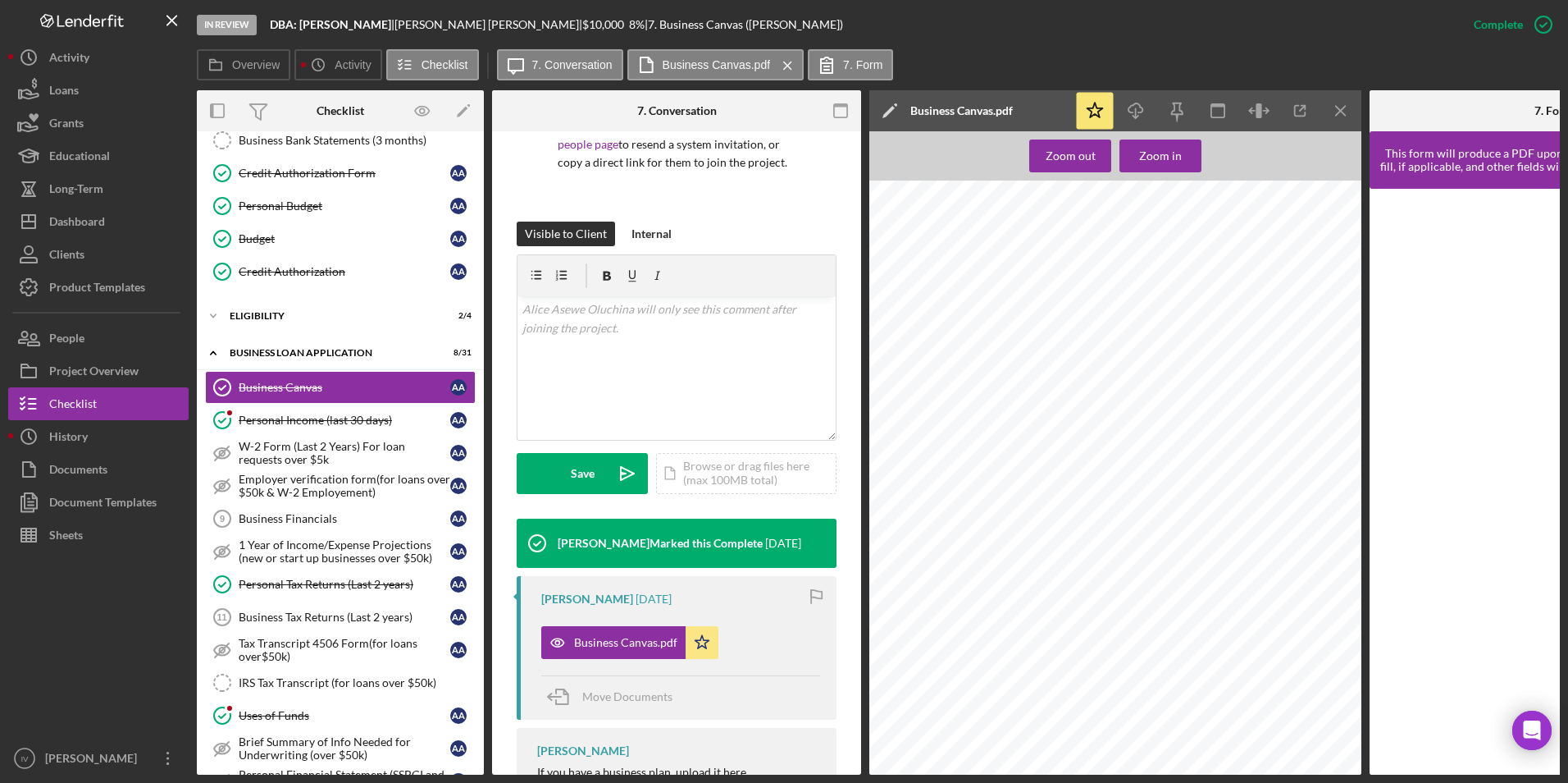
scroll to position [0, 0]
click at [100, 224] on div "Dashboard" at bounding box center [76, 223] width 56 height 37
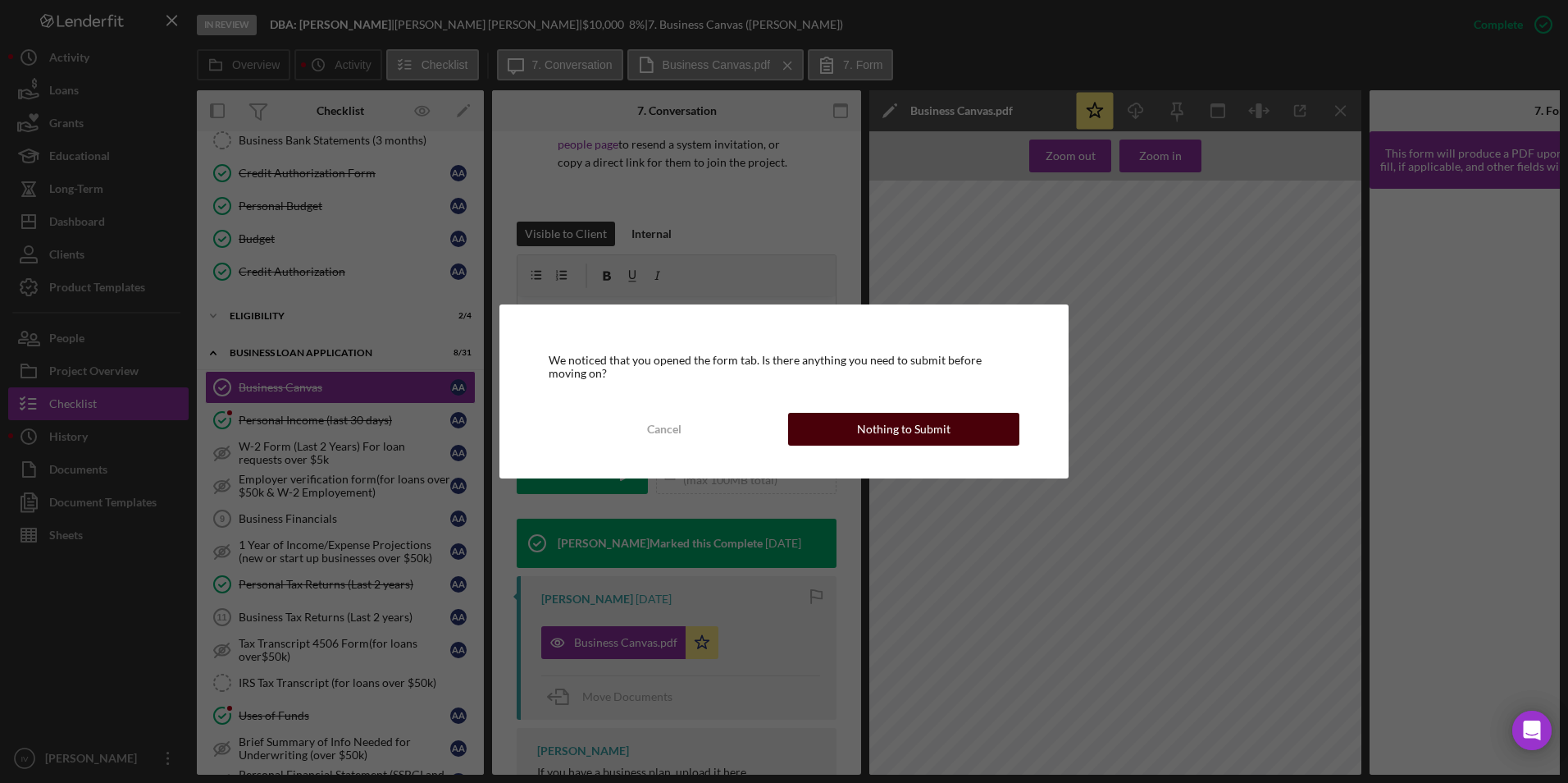
click at [831, 431] on button "Nothing to Submit" at bounding box center [903, 429] width 231 height 33
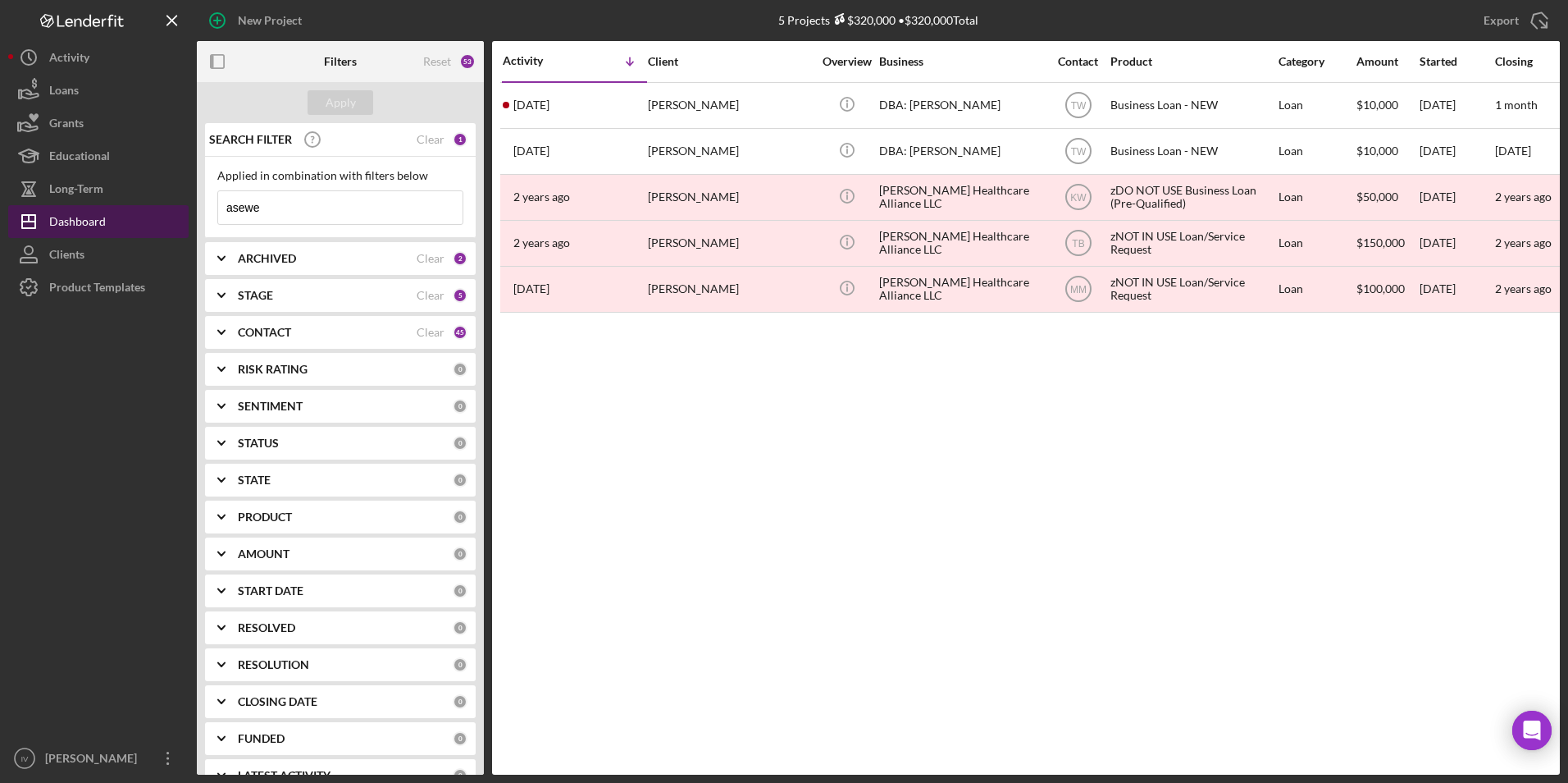
drag, startPoint x: 267, startPoint y: 214, endPoint x: 181, endPoint y: 221, distance: 86.3
click at [181, 221] on div "New Project 5 Projects $320,000 • $320,000 Total asewe Export Icon/Export Filte…" at bounding box center [784, 387] width 1552 height 774
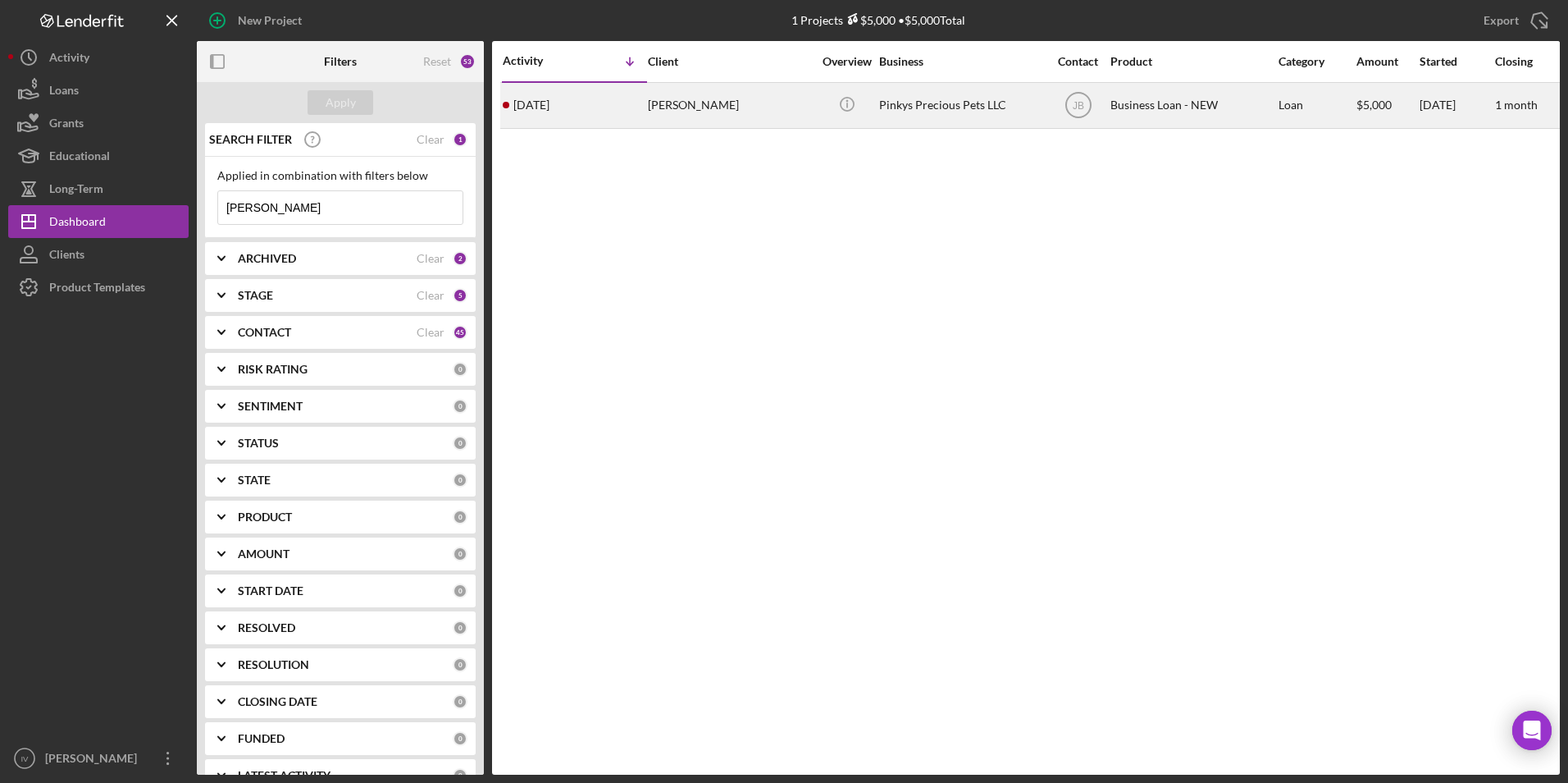
type input "[PERSON_NAME]"
click at [663, 95] on div "[PERSON_NAME]" at bounding box center [730, 106] width 164 height 43
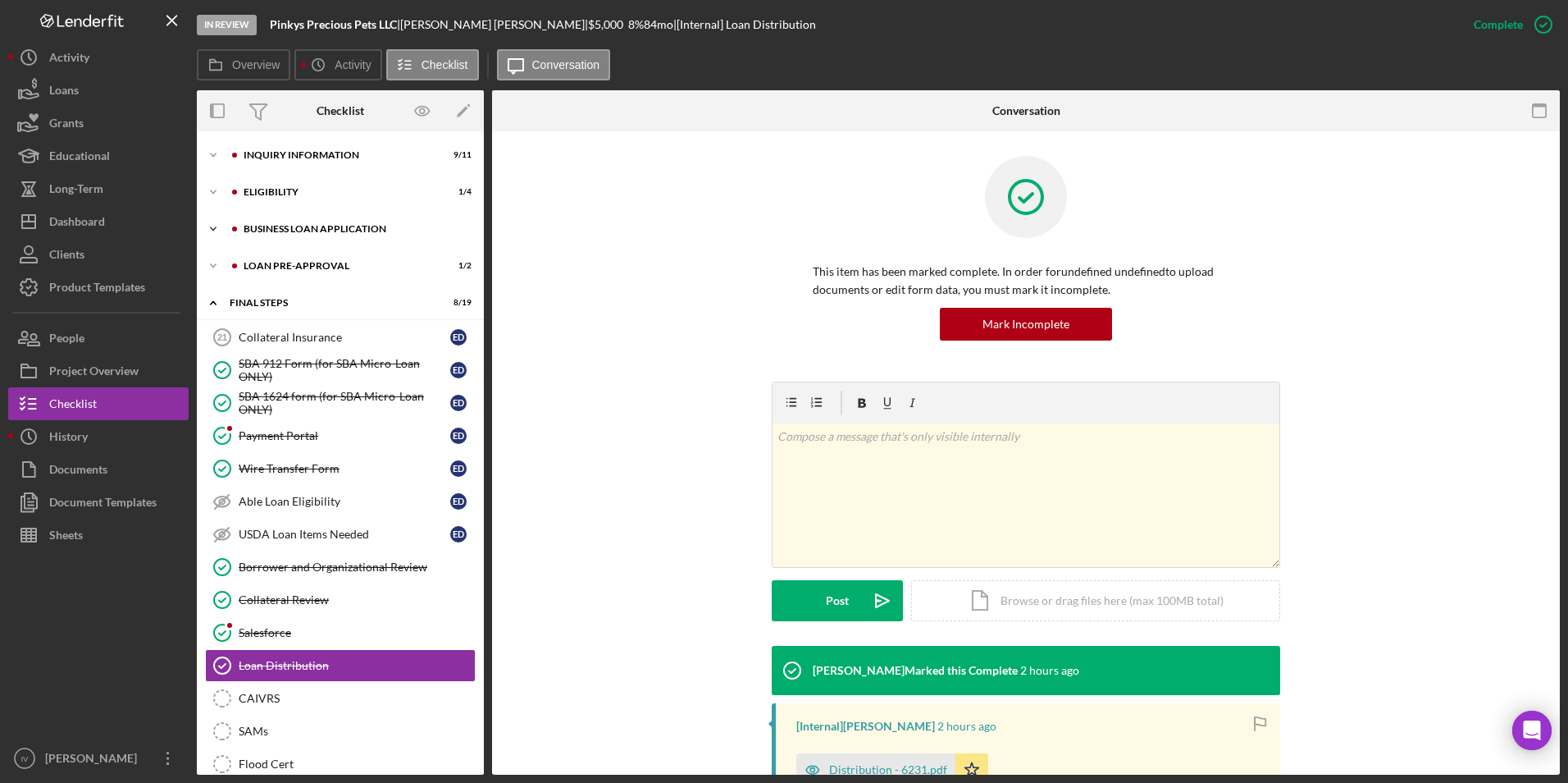
click at [241, 233] on div "BUSINESS LOAN APPLICATION" at bounding box center [350, 229] width 242 height 9
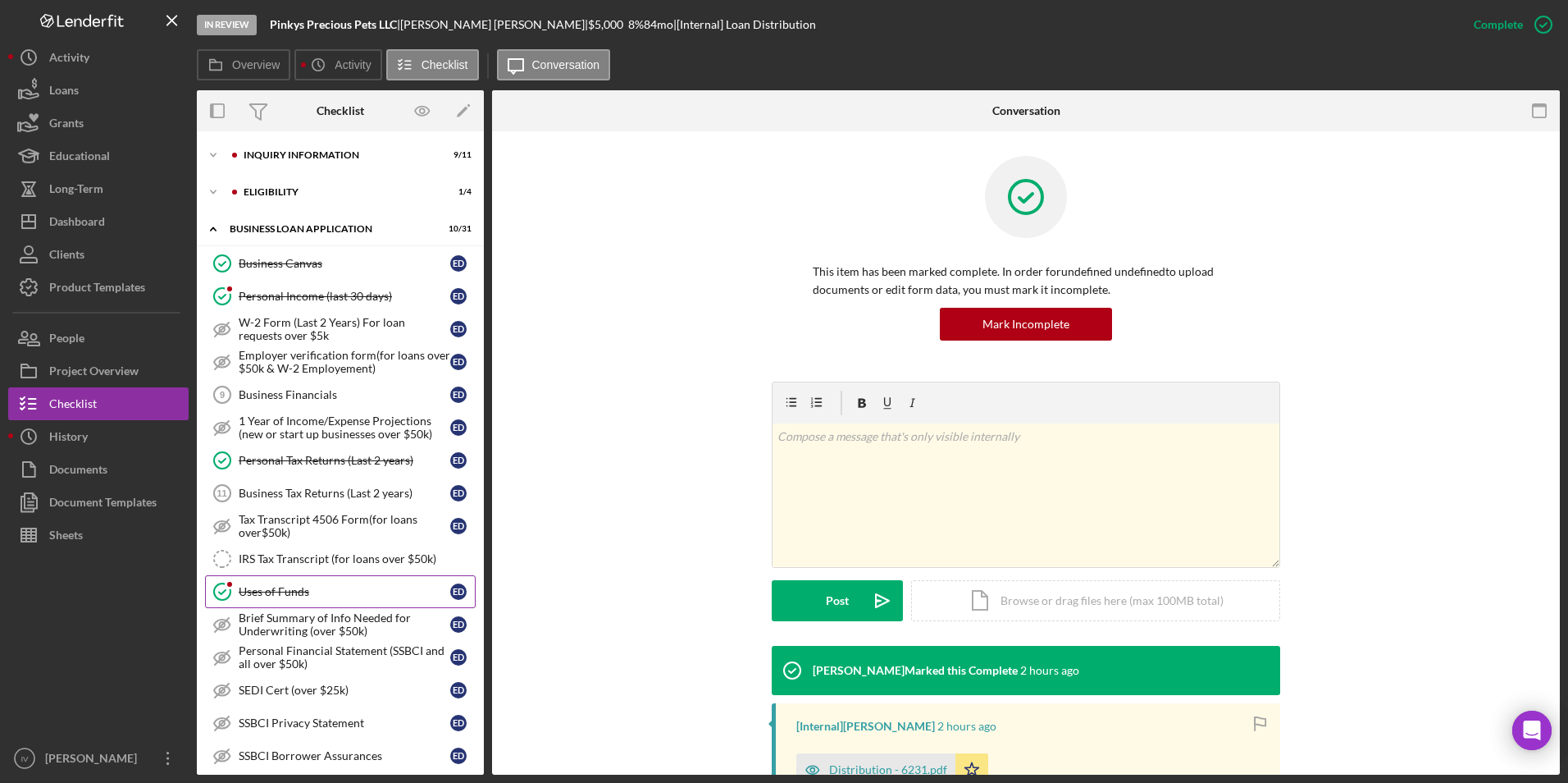
click at [332, 588] on div "Uses of Funds" at bounding box center [345, 592] width 211 height 13
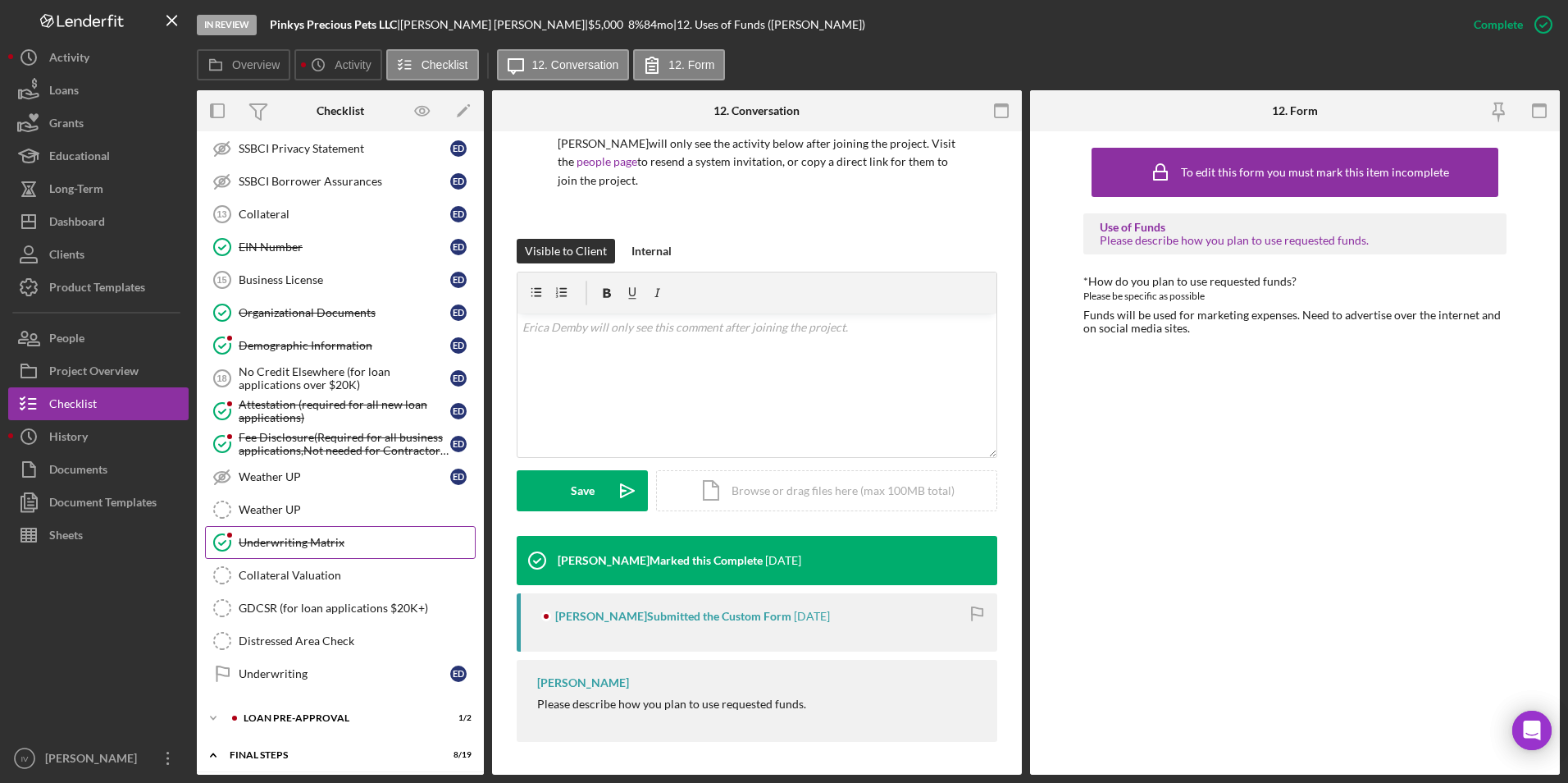
scroll to position [656, 0]
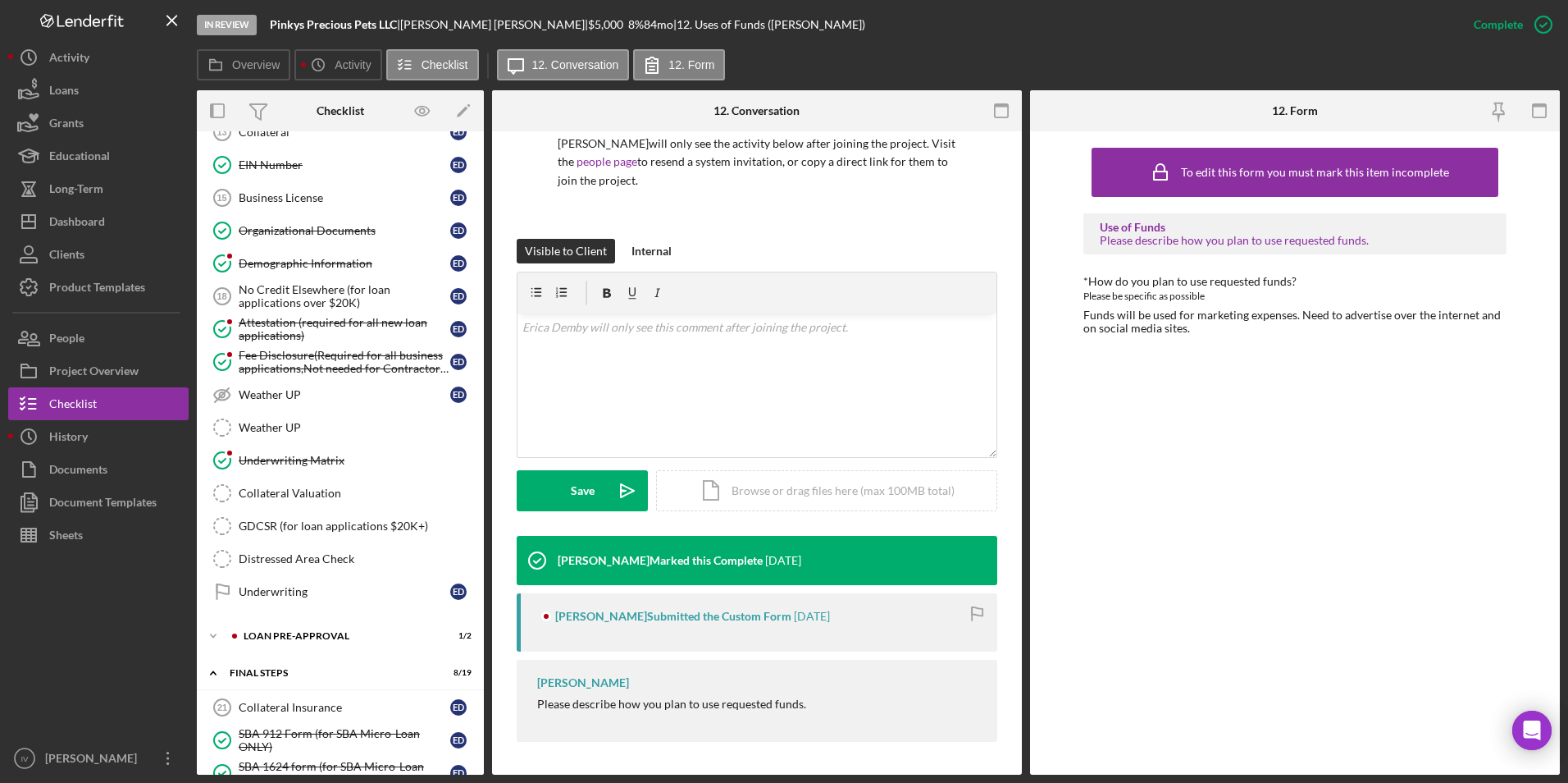
drag, startPoint x: 297, startPoint y: 332, endPoint x: 534, endPoint y: 316, distance: 237.5
click at [297, 332] on div "Attestation (required for all new loan applications)" at bounding box center [345, 330] width 211 height 26
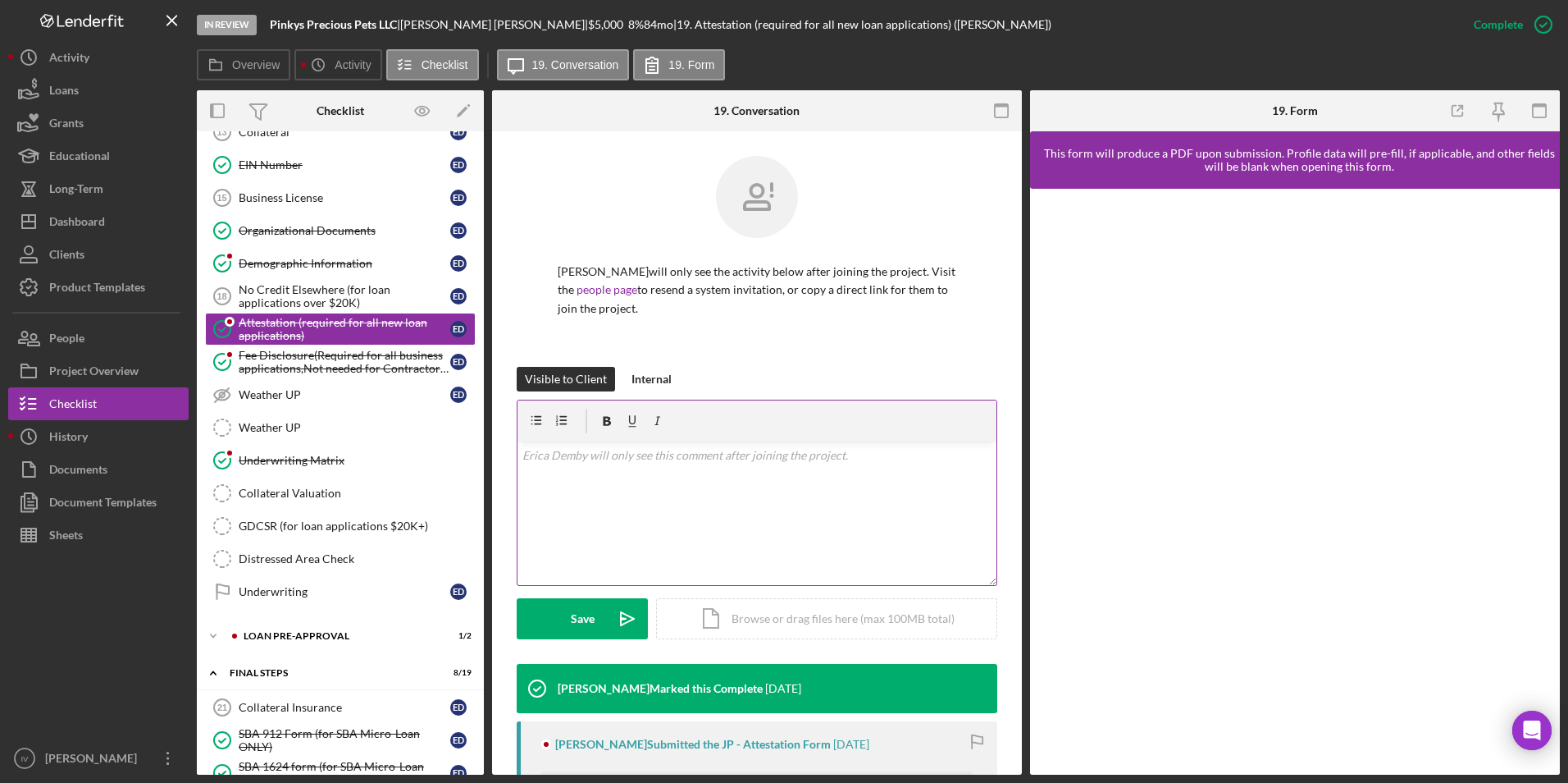
scroll to position [216, 0]
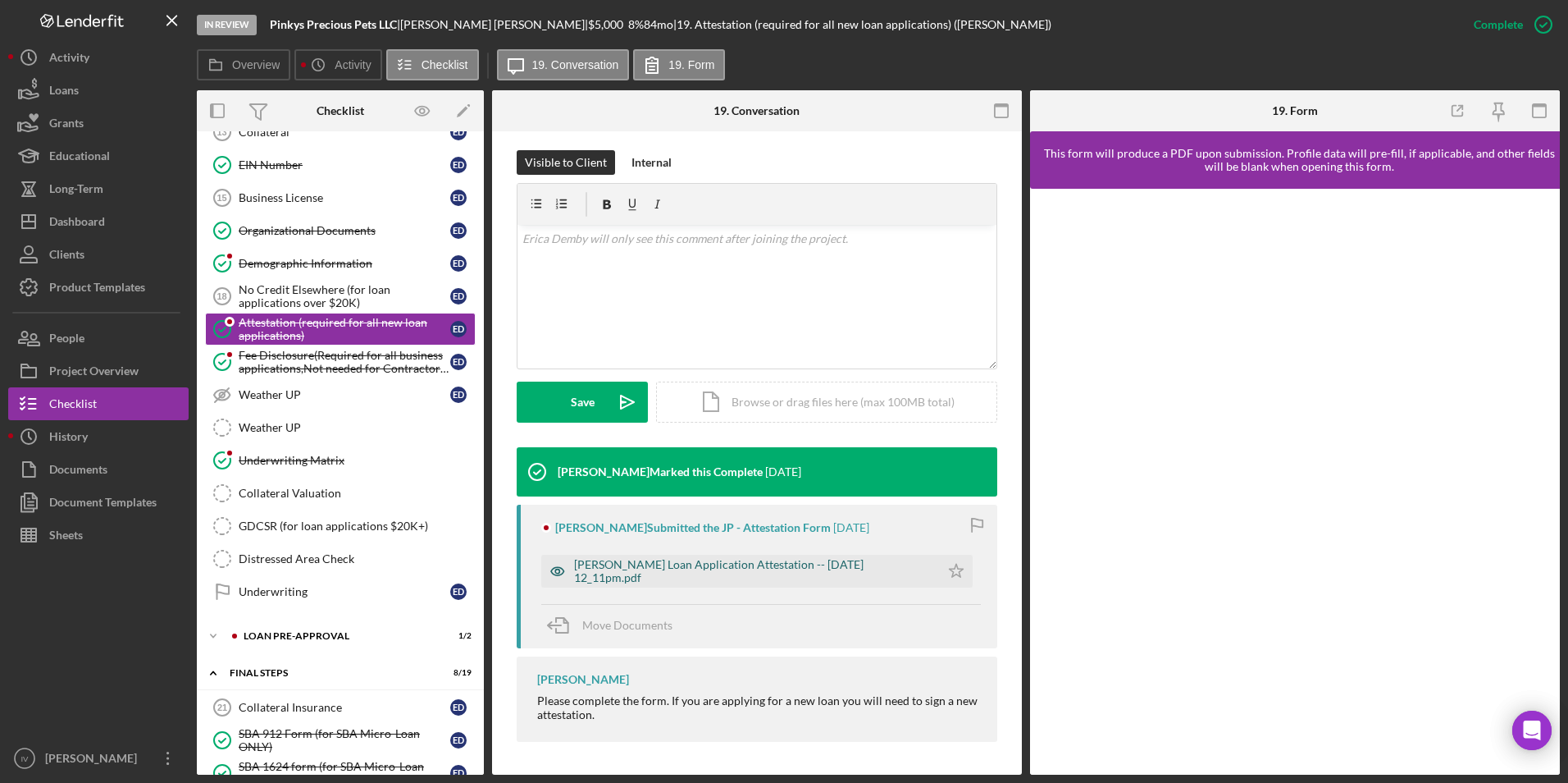
click at [700, 559] on div "[PERSON_NAME] Loan Application Attestation -- [DATE] 12_11pm.pdf" at bounding box center [752, 571] width 358 height 26
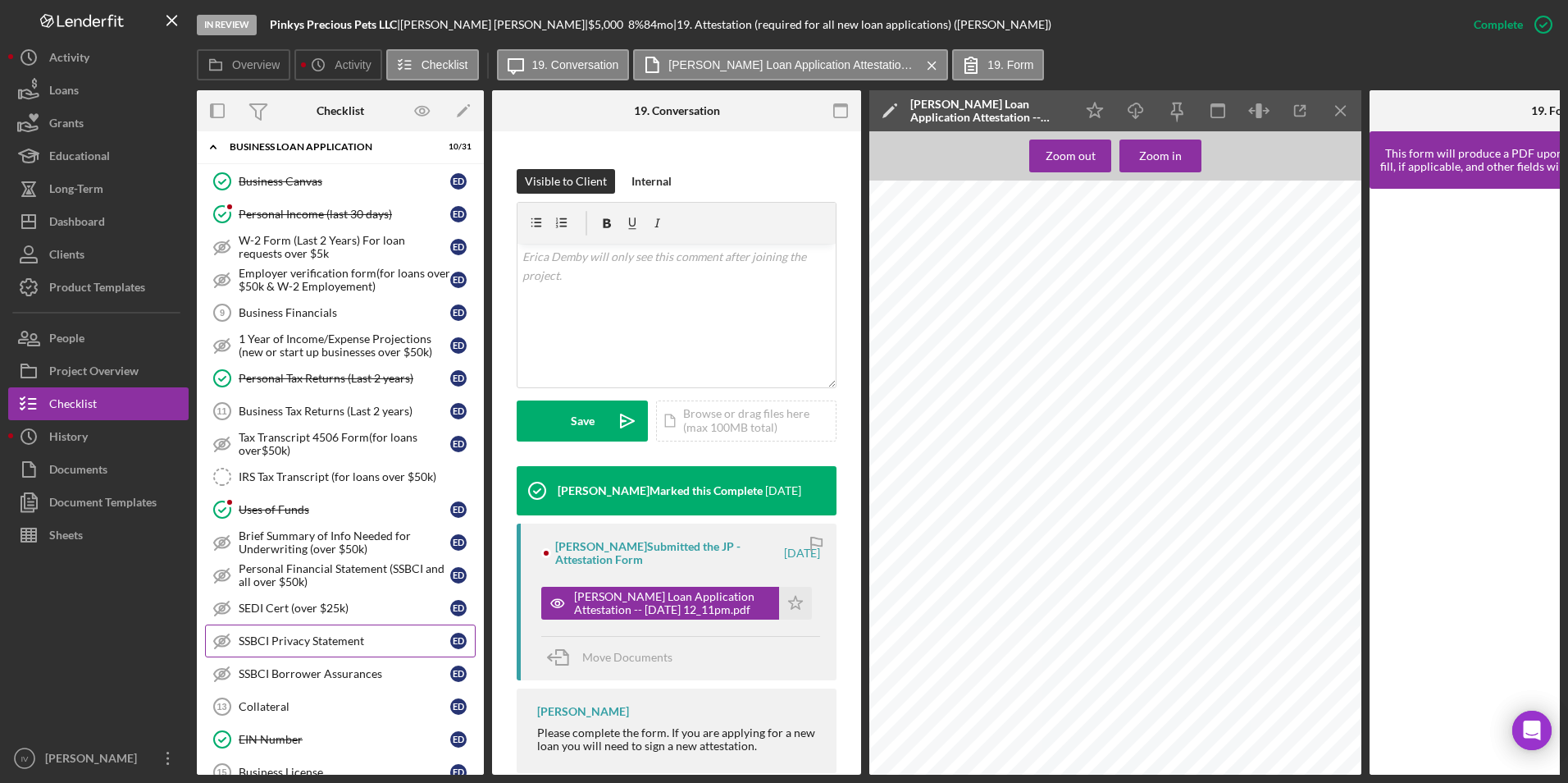
scroll to position [0, 0]
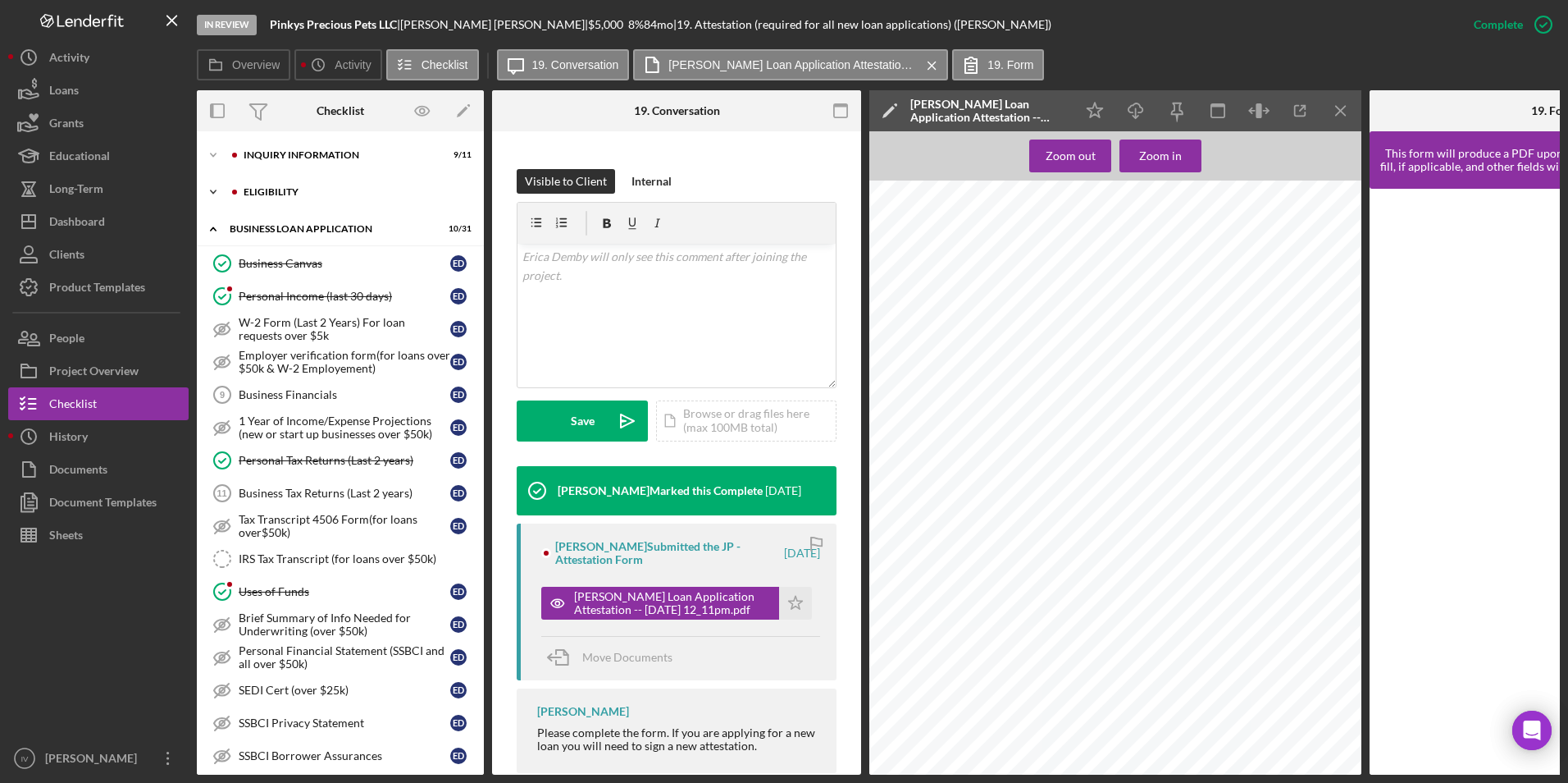
click at [300, 185] on div "Icon/Expander ELIGIBILITY 1 / 4" at bounding box center [341, 192] width 287 height 33
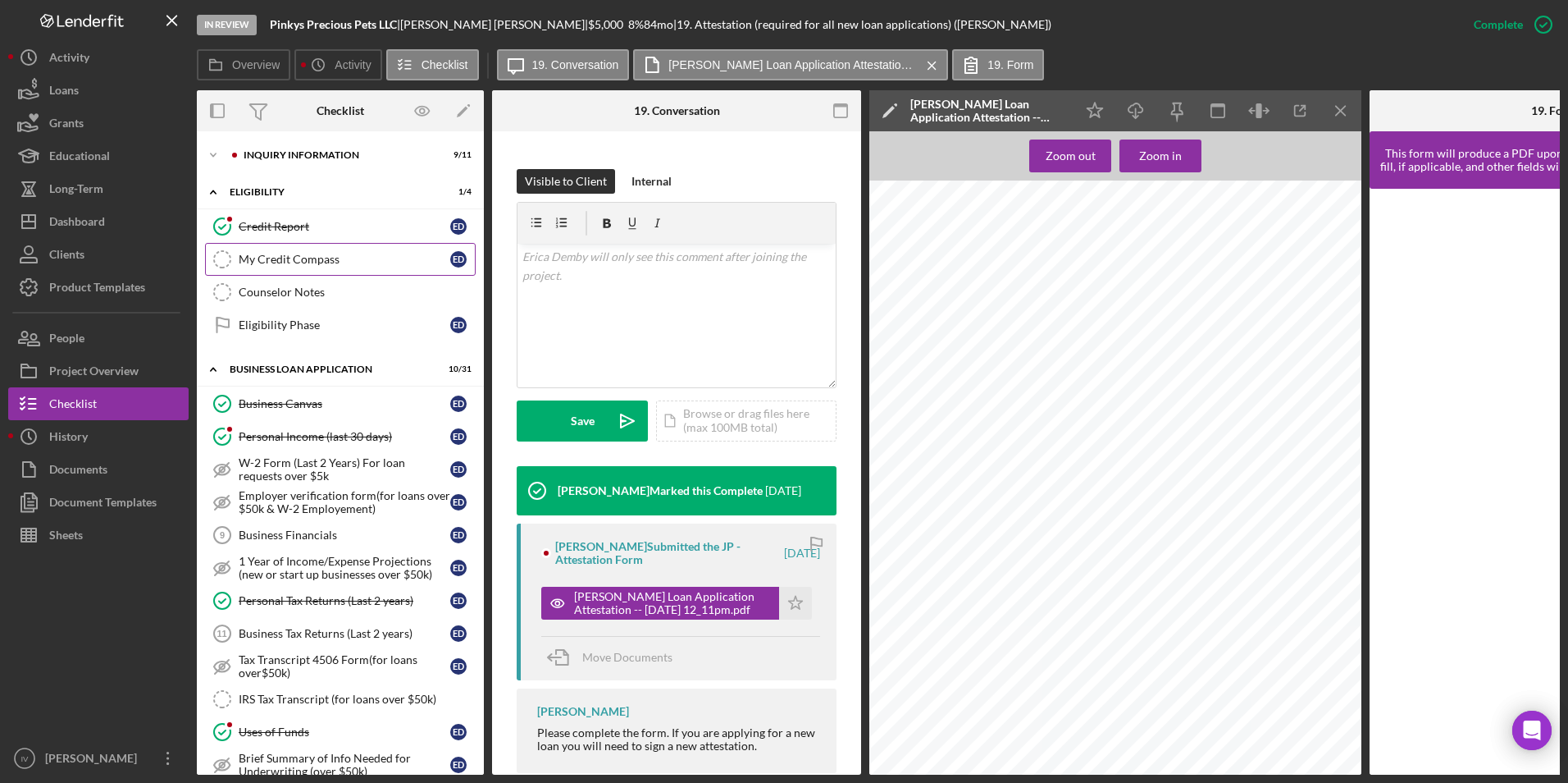
click at [294, 255] on div "My Credit Compass" at bounding box center [345, 260] width 211 height 13
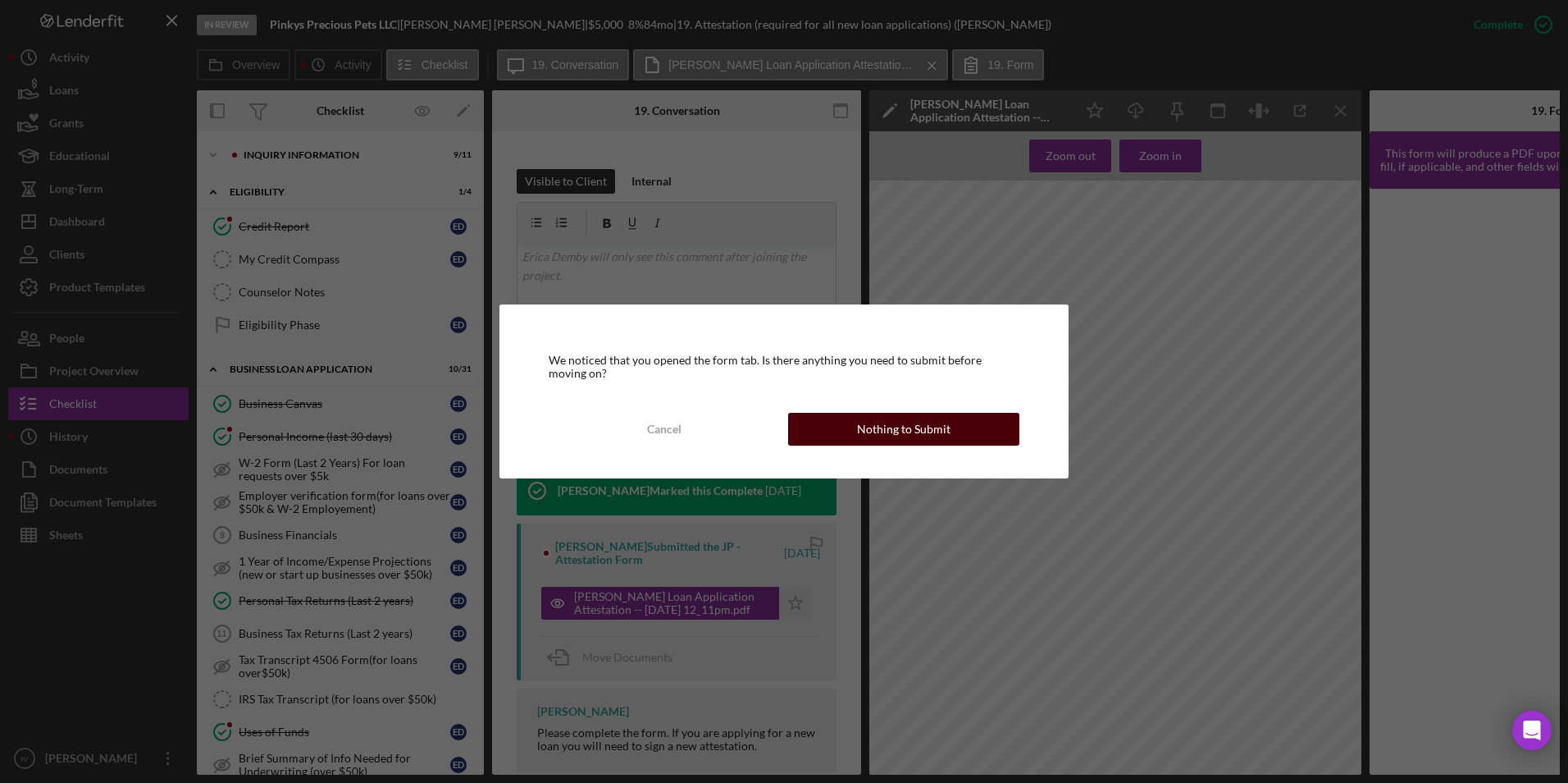
click at [843, 416] on button "Nothing to Submit" at bounding box center [903, 429] width 231 height 33
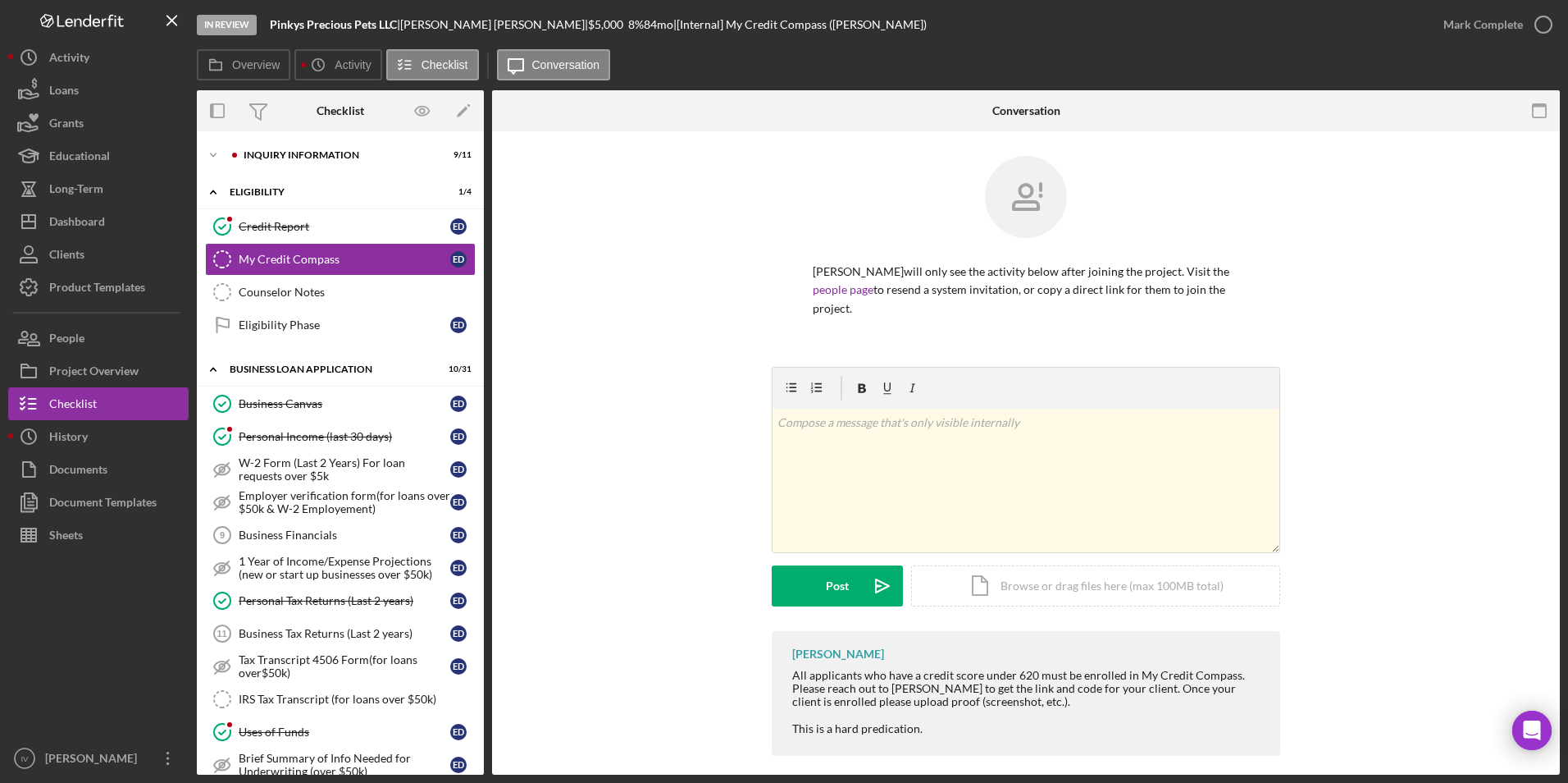
scroll to position [329, 0]
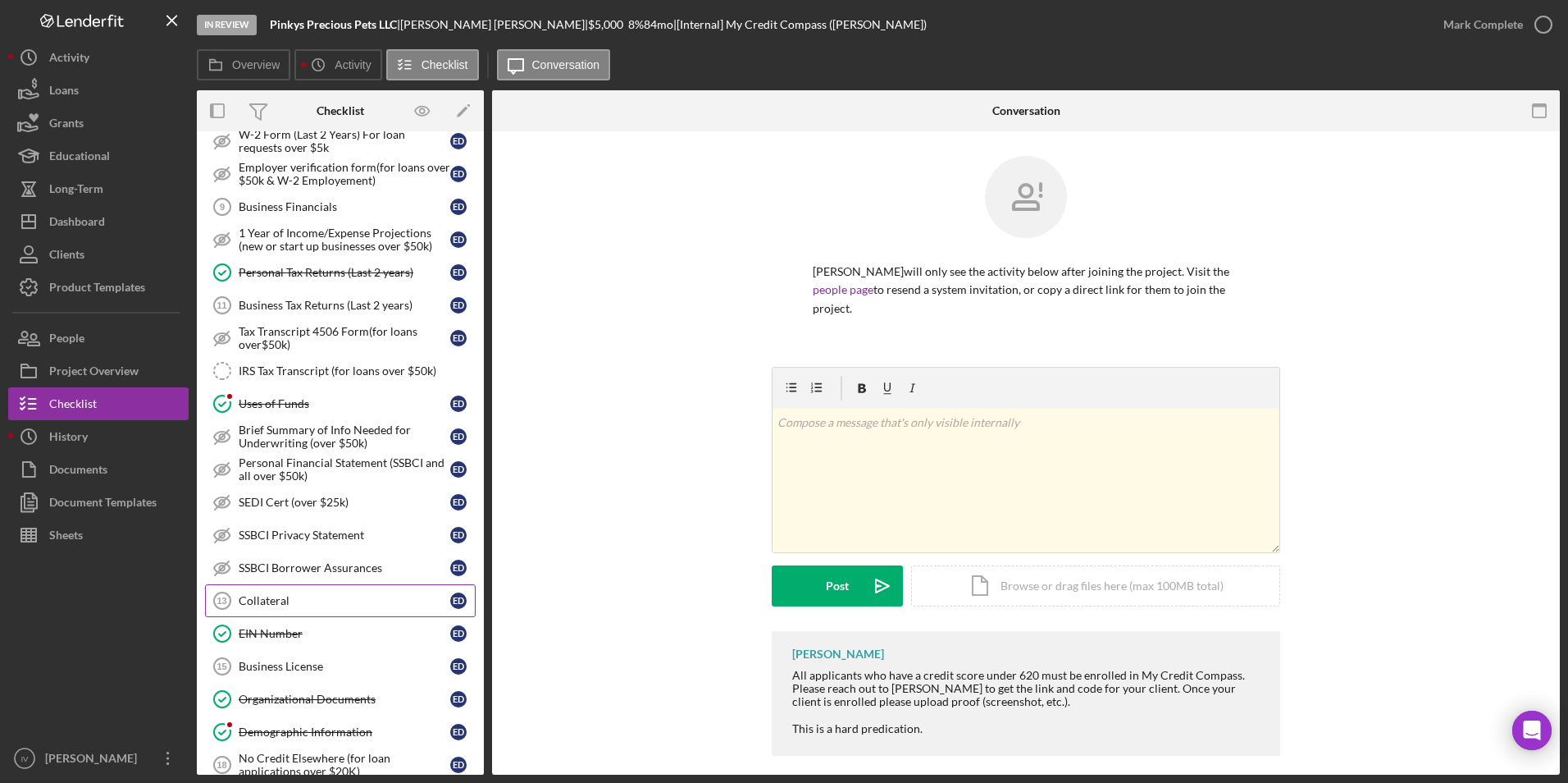
drag, startPoint x: 297, startPoint y: 630, endPoint x: 377, endPoint y: 602, distance: 84.8
click at [297, 630] on div "EIN Number" at bounding box center [345, 634] width 211 height 13
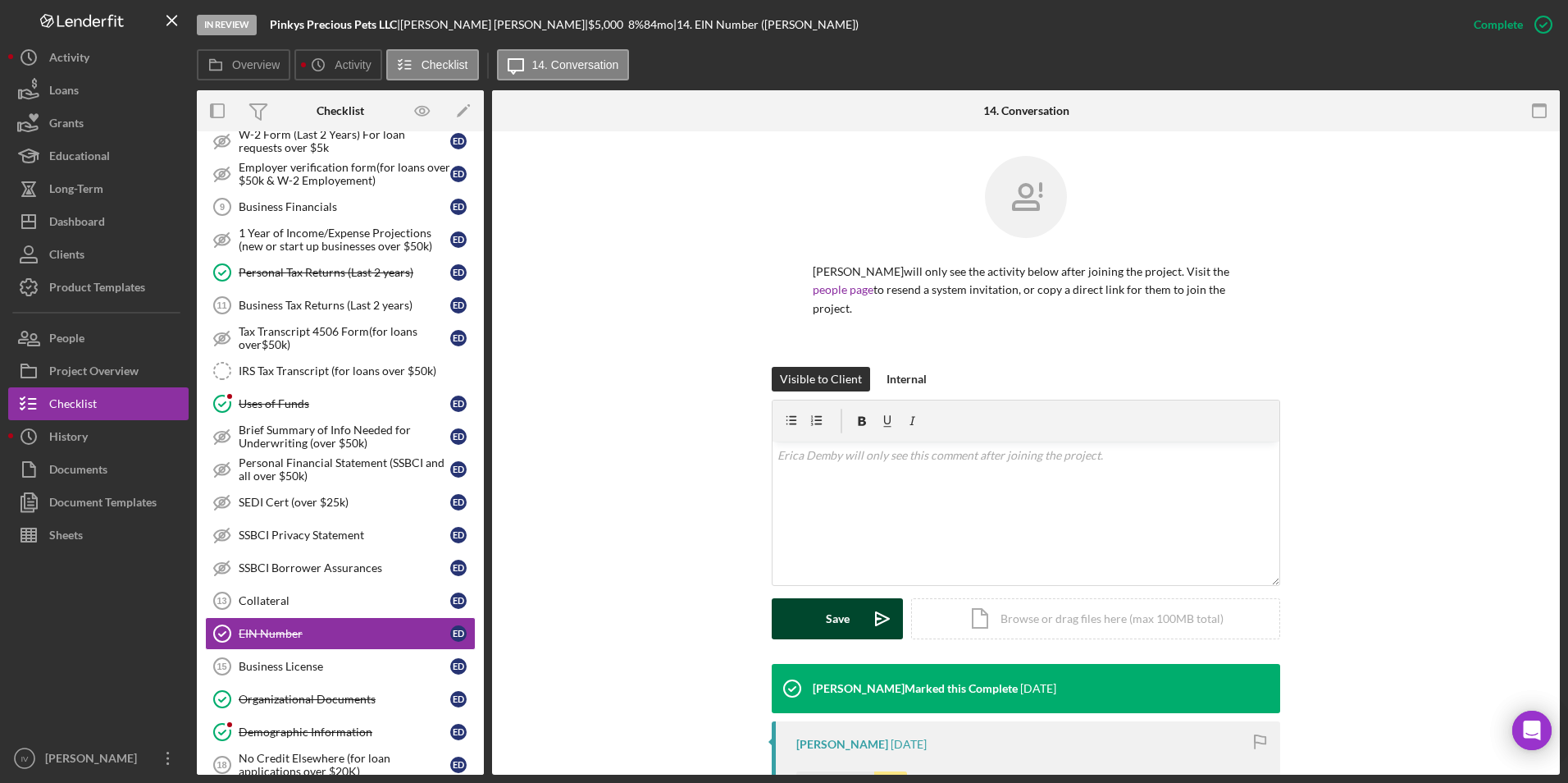
scroll to position [82, 0]
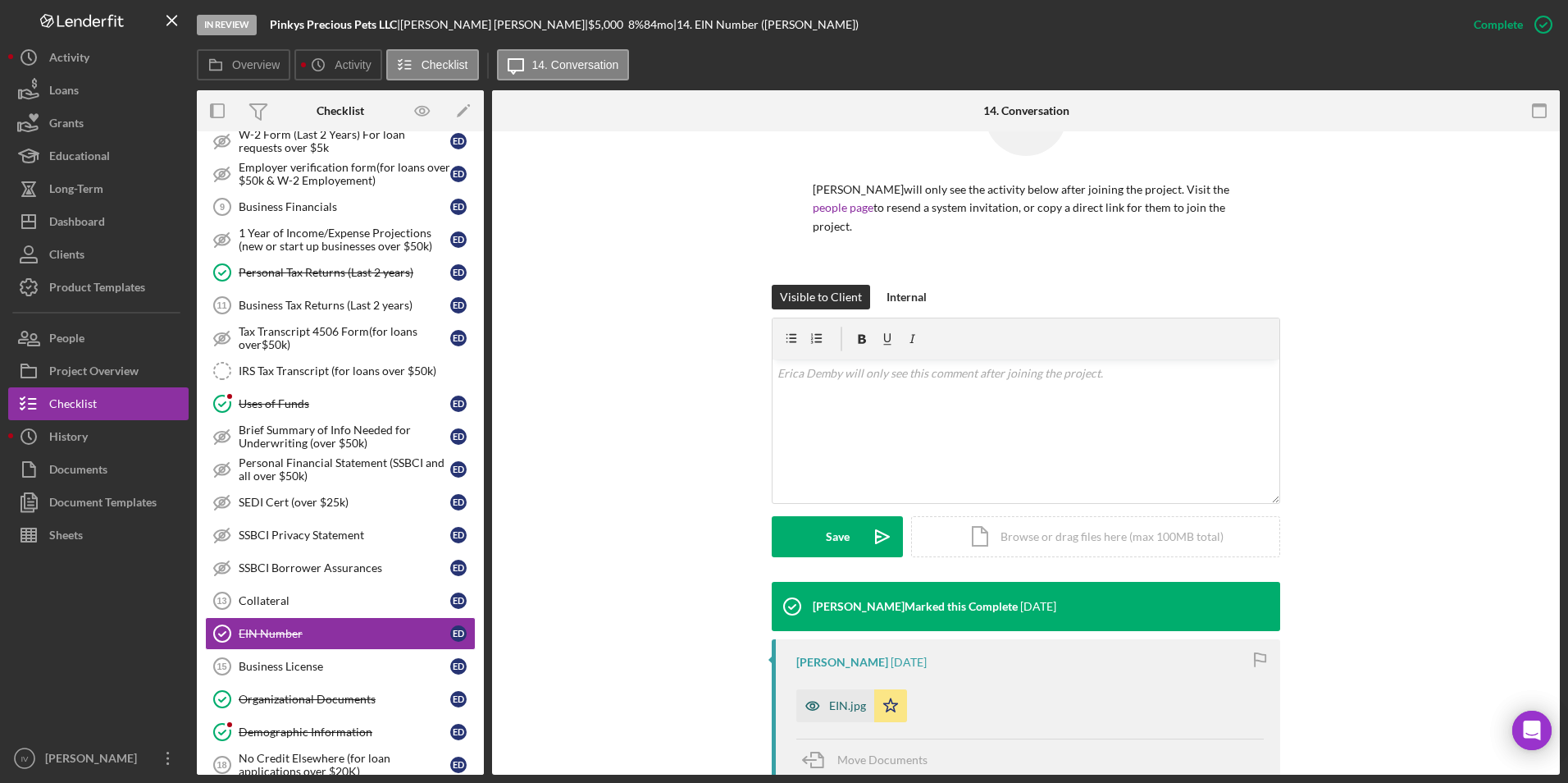
click at [830, 696] on div "EIN.jpg" at bounding box center [835, 706] width 78 height 33
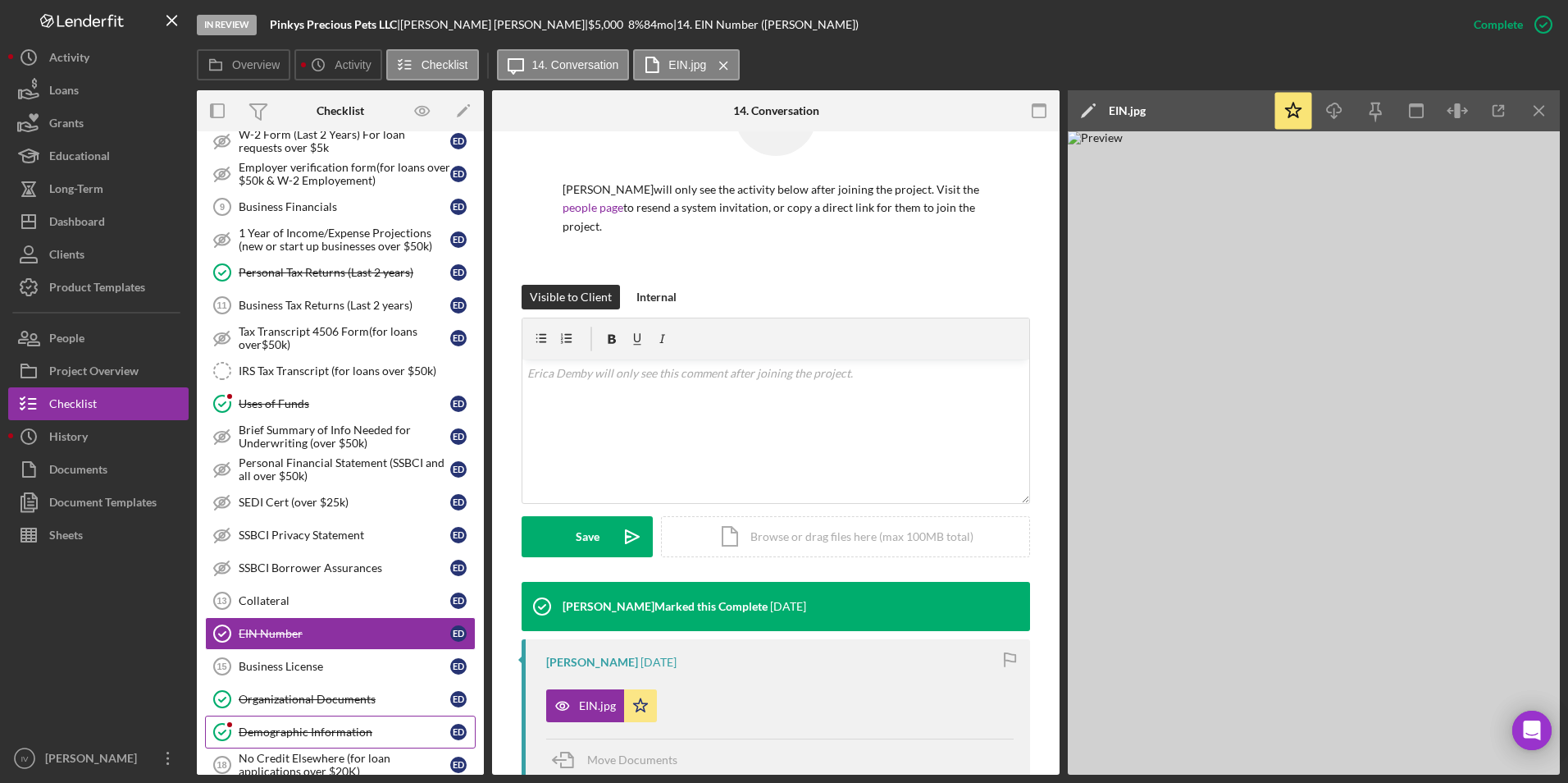
click at [337, 733] on div "Demographic Information" at bounding box center [345, 732] width 211 height 13
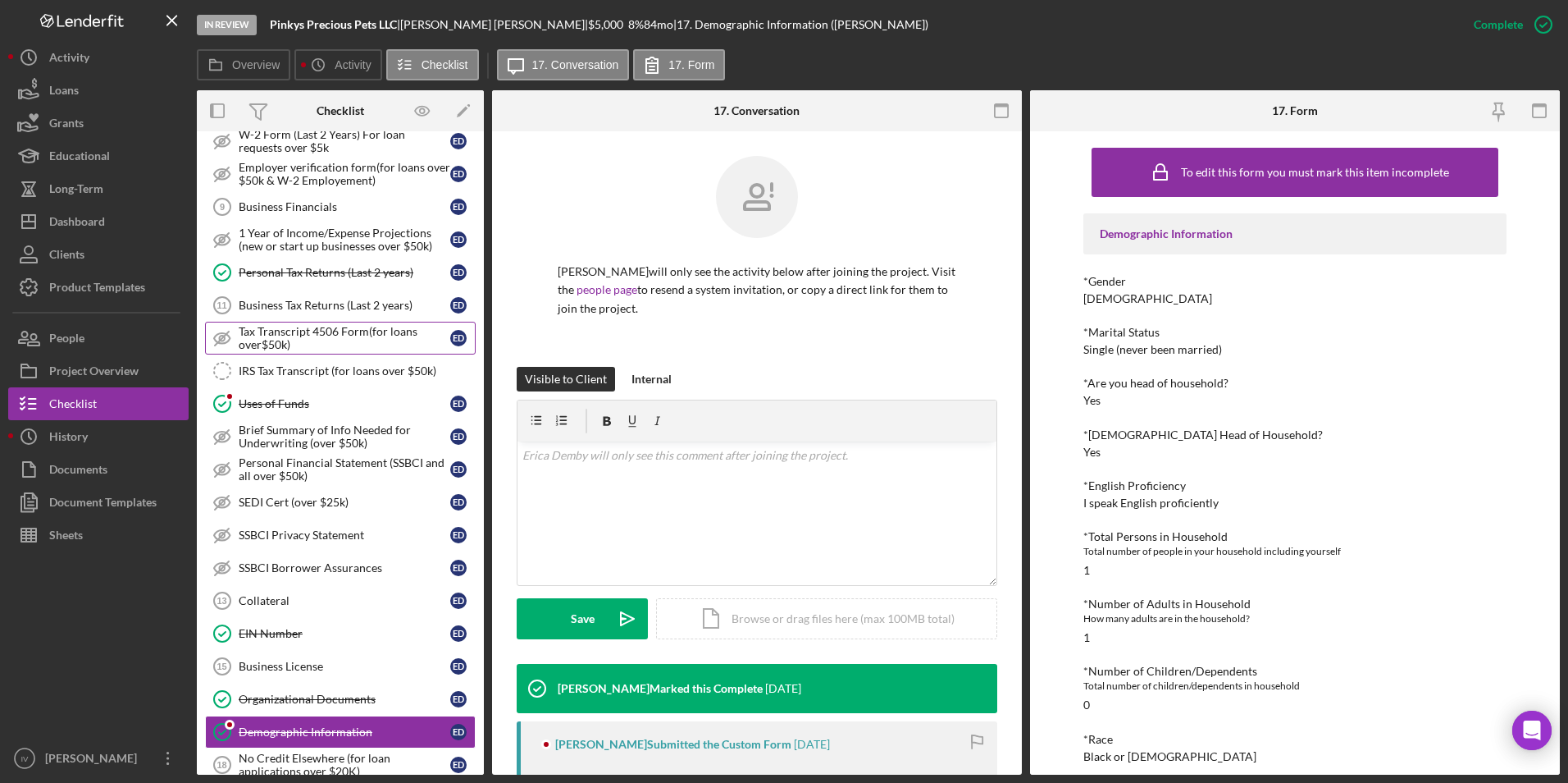
scroll to position [82, 0]
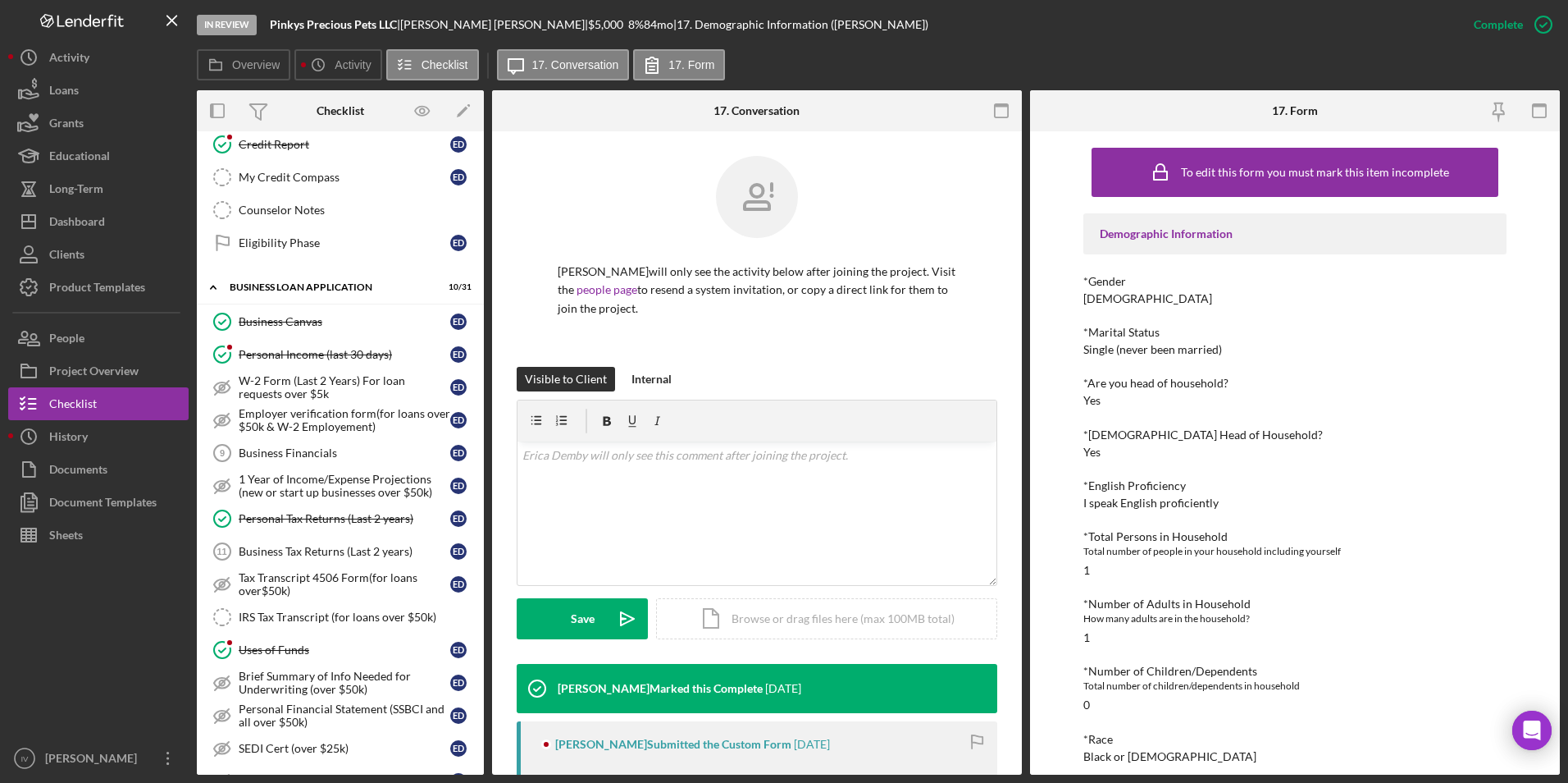
drag, startPoint x: 316, startPoint y: 518, endPoint x: 529, endPoint y: 482, distance: 216.0
click at [316, 518] on div "Personal Tax Returns (Last 2 years)" at bounding box center [345, 519] width 211 height 13
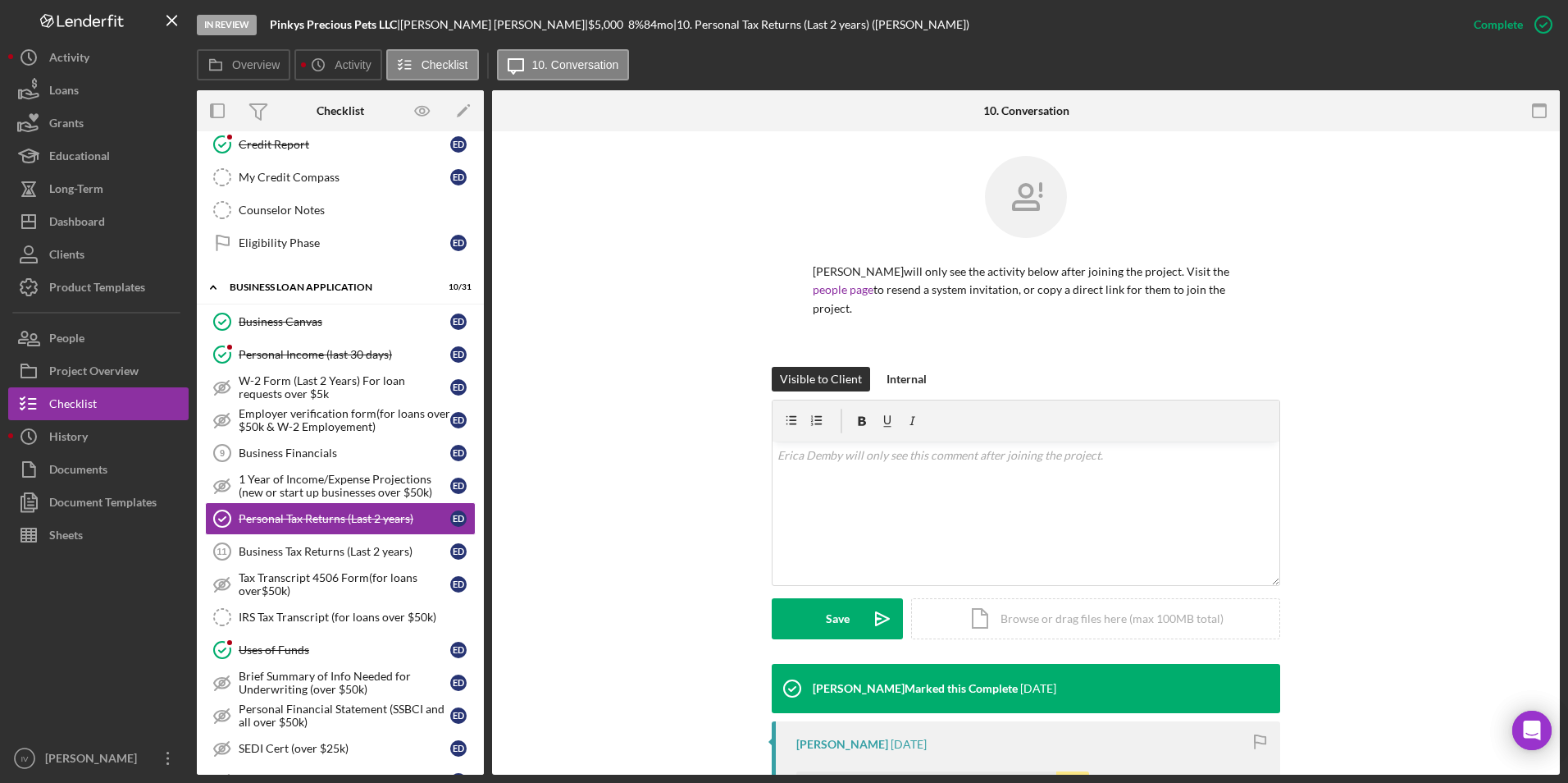
scroll to position [236, 0]
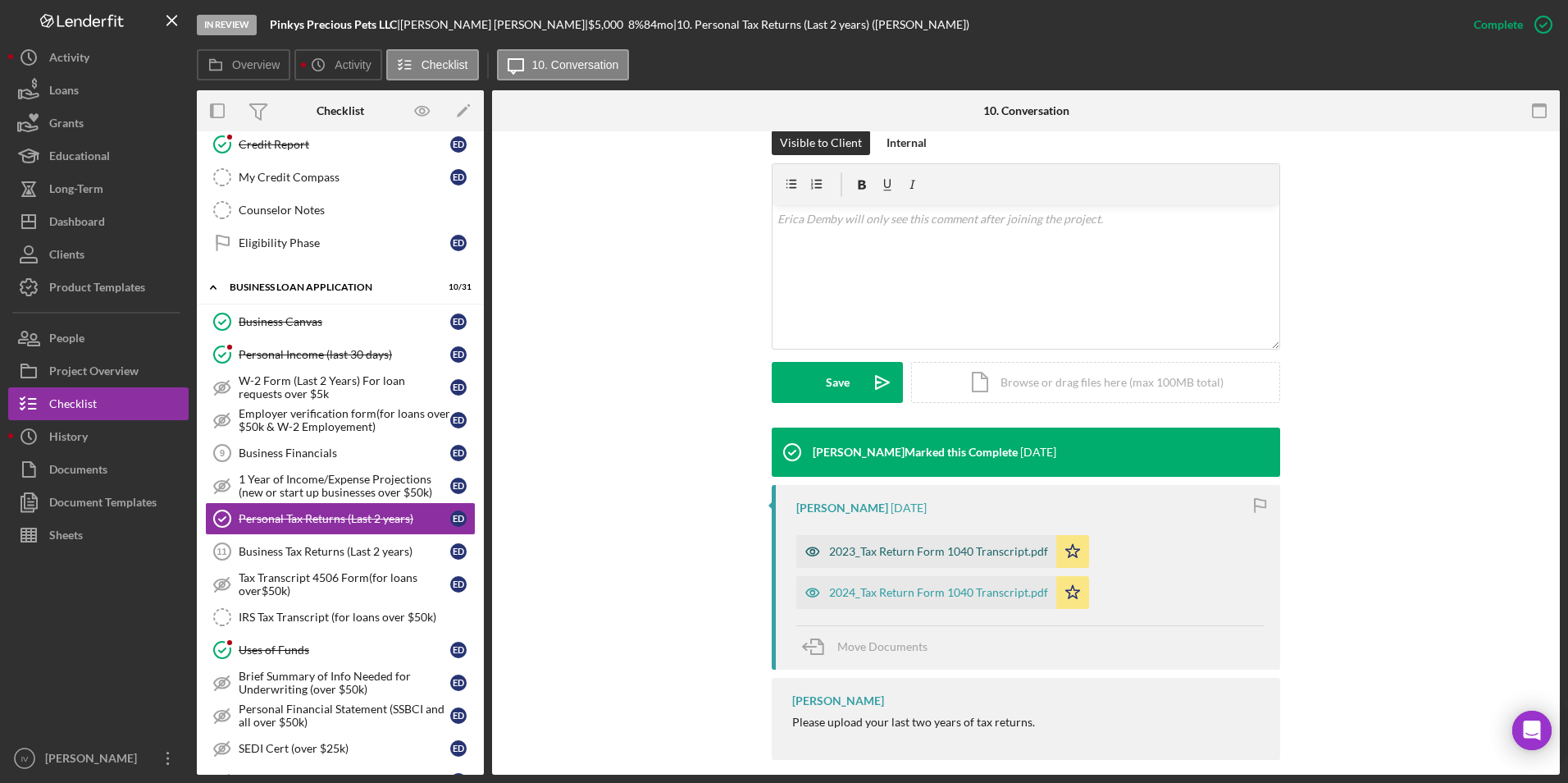
click at [911, 536] on div "2023_Tax Return Form 1040 Transcript.pdf" at bounding box center [926, 552] width 260 height 33
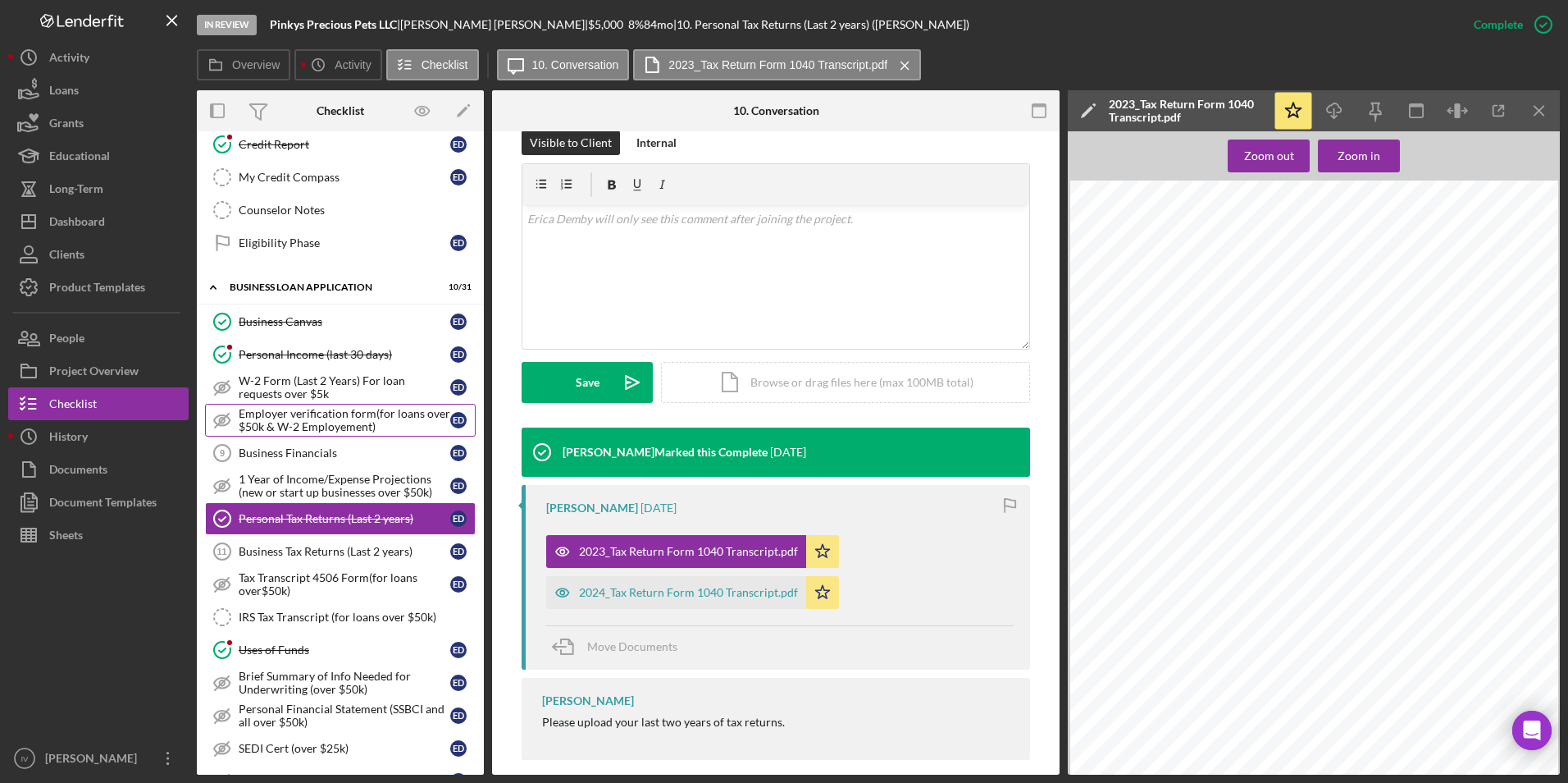
scroll to position [0, 0]
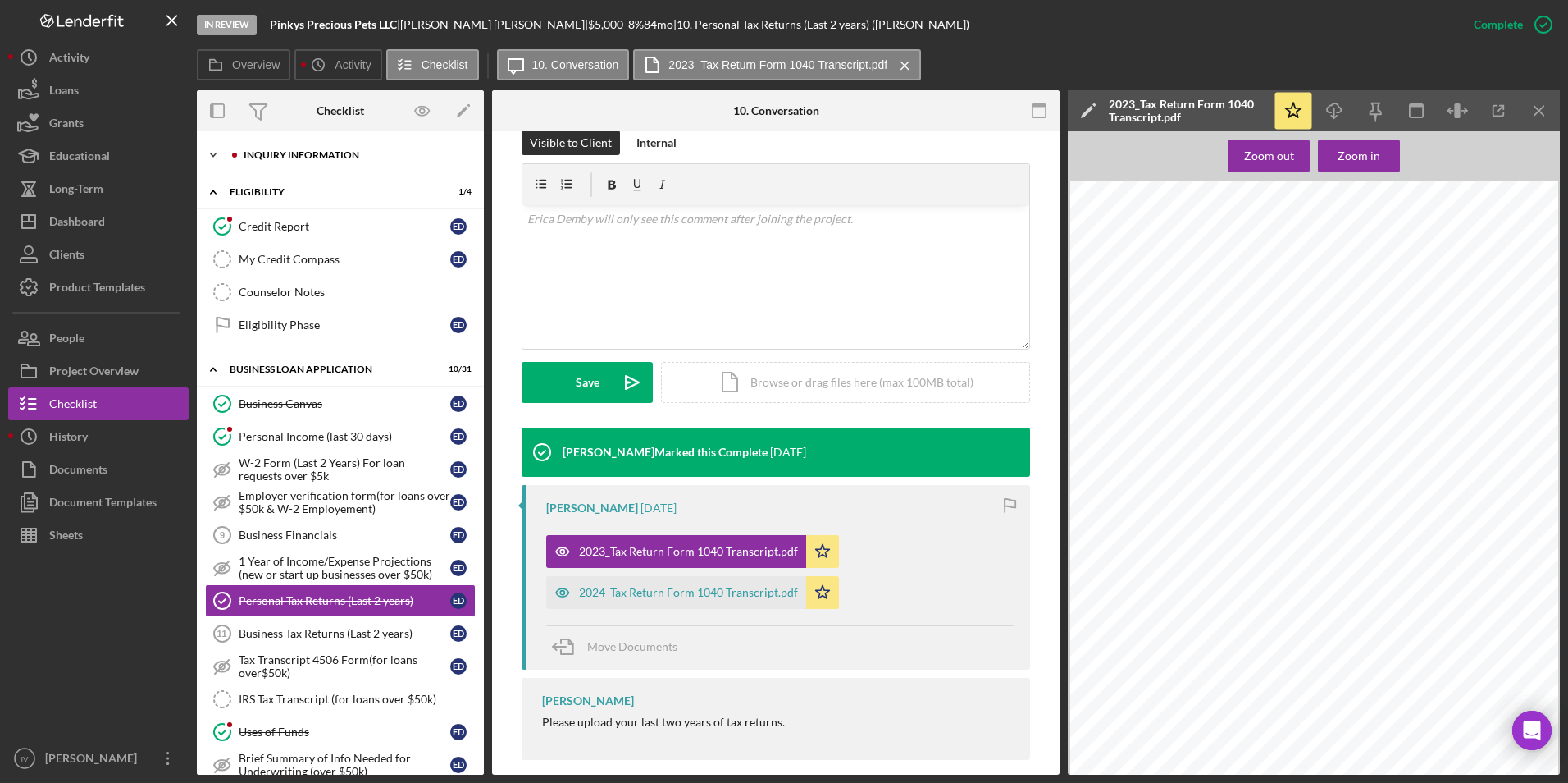
click at [253, 166] on div "Icon/Expander INQUIRY INFORMATION 9 / 11" at bounding box center [341, 155] width 287 height 33
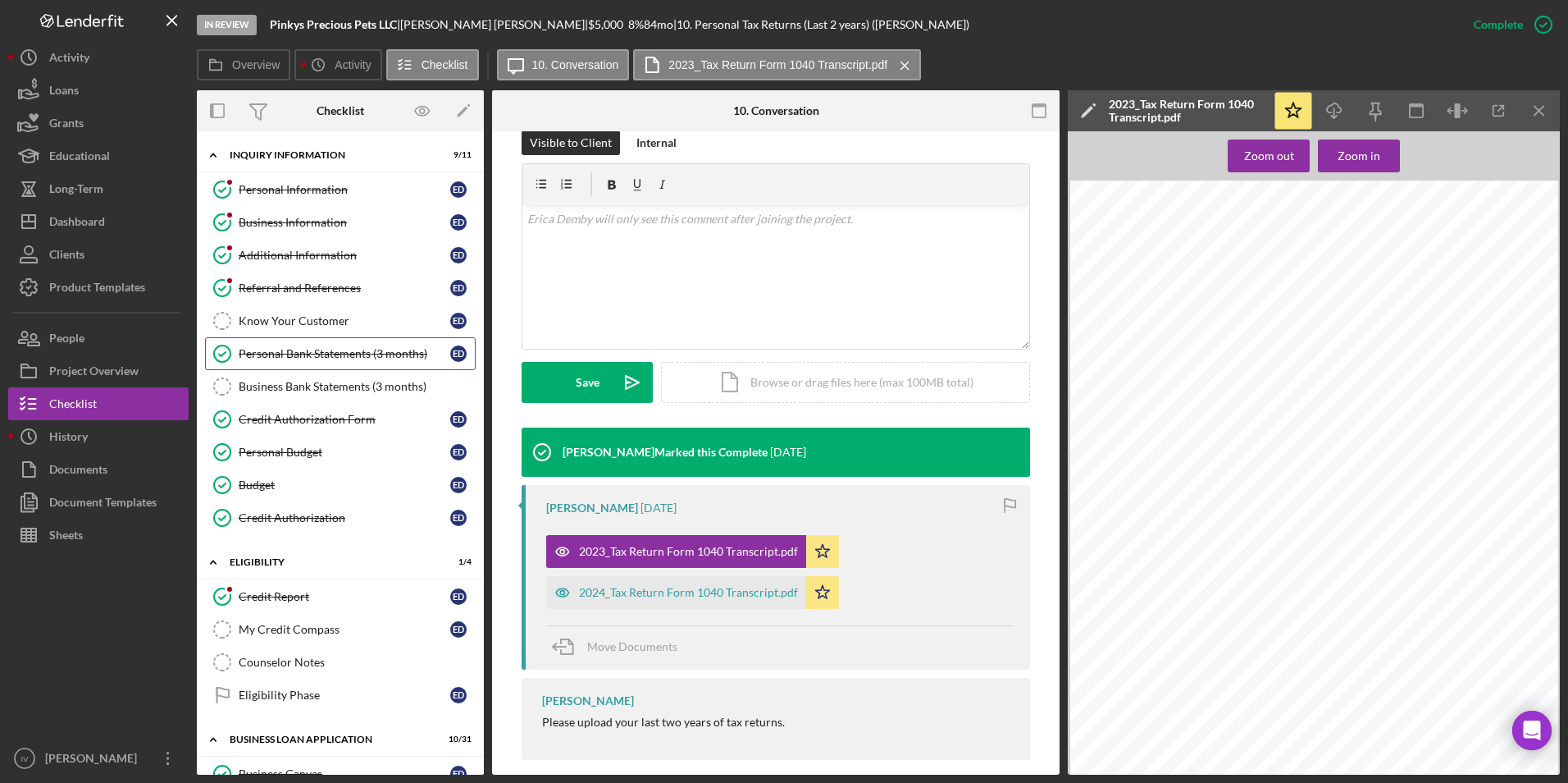
click at [335, 341] on link "Personal Bank Statements (3 months) Personal Bank Statements (3 months) E D" at bounding box center [340, 353] width 271 height 33
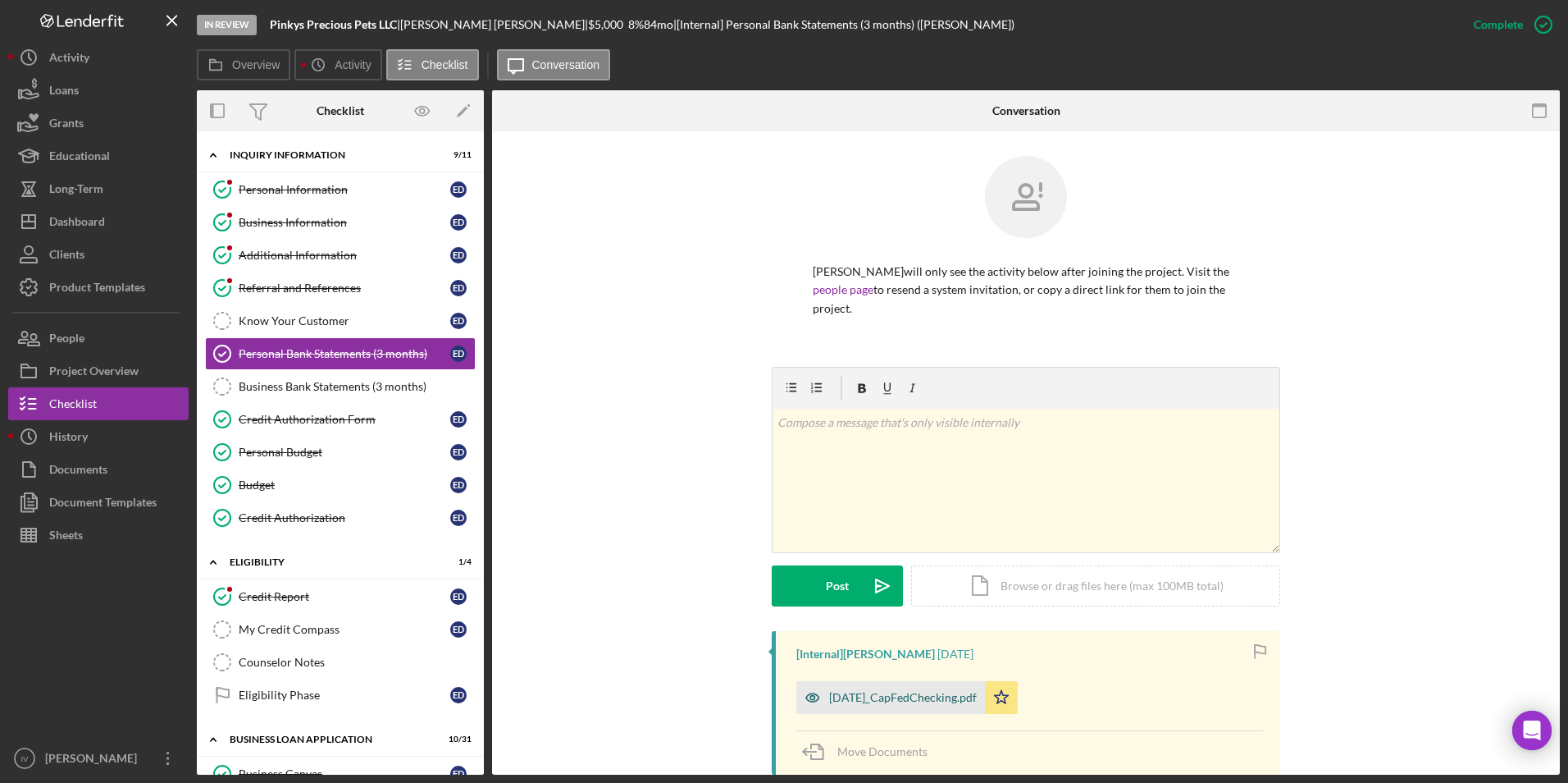
scroll to position [247, 0]
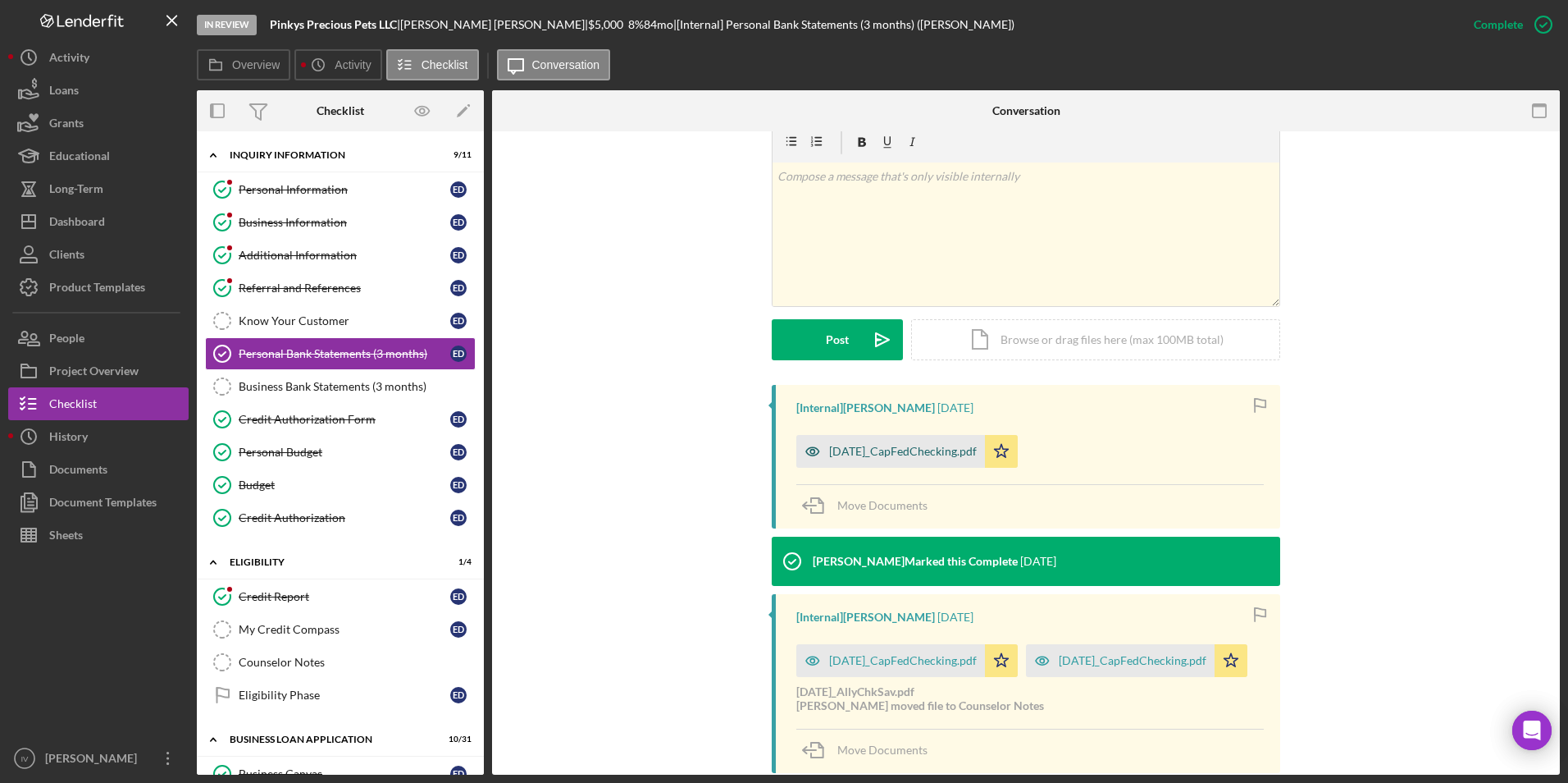
click at [909, 445] on div "[DATE]_CapFedChecking.pdf" at bounding box center [902, 451] width 147 height 13
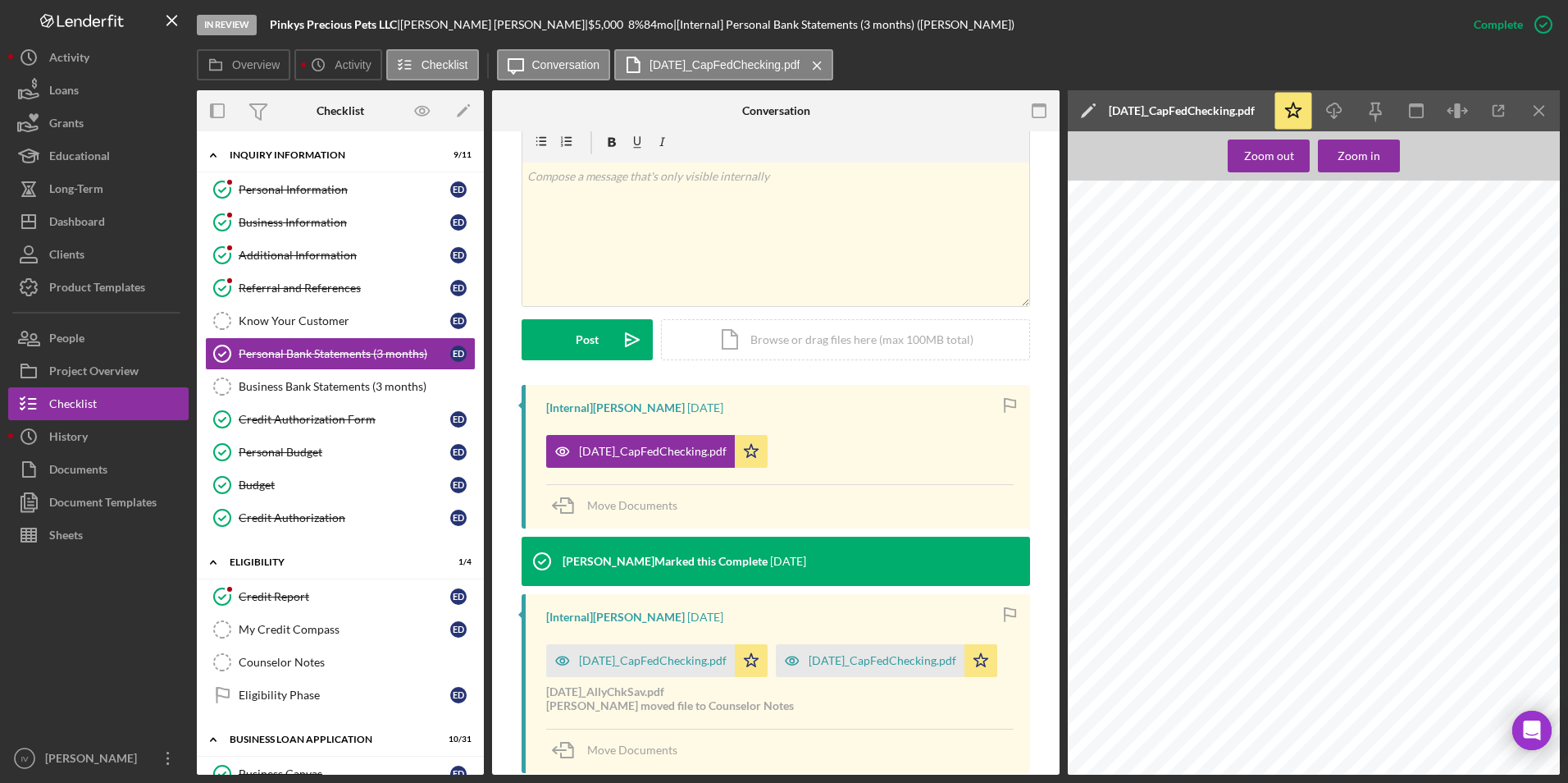
scroll to position [1395, 0]
click at [660, 655] on div "[DATE]_CapFedChecking.pdf" at bounding box center [652, 661] width 147 height 13
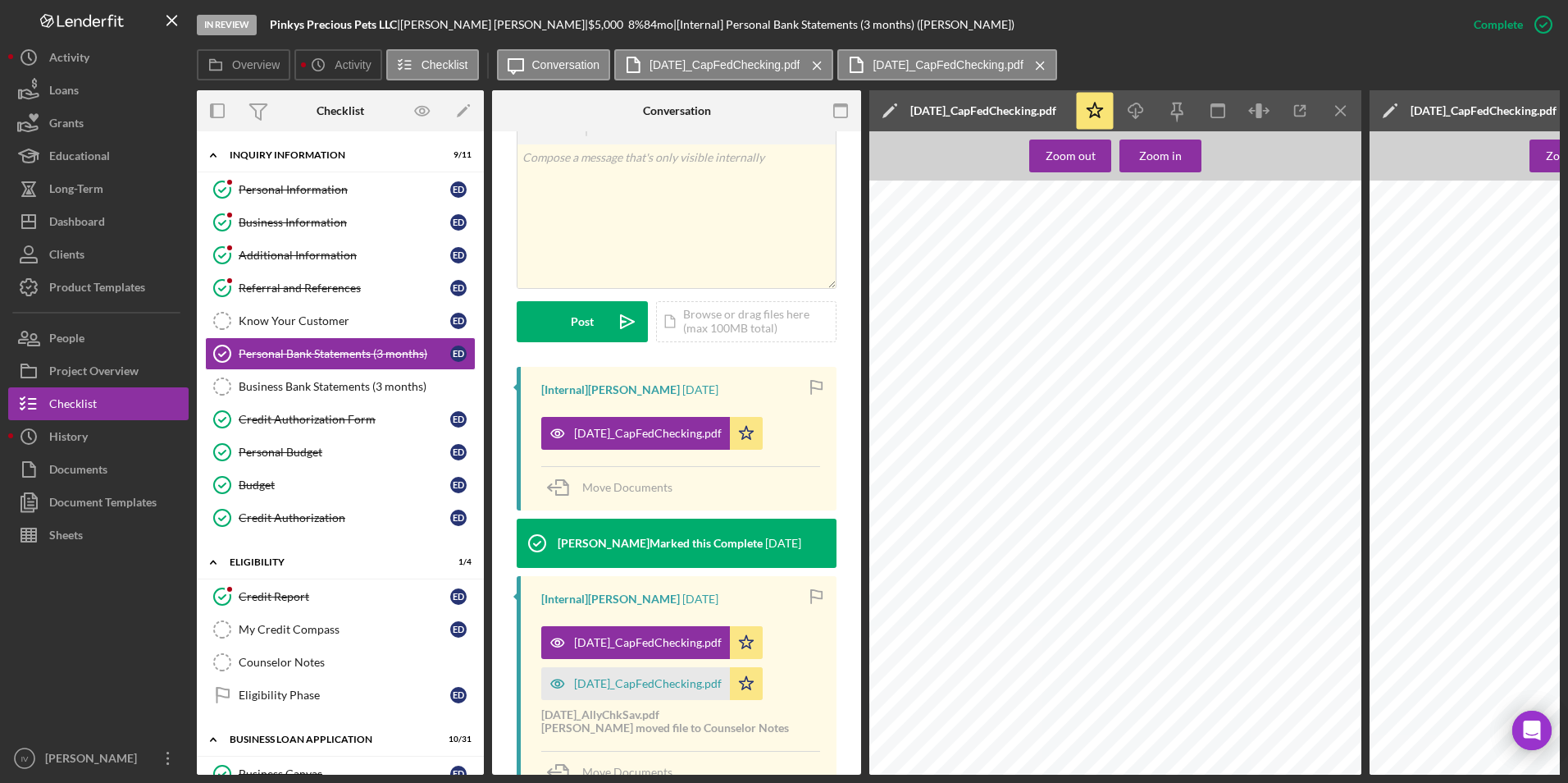
scroll to position [2298, 0]
drag, startPoint x: 146, startPoint y: 496, endPoint x: 196, endPoint y: 429, distance: 83.6
click at [146, 496] on div "Document Templates" at bounding box center [103, 503] width 108 height 37
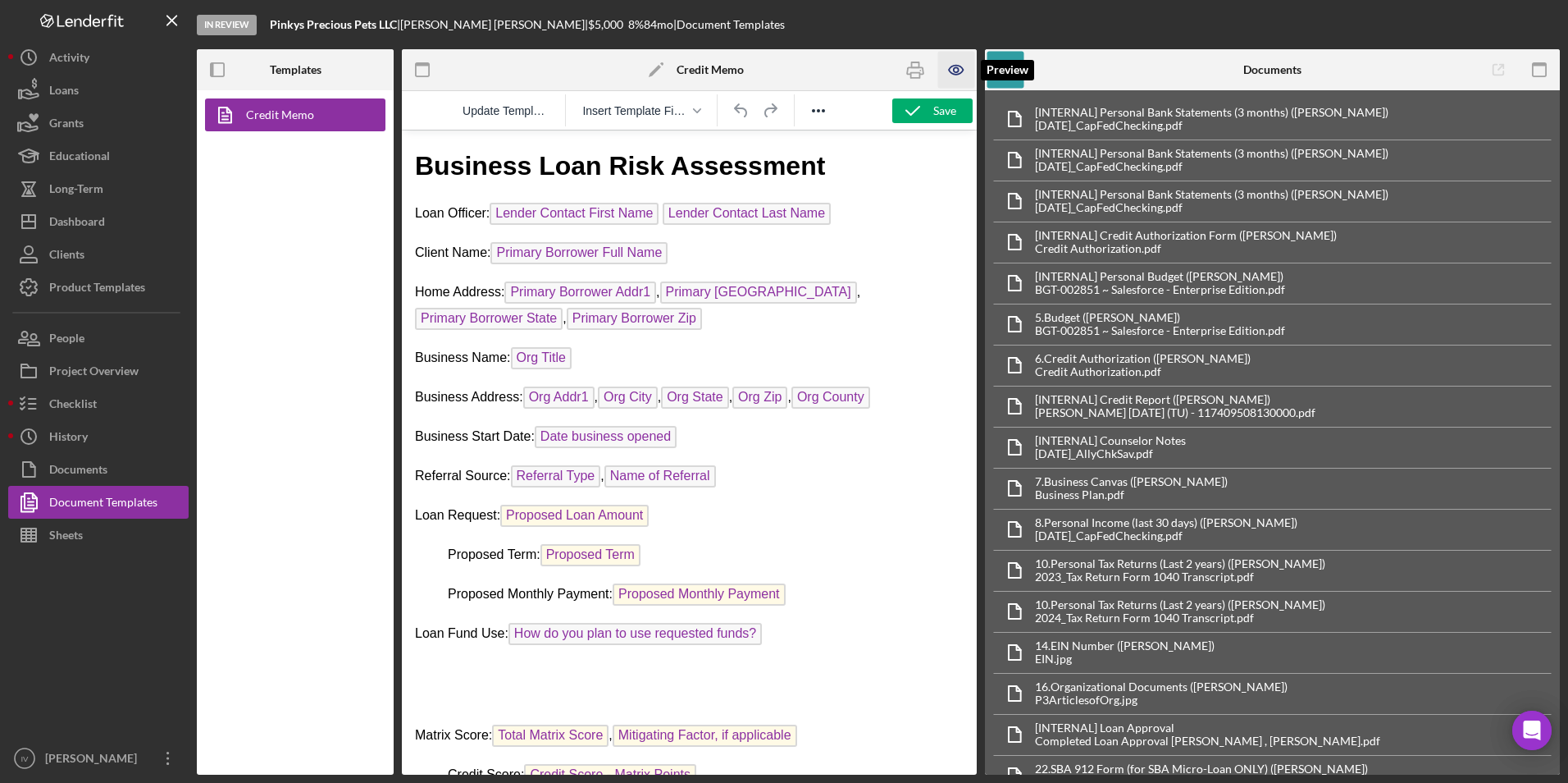
click at [973, 64] on icon "button" at bounding box center [956, 70] width 37 height 37
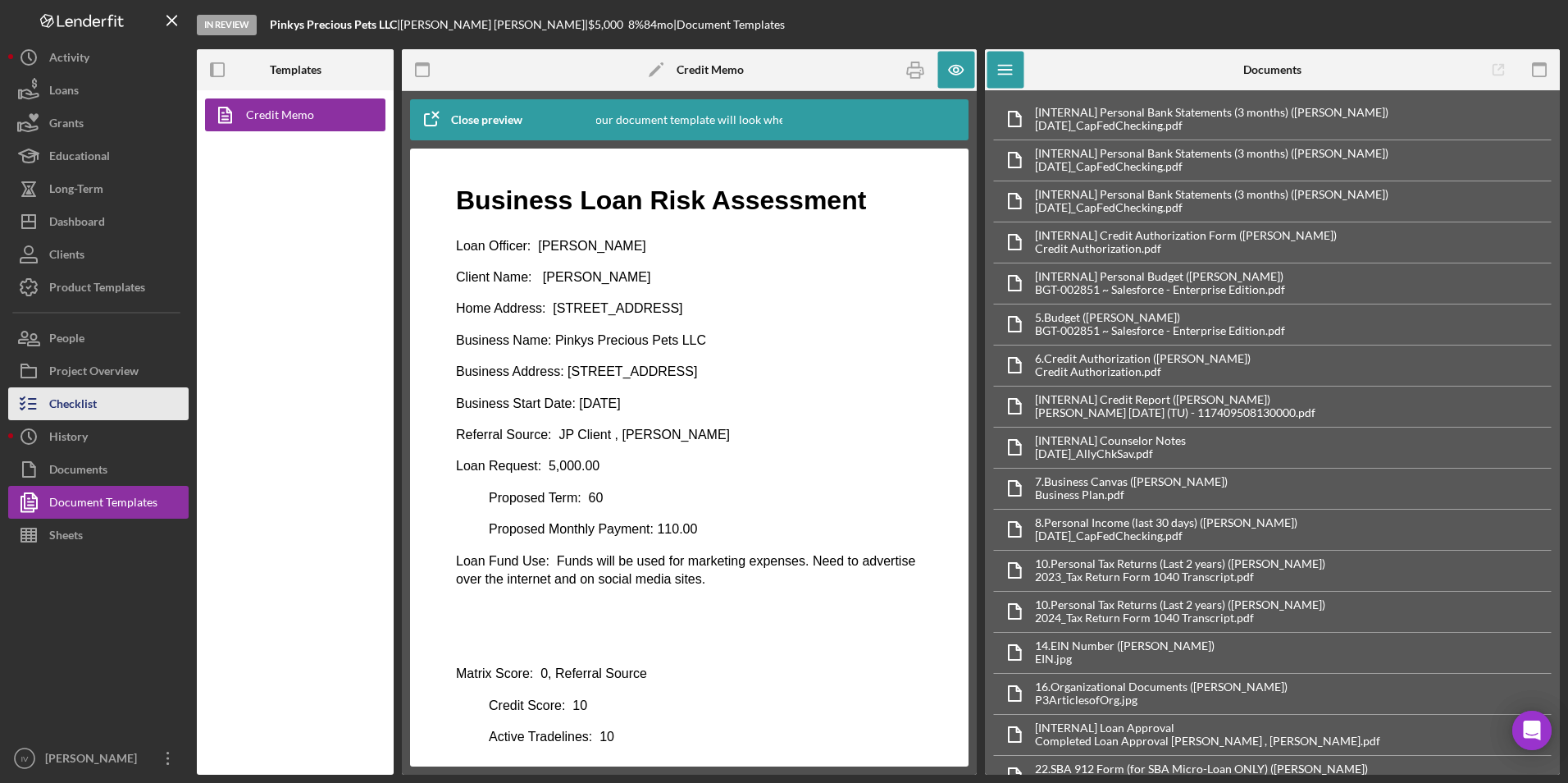
click at [110, 413] on button "Checklist" at bounding box center [98, 403] width 180 height 33
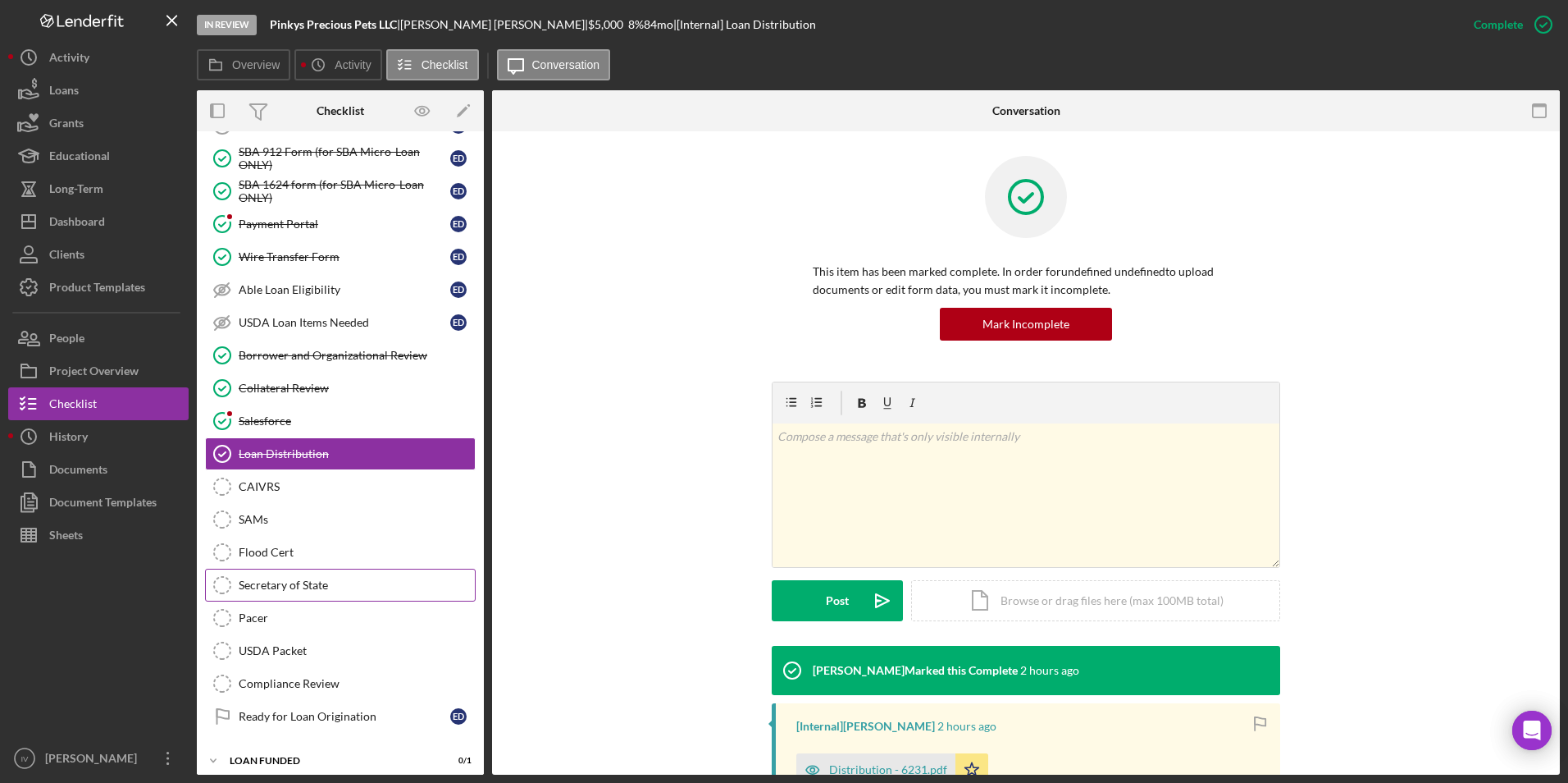
scroll to position [223, 0]
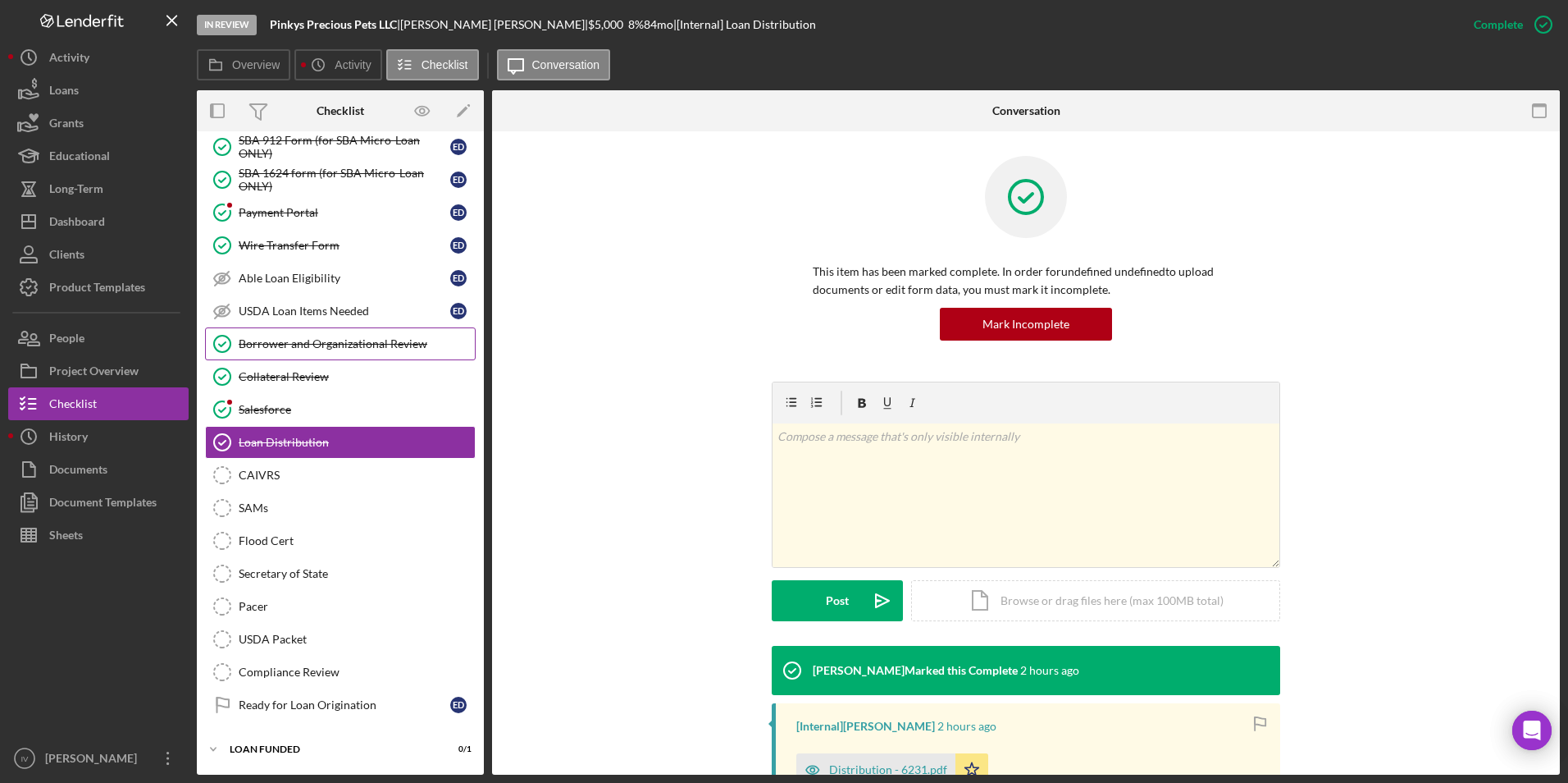
drag, startPoint x: 322, startPoint y: 338, endPoint x: 395, endPoint y: 349, distance: 73.8
click at [322, 338] on div "Borrower and Organizational Review" at bounding box center [357, 344] width 236 height 13
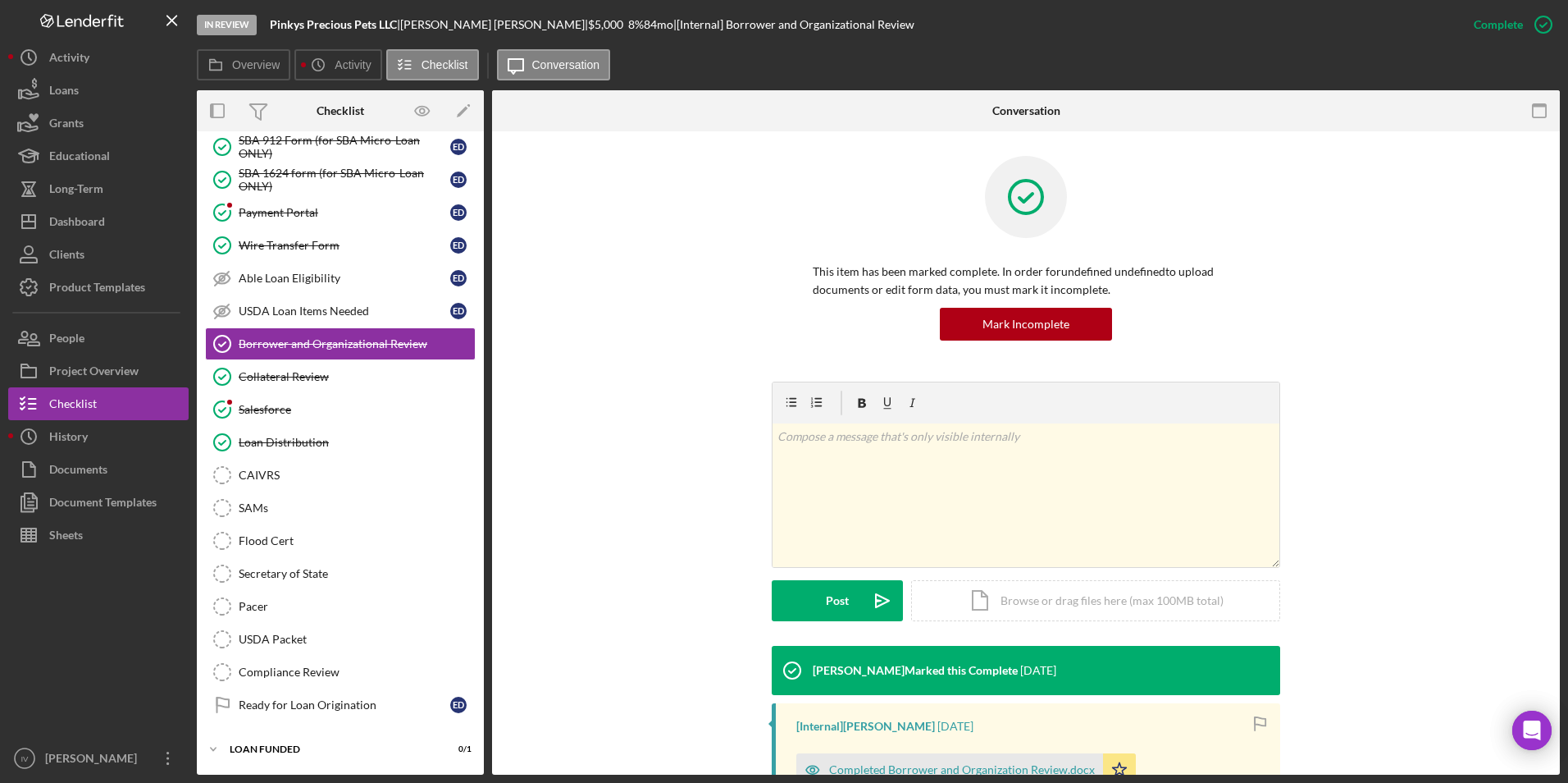
scroll to position [265, 0]
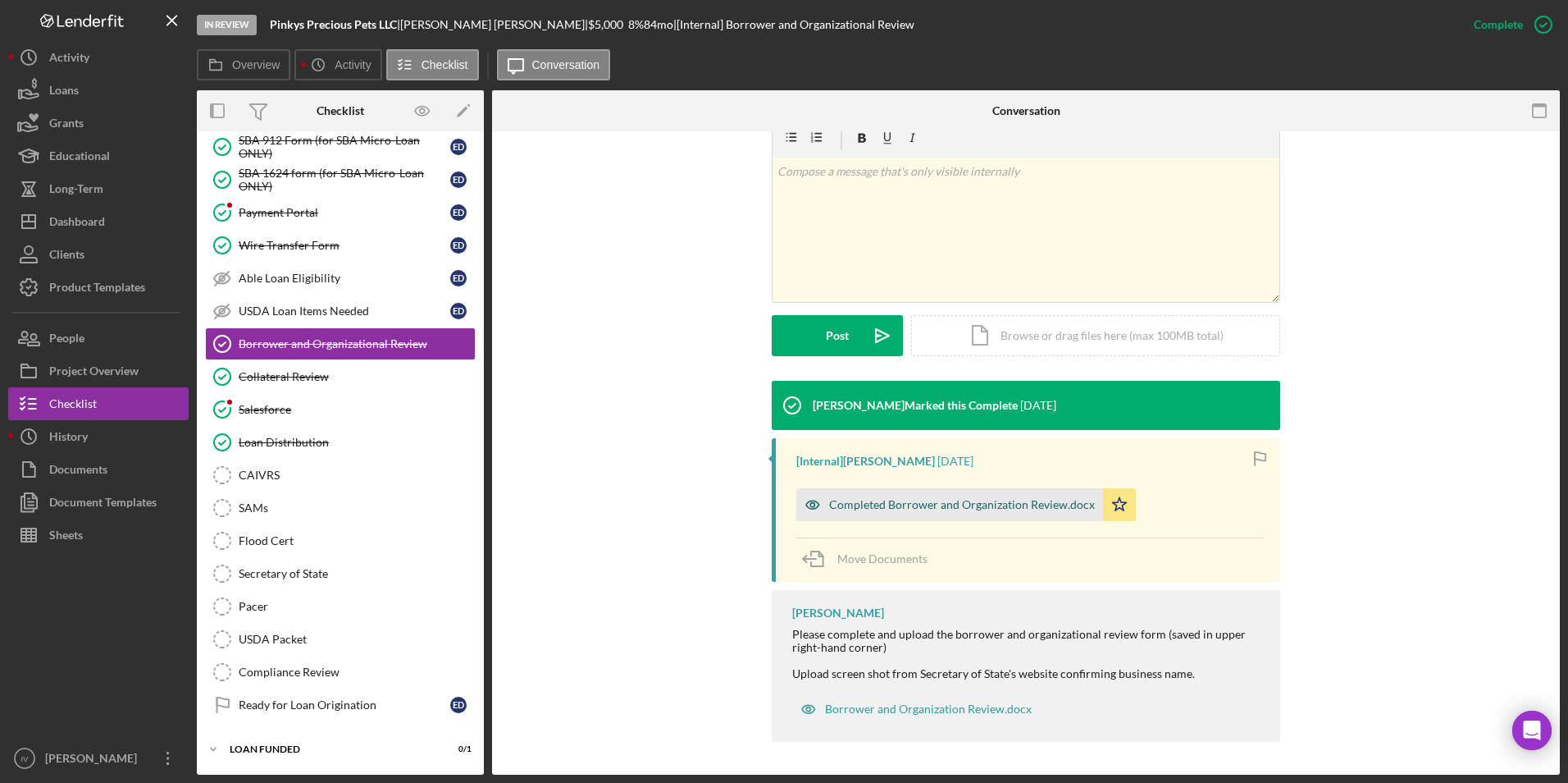
click at [936, 496] on div "Completed Borrower and Organization Review.docx" at bounding box center [950, 504] width 307 height 33
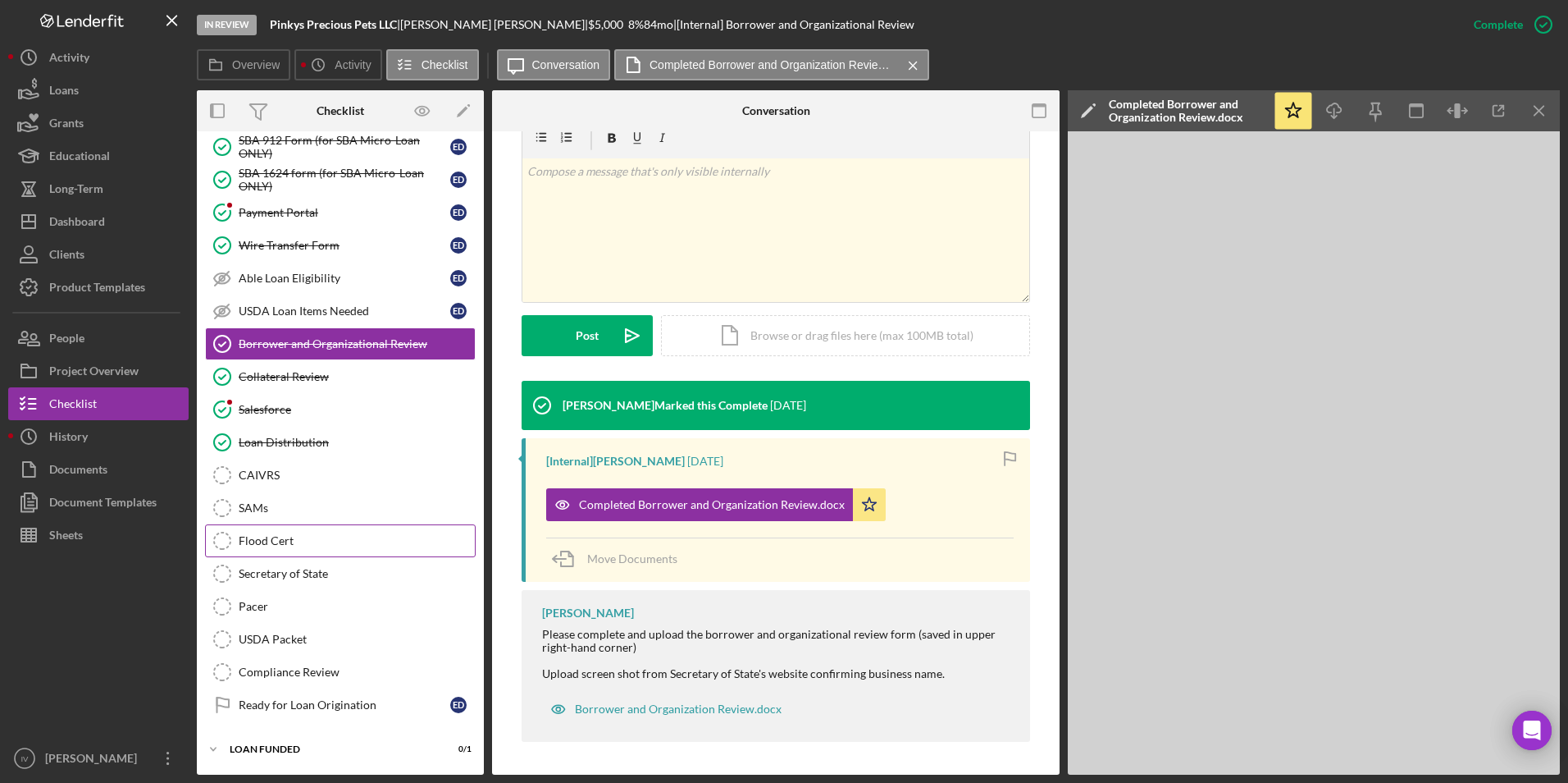
scroll to position [0, 0]
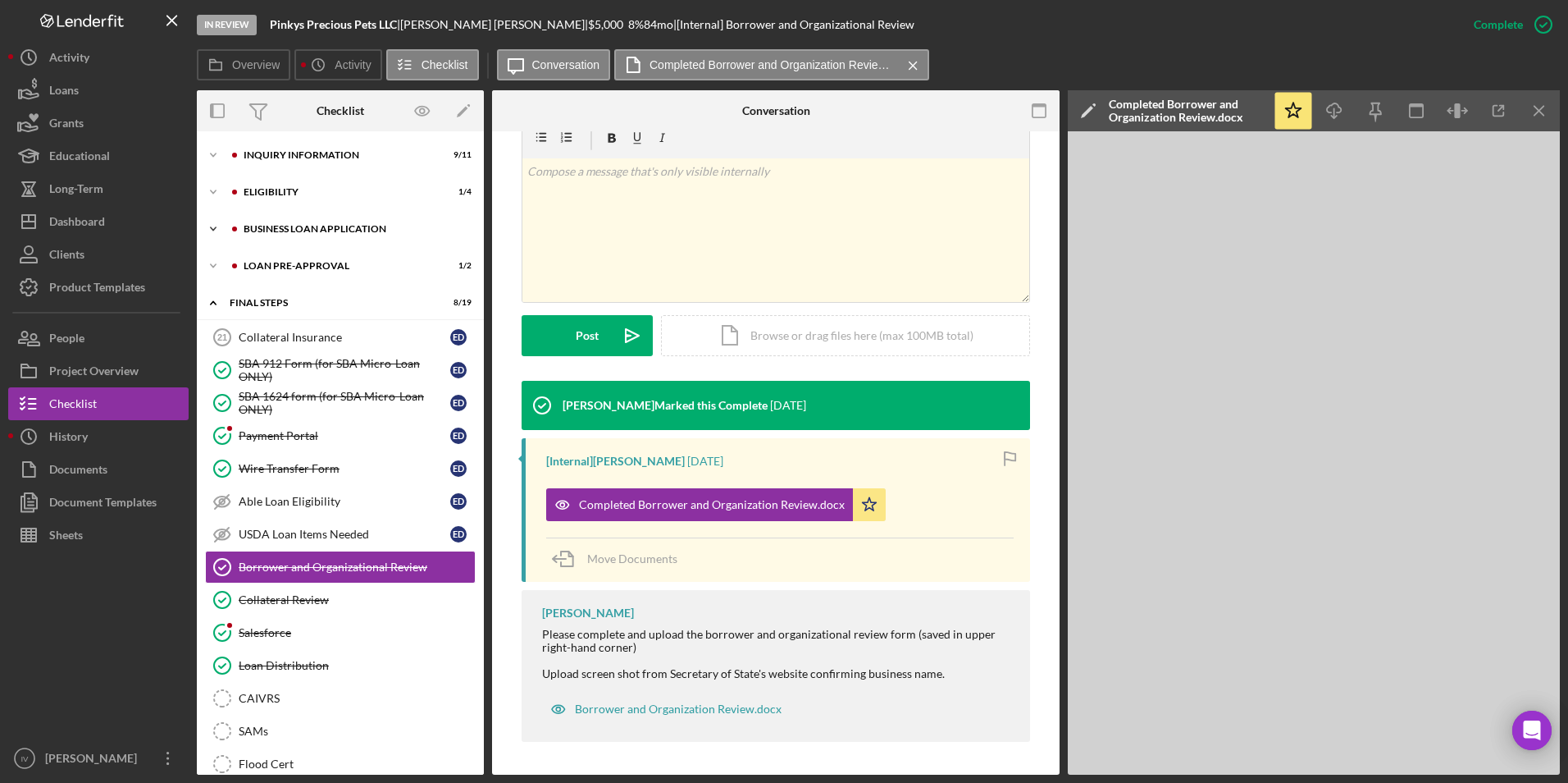
click at [291, 233] on div "BUSINESS LOAN APPLICATION" at bounding box center [353, 229] width 220 height 9
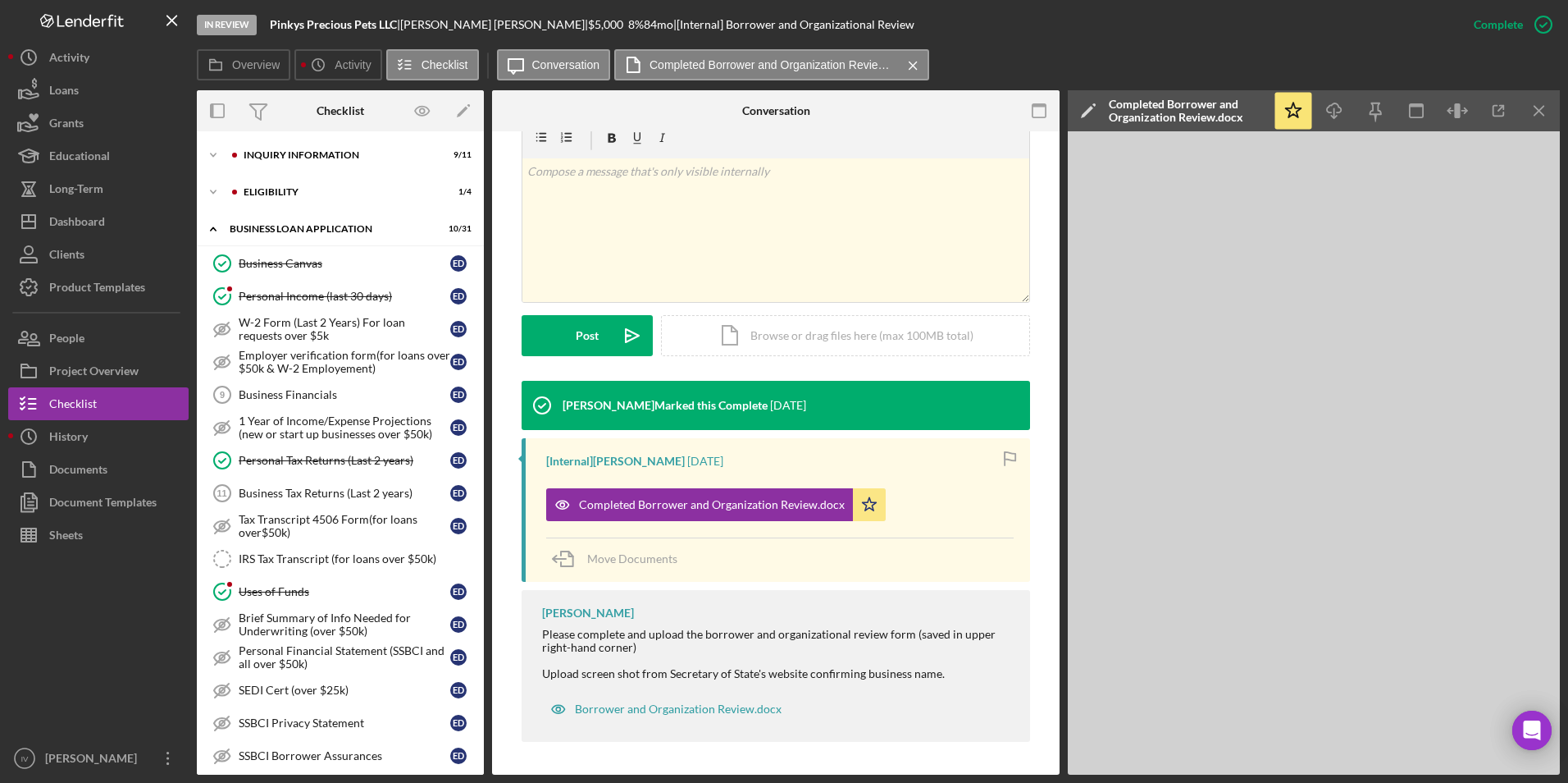
scroll to position [247, 0]
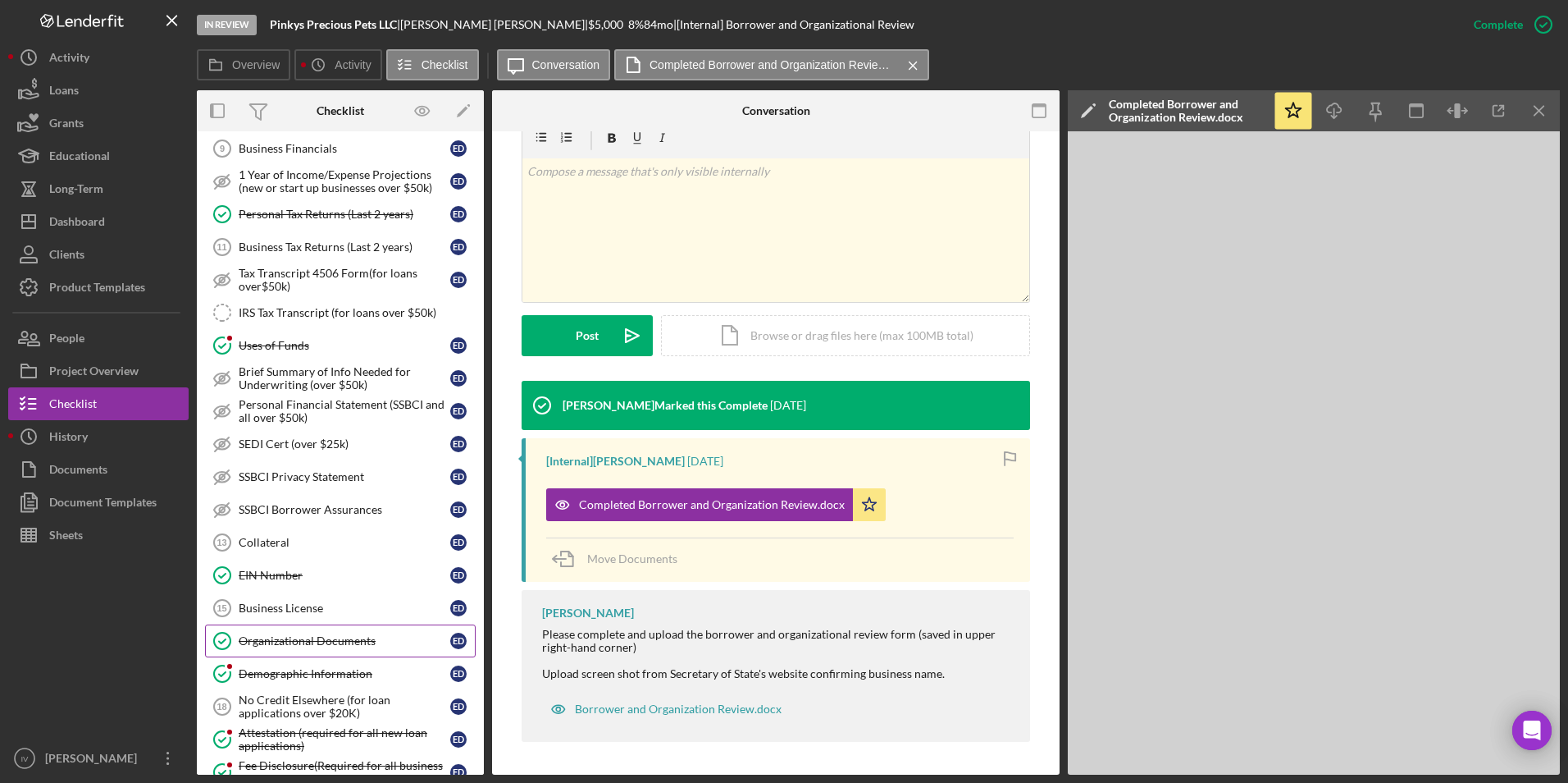
click at [327, 638] on div "Organizational Documents" at bounding box center [345, 641] width 211 height 13
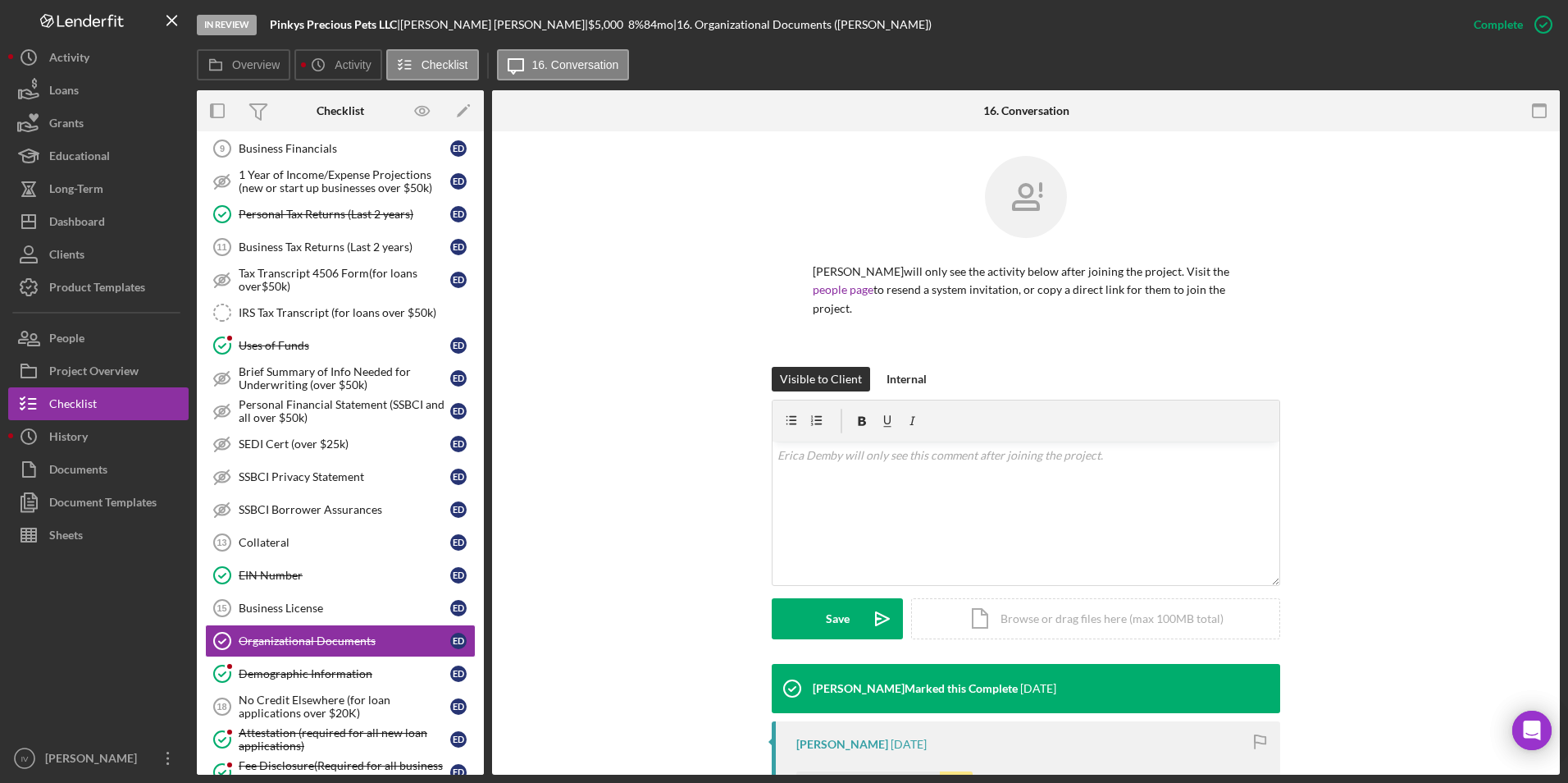
scroll to position [251, 0]
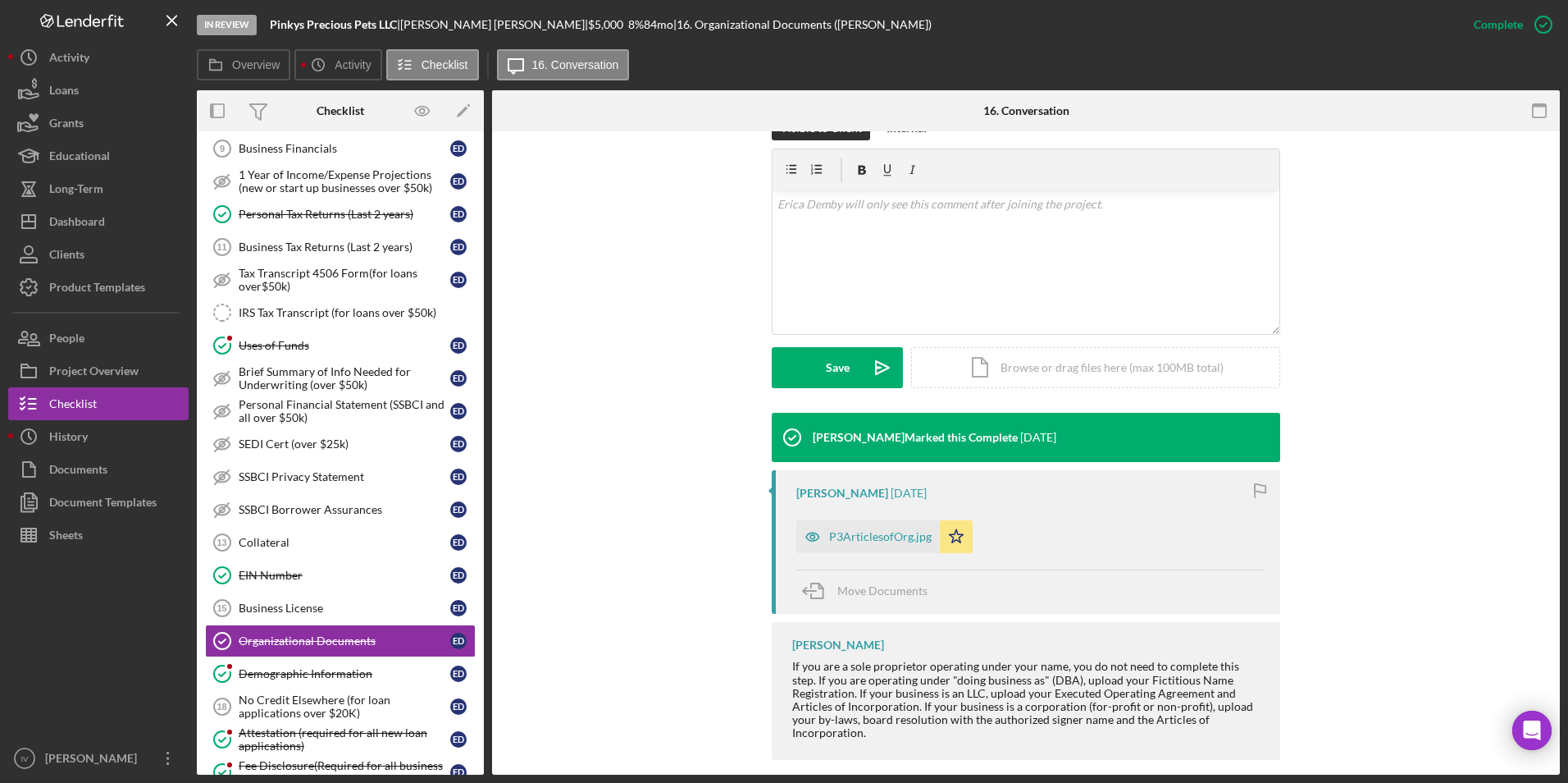
click at [875, 530] on div "P3ArticlesofOrg.jpg" at bounding box center [880, 536] width 103 height 13
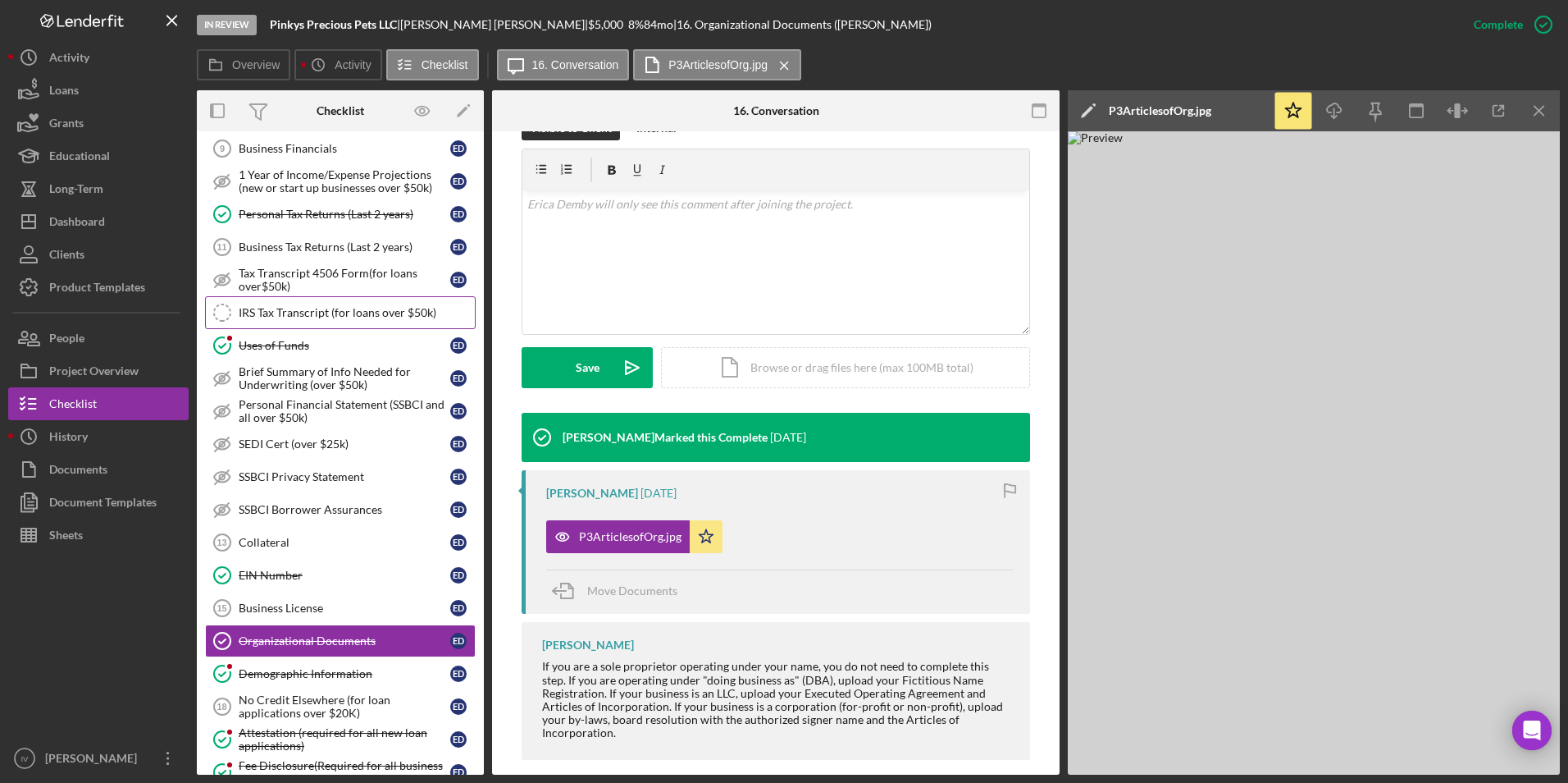
scroll to position [0, 0]
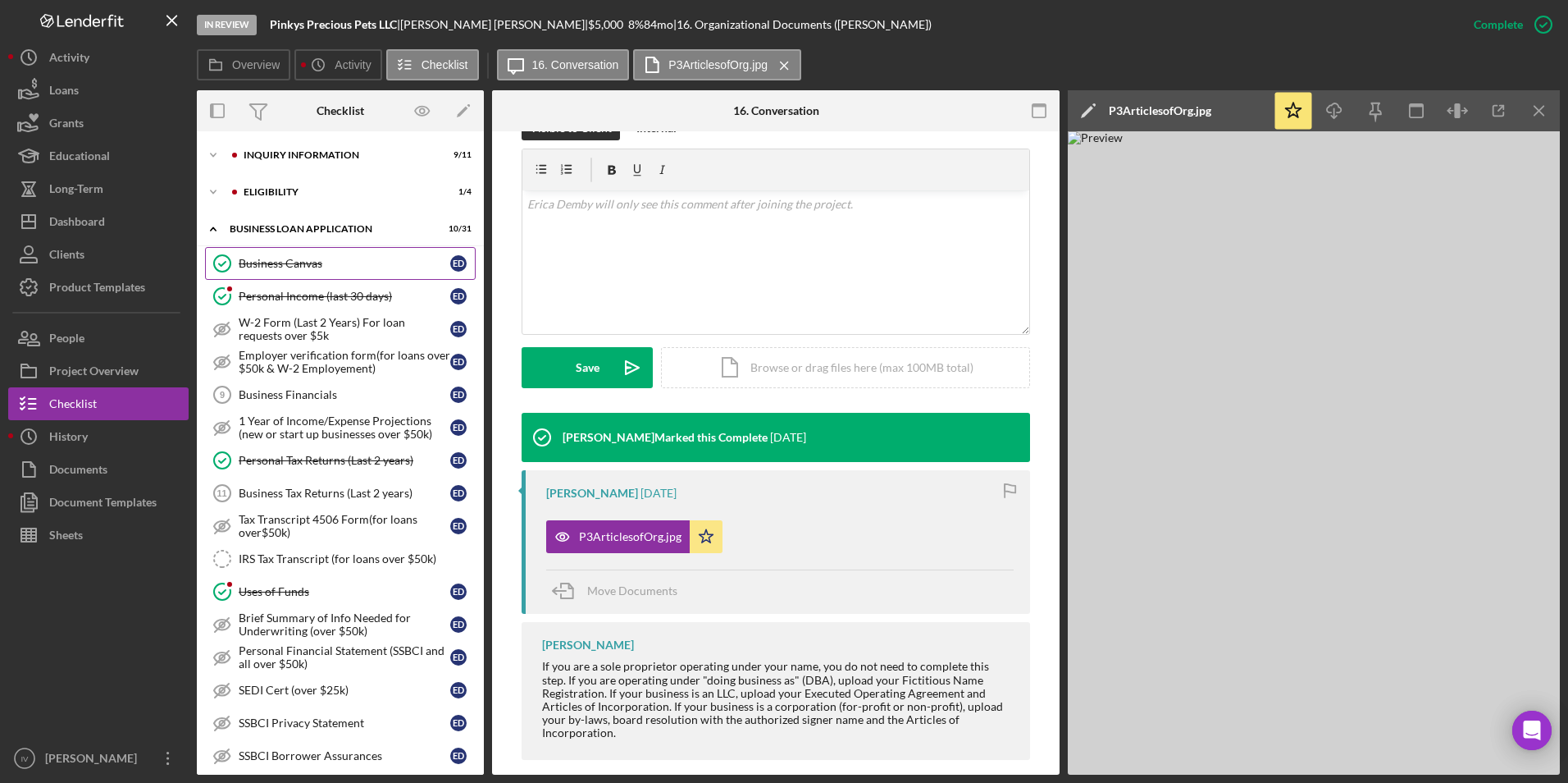
drag, startPoint x: 287, startPoint y: 262, endPoint x: 410, endPoint y: 250, distance: 123.6
click at [287, 262] on div "Business Canvas" at bounding box center [345, 264] width 211 height 13
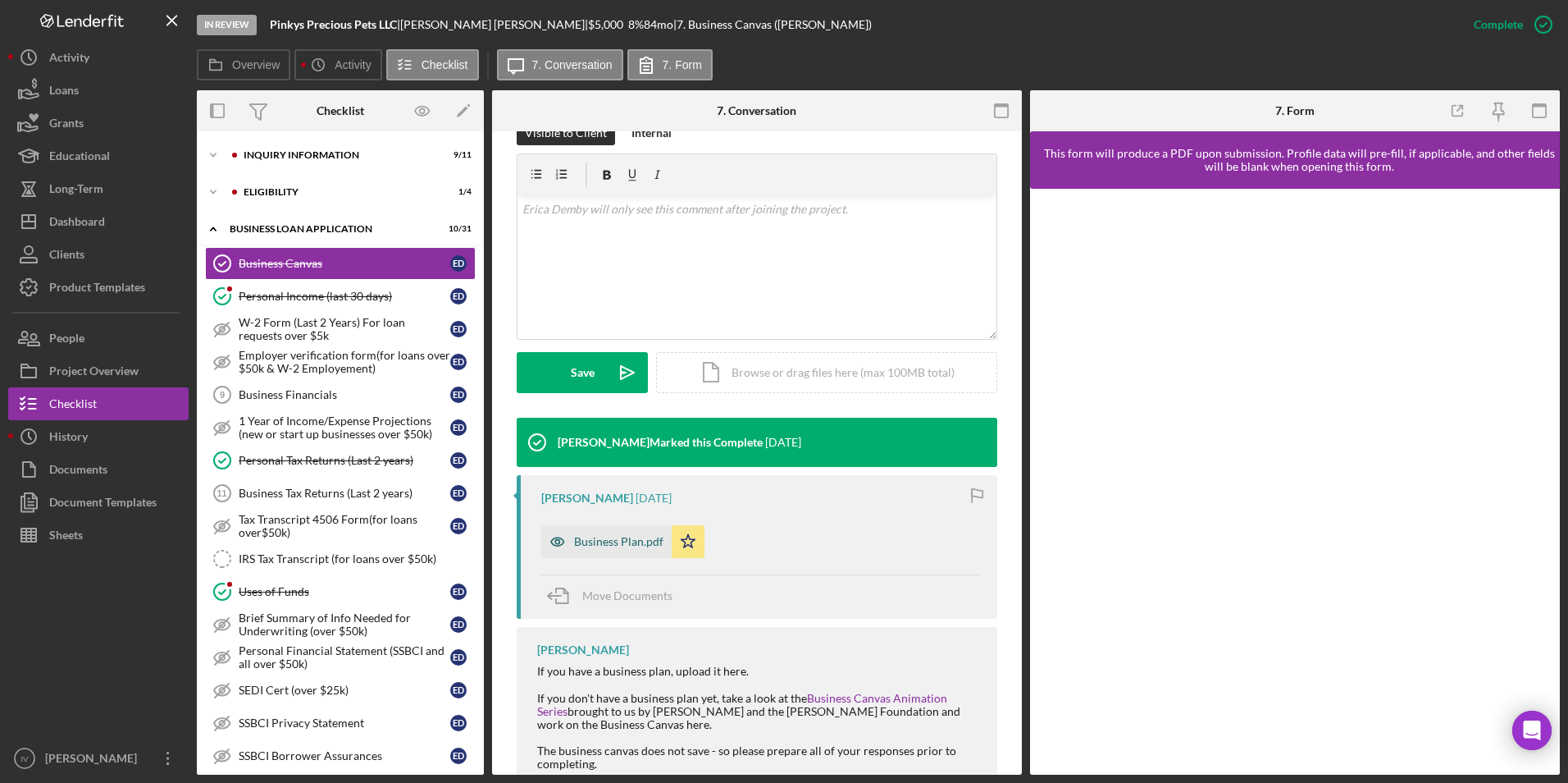
click at [609, 532] on div "Business Plan.pdf" at bounding box center [606, 541] width 130 height 33
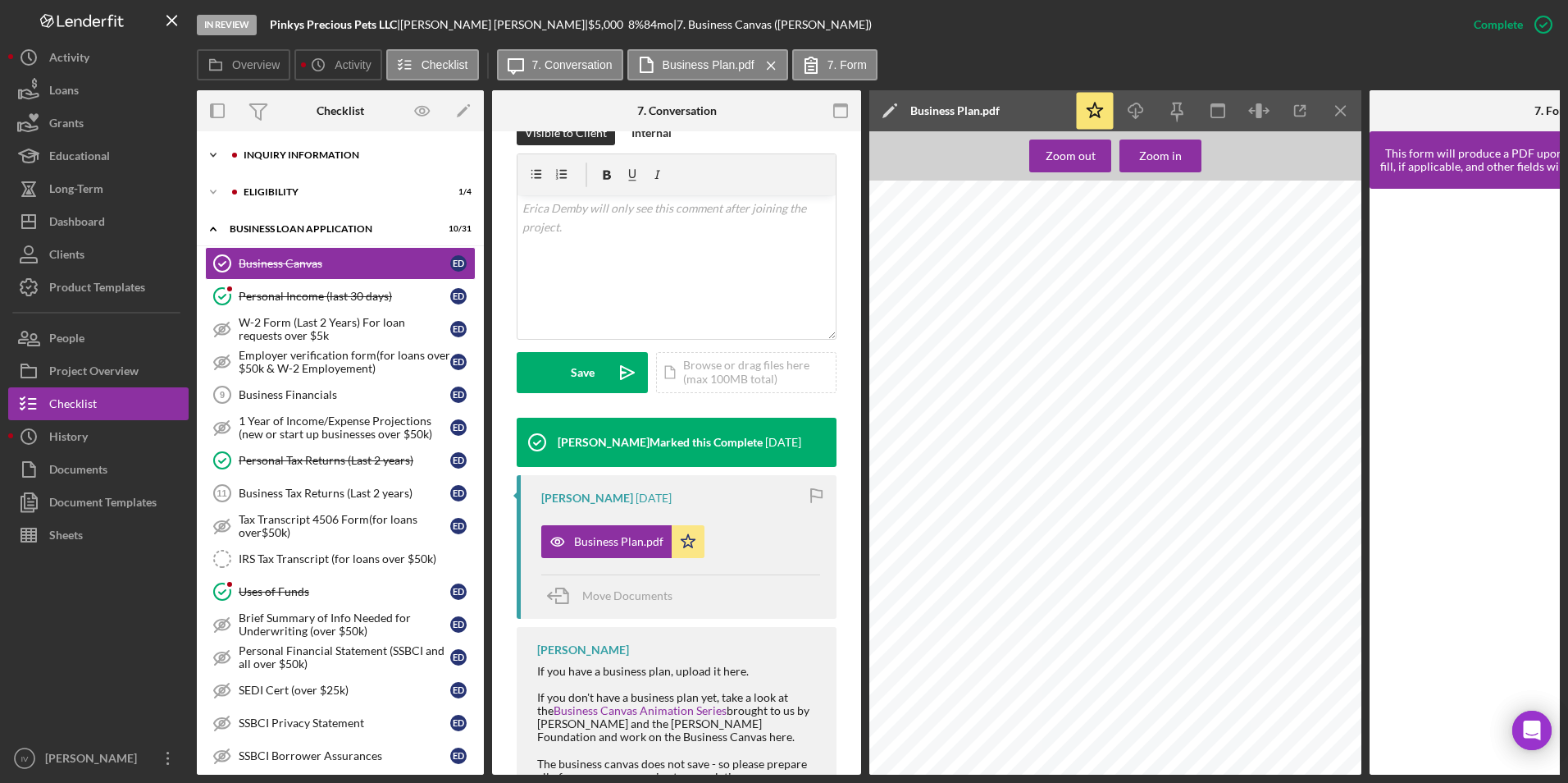
click at [275, 155] on div "INQUIRY INFORMATION" at bounding box center [353, 155] width 220 height 9
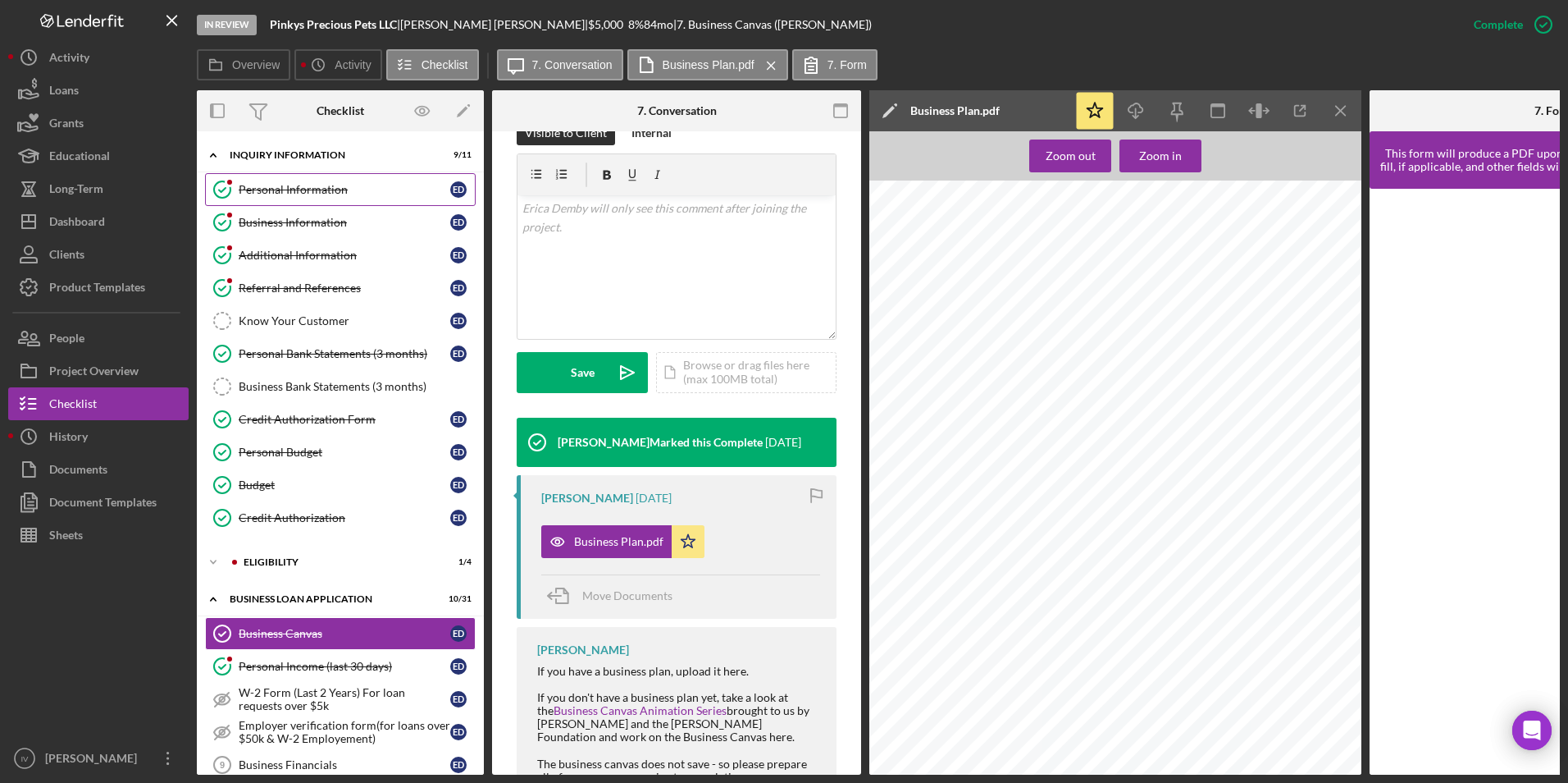
click at [286, 191] on div "Personal Information" at bounding box center [345, 190] width 211 height 13
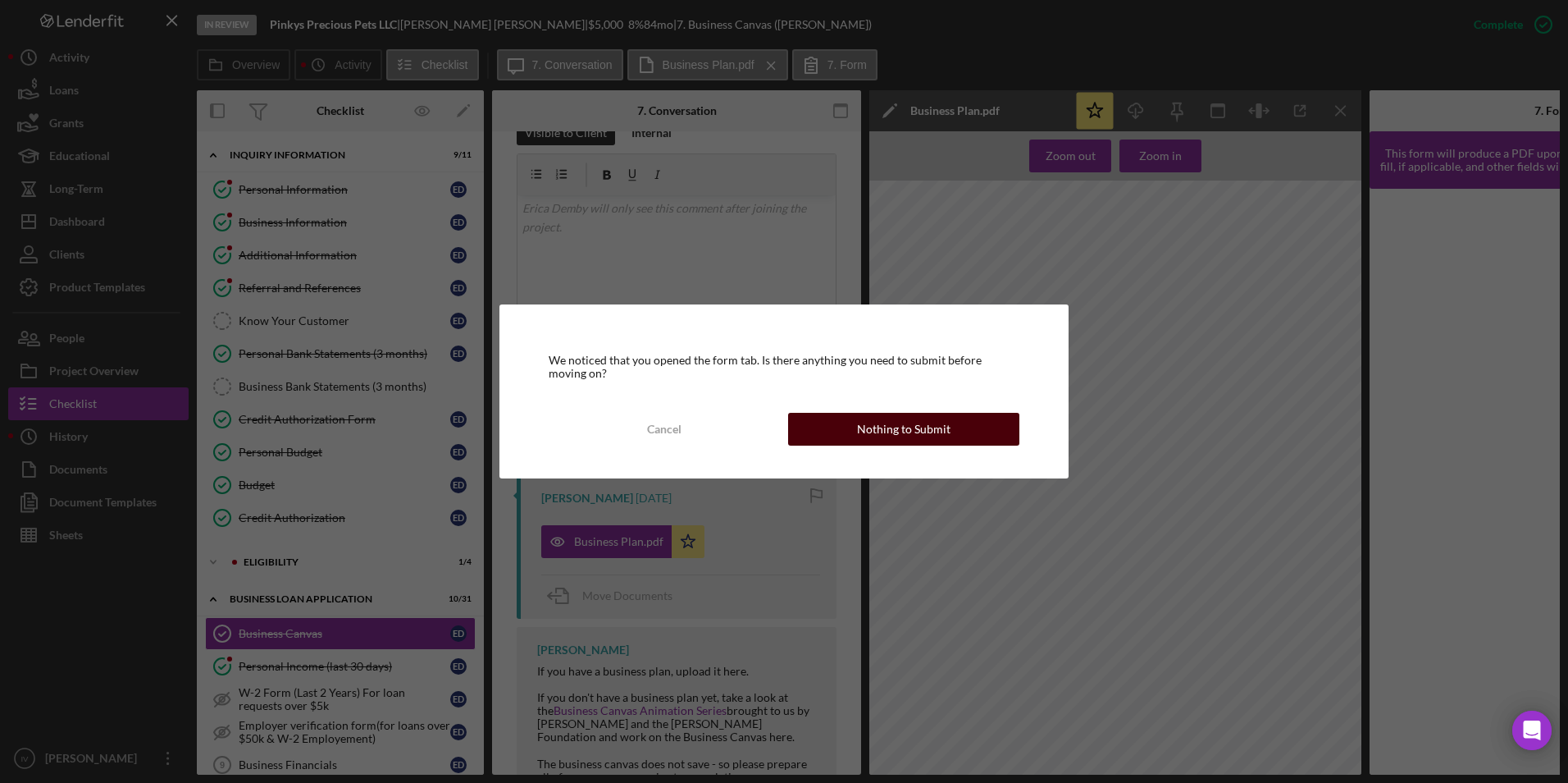
click at [854, 417] on button "Nothing to Submit" at bounding box center [903, 429] width 231 height 33
